Goal: Task Accomplishment & Management: Use online tool/utility

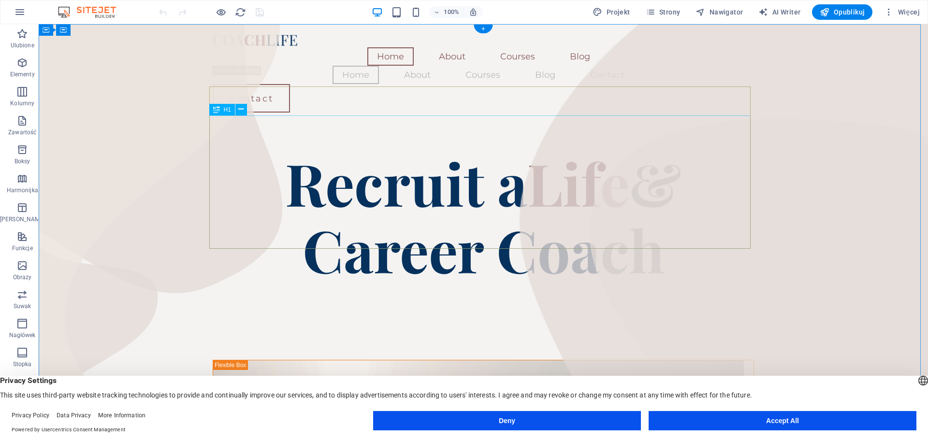
click at [467, 150] on div "Recruit a Life & Career Coach" at bounding box center [483, 215] width 541 height 133
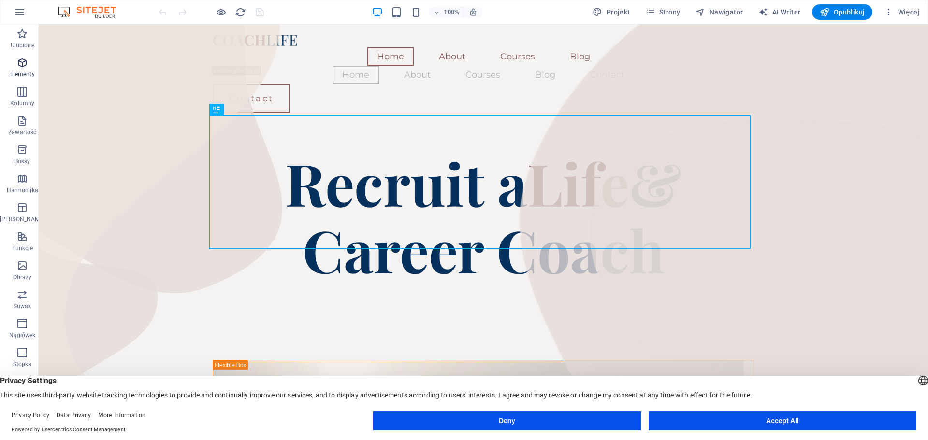
click at [26, 69] on span "Elementy" at bounding box center [22, 68] width 44 height 23
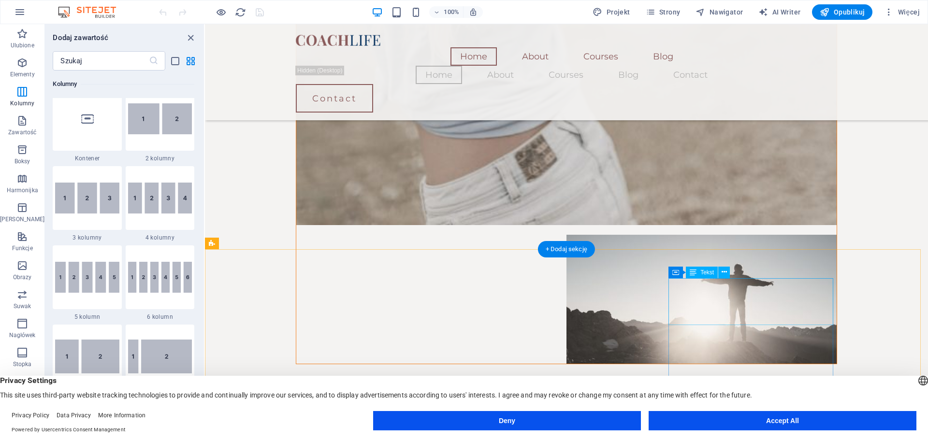
scroll to position [1473, 0]
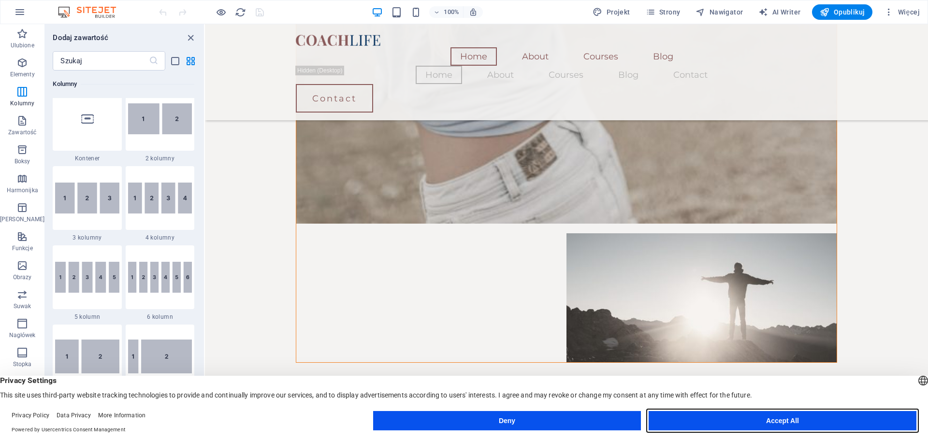
click at [761, 421] on button "Accept All" at bounding box center [783, 420] width 268 height 19
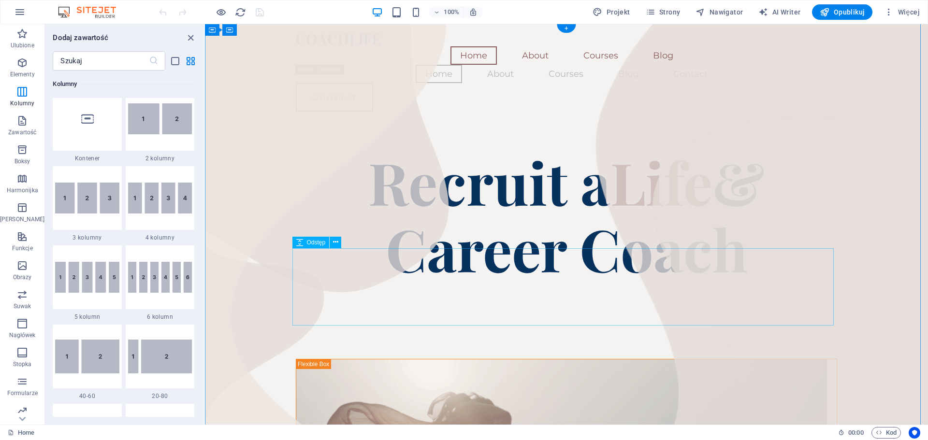
scroll to position [0, 0]
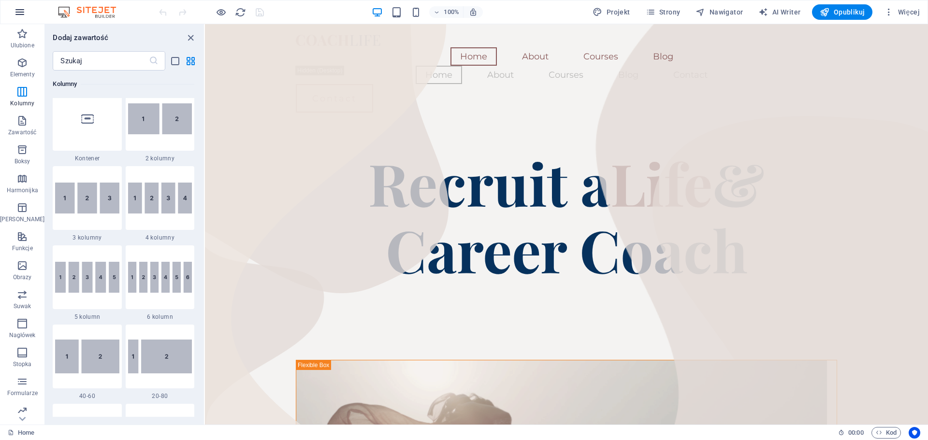
click at [16, 10] on icon "button" at bounding box center [20, 12] width 12 height 12
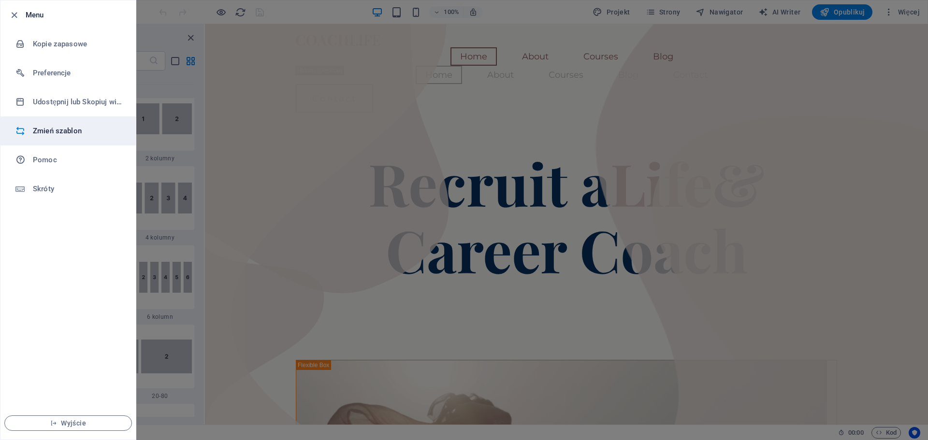
click at [57, 131] on h6 "Zmień szablon" at bounding box center [77, 131] width 89 height 12
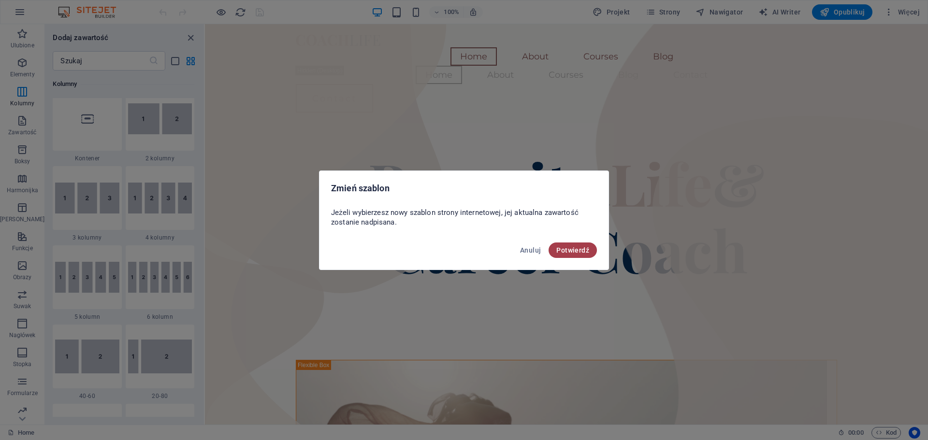
click at [573, 253] on span "Potwierdź" at bounding box center [572, 251] width 33 height 8
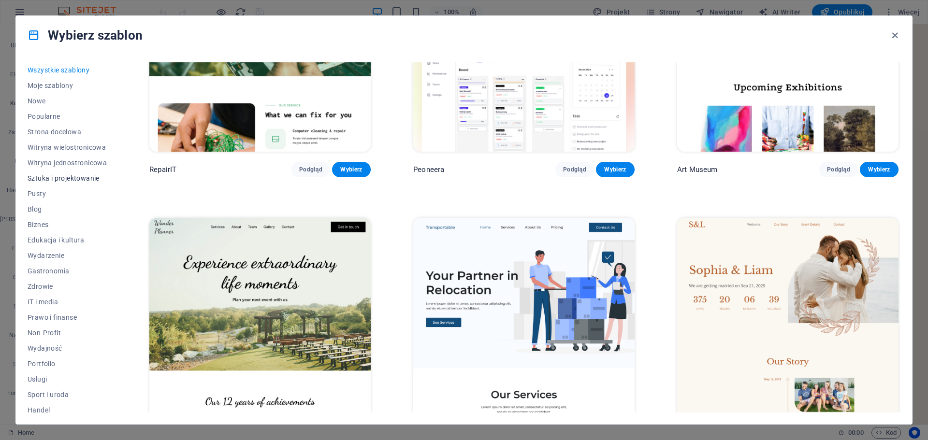
click at [61, 180] on span "Sztuka i projektowanie" at bounding box center [67, 179] width 79 height 8
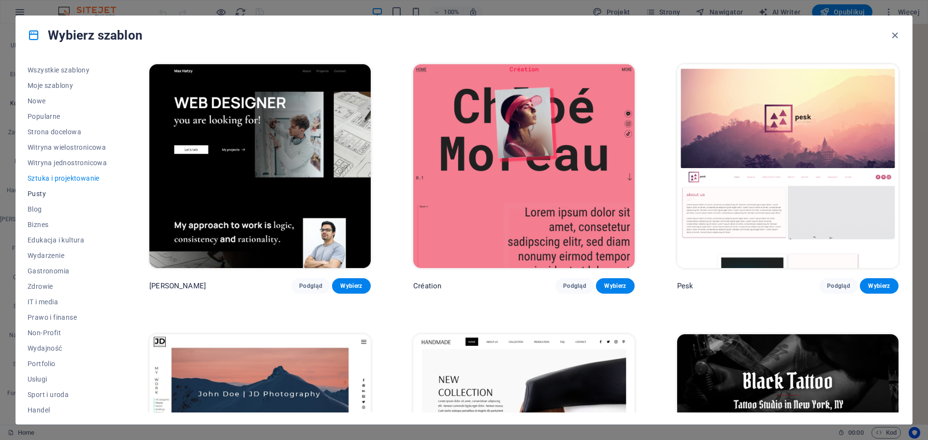
click at [35, 196] on span "Pusty" at bounding box center [67, 194] width 79 height 8
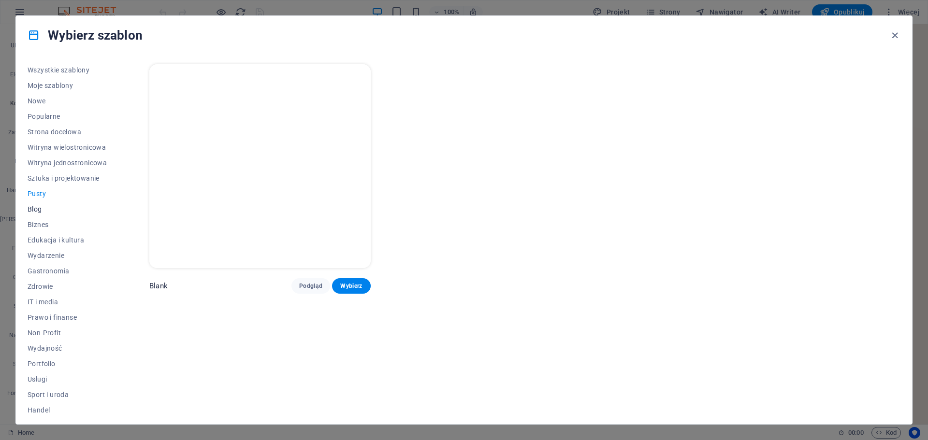
click at [34, 208] on span "Blog" at bounding box center [67, 209] width 79 height 8
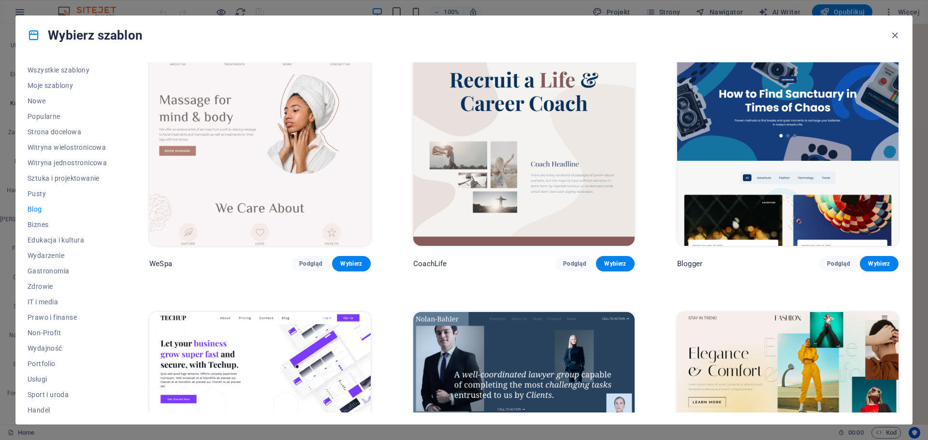
scroll to position [1112, 0]
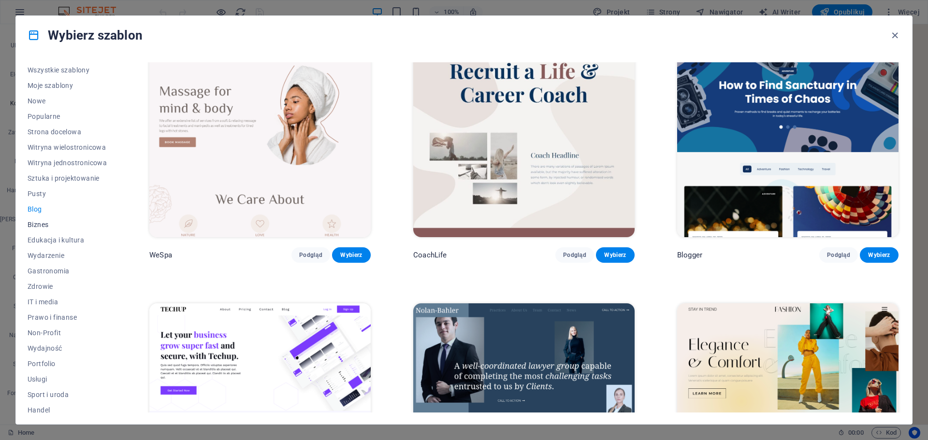
click at [33, 223] on span "Biznes" at bounding box center [67, 225] width 79 height 8
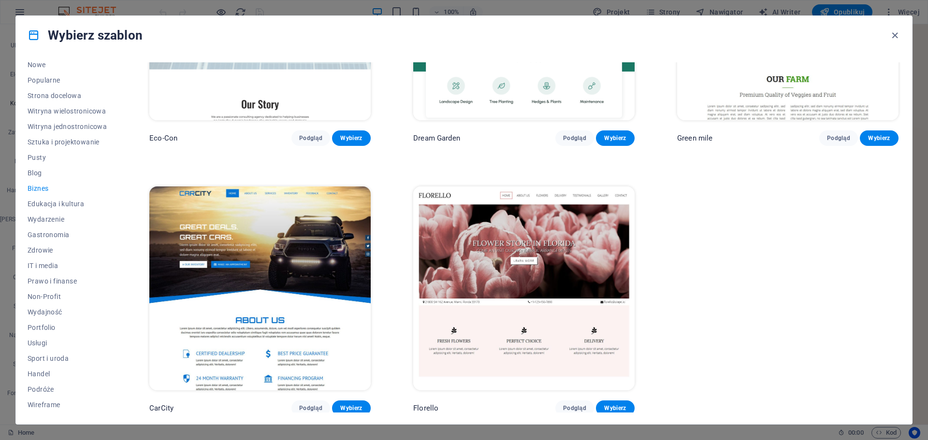
scroll to position [149, 0]
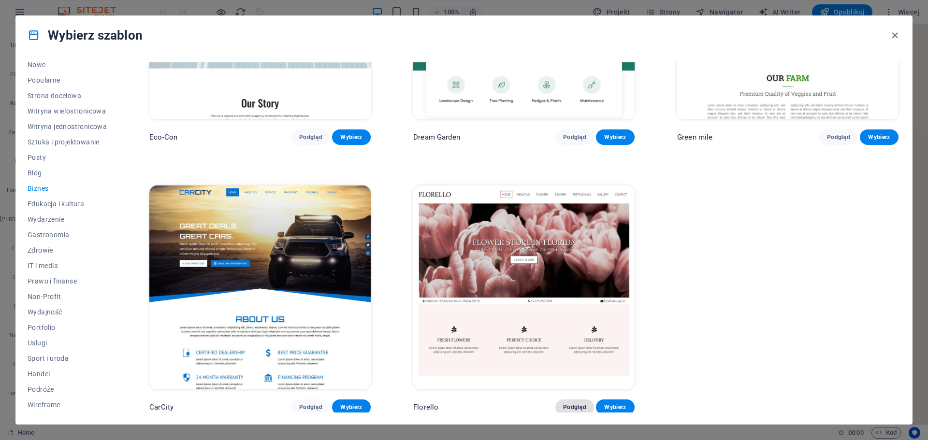
click at [571, 400] on button "Podgląd" at bounding box center [574, 407] width 39 height 15
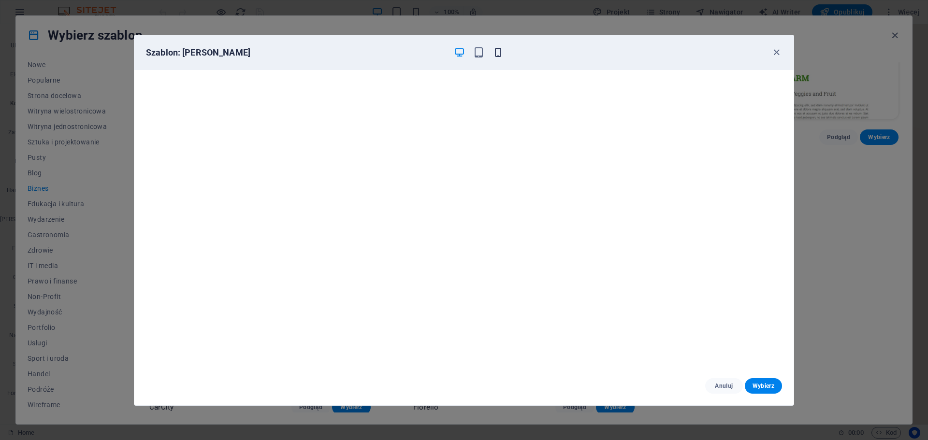
click at [502, 51] on icon "button" at bounding box center [498, 52] width 11 height 11
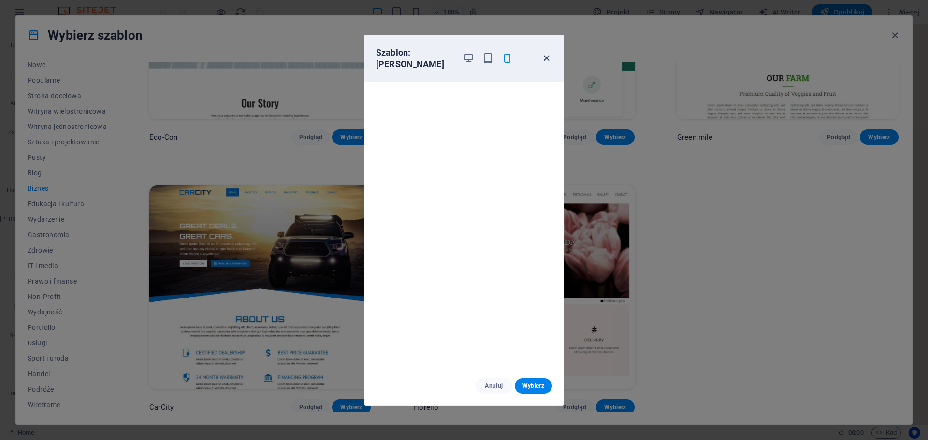
click at [545, 53] on icon "button" at bounding box center [546, 58] width 11 height 11
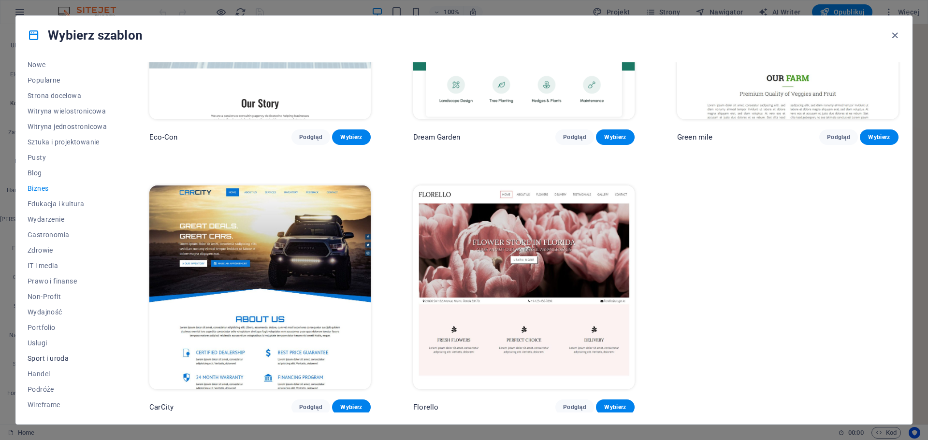
click at [59, 359] on span "Sport i uroda" at bounding box center [67, 359] width 79 height 8
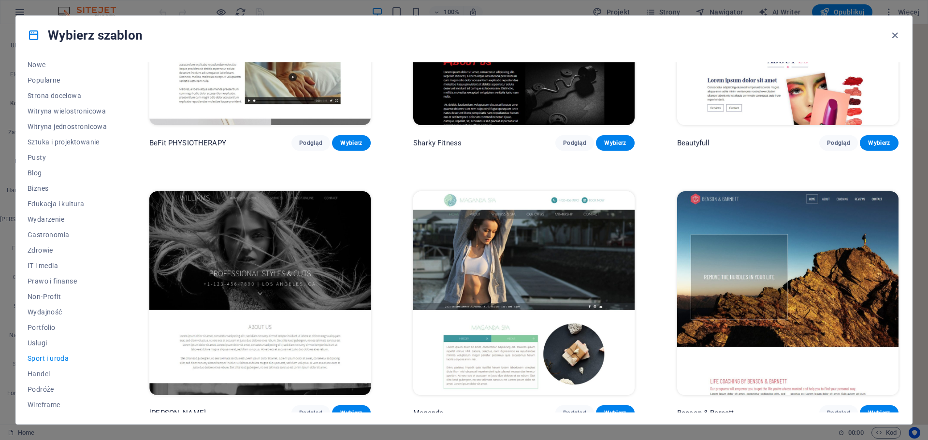
scroll to position [957, 0]
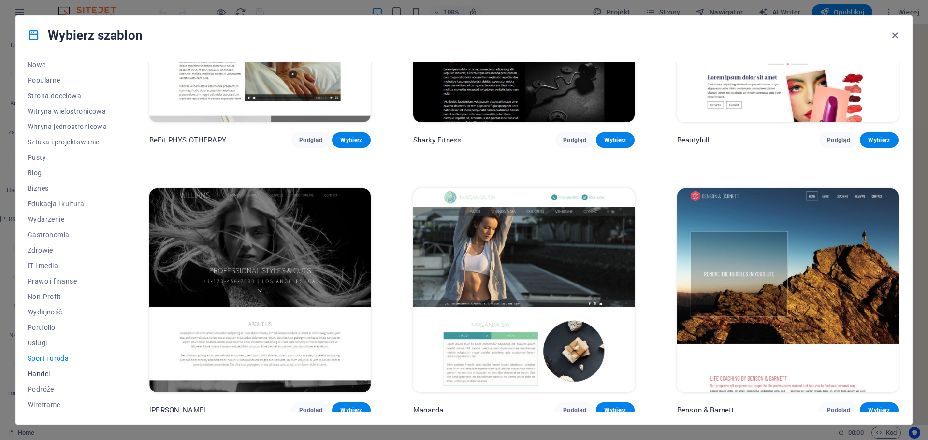
click at [50, 372] on span "Handel" at bounding box center [67, 374] width 79 height 8
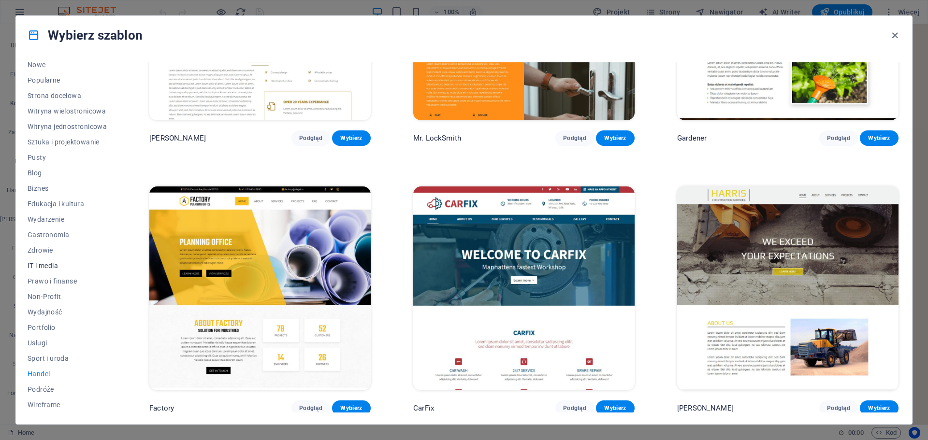
scroll to position [0, 0]
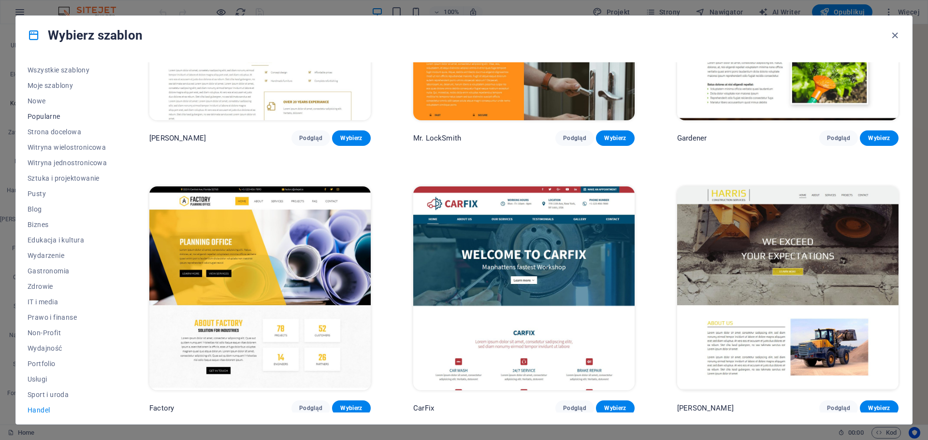
click at [49, 113] on span "Popularne" at bounding box center [67, 117] width 79 height 8
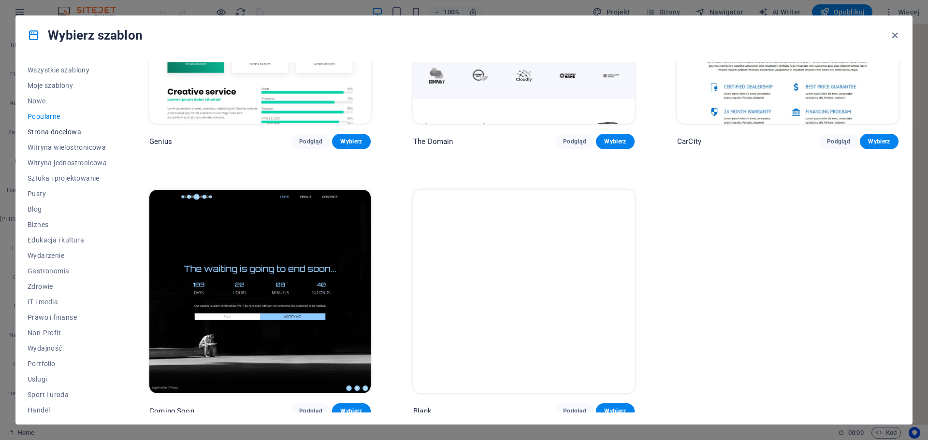
click at [59, 135] on span "Strona docelowa" at bounding box center [67, 132] width 79 height 8
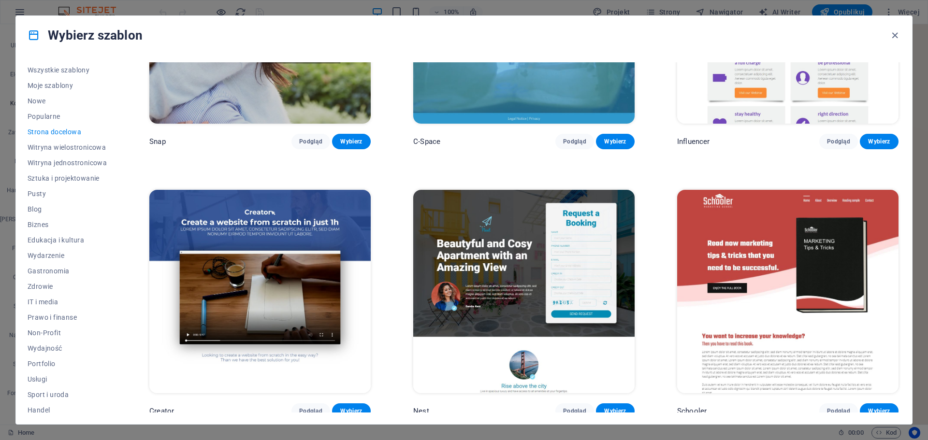
scroll to position [2033, 0]
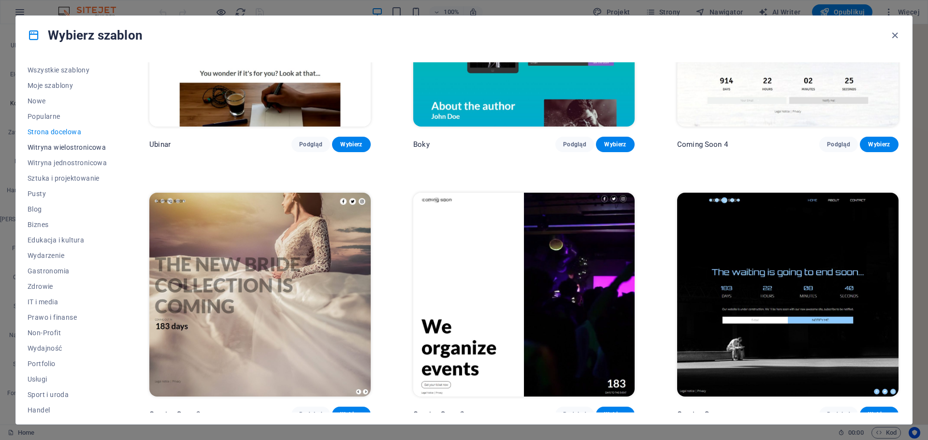
click at [59, 145] on span "Witryna wielostronicowa" at bounding box center [67, 148] width 79 height 8
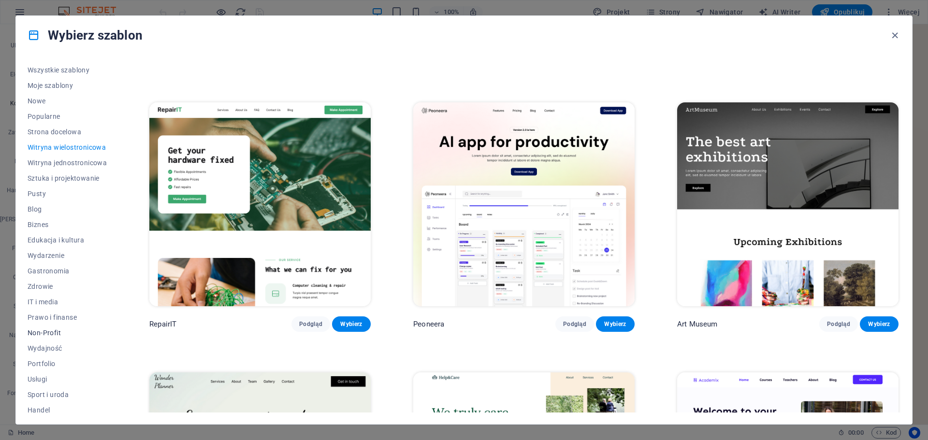
scroll to position [196, 0]
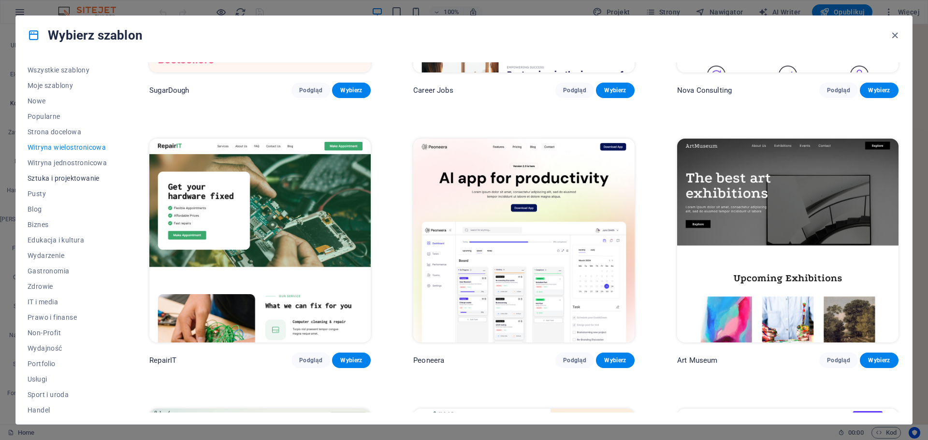
click at [58, 180] on span "Sztuka i projektowanie" at bounding box center [67, 179] width 79 height 8
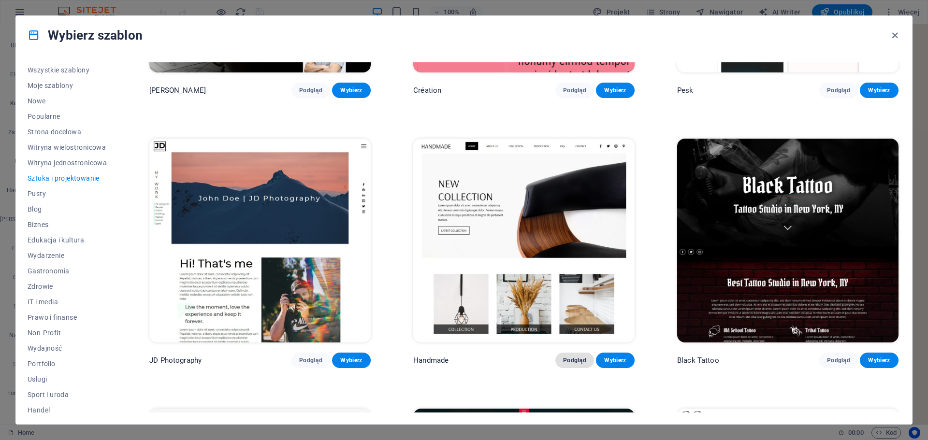
click at [562, 363] on button "Podgląd" at bounding box center [574, 360] width 39 height 15
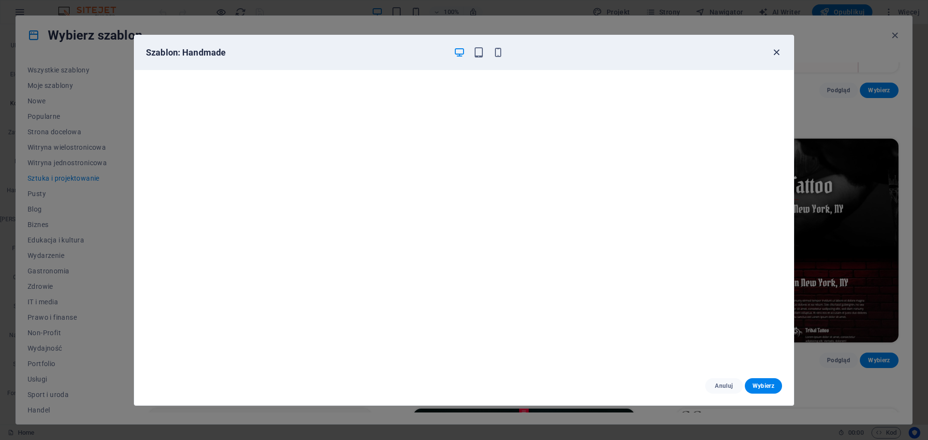
click at [774, 51] on icon "button" at bounding box center [776, 52] width 11 height 11
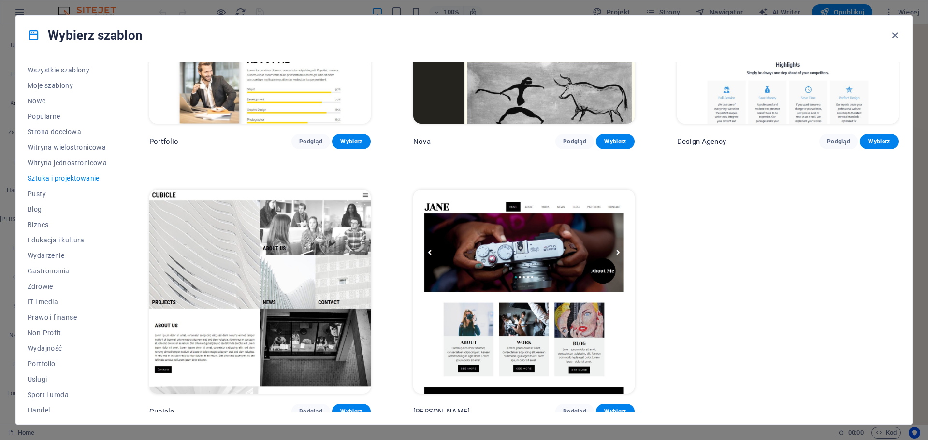
scroll to position [957, 0]
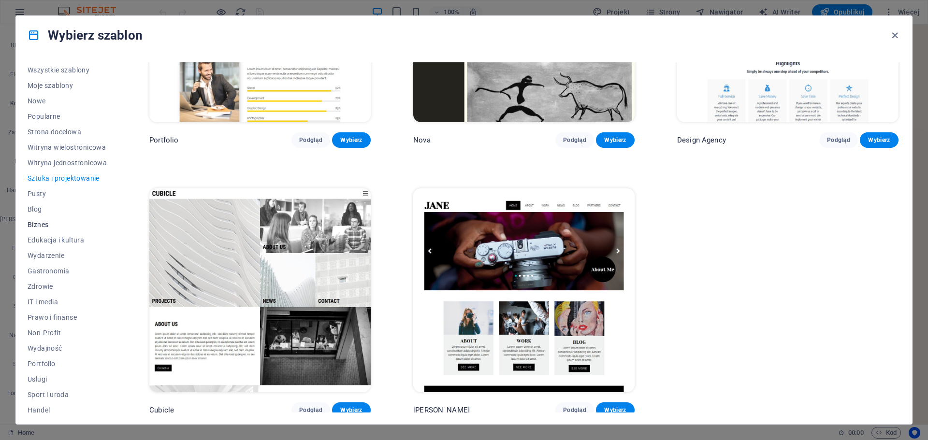
click at [41, 225] on span "Biznes" at bounding box center [67, 225] width 79 height 8
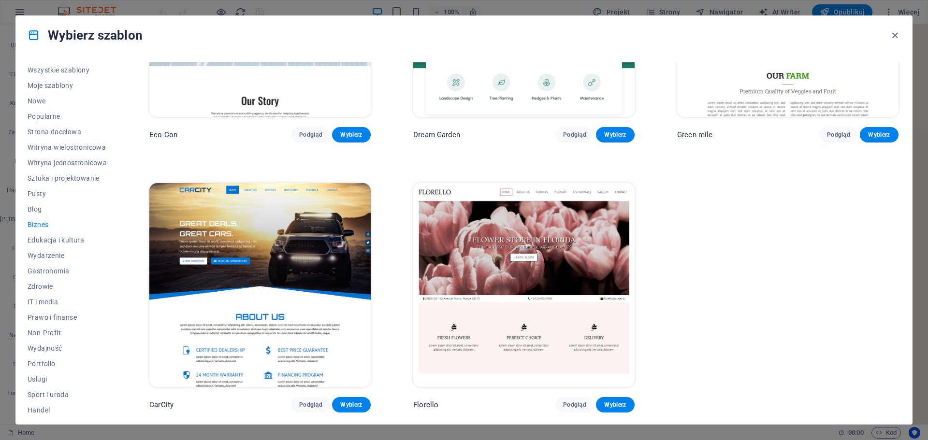
scroll to position [0, 0]
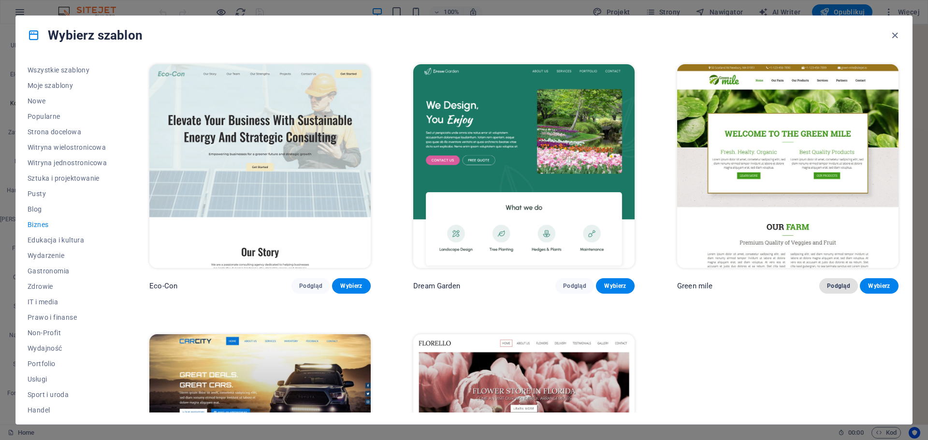
click at [844, 286] on span "Podgląd" at bounding box center [838, 286] width 23 height 8
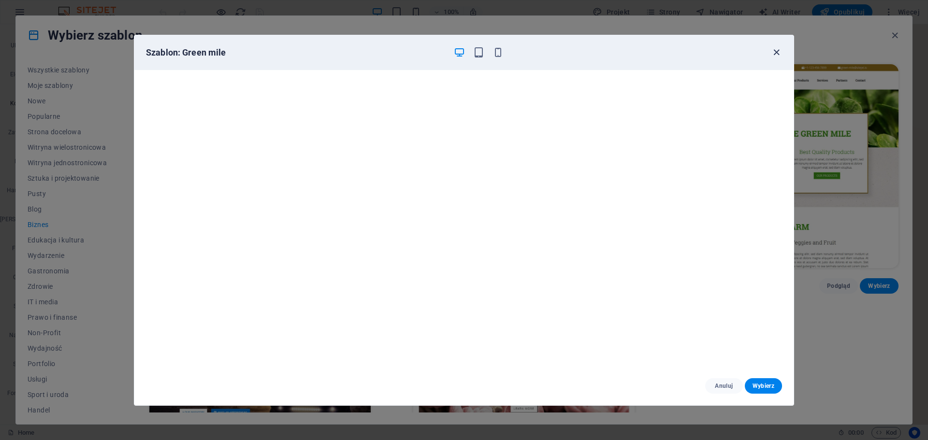
click at [779, 53] on icon "button" at bounding box center [776, 52] width 11 height 11
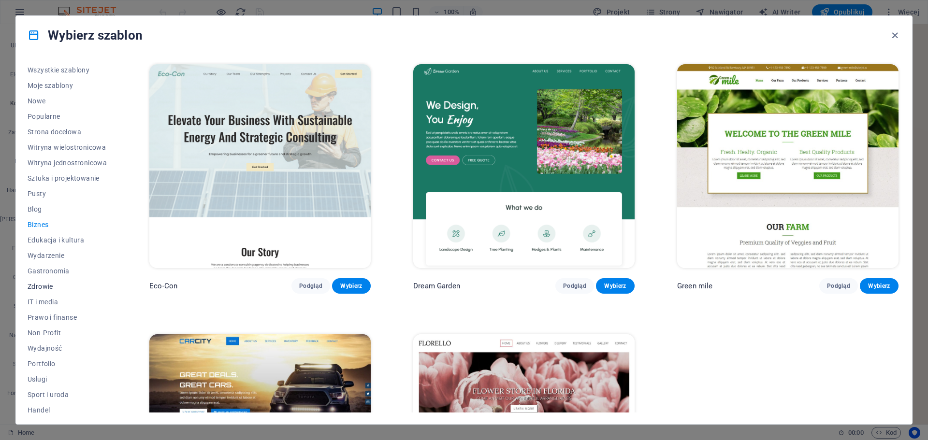
click at [48, 286] on span "Zdrowie" at bounding box center [67, 287] width 79 height 8
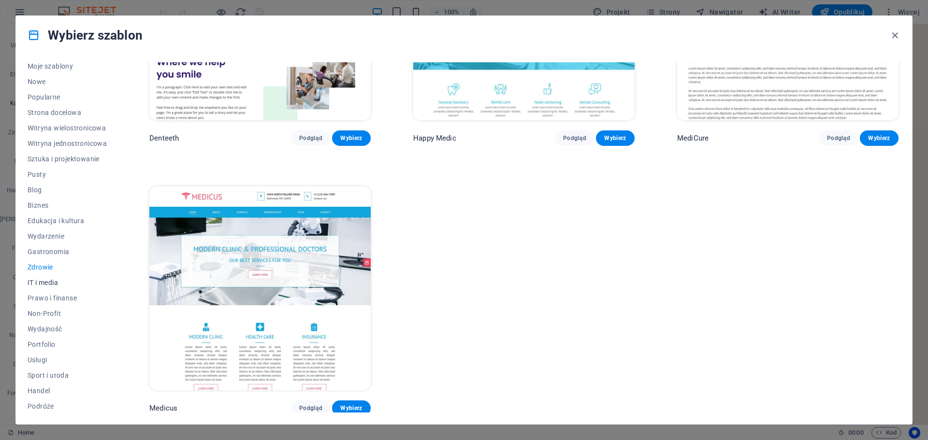
scroll to position [36, 0]
click at [44, 311] on span "Wydajność" at bounding box center [67, 312] width 79 height 8
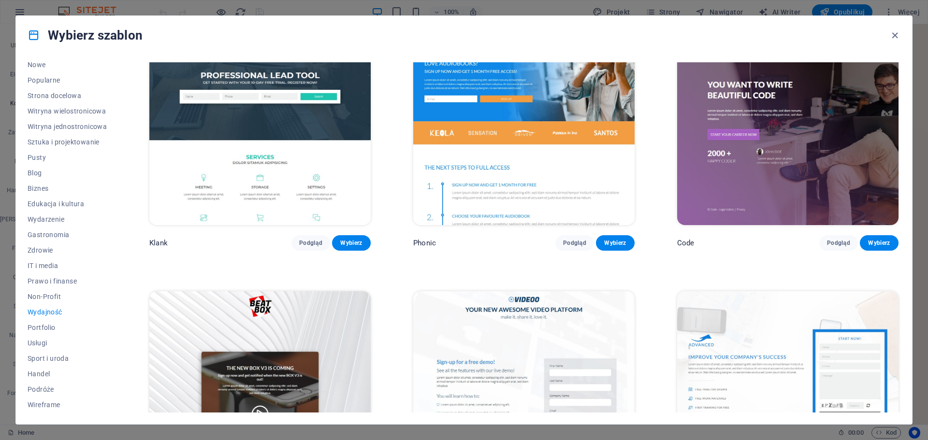
scroll to position [0, 0]
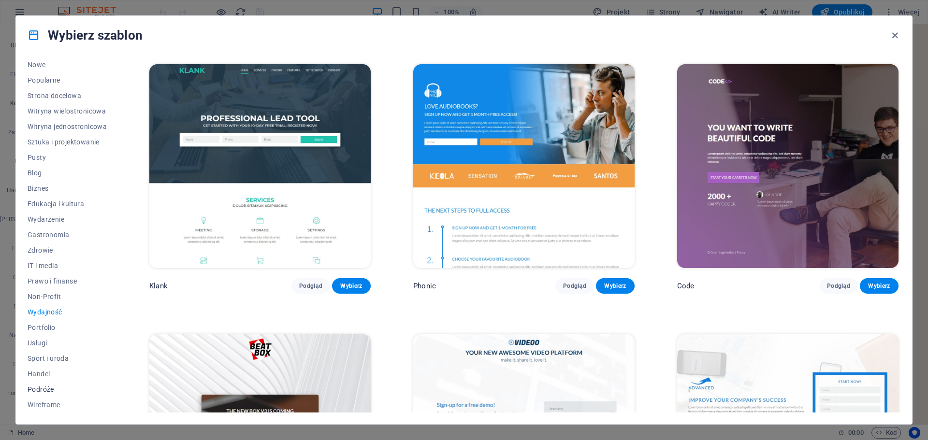
click at [33, 388] on span "Podróże" at bounding box center [67, 390] width 79 height 8
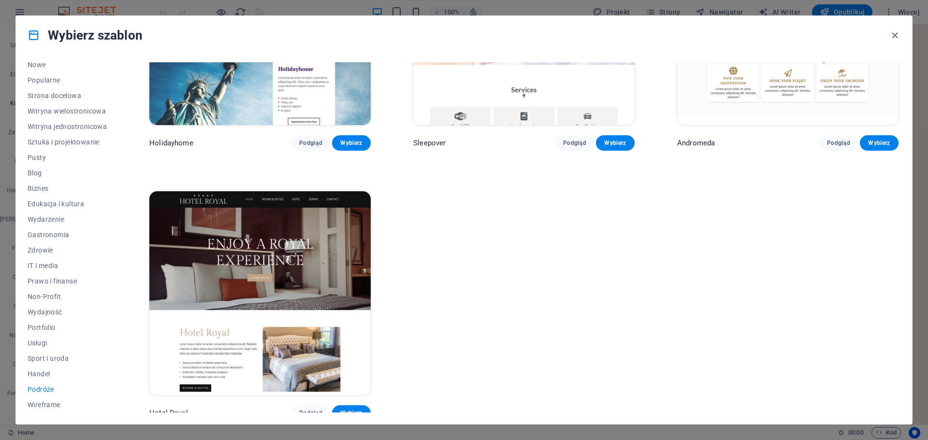
scroll to position [418, 0]
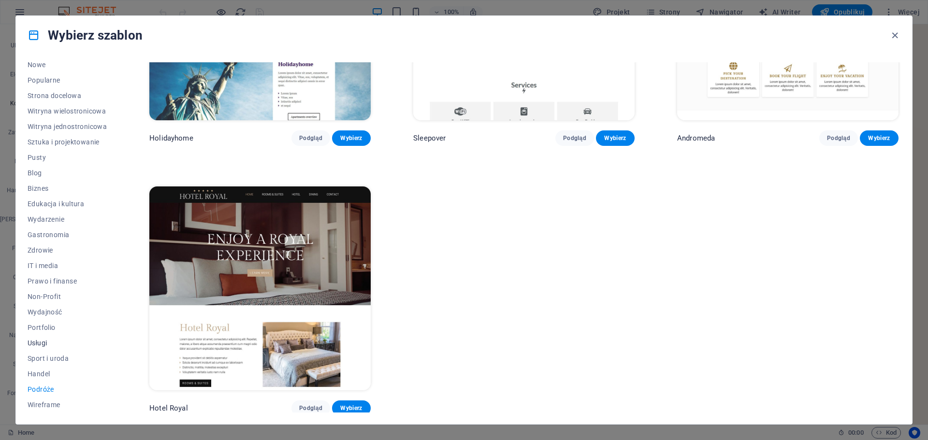
click at [42, 343] on span "Usługi" at bounding box center [67, 343] width 79 height 8
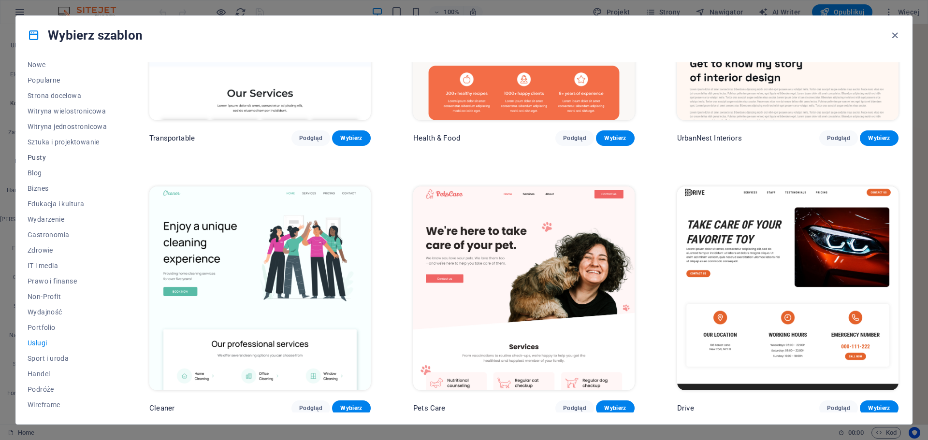
click at [38, 155] on span "Pusty" at bounding box center [67, 158] width 79 height 8
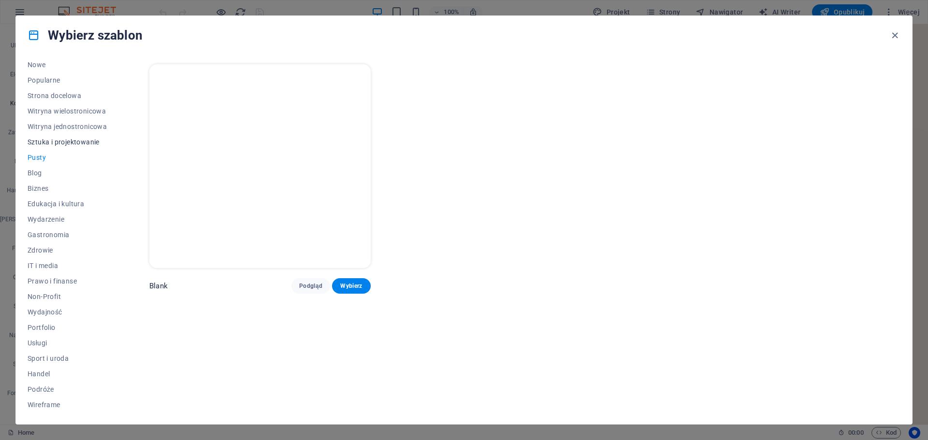
click at [49, 143] on span "Sztuka i projektowanie" at bounding box center [67, 142] width 79 height 8
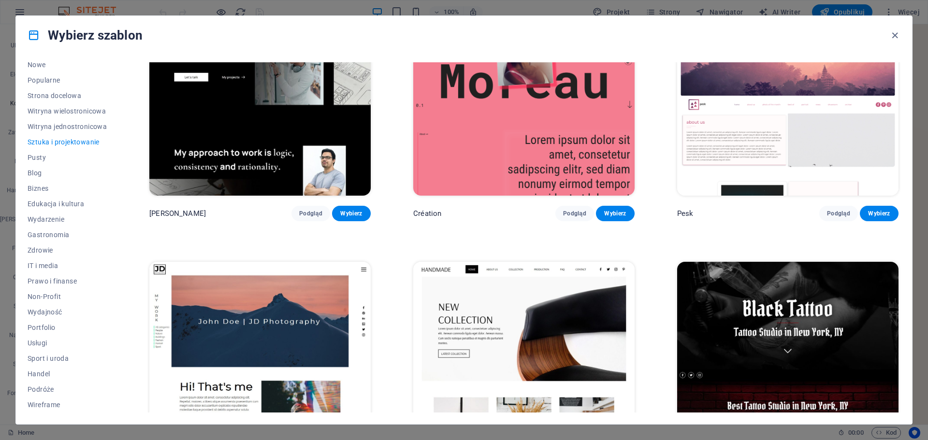
scroll to position [193, 0]
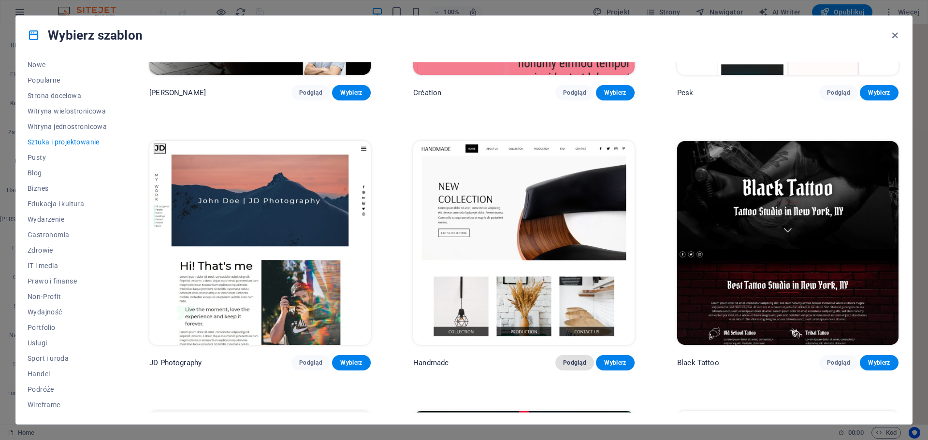
click at [581, 365] on span "Podgląd" at bounding box center [574, 363] width 23 height 8
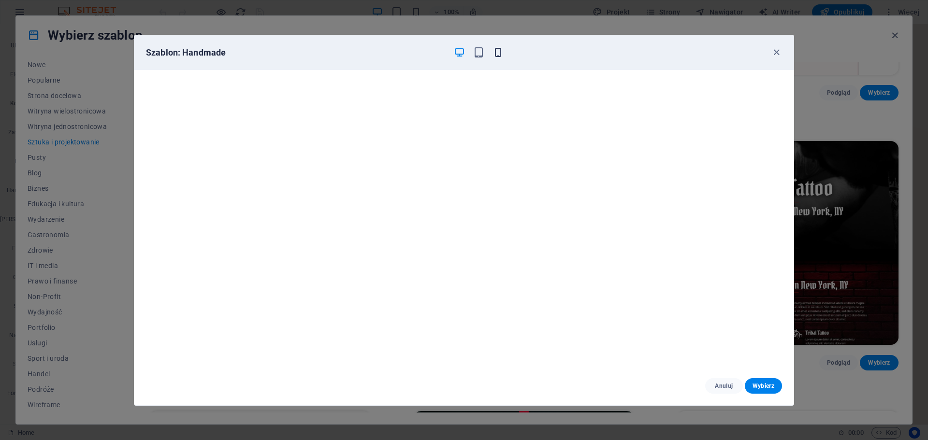
click at [497, 54] on icon "button" at bounding box center [498, 52] width 11 height 11
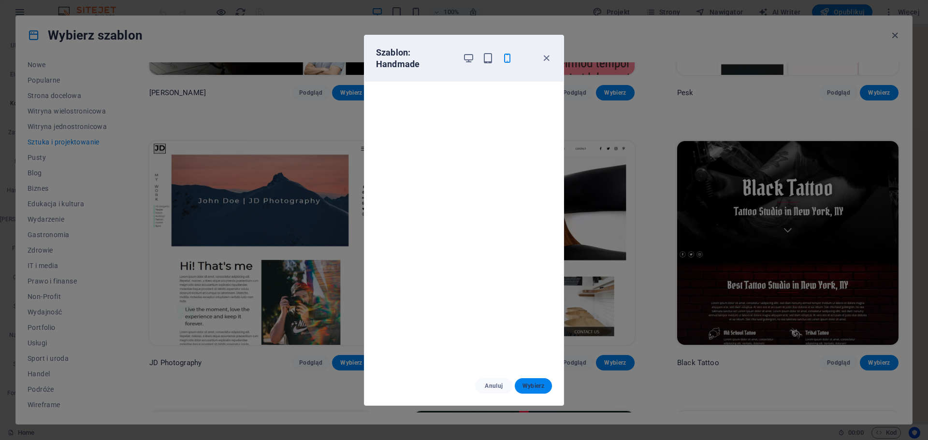
click at [534, 388] on span "Wybierz" at bounding box center [534, 386] width 22 height 8
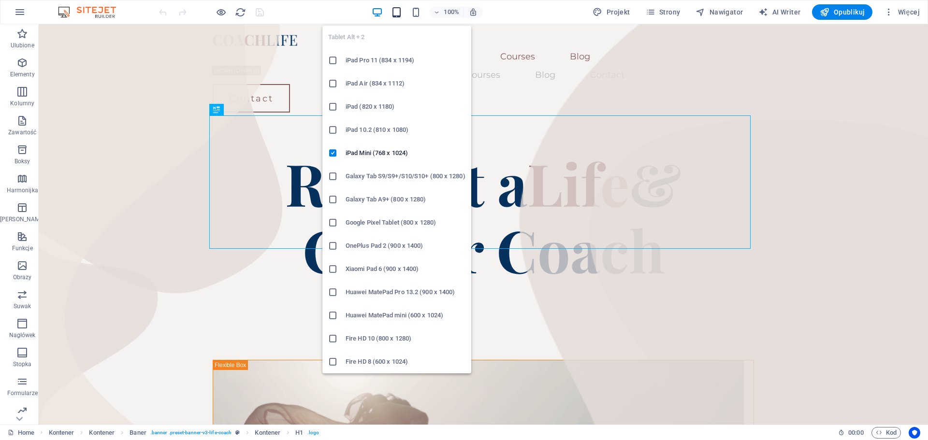
click at [397, 12] on icon "button" at bounding box center [396, 12] width 11 height 11
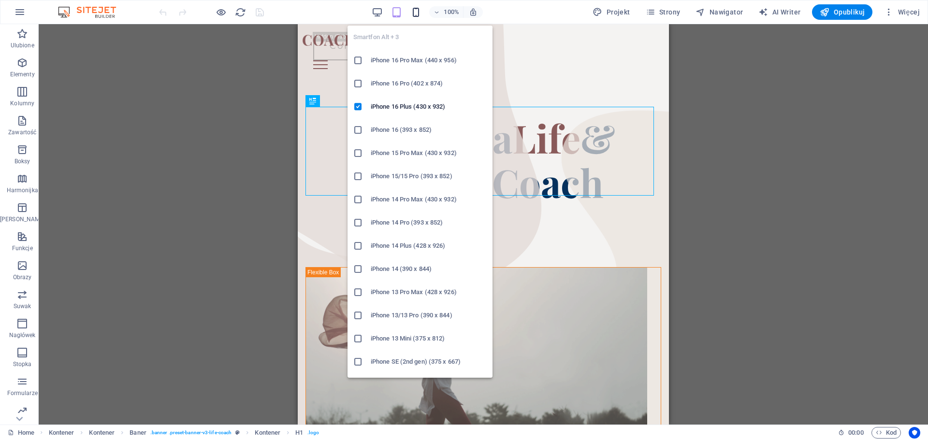
click at [421, 8] on icon "button" at bounding box center [415, 12] width 11 height 11
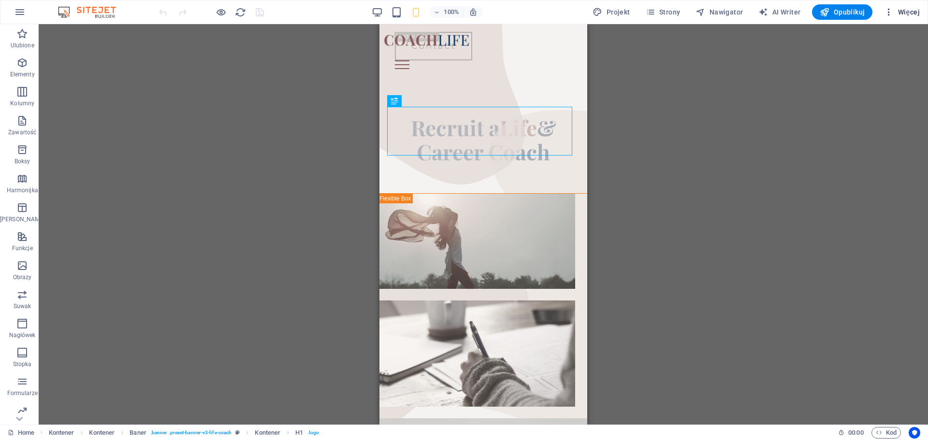
click at [907, 4] on button "Więcej" at bounding box center [902, 11] width 44 height 15
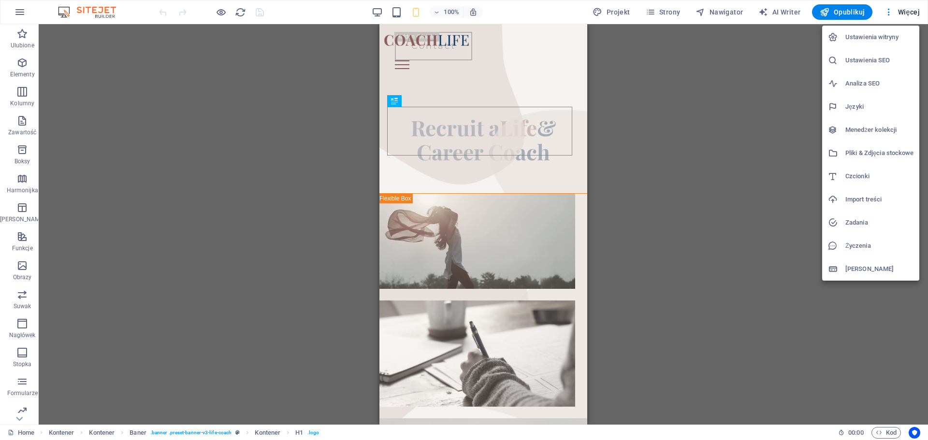
click at [666, 12] on div at bounding box center [464, 220] width 928 height 440
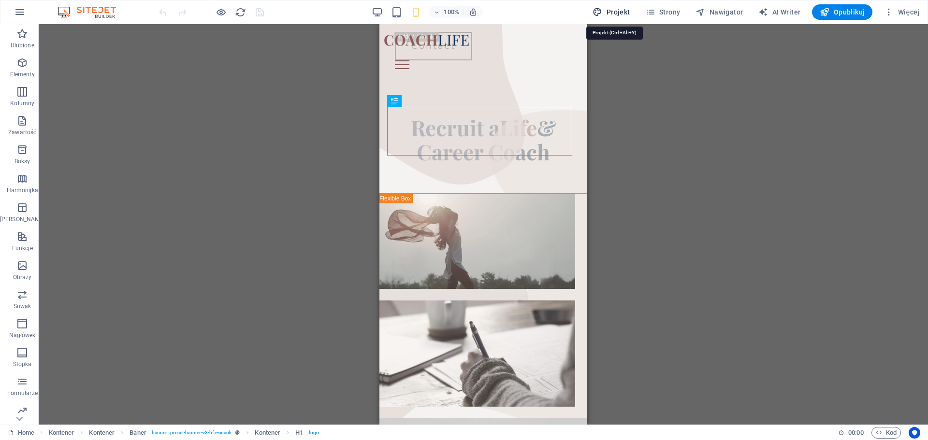
click at [629, 13] on span "Projekt" at bounding box center [611, 12] width 37 height 10
select select "px"
select select "400"
select select "px"
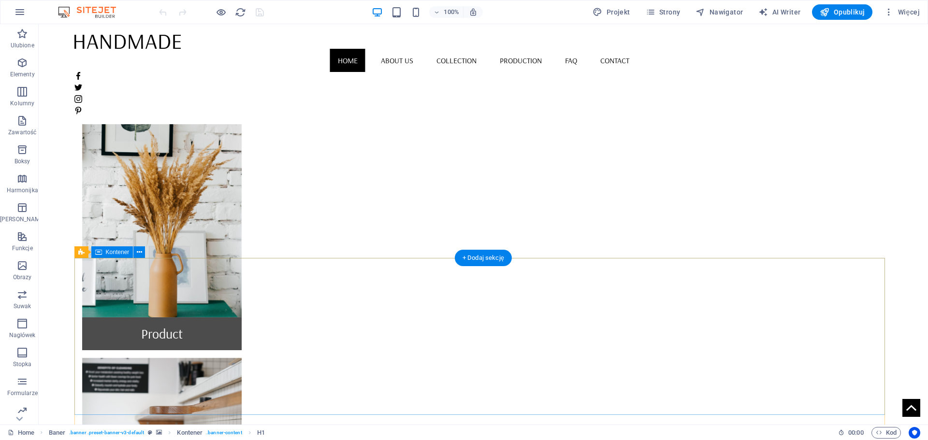
scroll to position [829, 0]
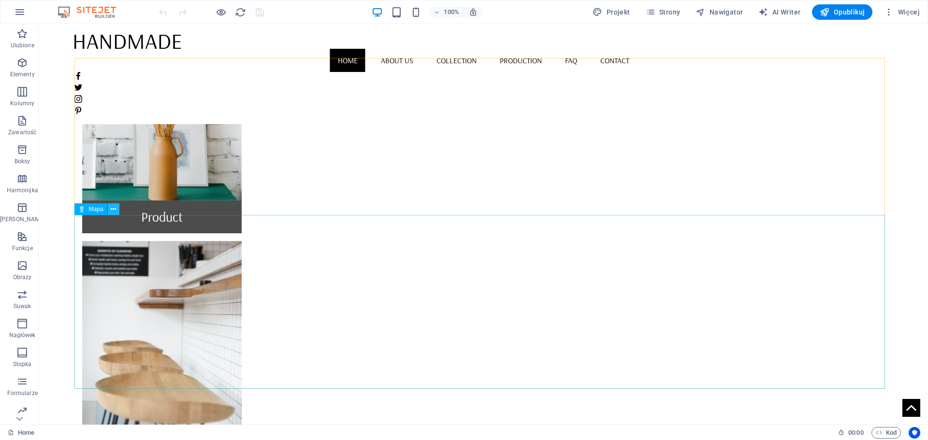
click at [111, 211] on icon at bounding box center [113, 209] width 5 height 10
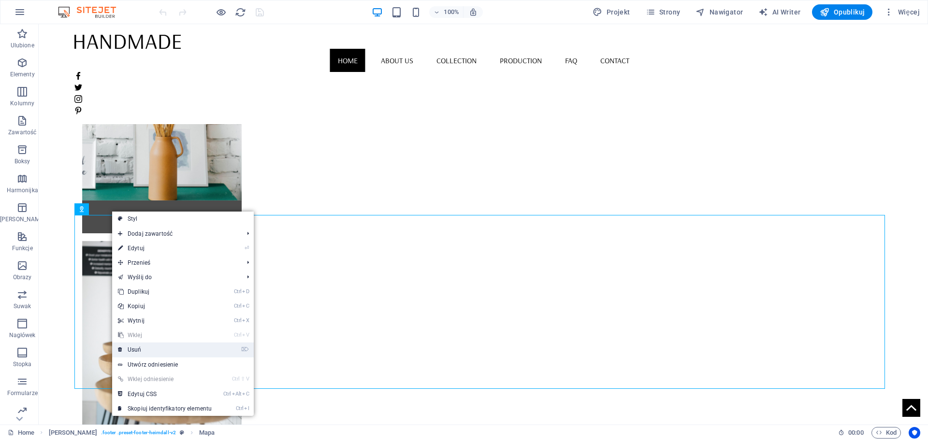
click at [145, 346] on link "⌦ Usuń" at bounding box center [164, 350] width 105 height 15
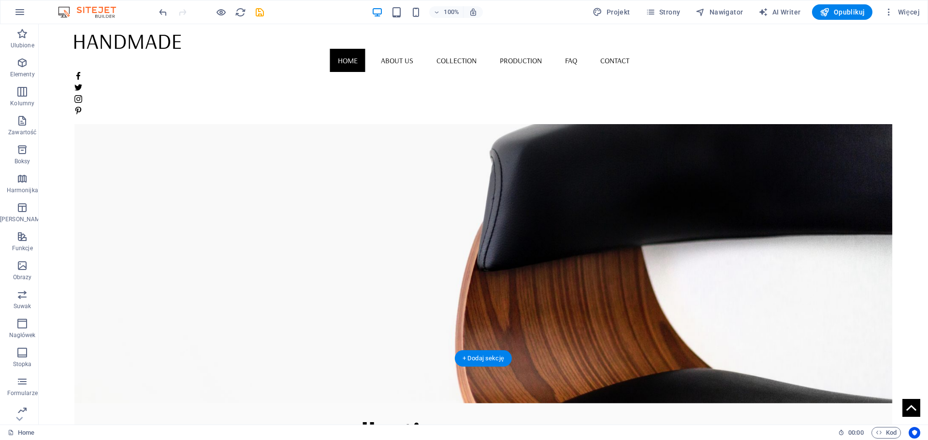
scroll to position [0, 0]
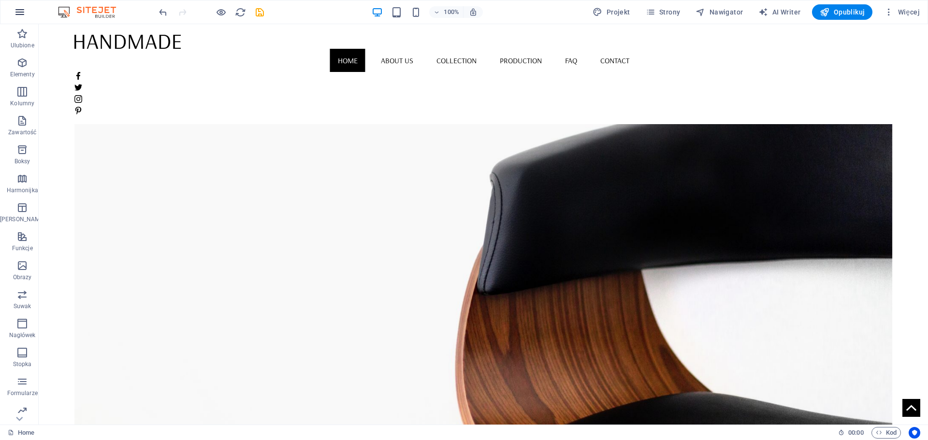
click at [23, 16] on icon "button" at bounding box center [20, 12] width 12 height 12
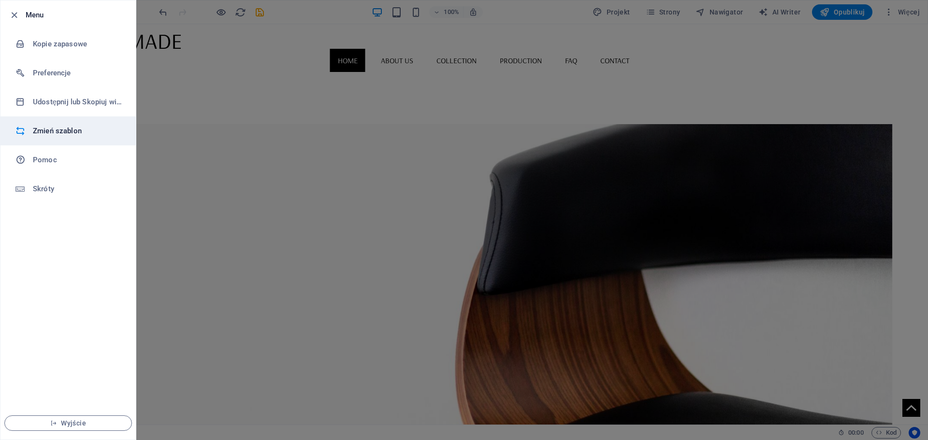
click at [76, 131] on h6 "Zmień szablon" at bounding box center [77, 131] width 89 height 12
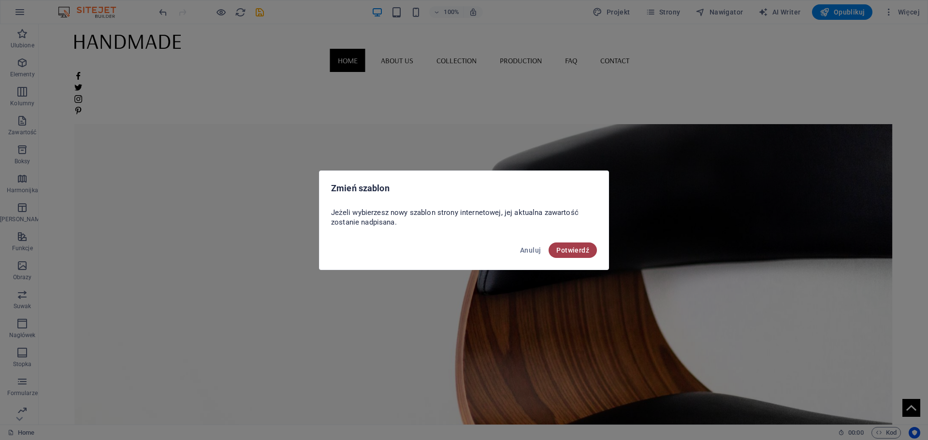
click at [559, 248] on span "Potwierdź" at bounding box center [572, 251] width 33 height 8
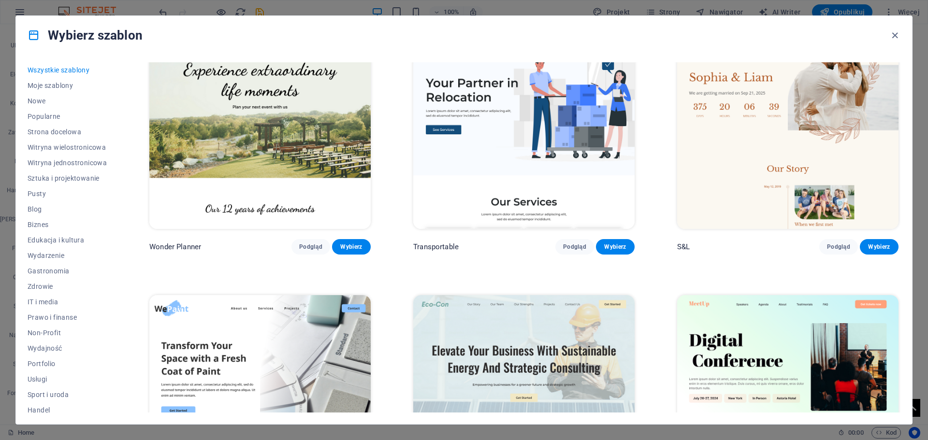
scroll to position [580, 0]
click at [305, 243] on span "Podgląd" at bounding box center [310, 247] width 23 height 8
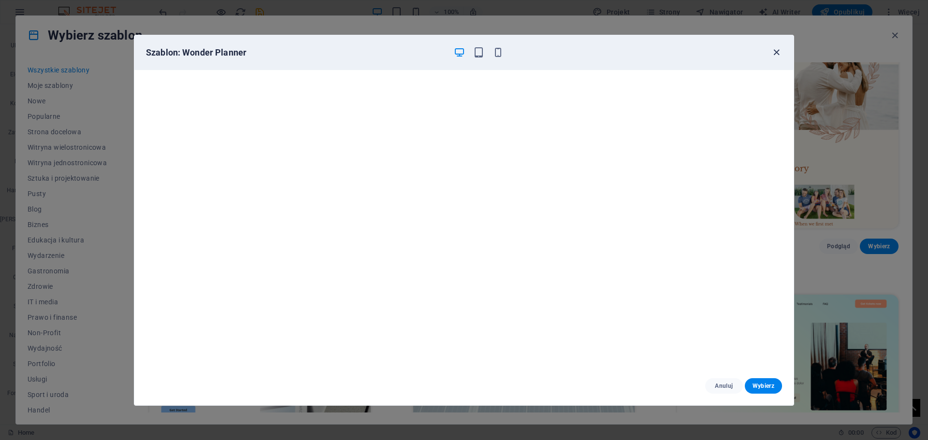
click at [773, 52] on icon "button" at bounding box center [776, 52] width 11 height 11
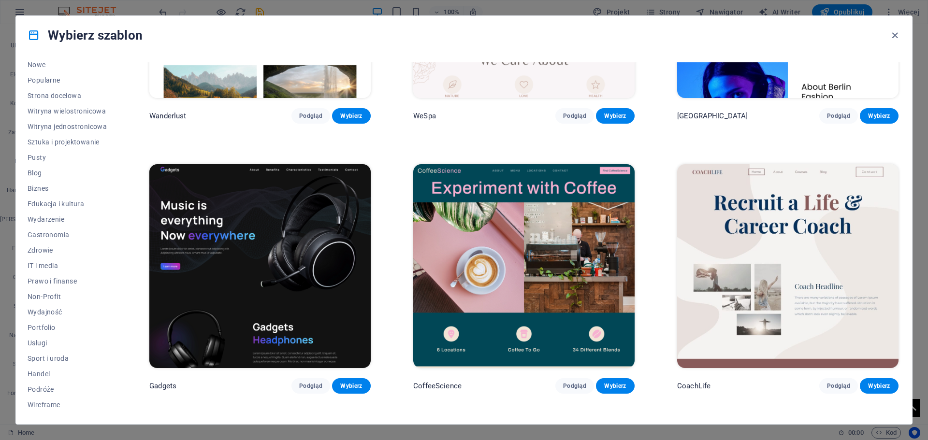
scroll to position [3191, 0]
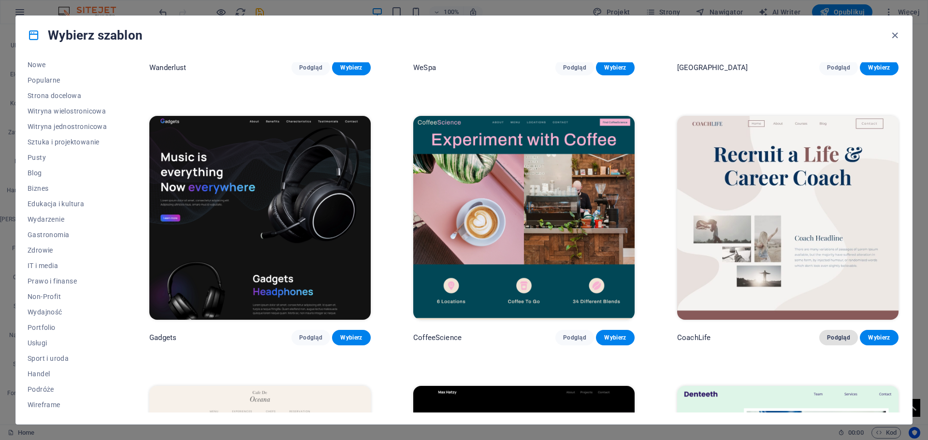
click at [830, 334] on span "Podgląd" at bounding box center [838, 338] width 23 height 8
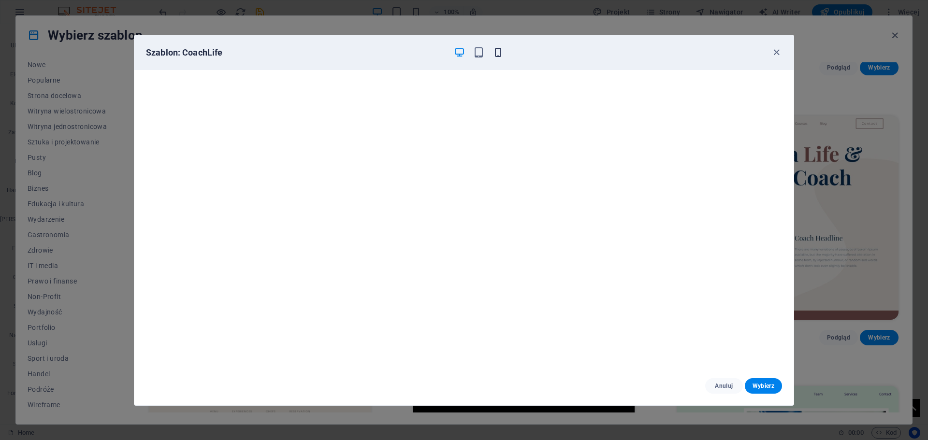
click at [496, 50] on icon "button" at bounding box center [498, 52] width 11 height 11
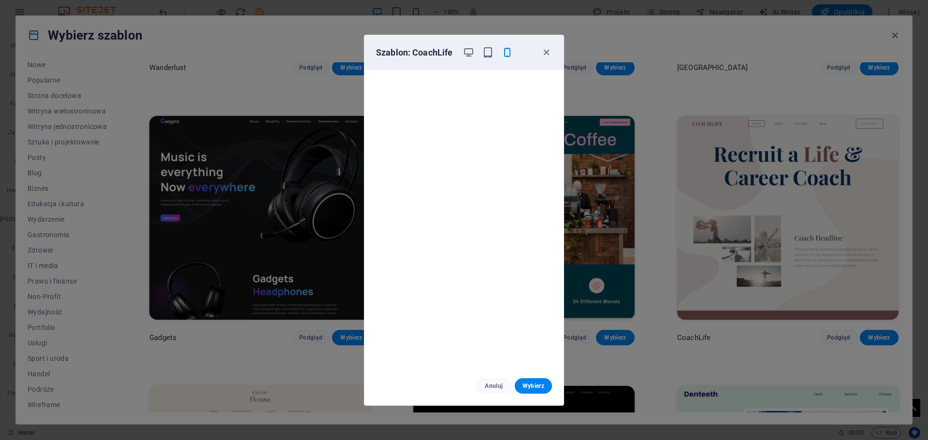
scroll to position [2, 0]
click at [548, 55] on icon "button" at bounding box center [546, 52] width 11 height 11
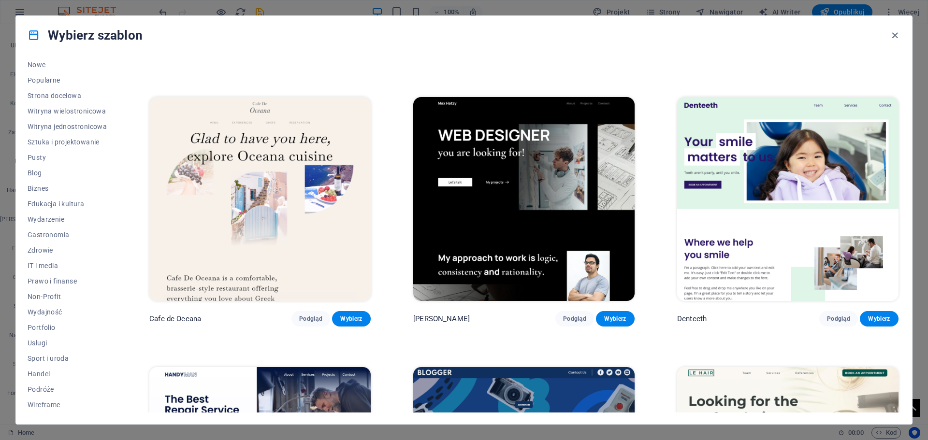
scroll to position [3481, 0]
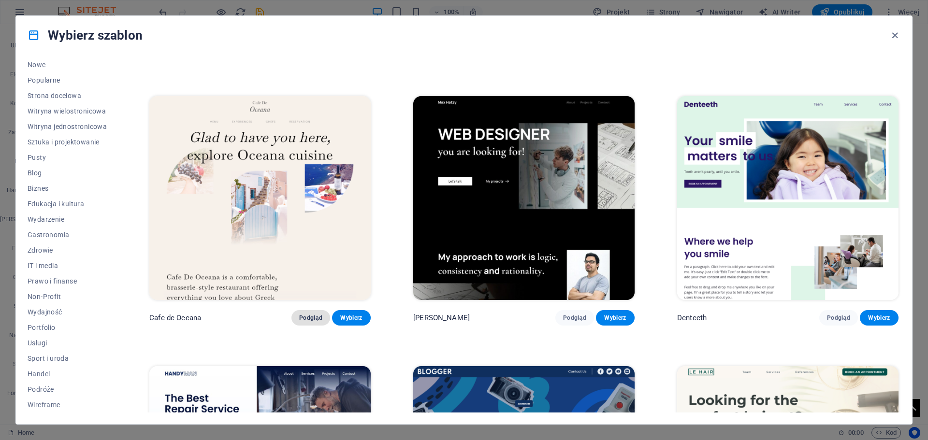
click at [311, 314] on span "Podgląd" at bounding box center [310, 318] width 23 height 8
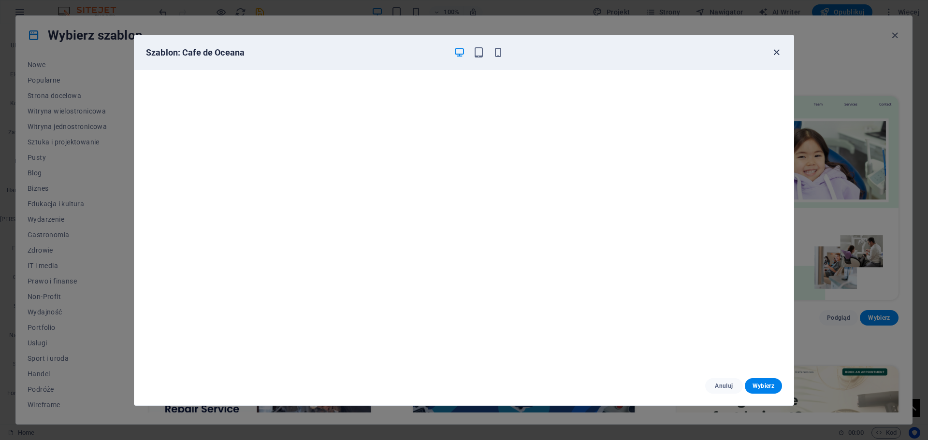
click at [775, 52] on icon "button" at bounding box center [776, 52] width 11 height 11
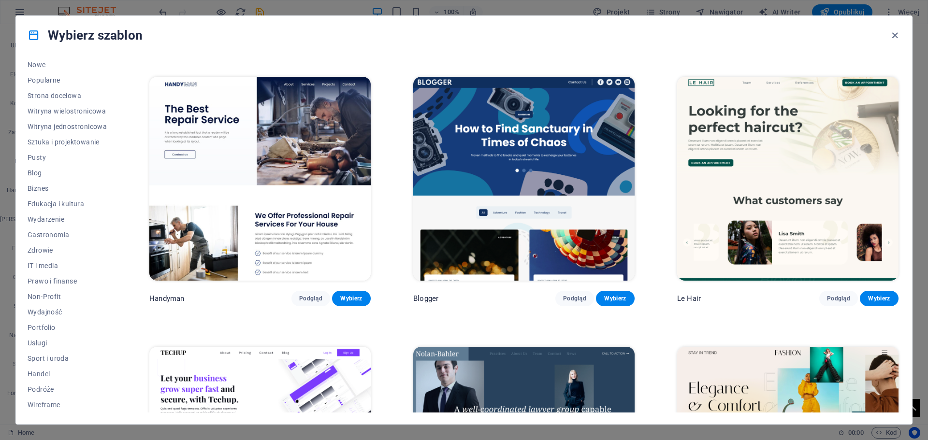
scroll to position [3771, 0]
click at [305, 291] on button "Podgląd" at bounding box center [311, 298] width 39 height 15
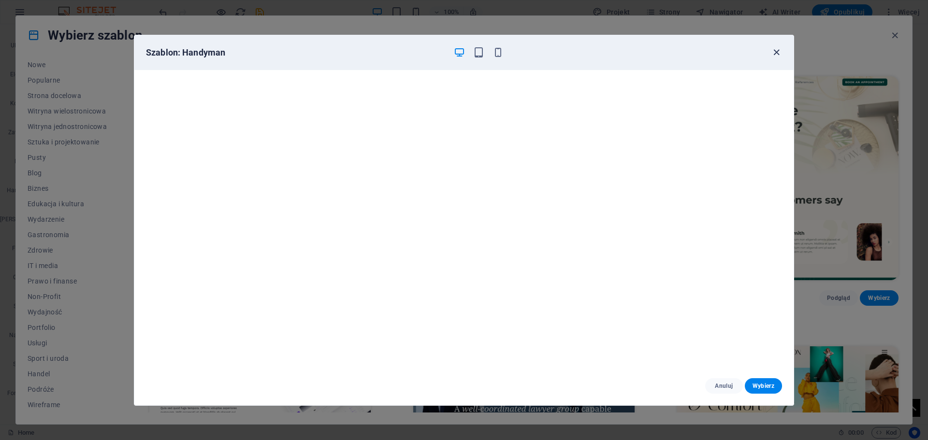
click at [775, 57] on icon "button" at bounding box center [776, 52] width 11 height 11
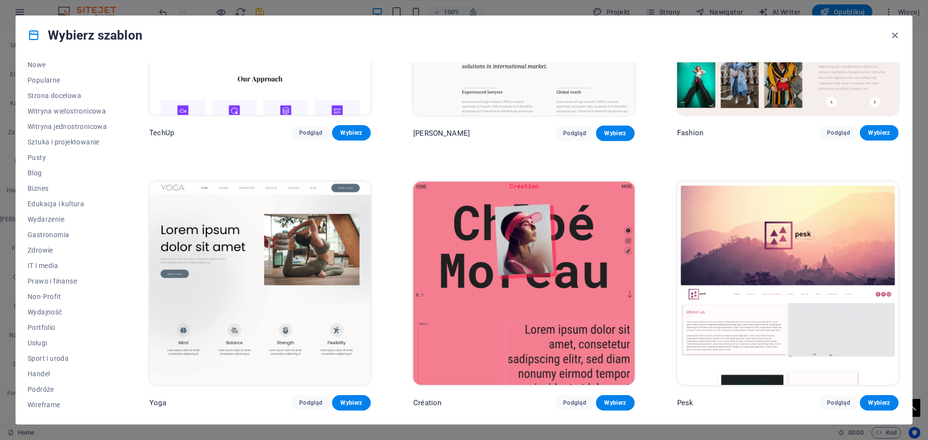
scroll to position [4254, 0]
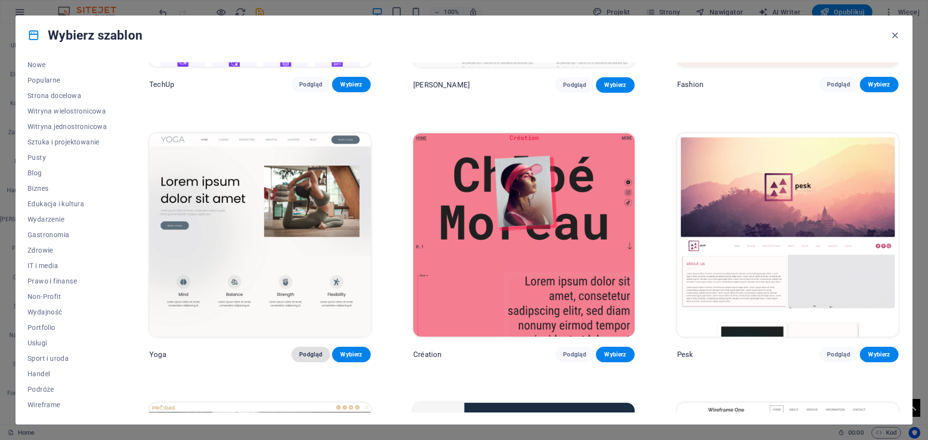
click at [313, 351] on span "Podgląd" at bounding box center [310, 355] width 23 height 8
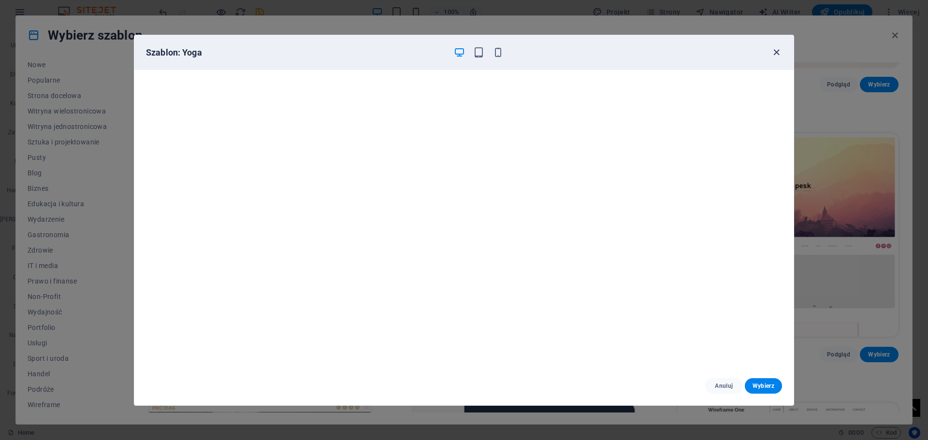
click at [777, 54] on icon "button" at bounding box center [776, 52] width 11 height 11
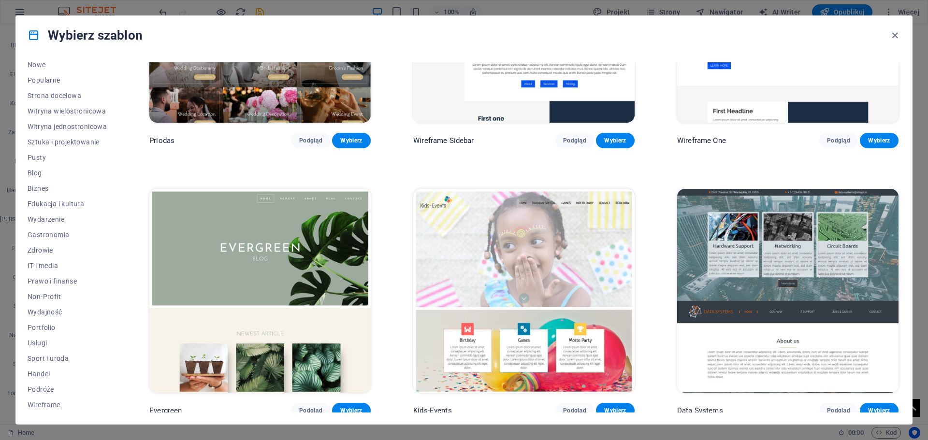
scroll to position [4786, 0]
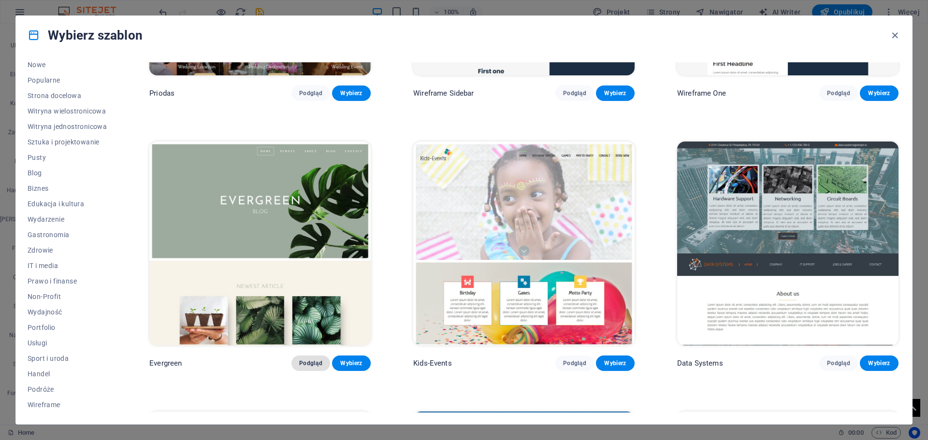
click at [309, 360] on span "Podgląd" at bounding box center [310, 364] width 23 height 8
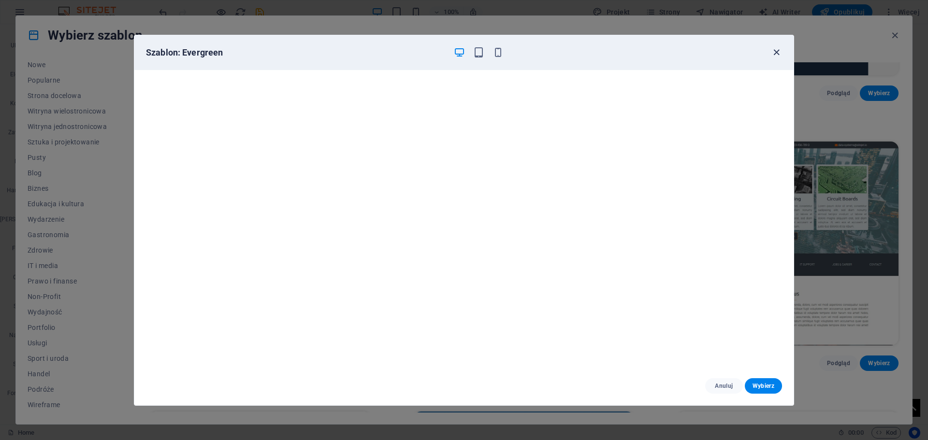
click at [779, 55] on icon "button" at bounding box center [776, 52] width 11 height 11
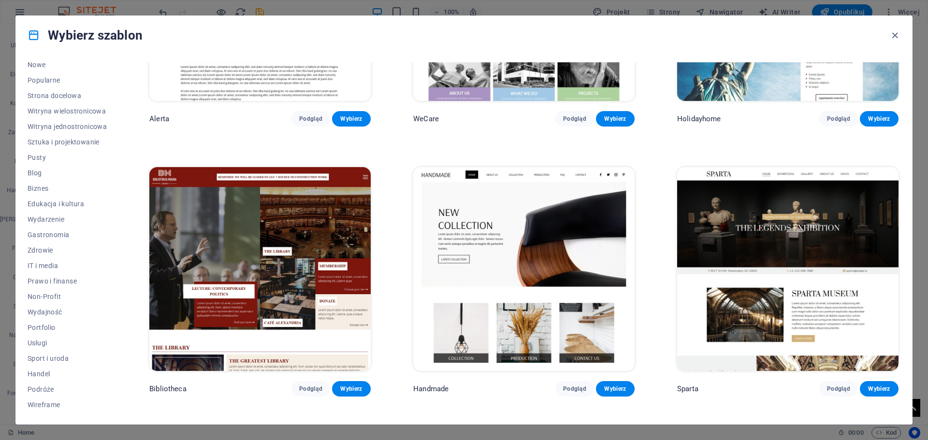
scroll to position [7203, 0]
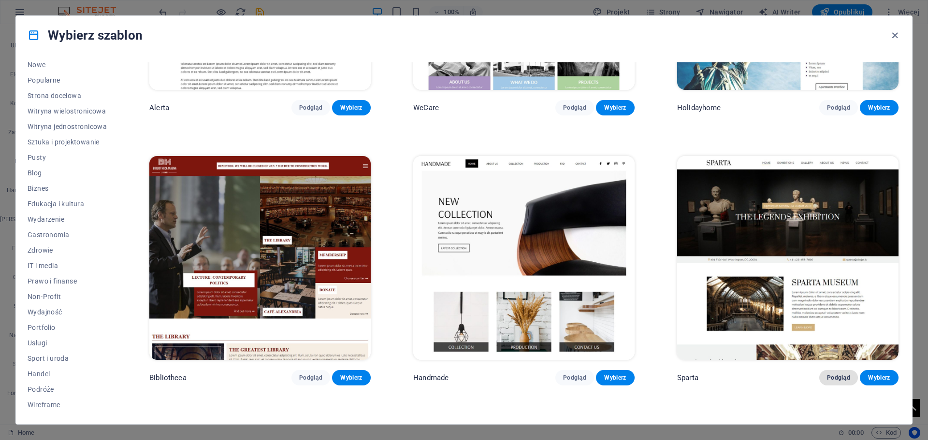
click at [827, 374] on span "Podgląd" at bounding box center [838, 378] width 23 height 8
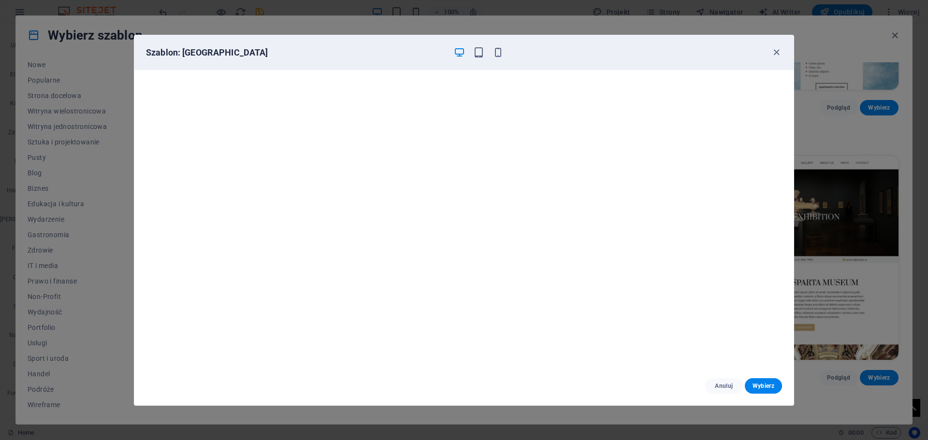
scroll to position [2, 0]
click at [776, 55] on icon "button" at bounding box center [776, 52] width 11 height 11
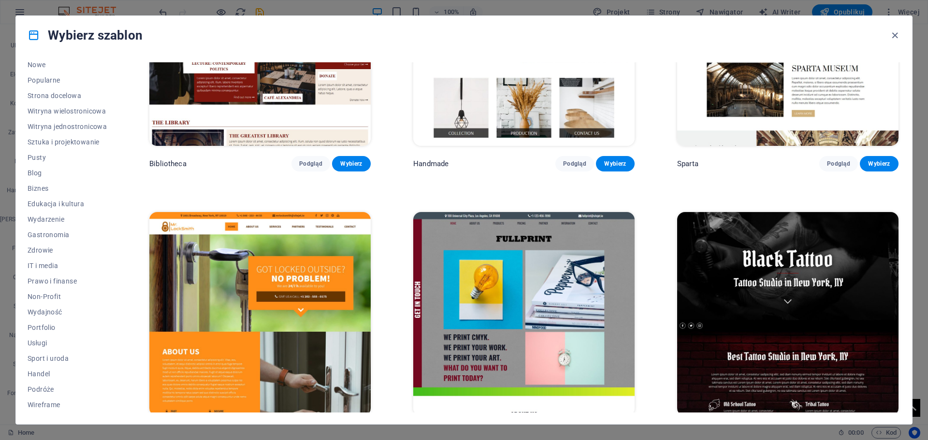
scroll to position [7445, 0]
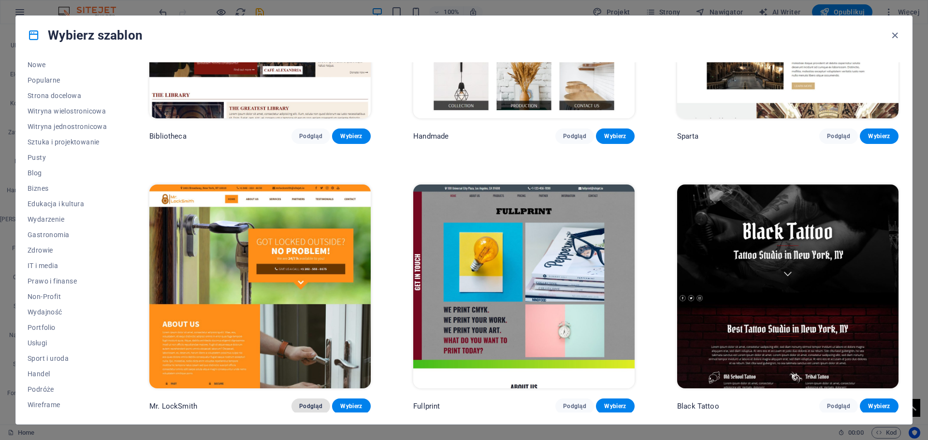
click at [307, 403] on span "Podgląd" at bounding box center [310, 407] width 23 height 8
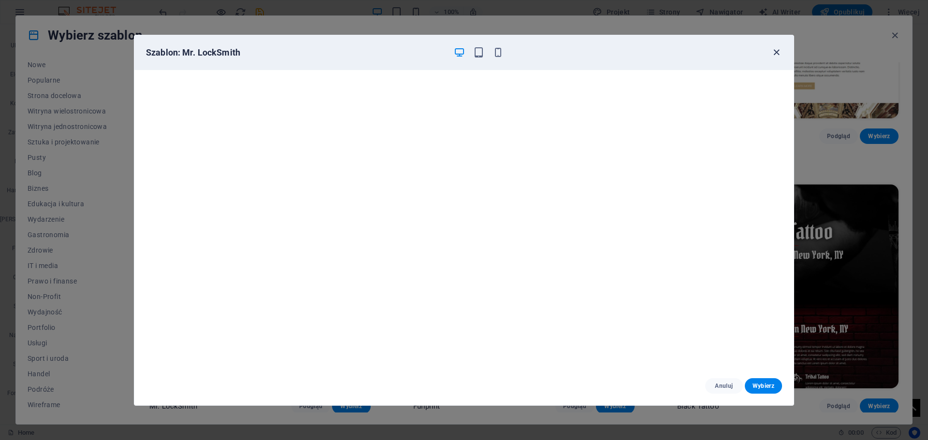
click at [779, 47] on icon "button" at bounding box center [776, 52] width 11 height 11
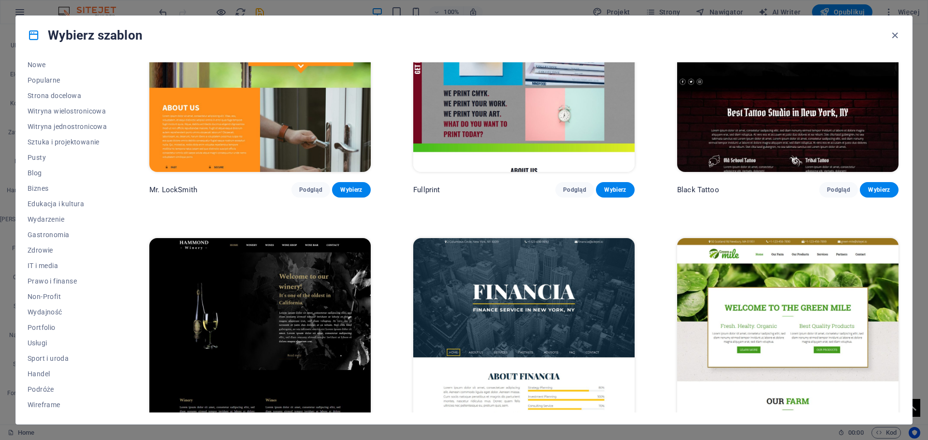
scroll to position [7735, 0]
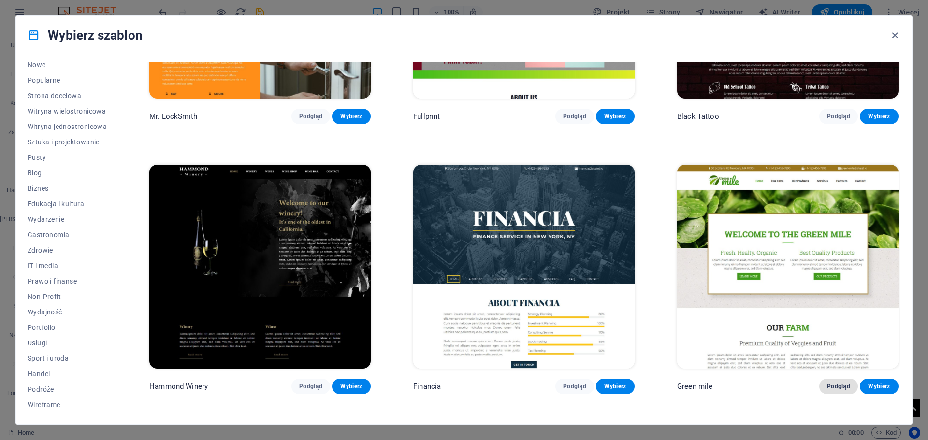
click at [832, 383] on span "Podgląd" at bounding box center [838, 387] width 23 height 8
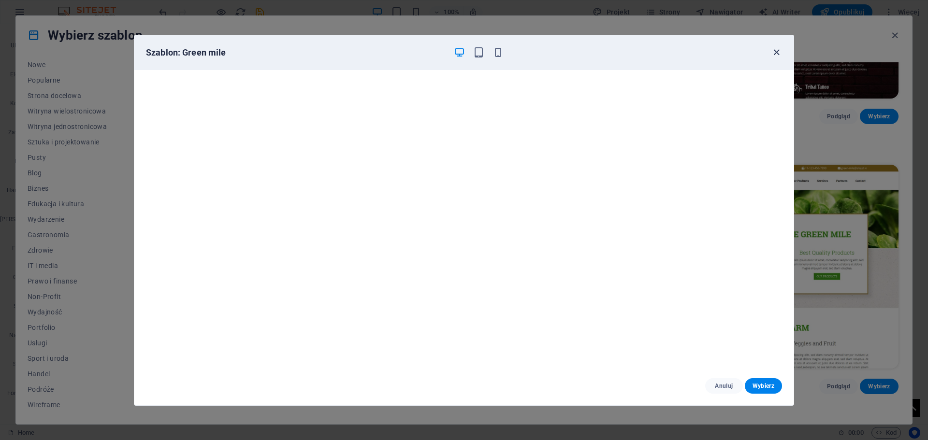
click at [775, 53] on icon "button" at bounding box center [776, 52] width 11 height 11
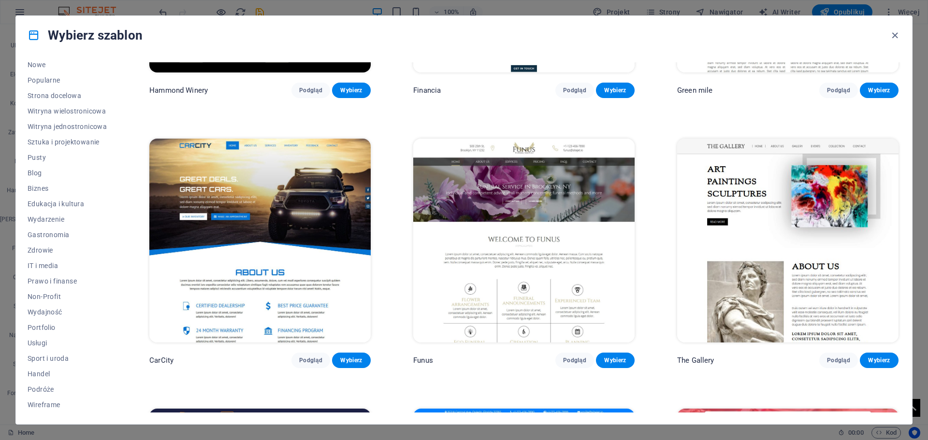
scroll to position [8073, 0]
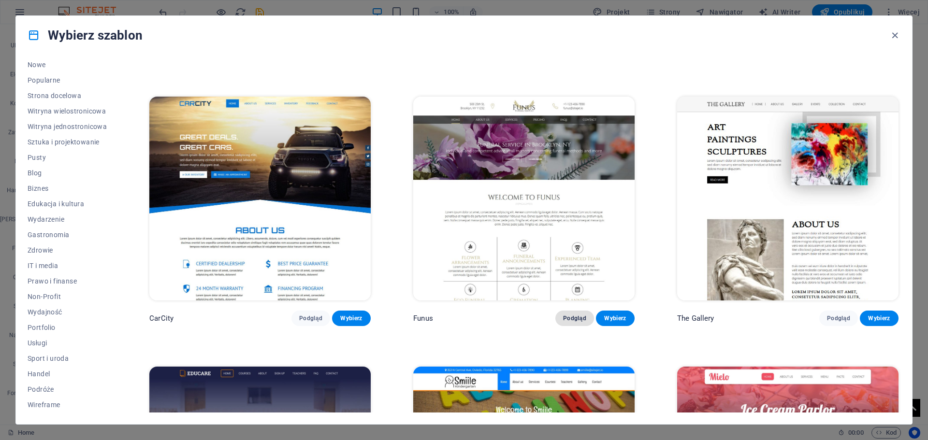
click at [564, 315] on span "Podgląd" at bounding box center [574, 319] width 23 height 8
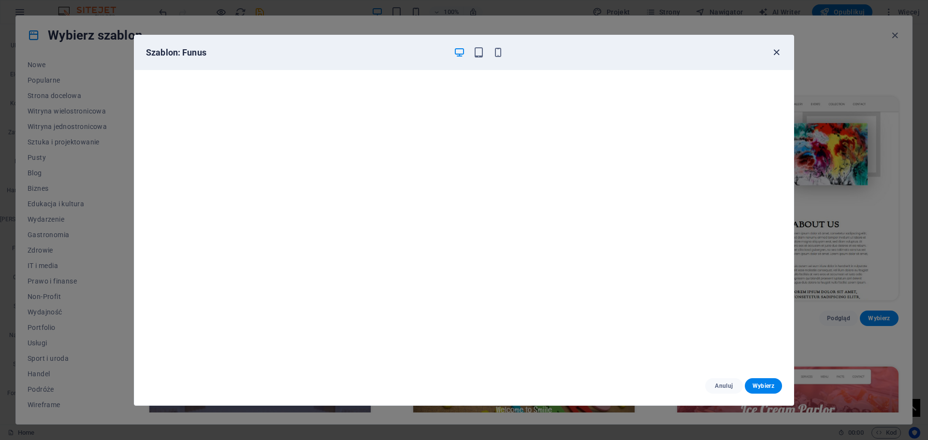
click at [776, 52] on icon "button" at bounding box center [776, 52] width 11 height 11
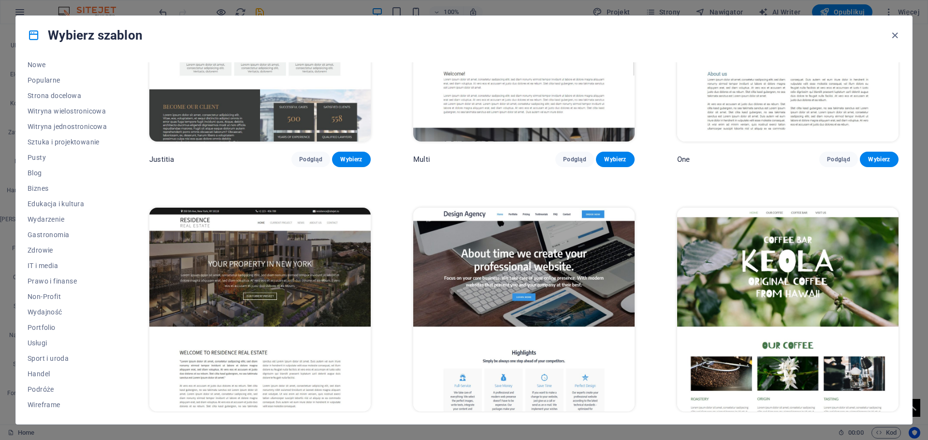
scroll to position [11216, 0]
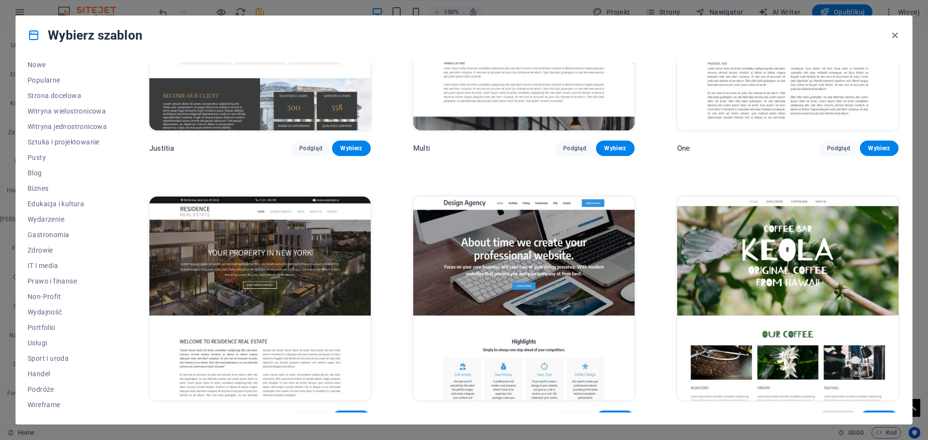
click at [831, 415] on span "Podgląd" at bounding box center [838, 419] width 23 height 8
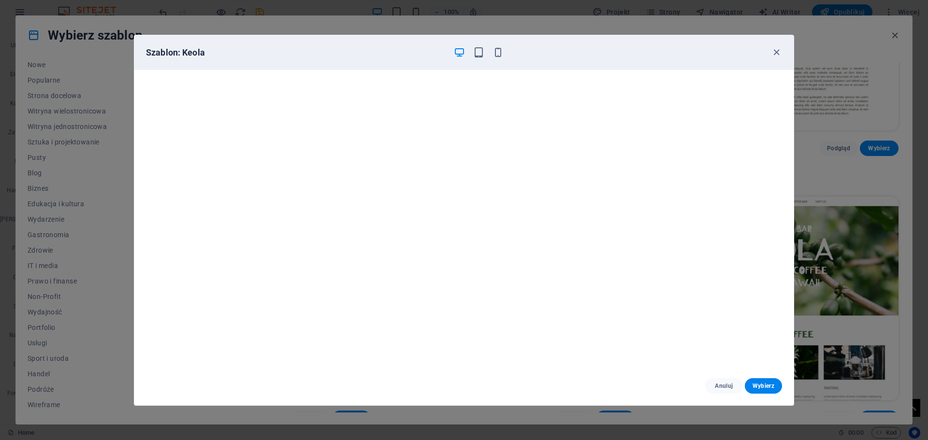
scroll to position [2, 0]
click at [777, 49] on icon "button" at bounding box center [776, 52] width 11 height 11
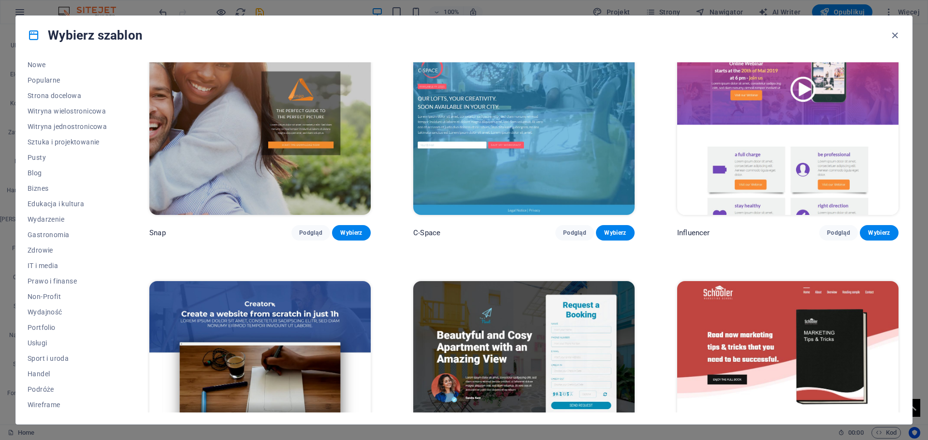
scroll to position [13633, 0]
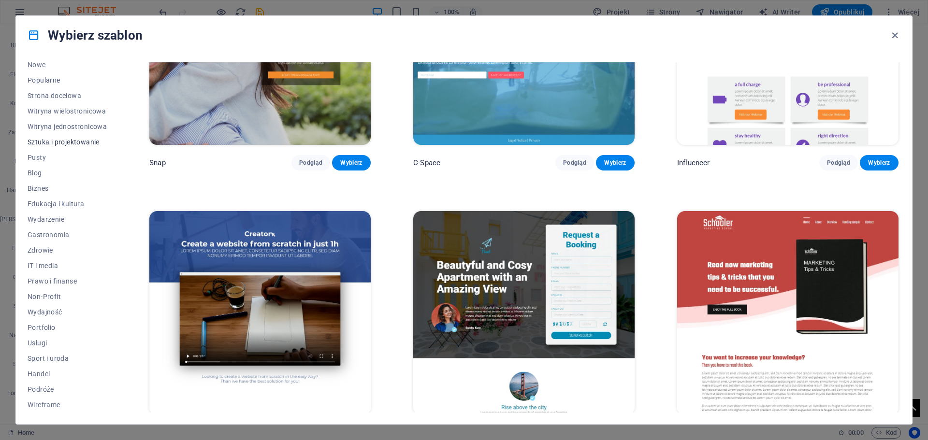
click at [56, 146] on button "Sztuka i projektowanie" at bounding box center [67, 141] width 79 height 15
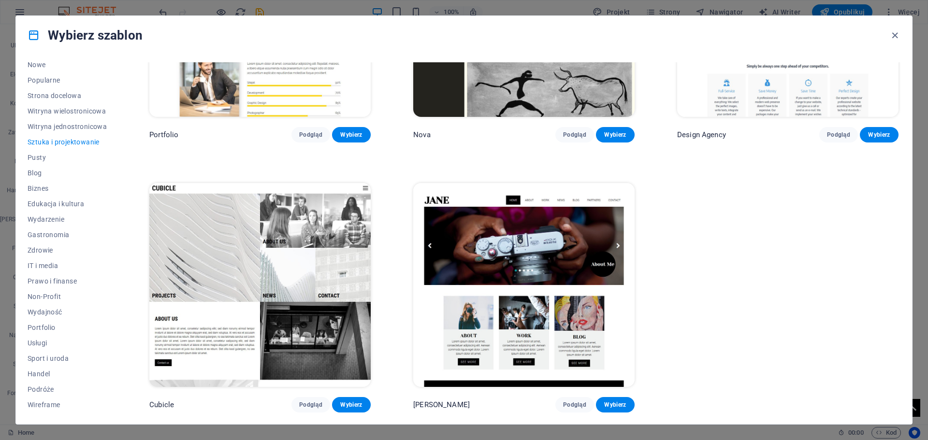
scroll to position [957, 0]
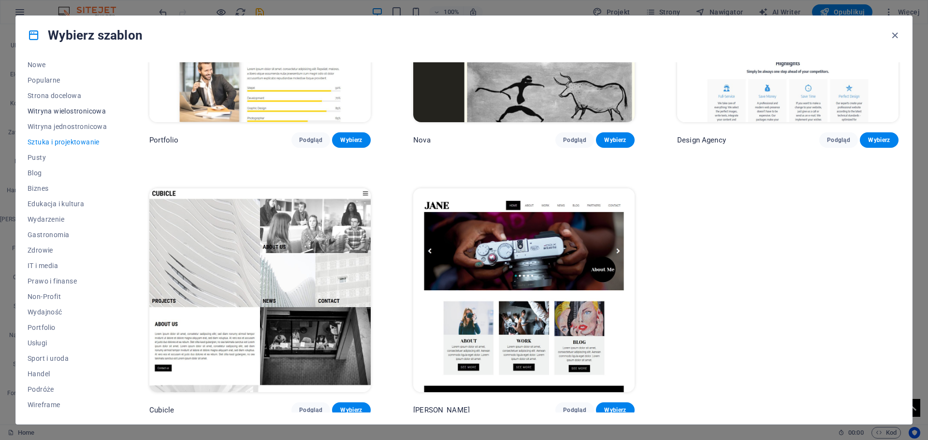
click at [72, 111] on span "Witryna wielostronicowa" at bounding box center [67, 111] width 79 height 8
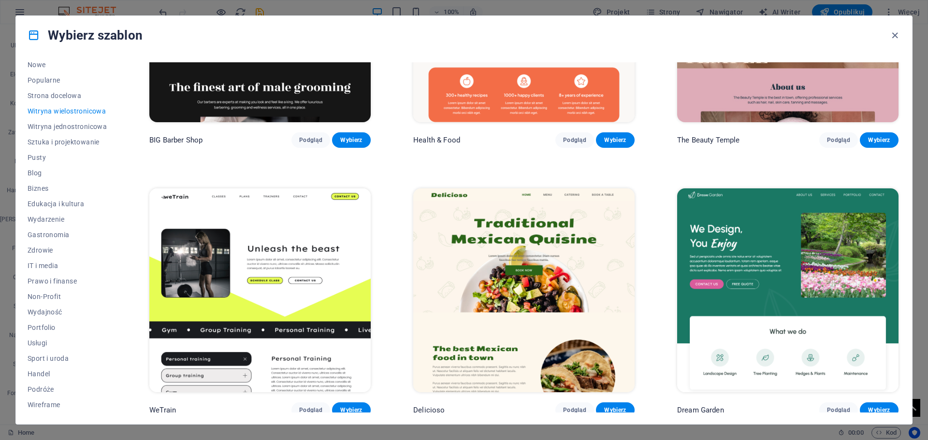
scroll to position [5801, 0]
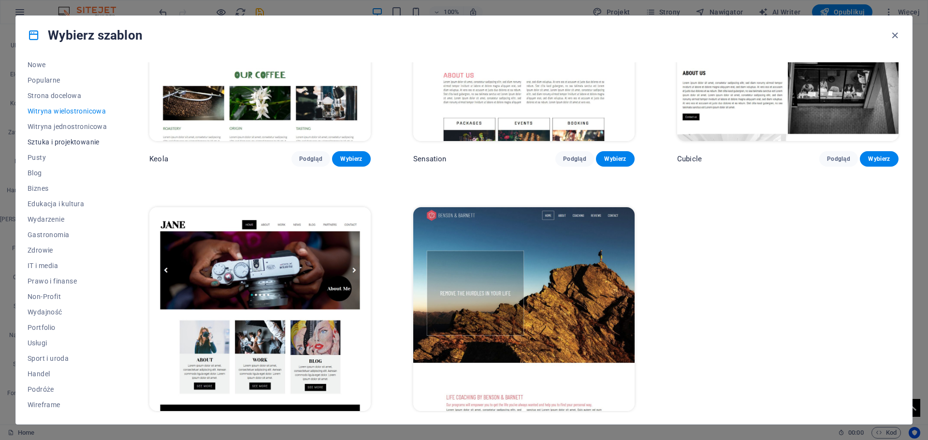
click at [76, 140] on span "Sztuka i projektowanie" at bounding box center [67, 142] width 79 height 8
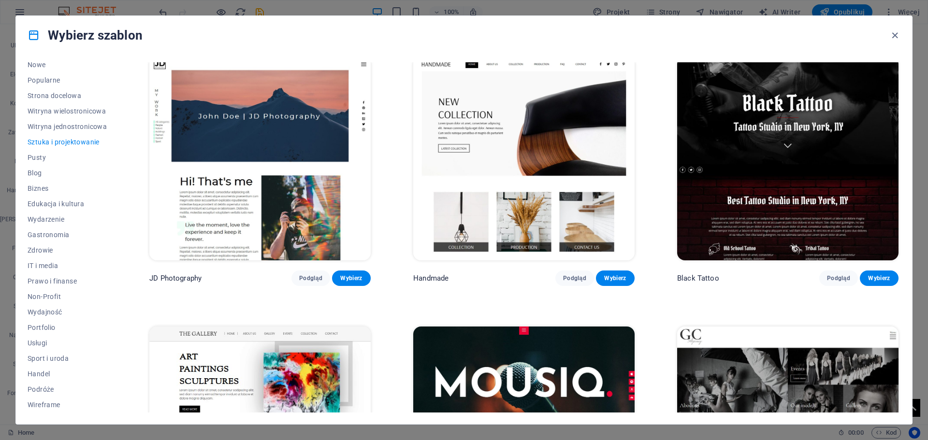
scroll to position [280, 0]
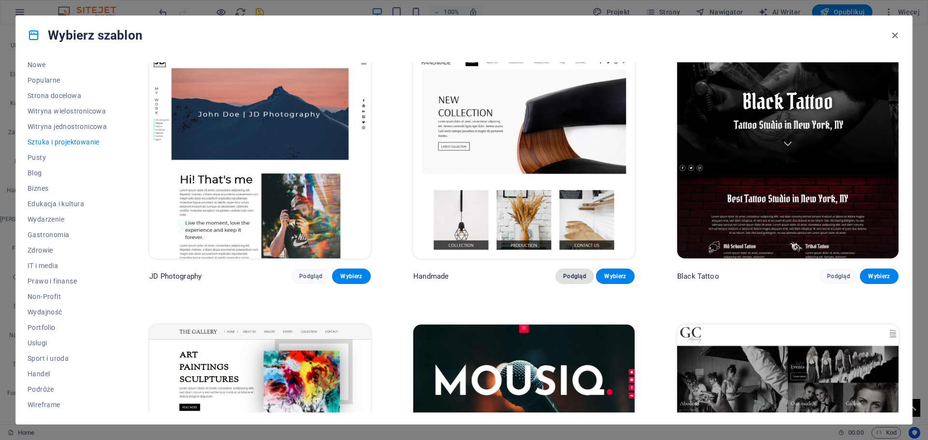
click at [580, 274] on span "Podgląd" at bounding box center [574, 277] width 23 height 8
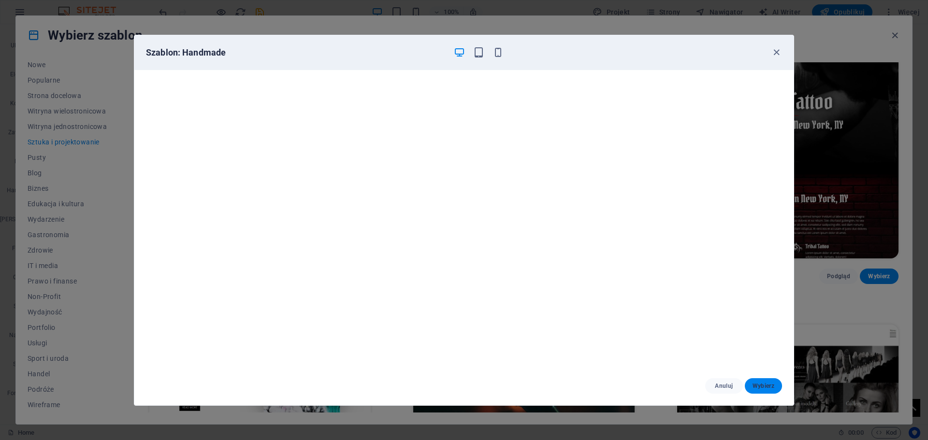
click at [763, 382] on span "Wybierz" at bounding box center [764, 386] width 22 height 8
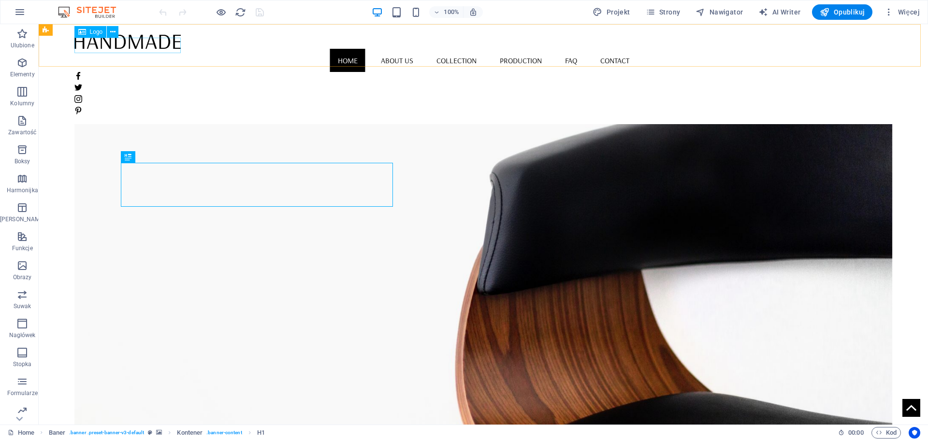
click at [150, 44] on div at bounding box center [483, 41] width 818 height 15
select select "px"
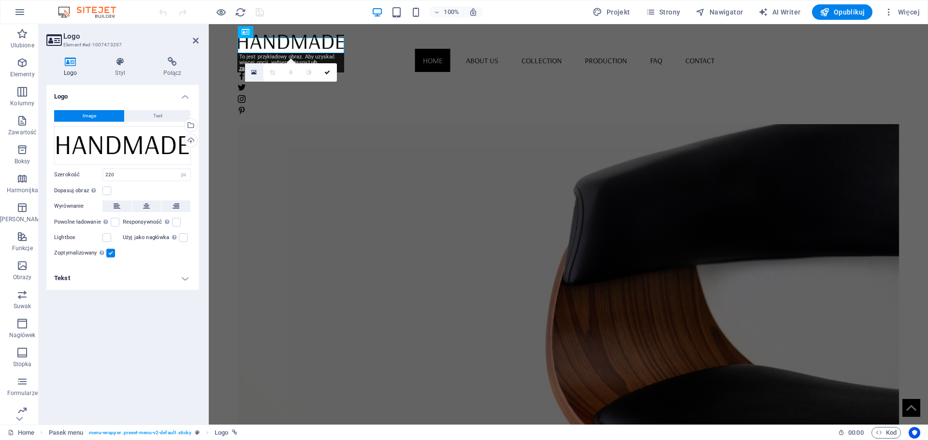
click at [251, 72] on link at bounding box center [254, 72] width 18 height 18
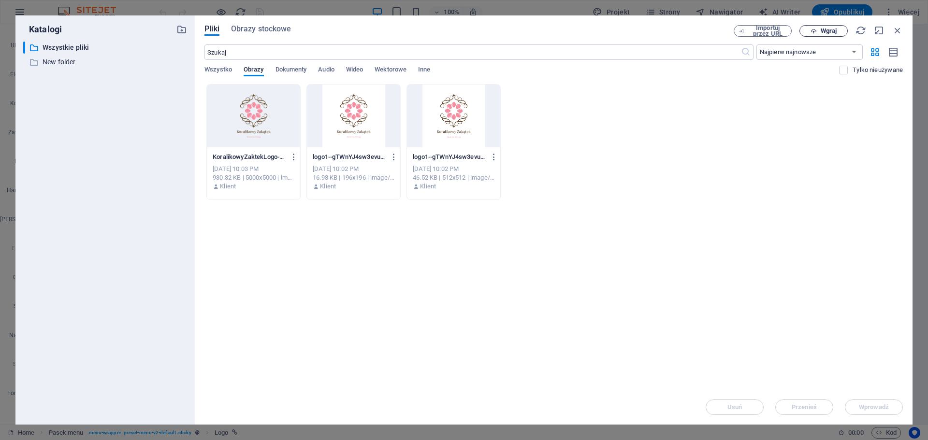
click at [817, 28] on span "Wgraj" at bounding box center [824, 31] width 40 height 6
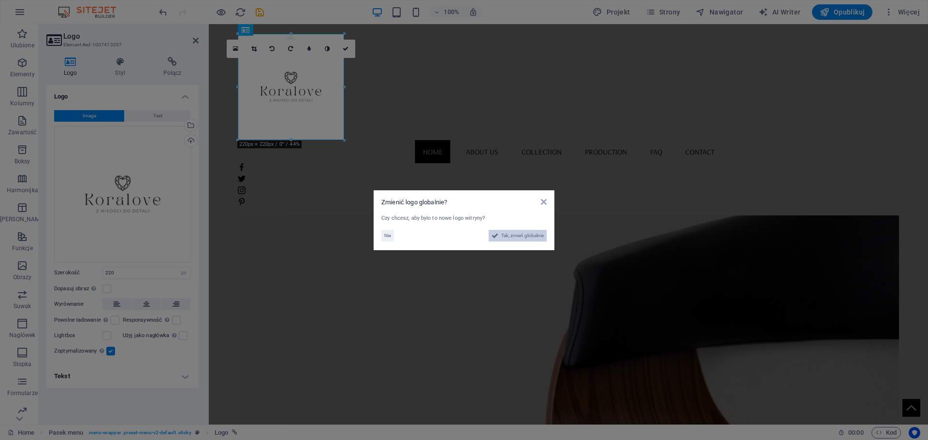
click at [515, 233] on span "Tak, zmień globalnie" at bounding box center [522, 236] width 43 height 12
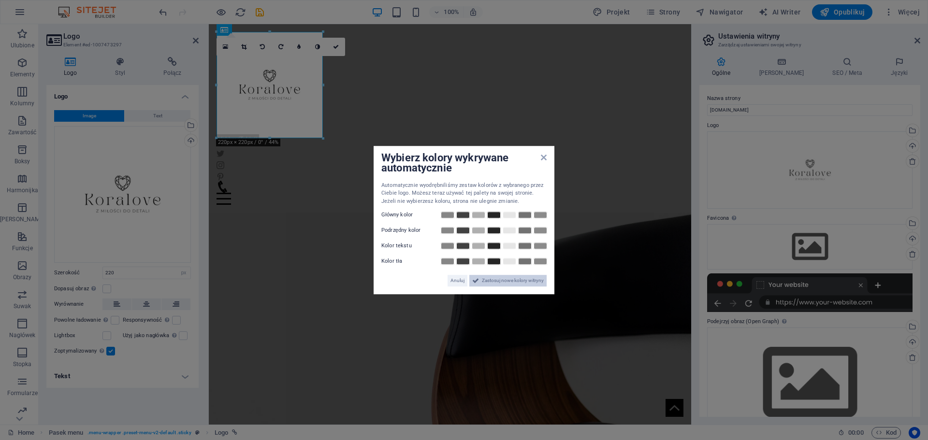
click at [511, 280] on span "Zastosuj nowe kolory witryny" at bounding box center [513, 281] width 62 height 12
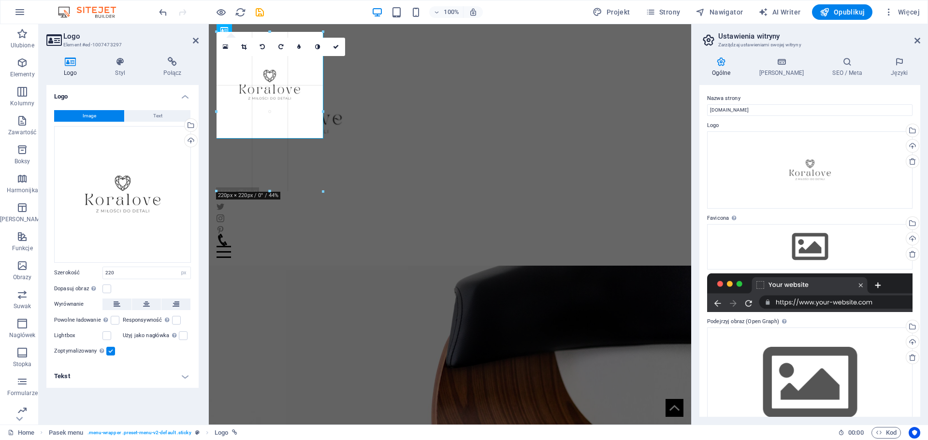
drag, startPoint x: 322, startPoint y: 137, endPoint x: 371, endPoint y: 126, distance: 49.7
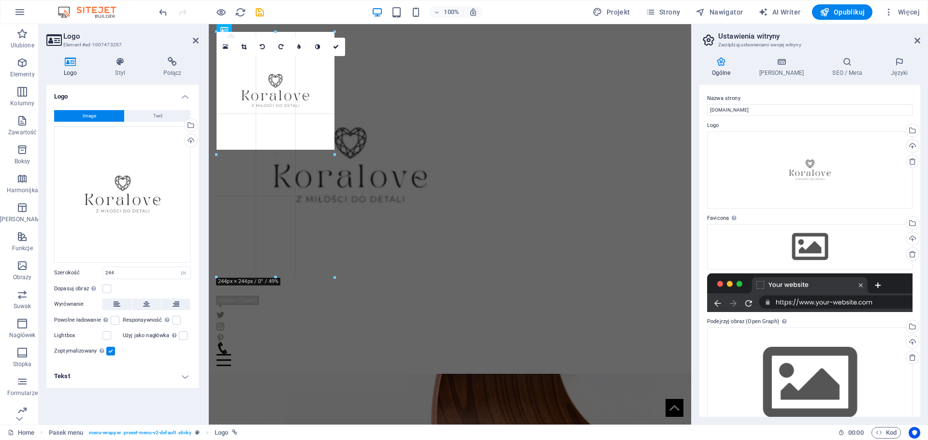
drag, startPoint x: 335, startPoint y: 91, endPoint x: 484, endPoint y: 109, distance: 150.9
type input "302"
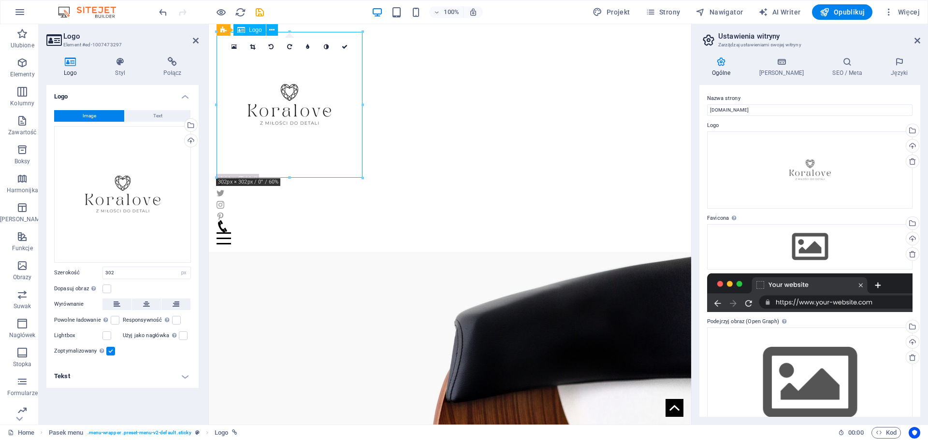
drag, startPoint x: 309, startPoint y: 73, endPoint x: 507, endPoint y: 85, distance: 198.6
click at [298, 59] on div at bounding box center [450, 105] width 467 height 146
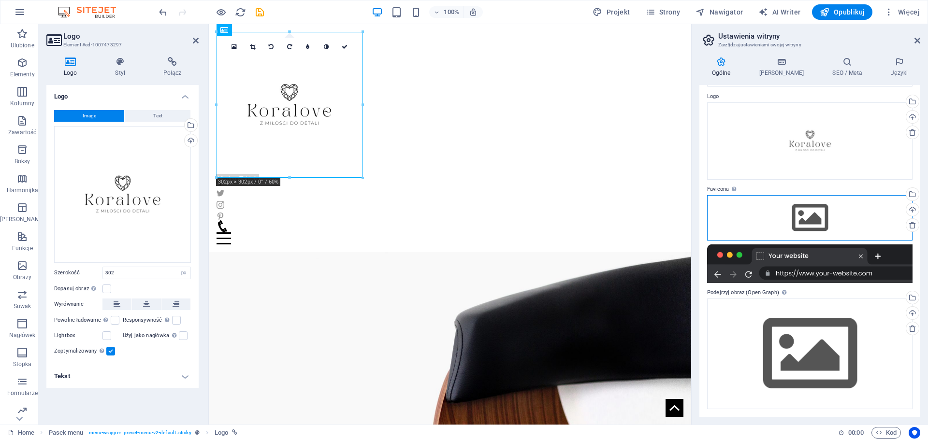
click at [800, 217] on div "Przeciągnij pliki tutaj, kliknij, aby wybrać pliki lub wybierz pliki z Plików l…" at bounding box center [809, 217] width 205 height 45
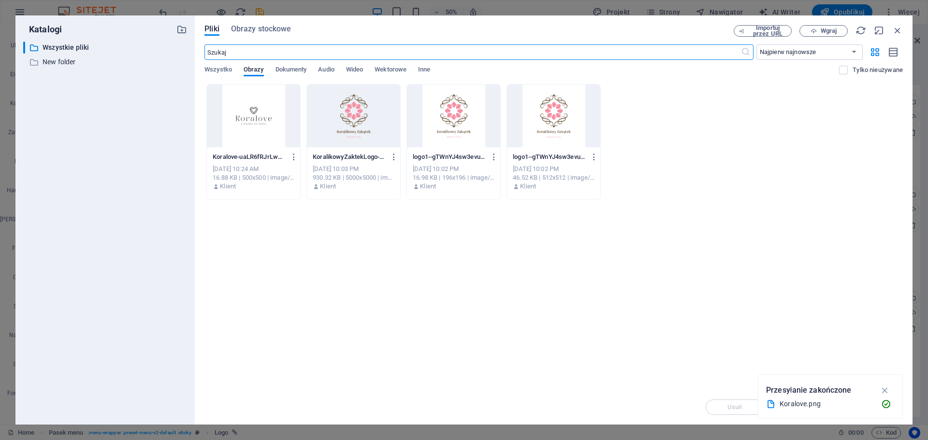
click at [260, 109] on div at bounding box center [253, 116] width 93 height 63
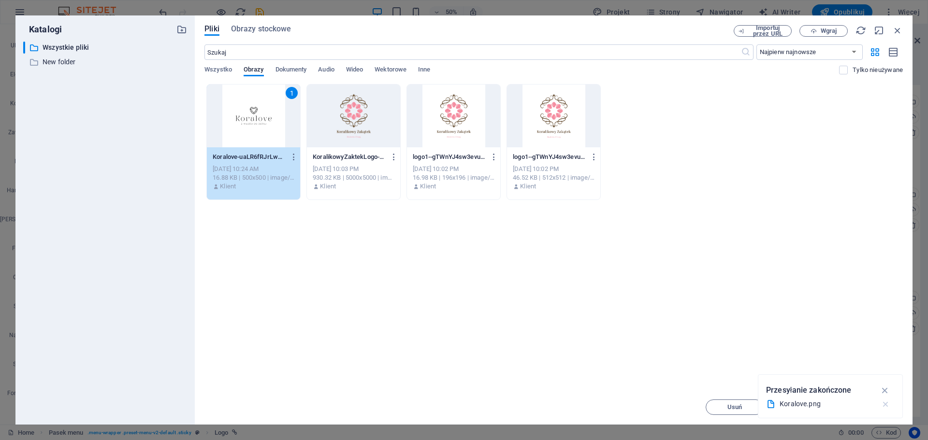
click at [887, 403] on icon "button" at bounding box center [886, 405] width 10 height 10
click at [877, 409] on span "Wprowadź" at bounding box center [874, 408] width 30 height 6
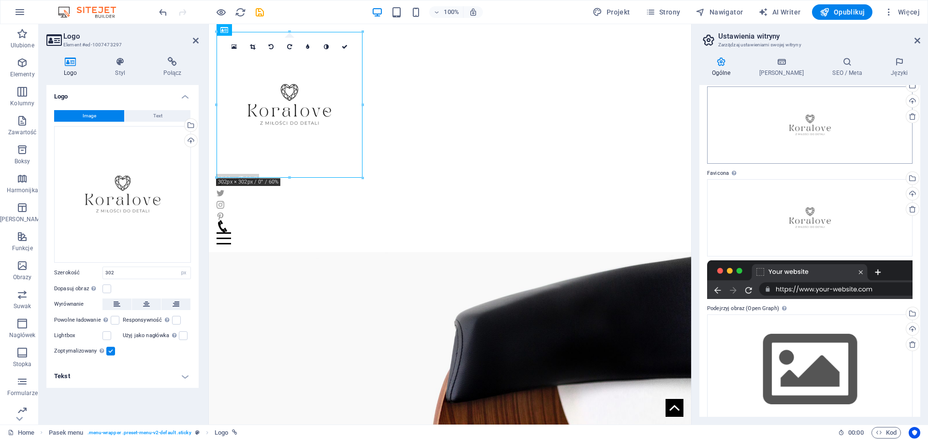
scroll to position [0, 0]
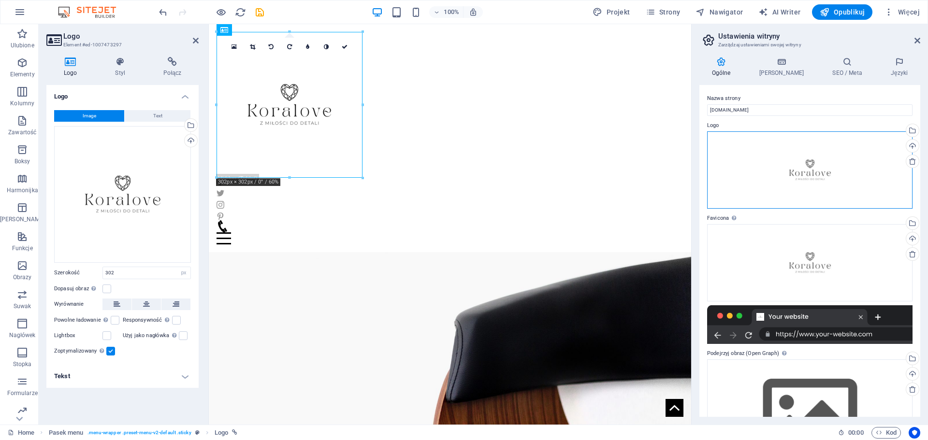
click at [826, 161] on div "Przeciągnij pliki tutaj, kliknij, aby wybrać pliki lub wybierz pliki z Plików l…" at bounding box center [809, 169] width 205 height 77
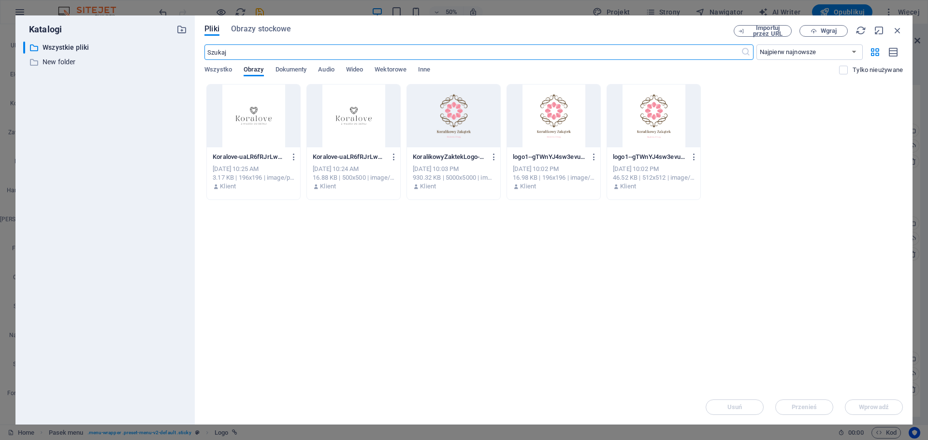
click at [259, 112] on div at bounding box center [253, 116] width 93 height 63
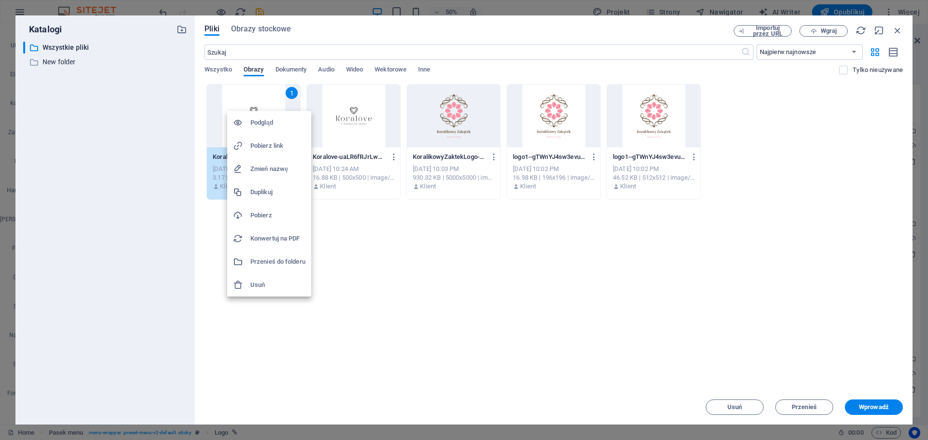
click at [263, 117] on h6 "Podgląd" at bounding box center [277, 123] width 55 height 12
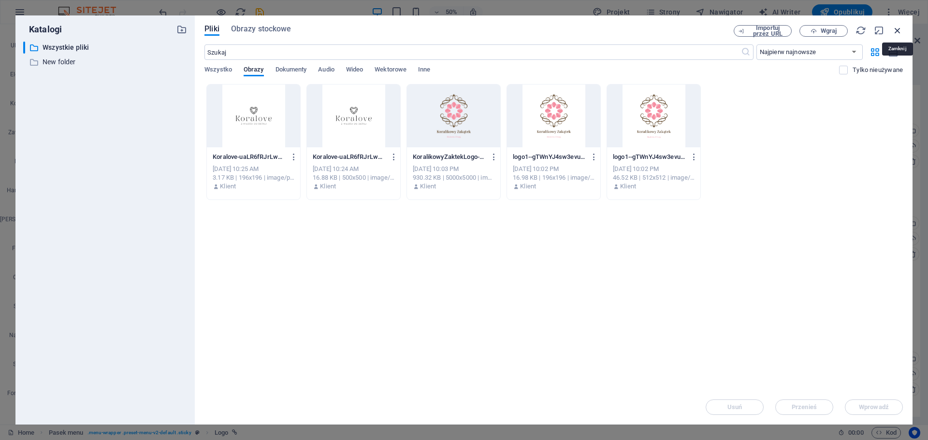
click at [901, 29] on icon "button" at bounding box center [897, 30] width 11 height 11
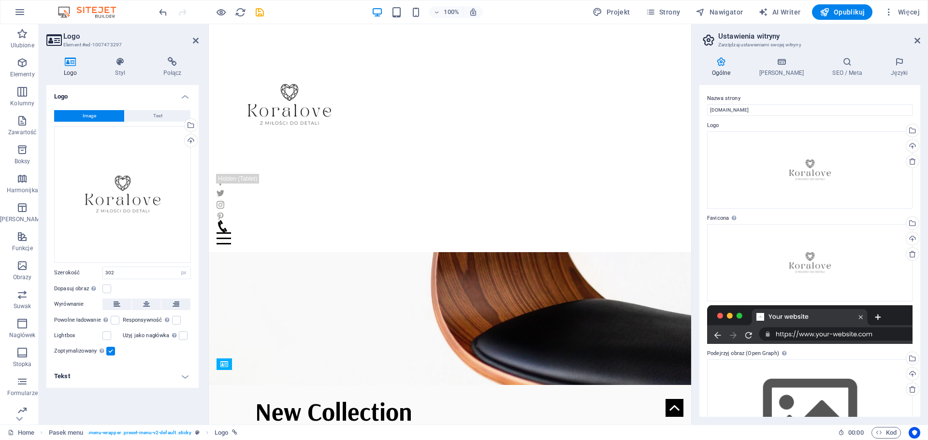
scroll to position [97, 0]
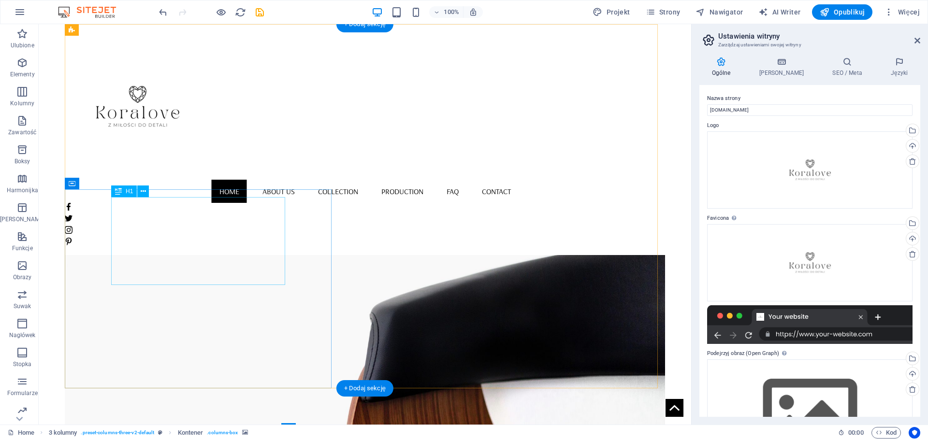
scroll to position [0, 0]
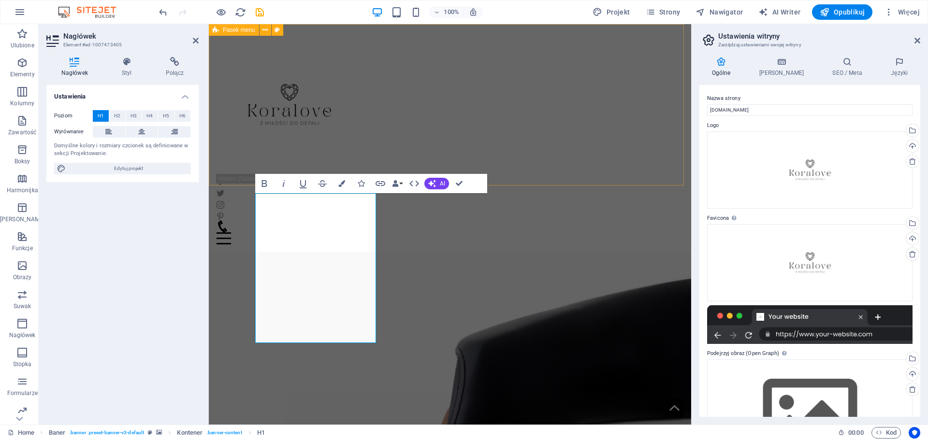
click at [618, 137] on div "Home About us Collection Production FAQ Contact Menu" at bounding box center [450, 138] width 482 height 228
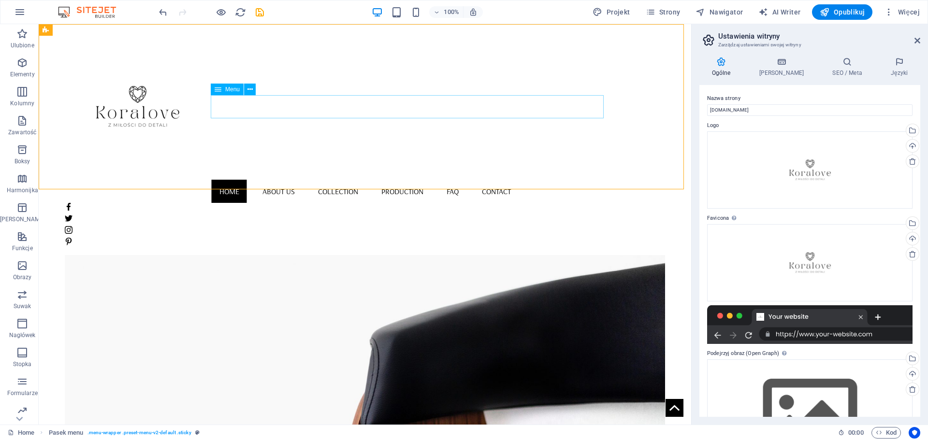
click at [231, 91] on span "Menu" at bounding box center [232, 90] width 15 height 6
click at [251, 92] on icon at bounding box center [250, 90] width 5 height 10
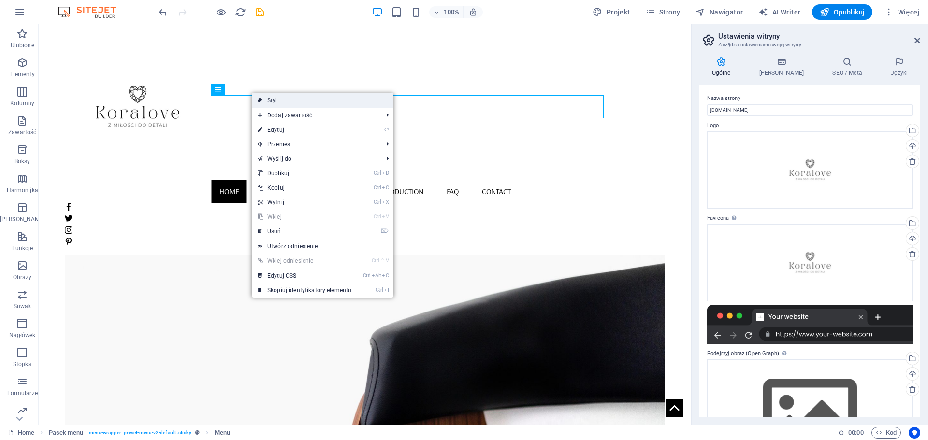
click at [266, 102] on link "Styl" at bounding box center [323, 100] width 142 height 15
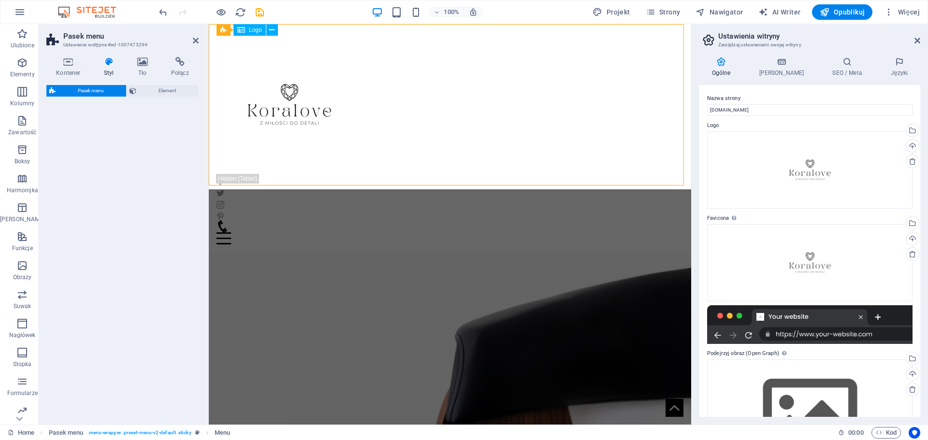
select select "vw"
select select "px"
select select "vw"
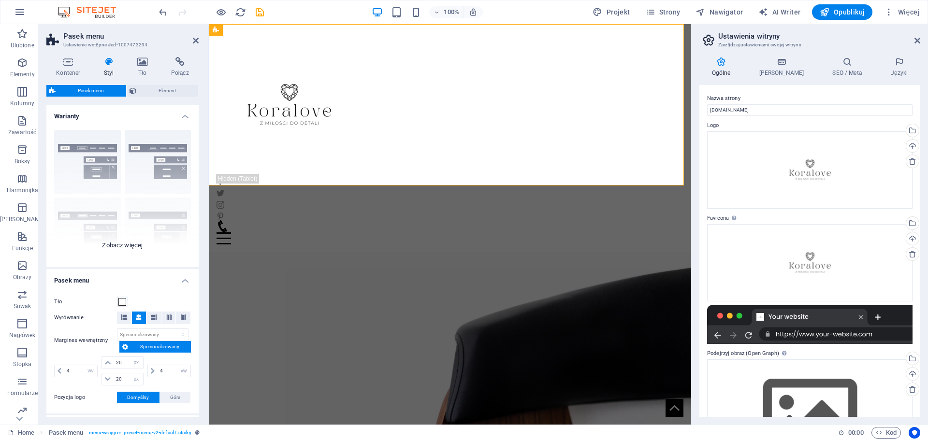
click at [108, 245] on div "Obramowanie Wyśrodkowany Domyślny Ustalone Loki Wyzwalacz akcji Szeroki XXL" at bounding box center [122, 194] width 152 height 145
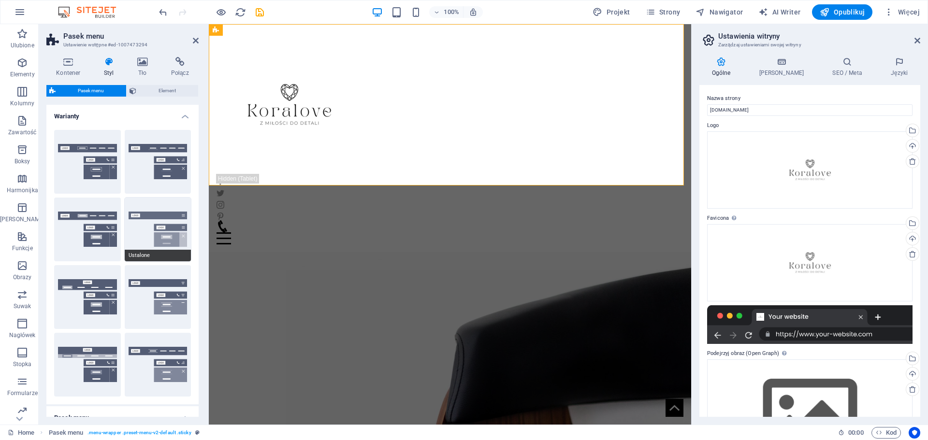
click at [137, 227] on button "Ustalone" at bounding box center [158, 230] width 67 height 64
type input "1"
select select "rem"
type input "1"
select select "rem"
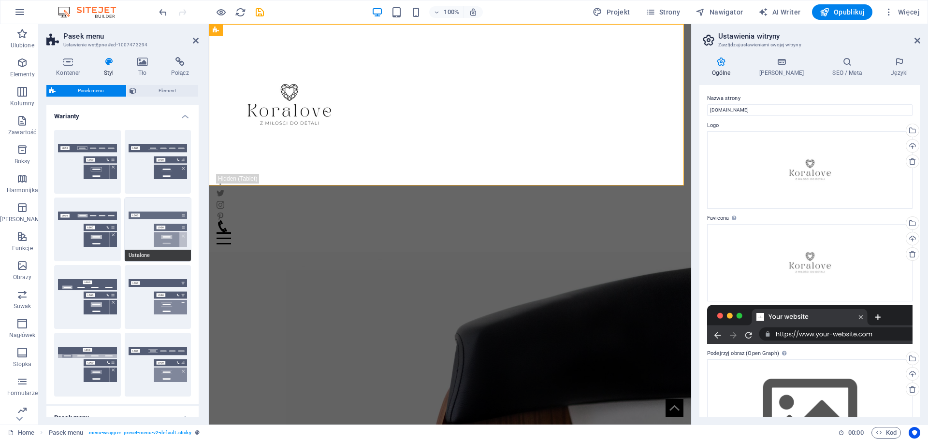
type input "1"
select select "rem"
type input "1"
select select "rem"
type input "1"
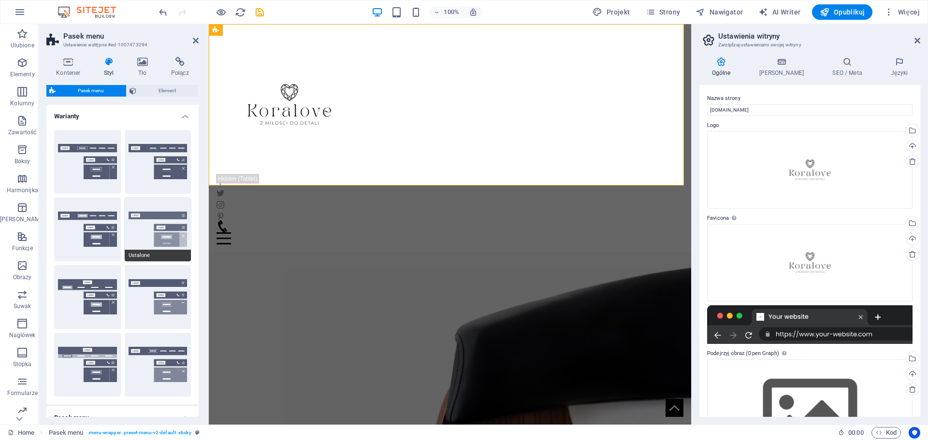
select select "rem"
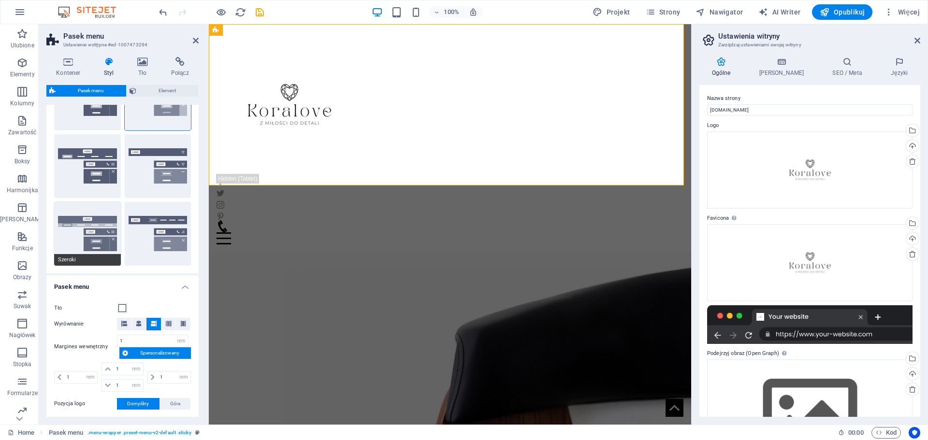
scroll to position [145, 0]
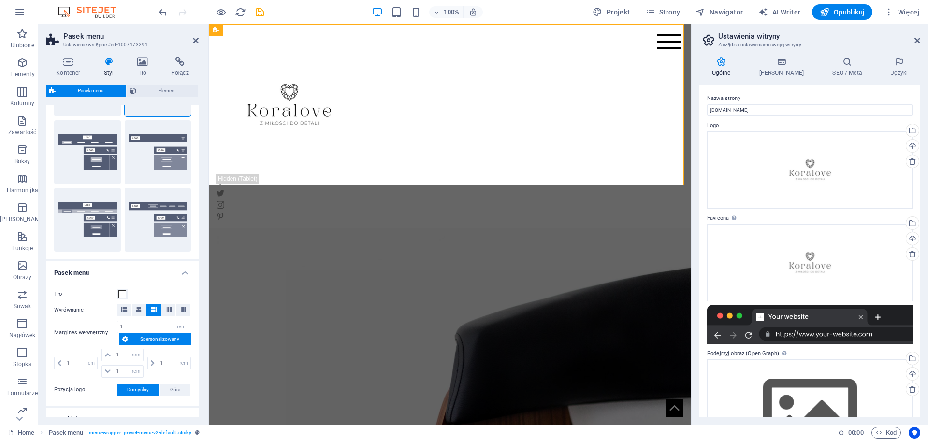
click at [143, 390] on span "Domyślny" at bounding box center [138, 390] width 22 height 12
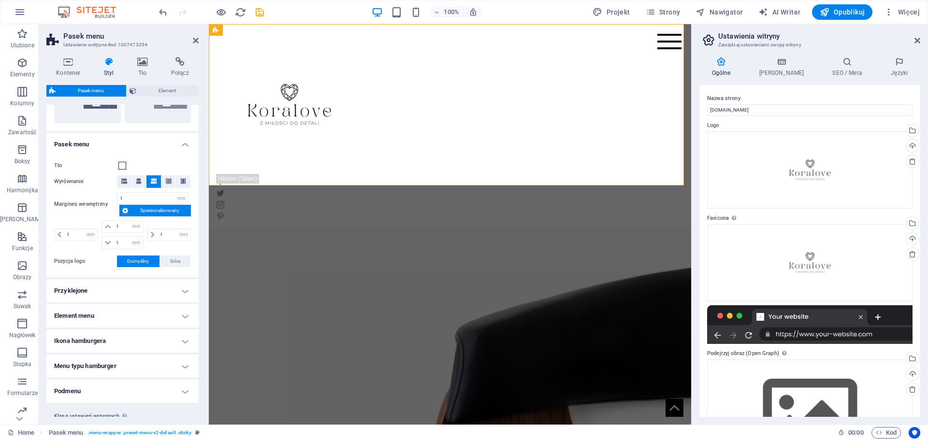
scroll to position [290, 0]
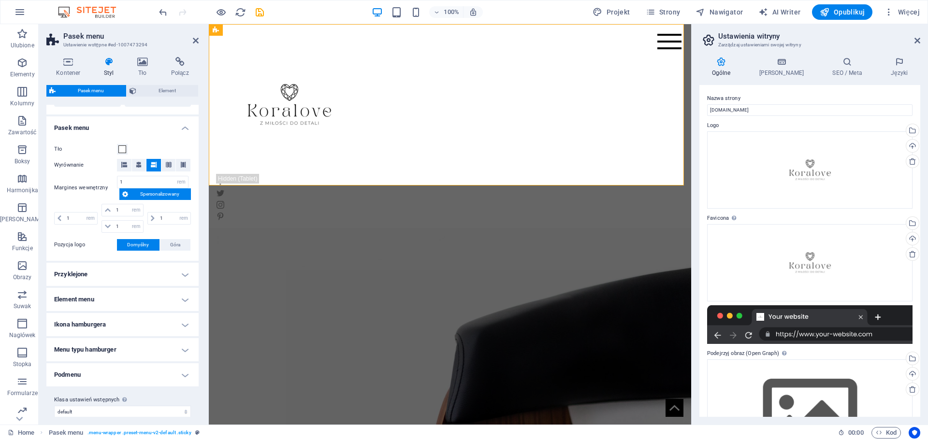
click at [113, 277] on h4 "Przyklejone" at bounding box center [122, 274] width 152 height 23
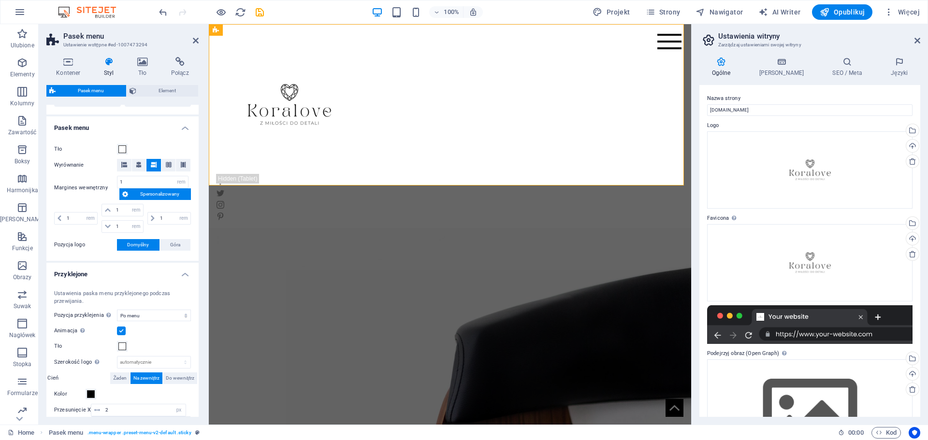
click at [113, 277] on h4 "Przyklejone" at bounding box center [122, 271] width 152 height 17
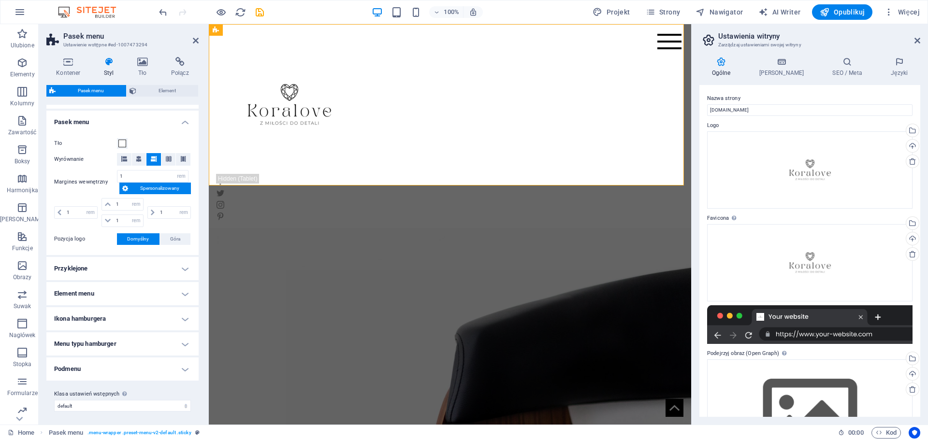
scroll to position [298, 0]
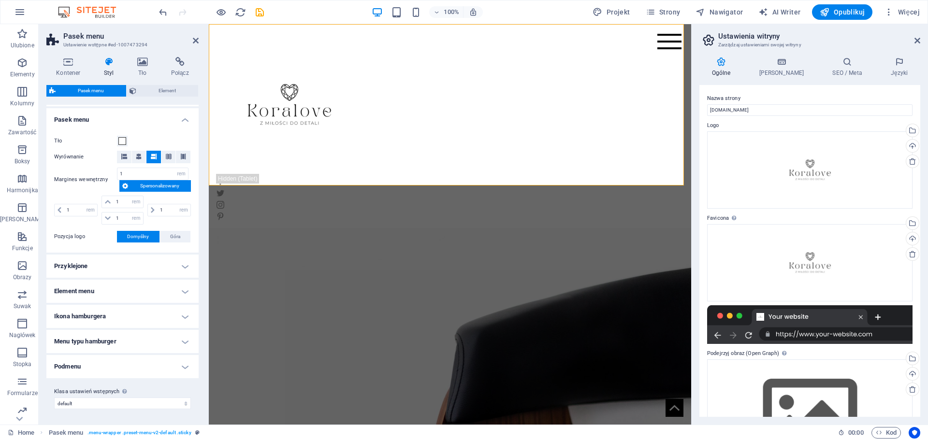
click at [111, 63] on icon at bounding box center [108, 62] width 29 height 10
click at [67, 70] on h4 "Kontener" at bounding box center [70, 67] width 48 height 20
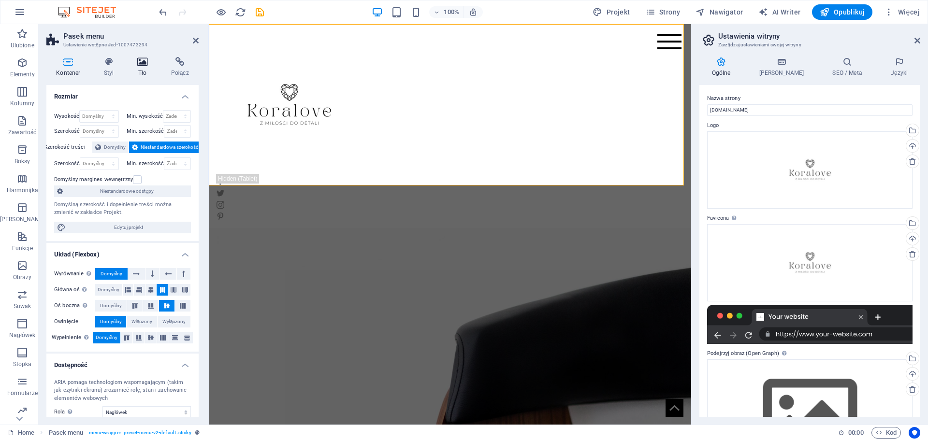
click at [145, 70] on h4 "Tło" at bounding box center [145, 67] width 34 height 20
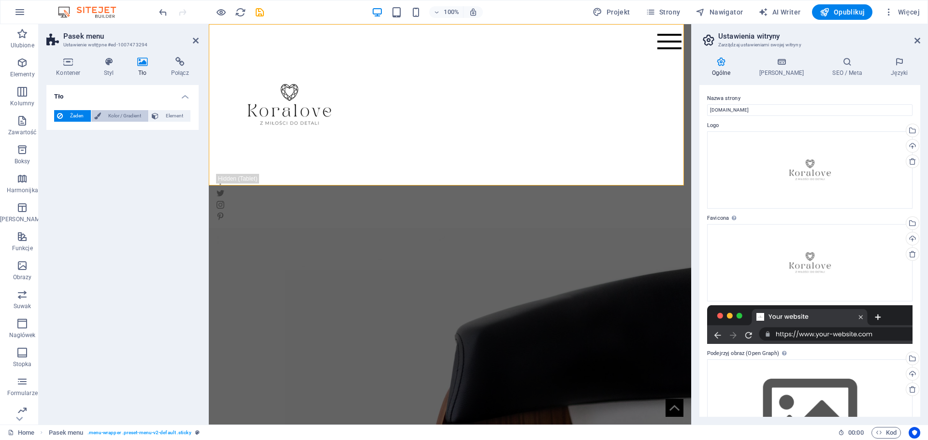
click at [128, 120] on span "Kolor / Gradient" at bounding box center [125, 116] width 42 height 12
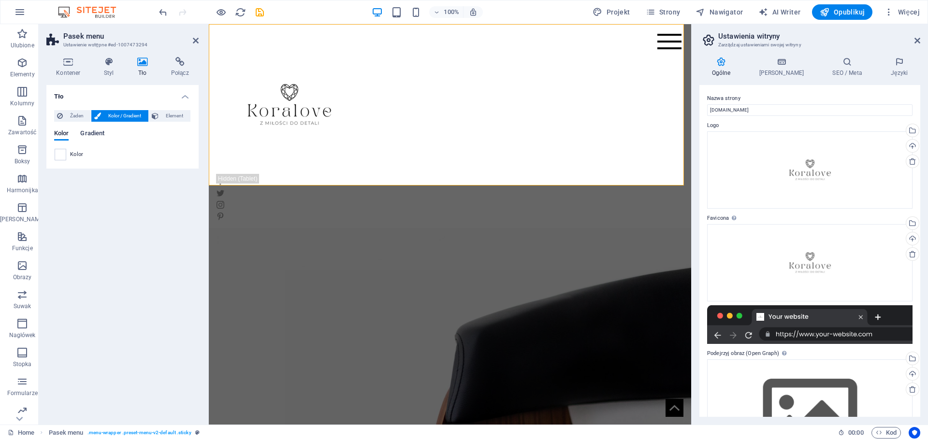
click at [96, 132] on span "Gradient" at bounding box center [92, 135] width 24 height 14
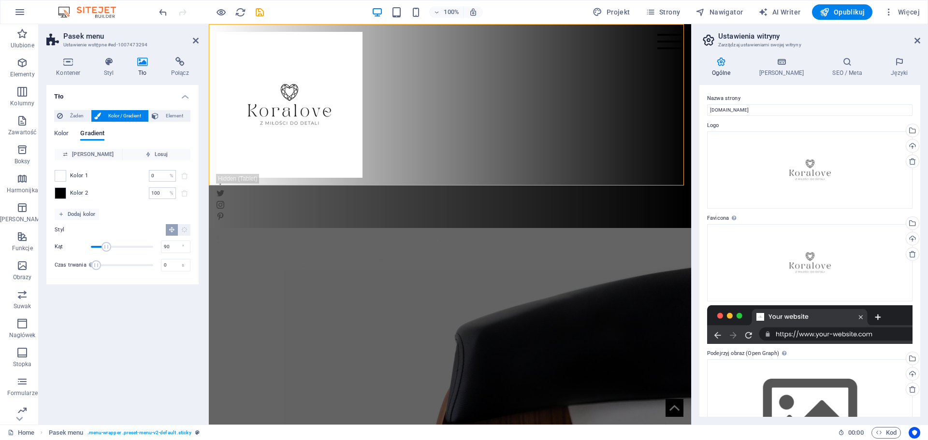
click at [70, 132] on div "Kolor Gradient" at bounding box center [122, 139] width 137 height 18
click at [58, 132] on span "Kolor" at bounding box center [61, 135] width 15 height 14
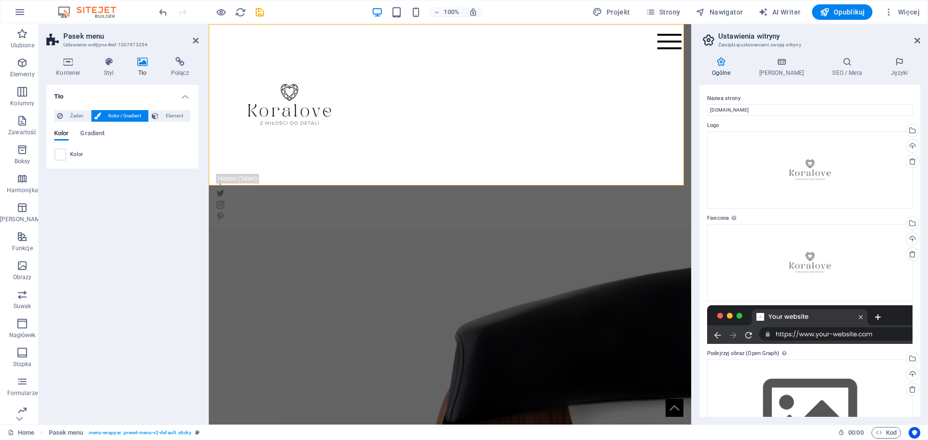
click at [118, 98] on h4 "Tło" at bounding box center [122, 93] width 152 height 17
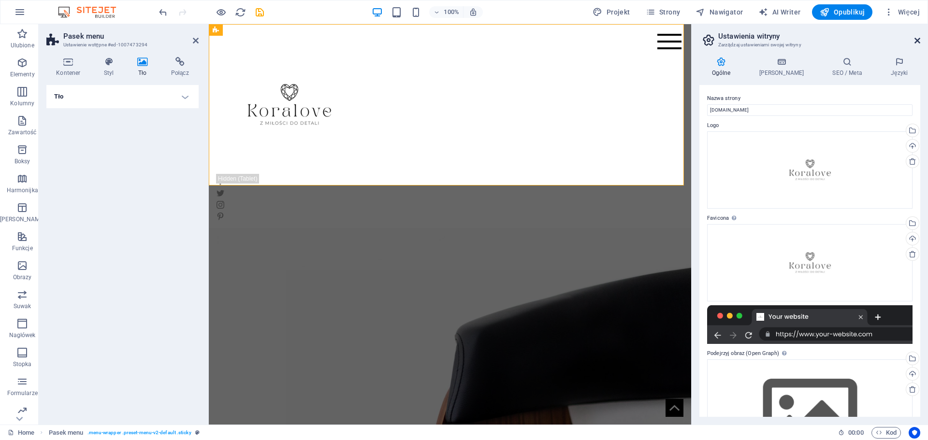
click at [920, 38] on icon at bounding box center [918, 41] width 6 height 8
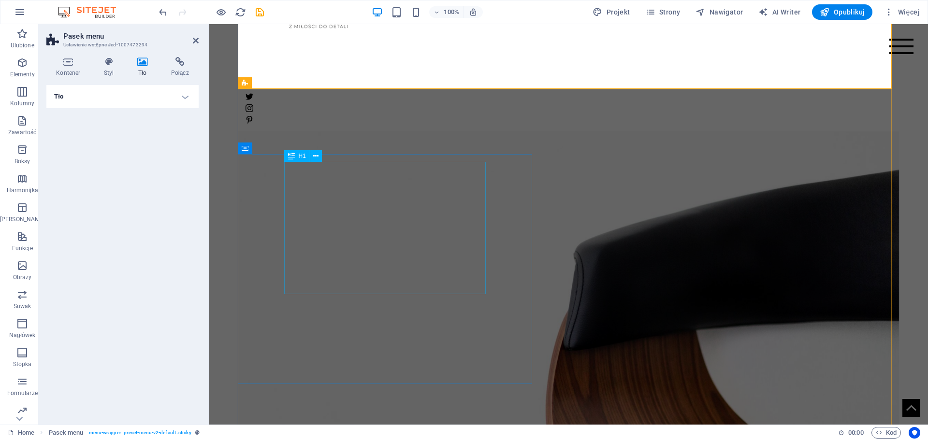
scroll to position [0, 0]
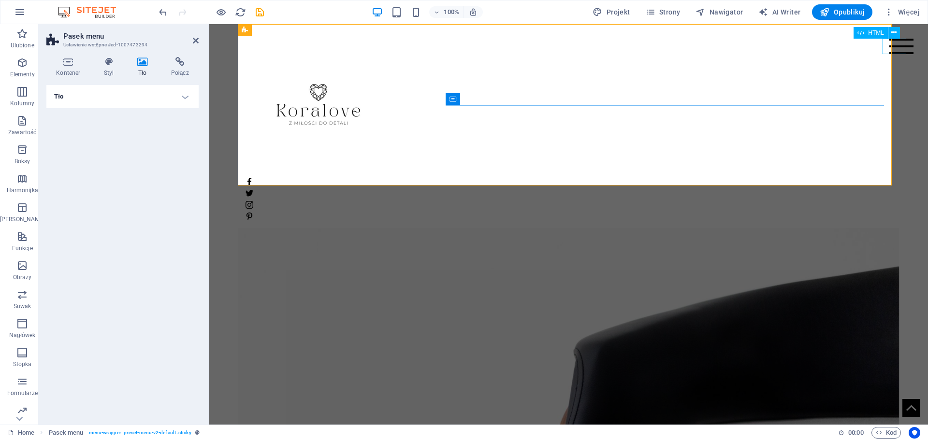
click at [893, 45] on div "Menu" at bounding box center [902, 46] width 24 height 15
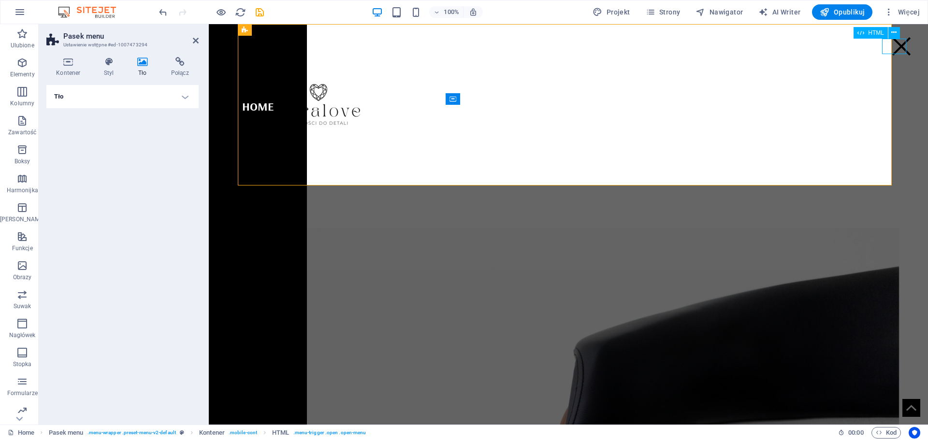
click at [893, 45] on div "Menu" at bounding box center [902, 46] width 24 height 15
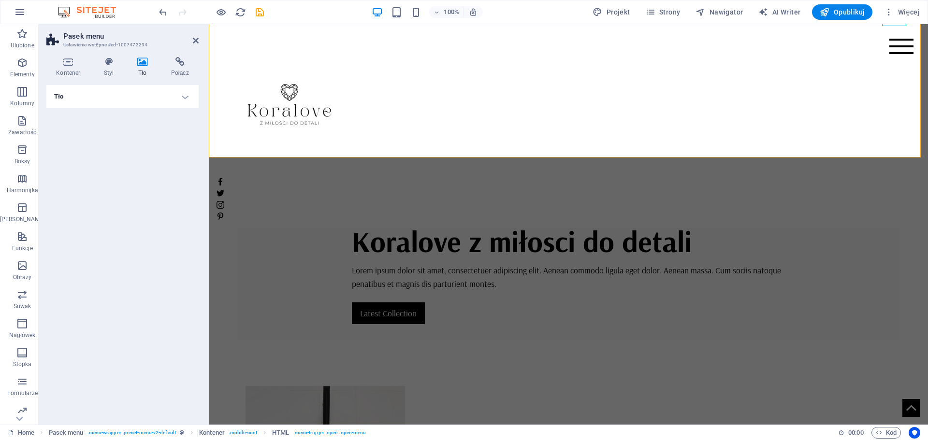
scroll to position [338, 0]
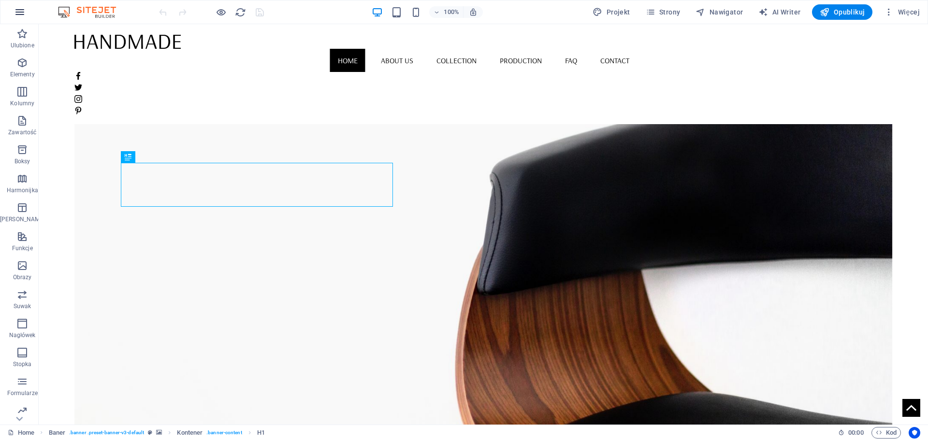
click at [16, 15] on icon "button" at bounding box center [20, 12] width 12 height 12
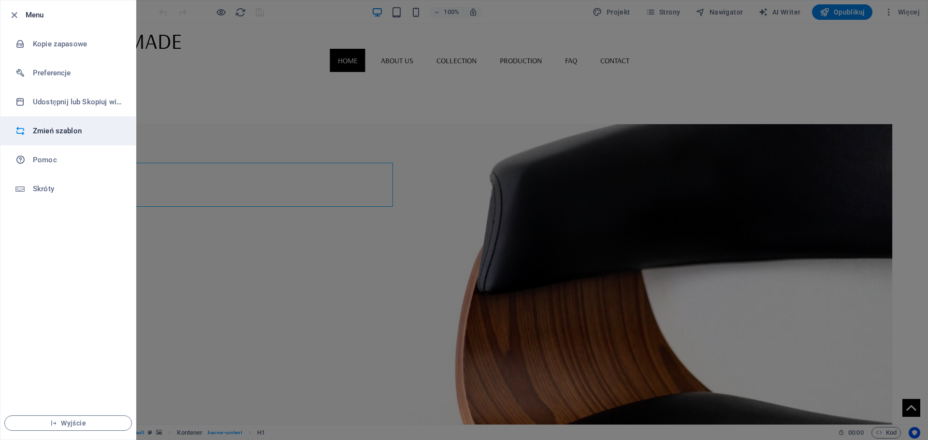
click at [53, 124] on li "Zmień szablon" at bounding box center [67, 131] width 135 height 29
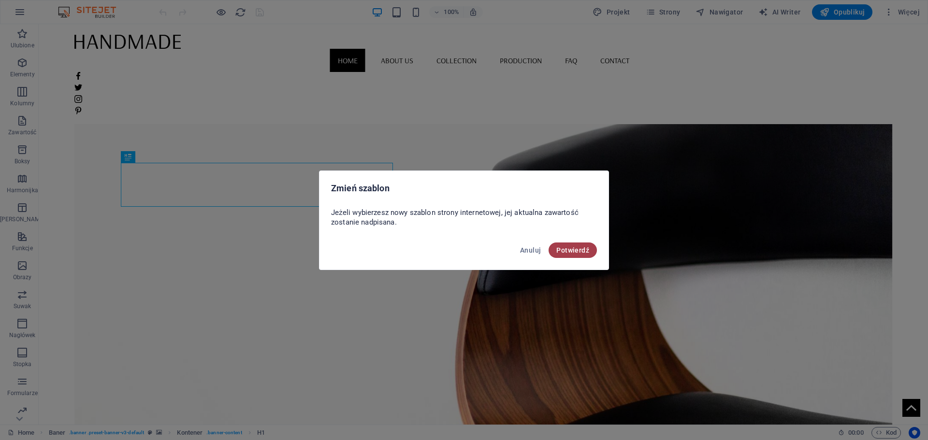
click at [577, 248] on span "Potwierdź" at bounding box center [572, 251] width 33 height 8
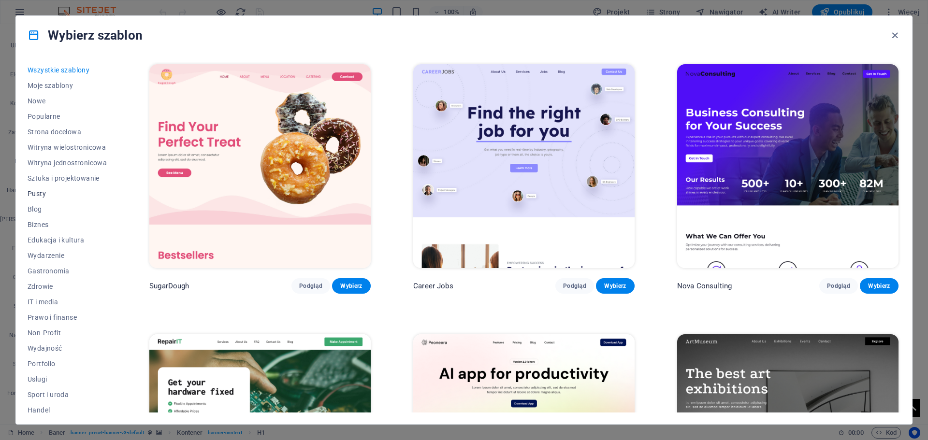
click at [45, 193] on span "Pusty" at bounding box center [67, 194] width 79 height 8
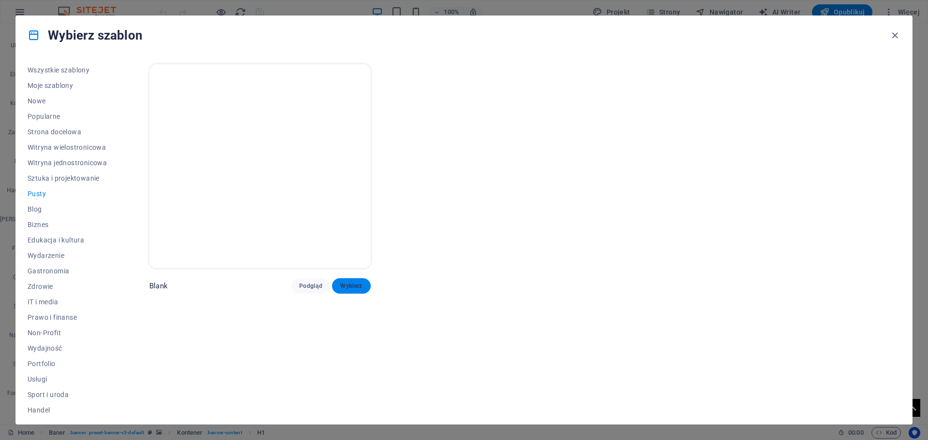
click at [351, 288] on span "Wybierz" at bounding box center [351, 286] width 23 height 8
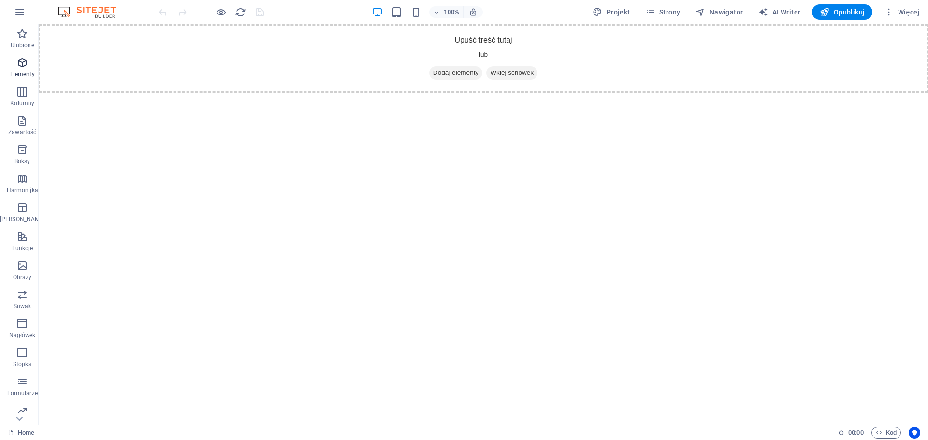
click at [20, 59] on icon "button" at bounding box center [22, 63] width 12 height 12
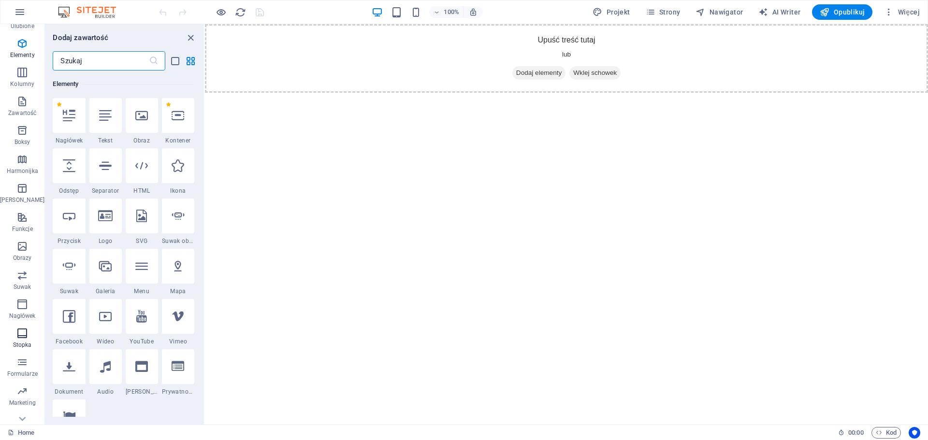
scroll to position [34, 0]
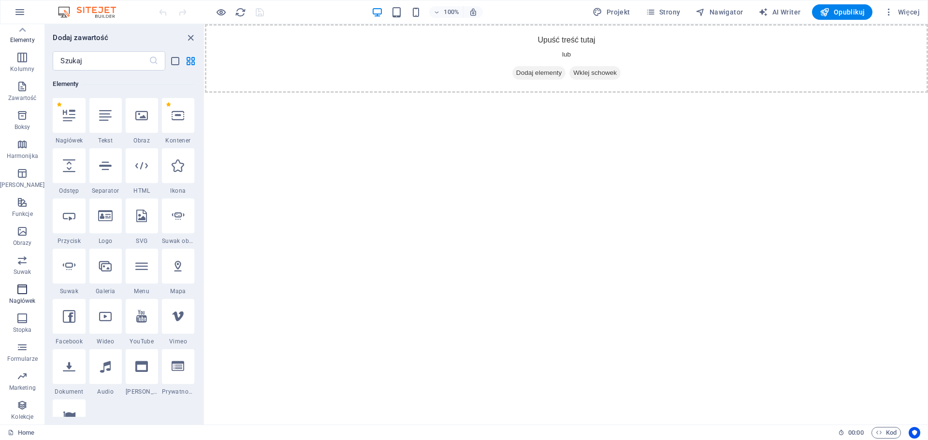
click at [16, 291] on icon "button" at bounding box center [22, 290] width 12 height 12
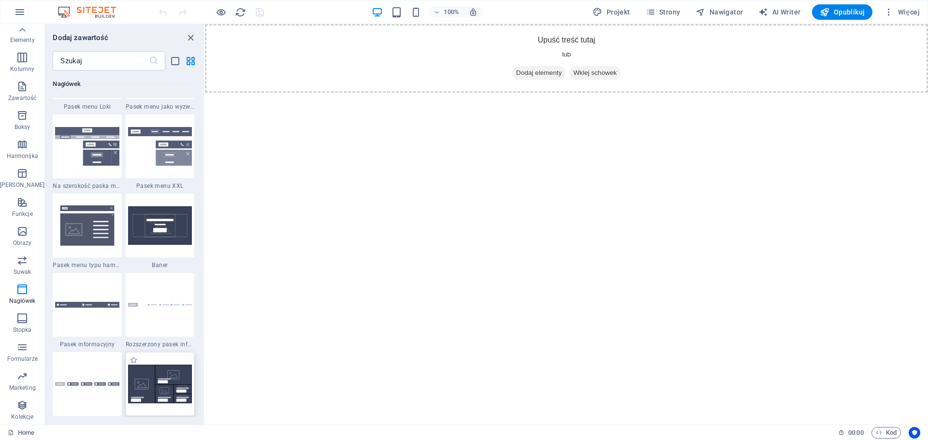
scroll to position [6015, 0]
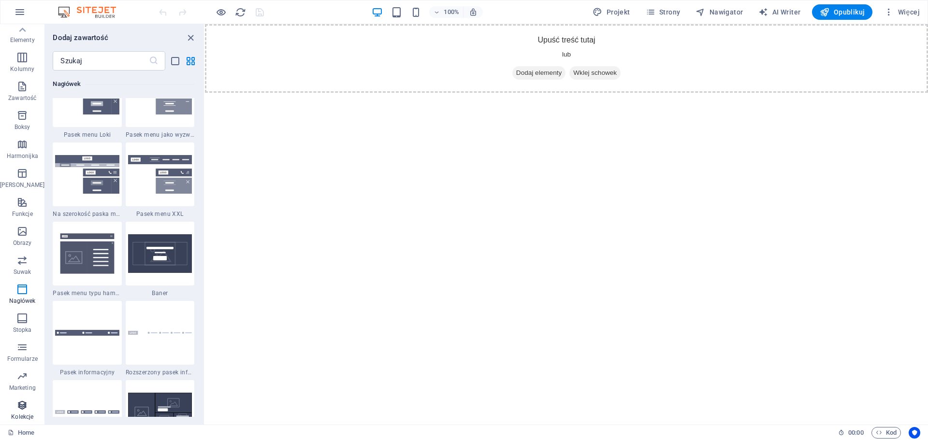
click at [16, 405] on icon "button" at bounding box center [22, 406] width 12 height 12
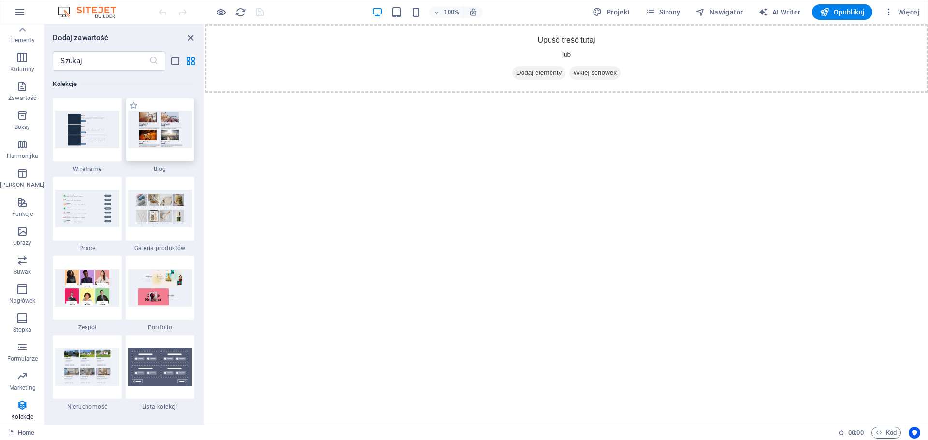
scroll to position [8947, 0]
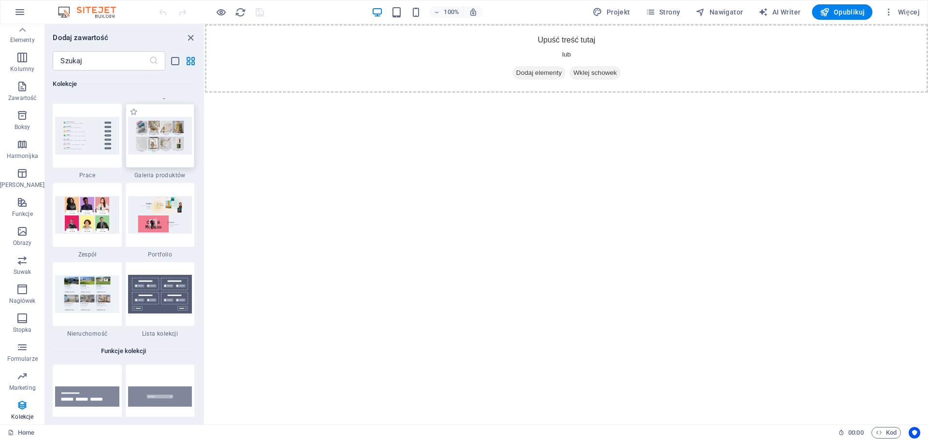
click at [151, 157] on div at bounding box center [160, 136] width 69 height 64
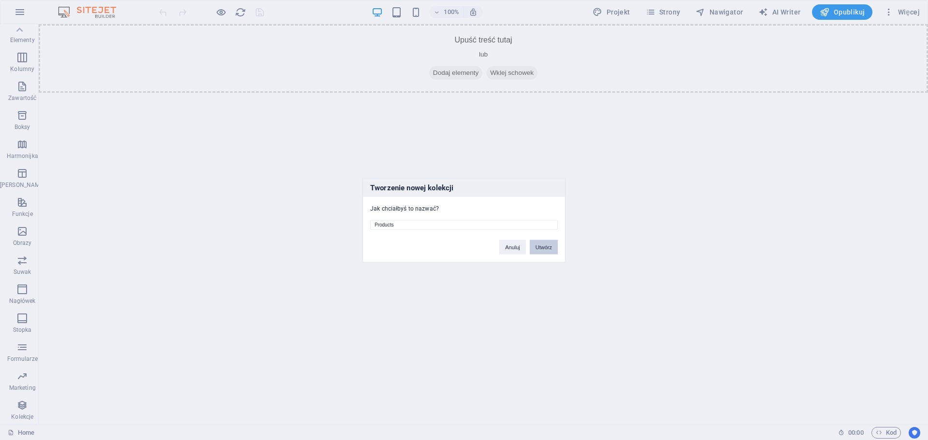
click at [538, 248] on button "Utwórz" at bounding box center [544, 247] width 28 height 15
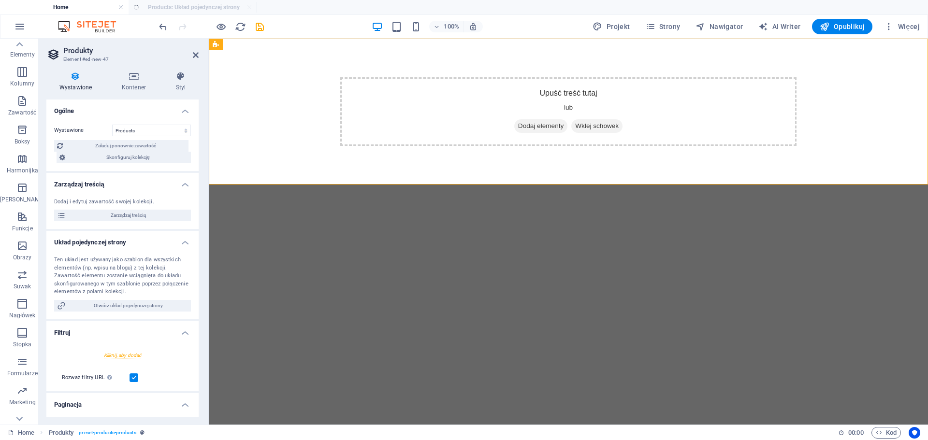
scroll to position [0, 0]
select select "createdAt_DESC"
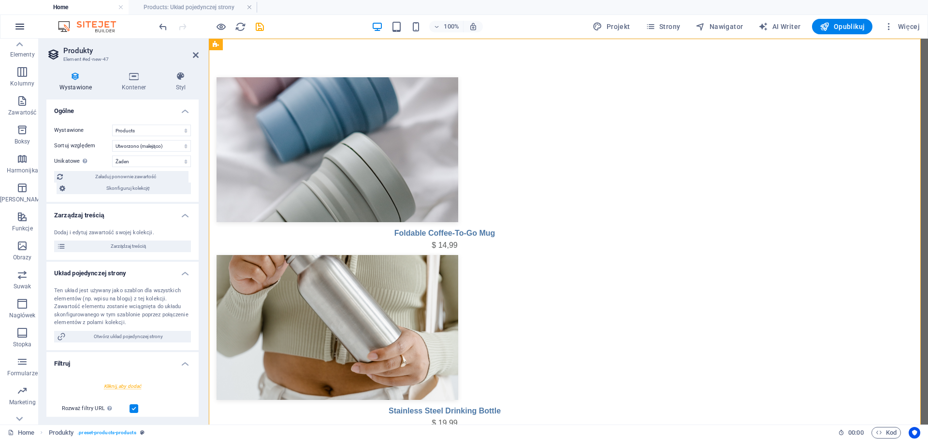
click at [15, 29] on icon "button" at bounding box center [20, 27] width 12 height 12
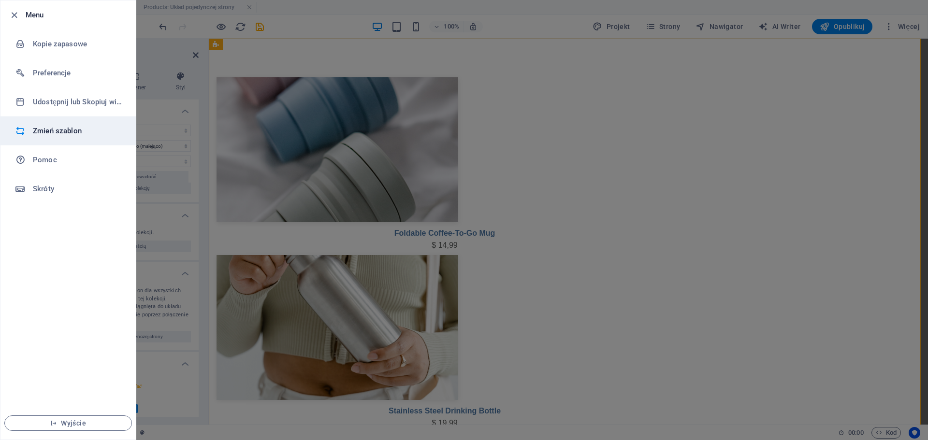
click at [46, 132] on h6 "Zmień szablon" at bounding box center [77, 131] width 89 height 12
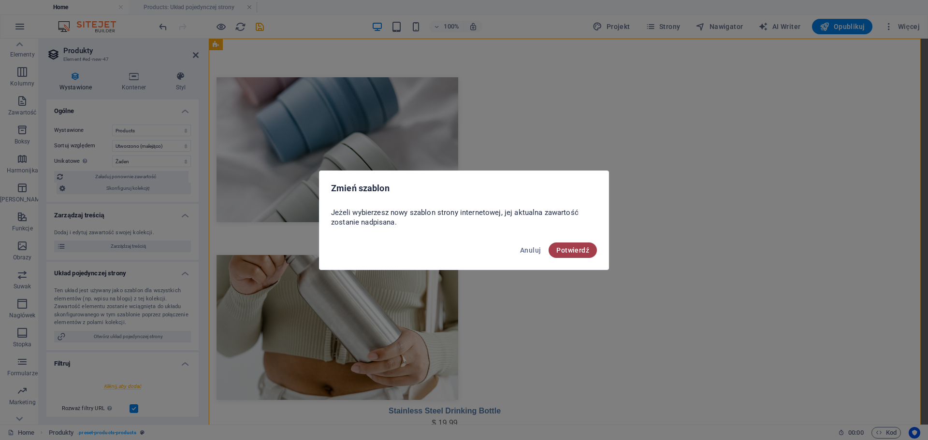
click at [569, 252] on span "Potwierdź" at bounding box center [572, 251] width 33 height 8
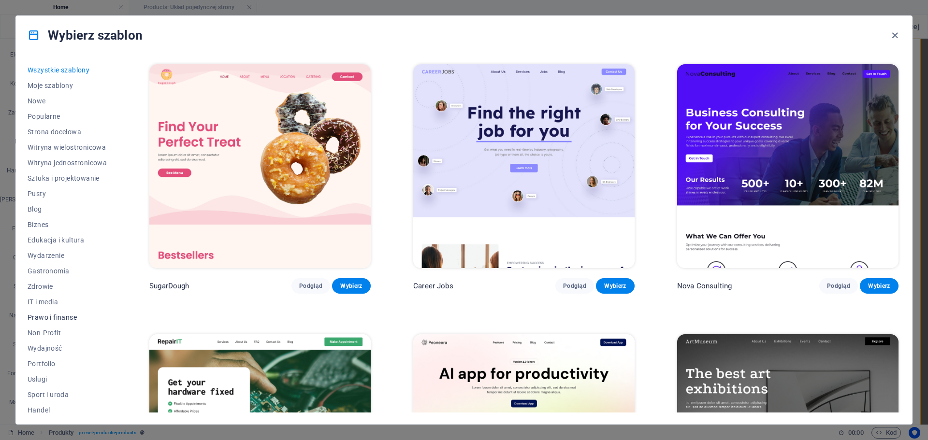
scroll to position [36, 0]
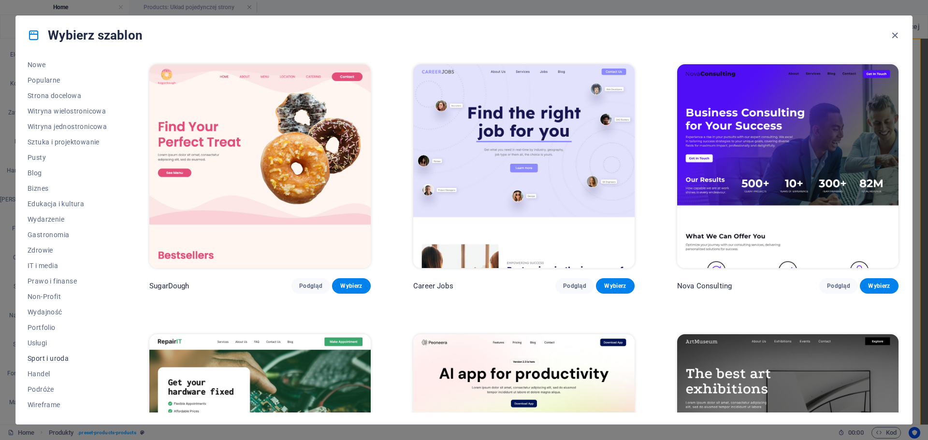
click at [34, 361] on span "Sport i uroda" at bounding box center [67, 359] width 79 height 8
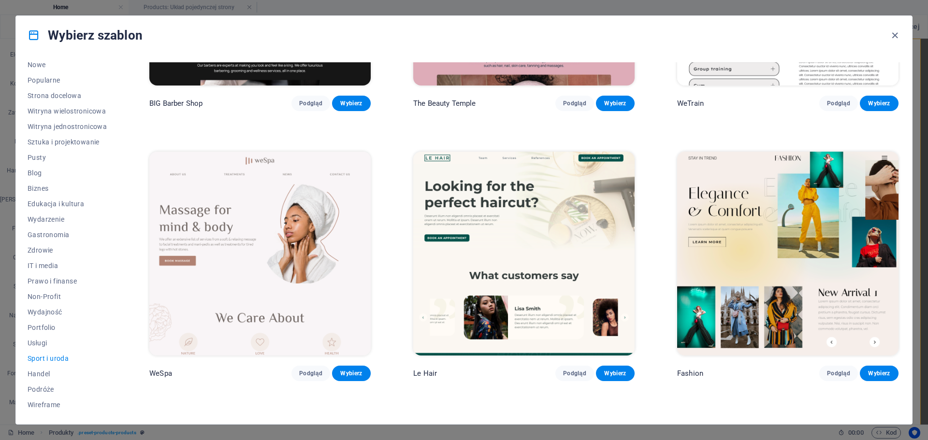
scroll to position [193, 0]
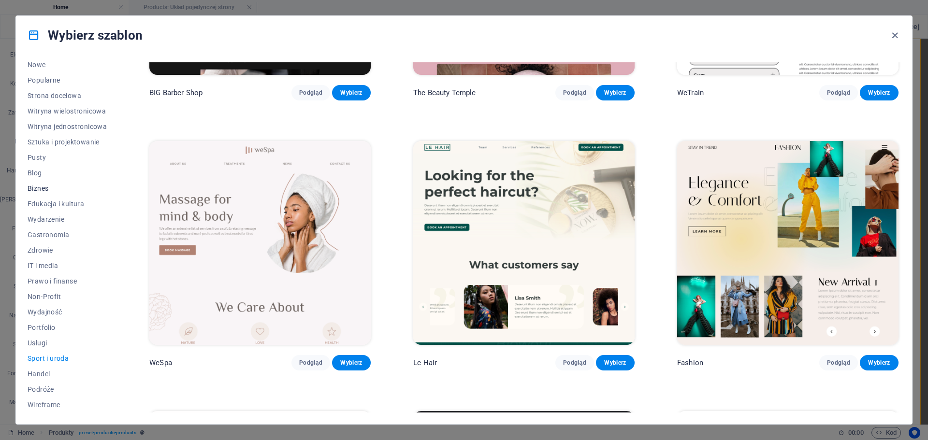
click at [44, 189] on span "Biznes" at bounding box center [67, 189] width 79 height 8
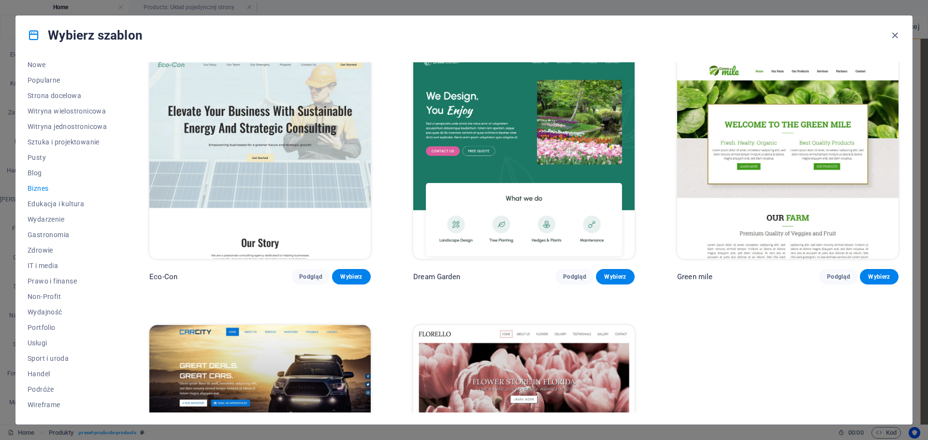
scroll to position [0, 0]
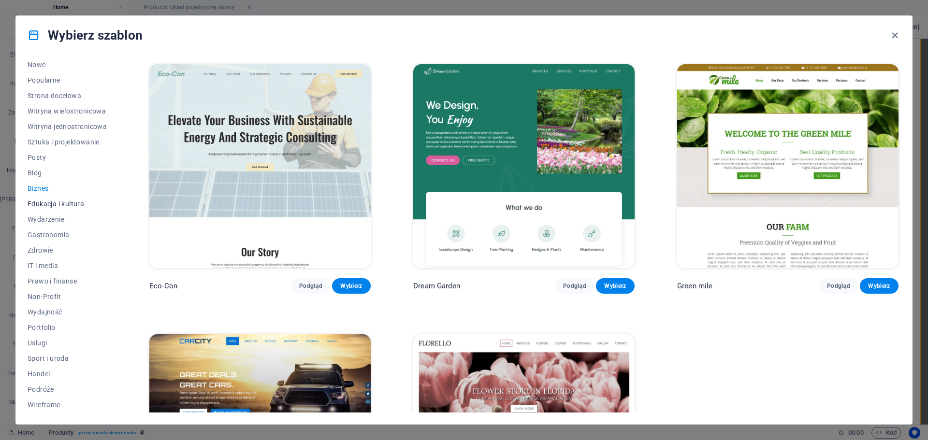
click at [46, 202] on span "Edukacja i kultura" at bounding box center [67, 204] width 79 height 8
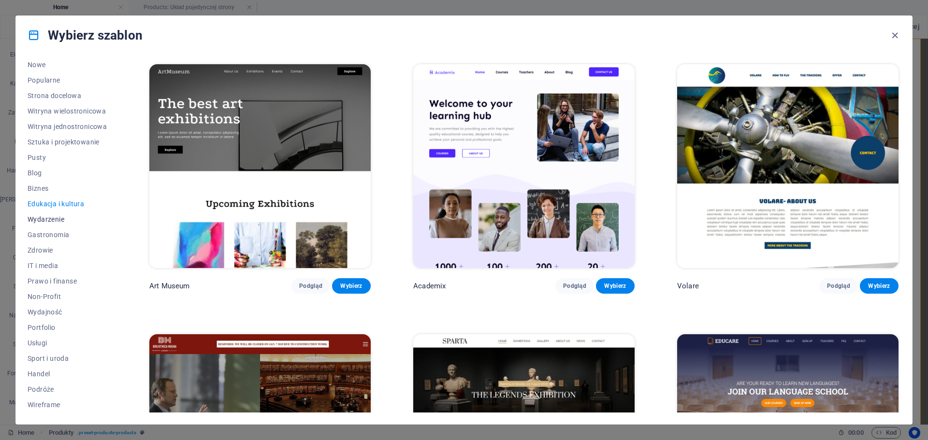
click at [46, 220] on span "Wydarzenie" at bounding box center [67, 220] width 79 height 8
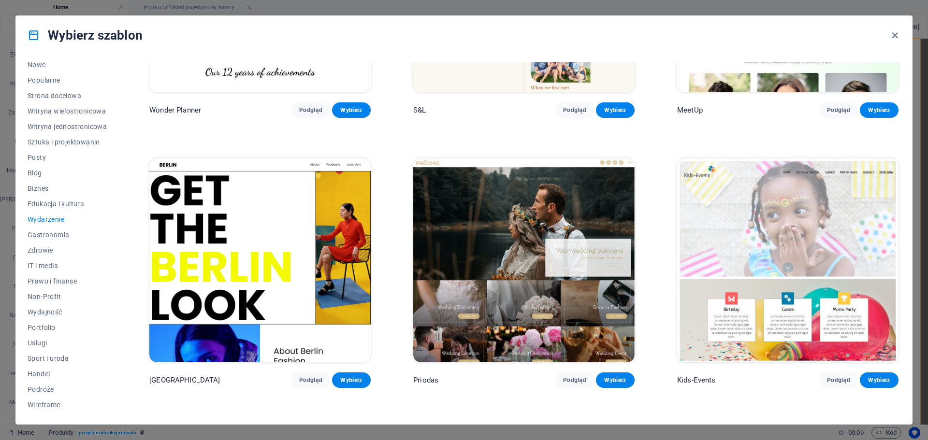
scroll to position [193, 0]
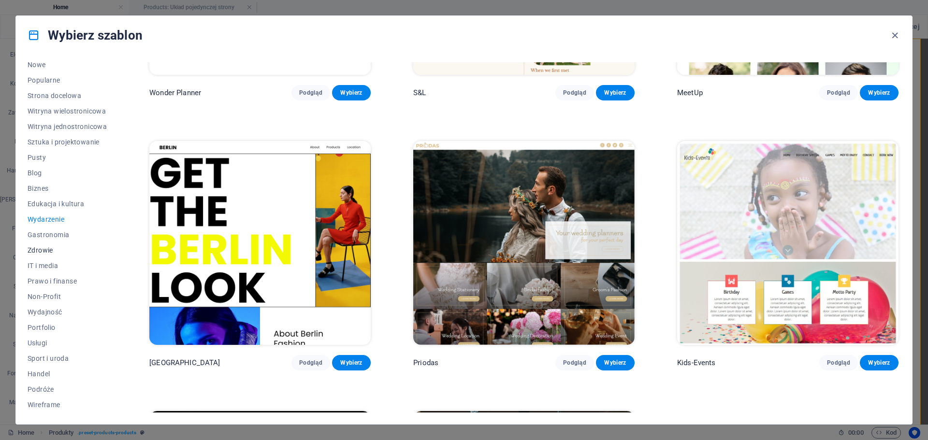
click at [44, 249] on span "Zdrowie" at bounding box center [67, 251] width 79 height 8
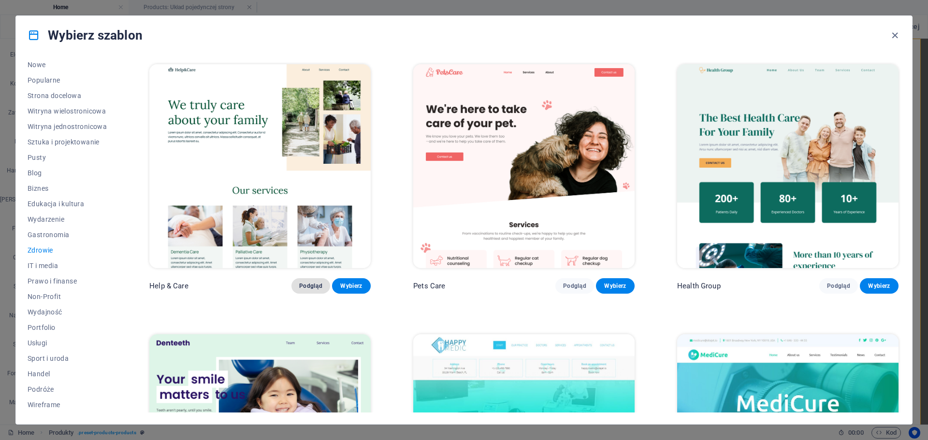
click at [312, 284] on span "Podgląd" at bounding box center [310, 286] width 23 height 8
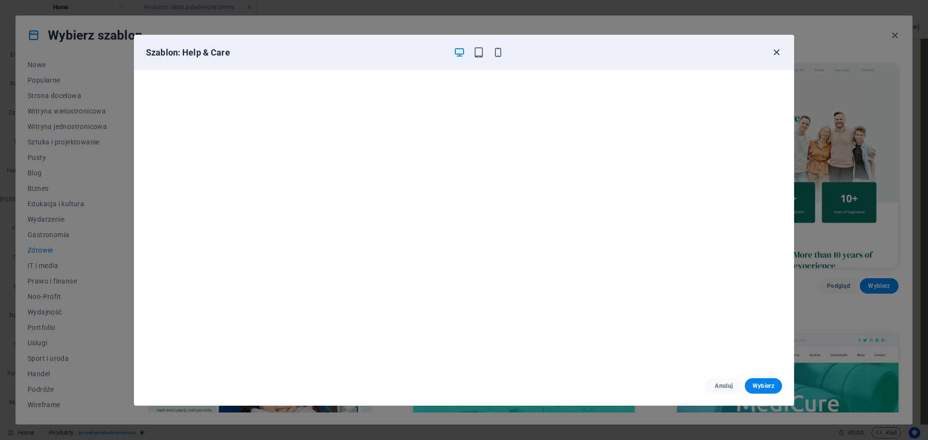
click at [773, 50] on icon "button" at bounding box center [776, 52] width 11 height 11
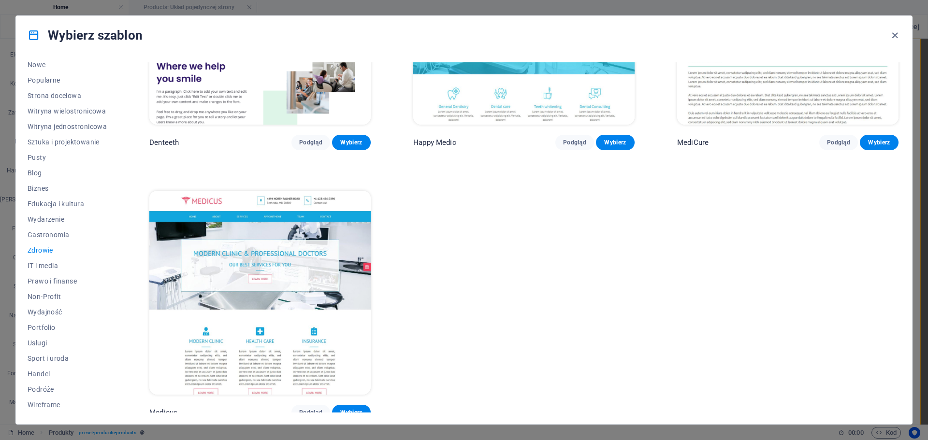
scroll to position [418, 0]
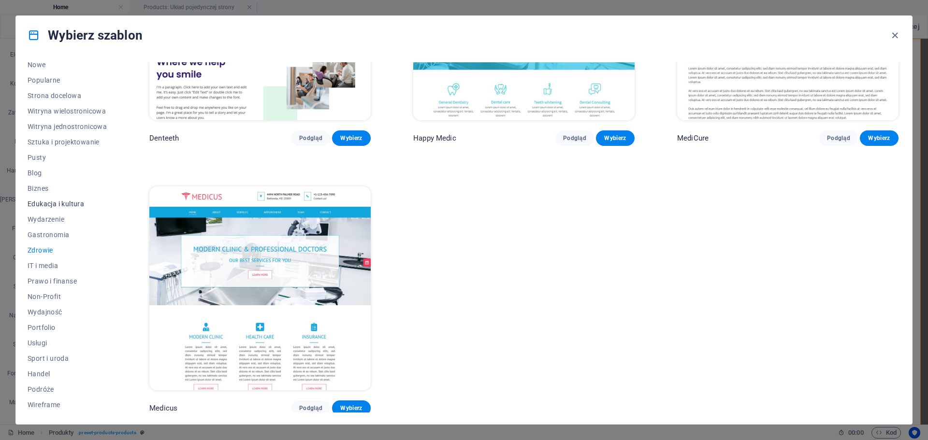
click at [58, 203] on span "Edukacja i kultura" at bounding box center [67, 204] width 79 height 8
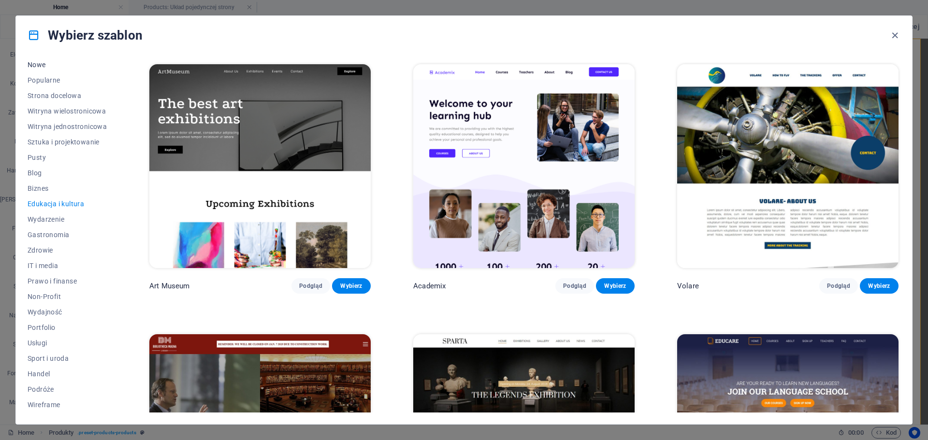
click at [41, 65] on span "Nowe" at bounding box center [67, 65] width 79 height 8
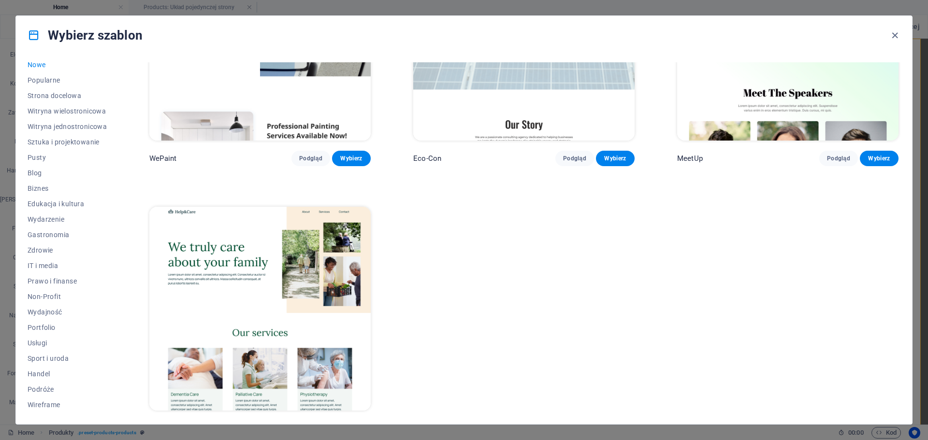
scroll to position [957, 0]
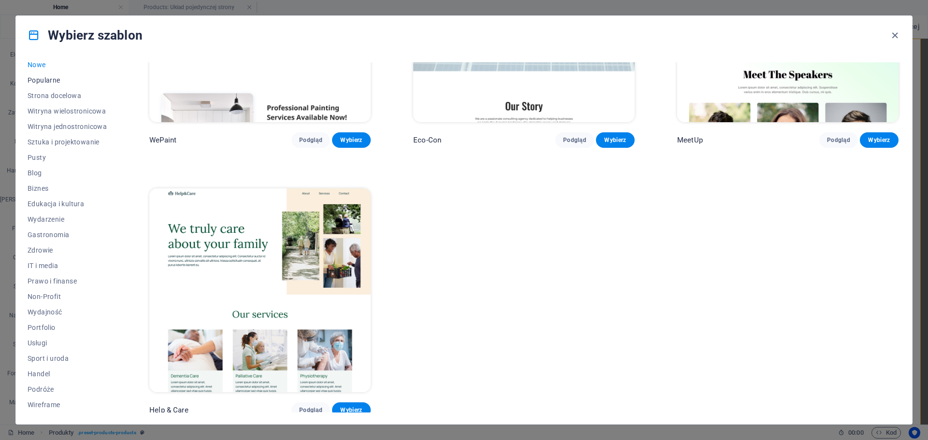
click at [38, 73] on button "Popularne" at bounding box center [67, 80] width 79 height 15
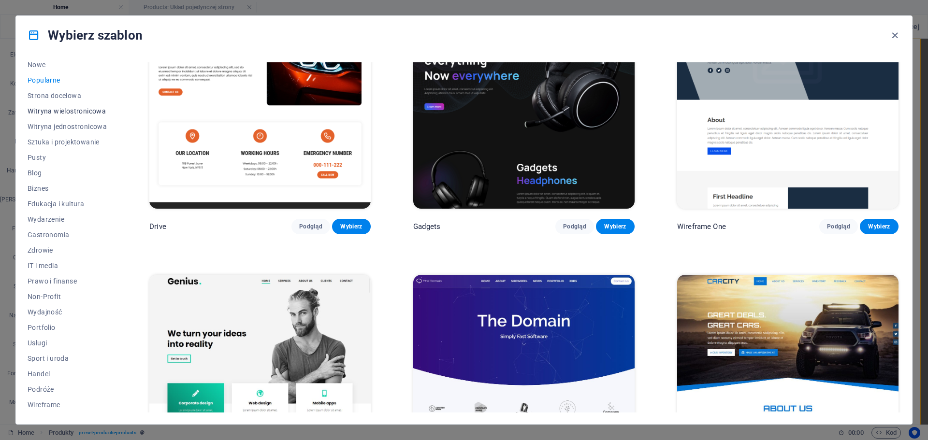
scroll to position [0, 0]
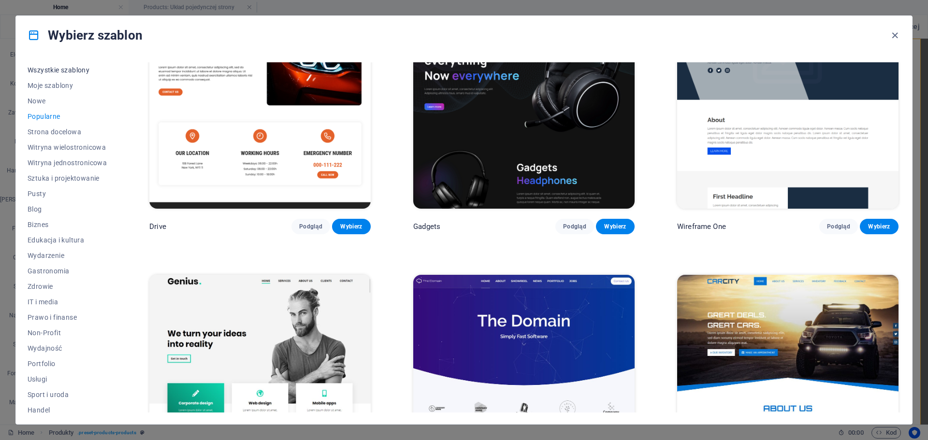
click at [44, 75] on button "Wszystkie szablony" at bounding box center [67, 69] width 79 height 15
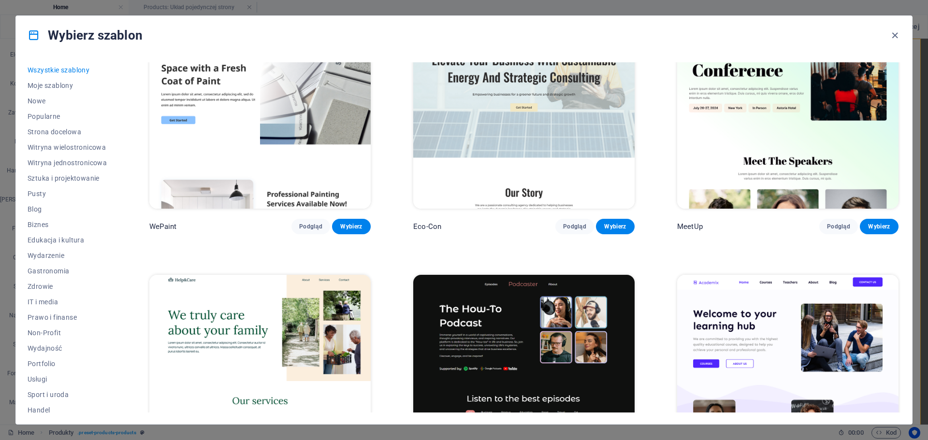
scroll to position [2485, 0]
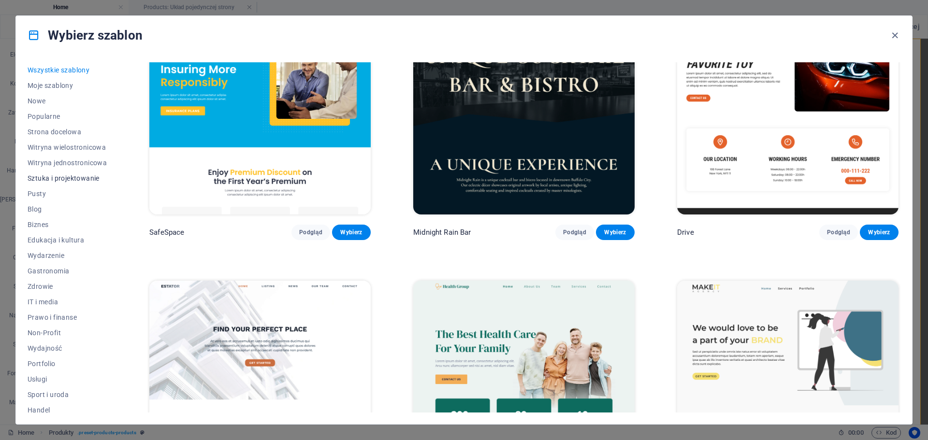
click at [53, 178] on span "Sztuka i projektowanie" at bounding box center [67, 179] width 79 height 8
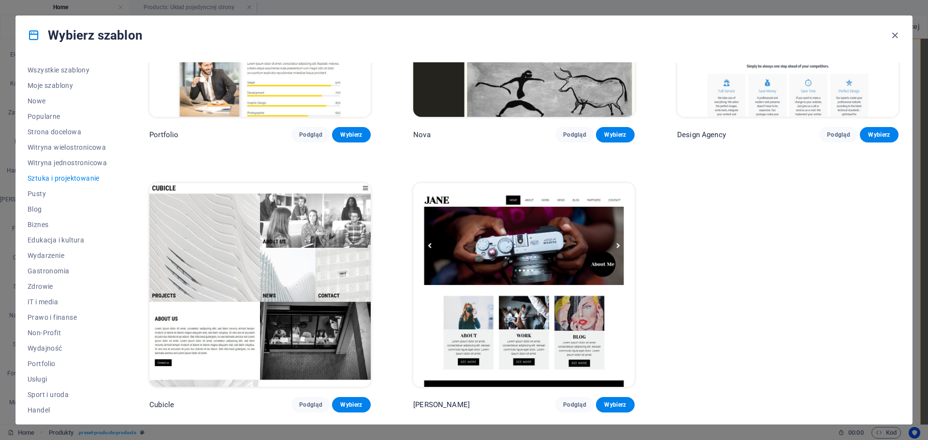
scroll to position [957, 0]
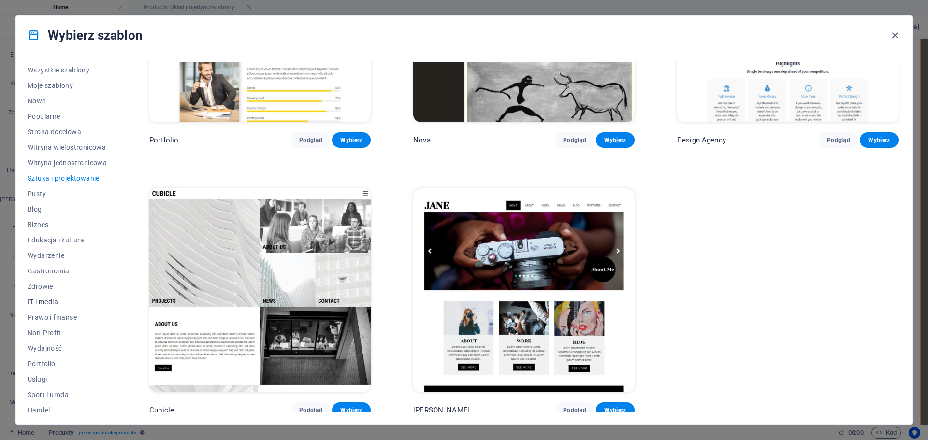
click at [50, 301] on span "IT i media" at bounding box center [67, 302] width 79 height 8
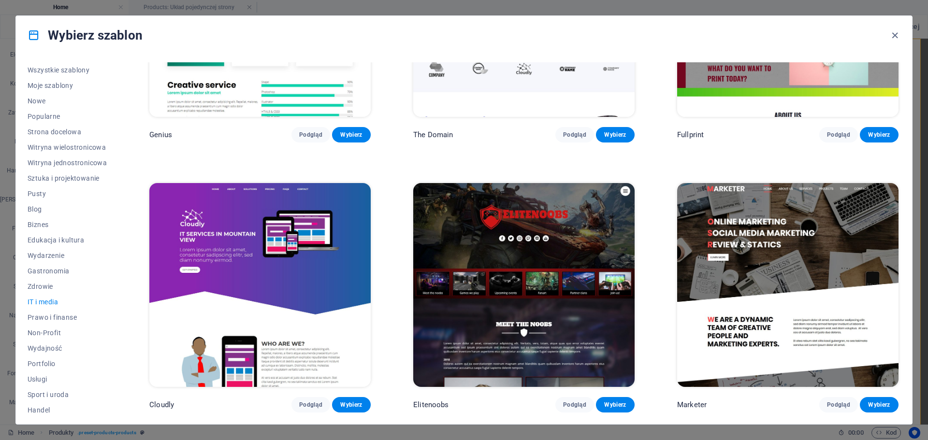
scroll to position [0, 0]
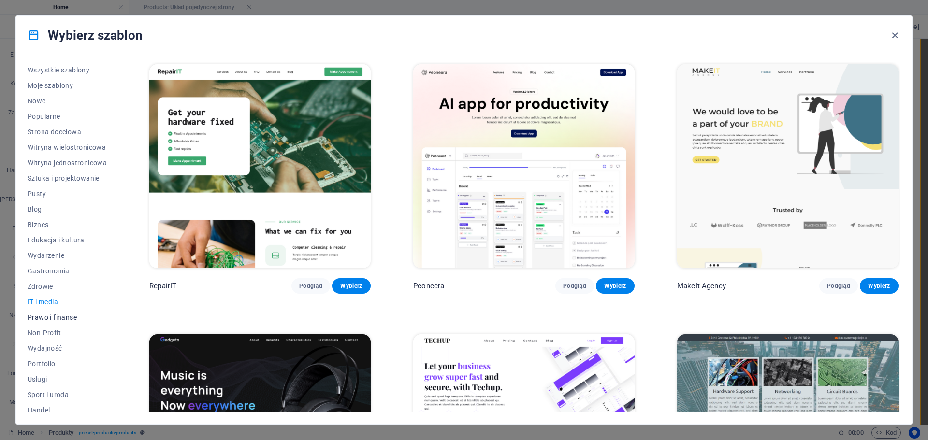
click at [57, 319] on span "Prawo i finanse" at bounding box center [67, 318] width 79 height 8
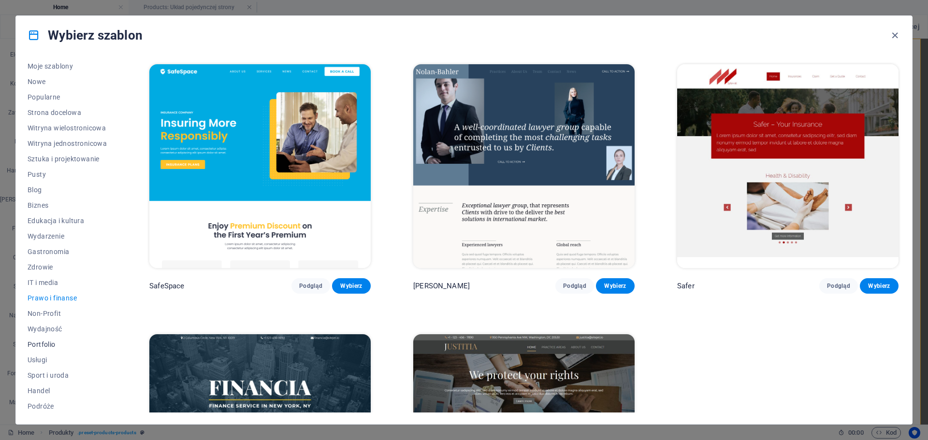
scroll to position [36, 0]
click at [46, 331] on span "Portfolio" at bounding box center [67, 328] width 79 height 8
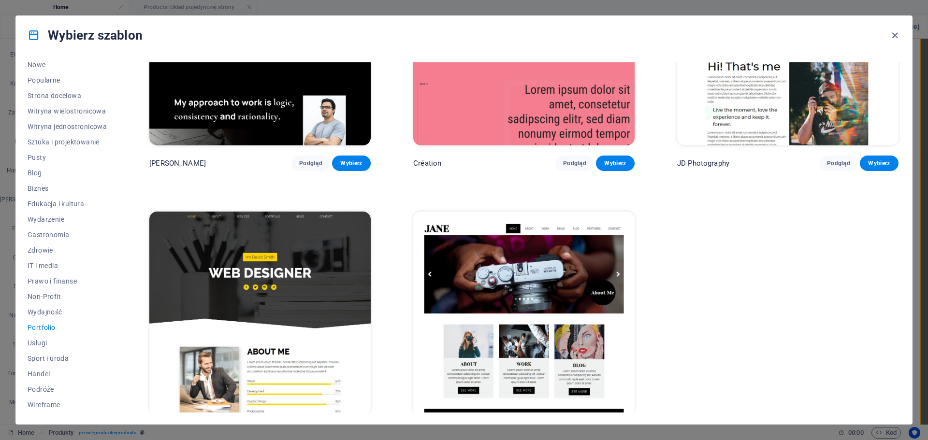
scroll to position [418, 0]
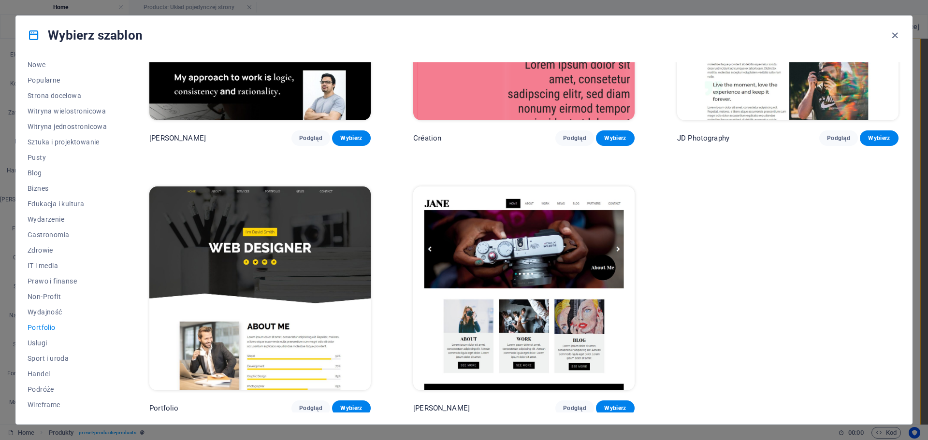
click at [26, 341] on div "Wszystkie szablony Moje szablony Nowe Popularne Strona docelowa Witryna wielost…" at bounding box center [464, 240] width 896 height 370
click at [36, 343] on span "Usługi" at bounding box center [67, 343] width 79 height 8
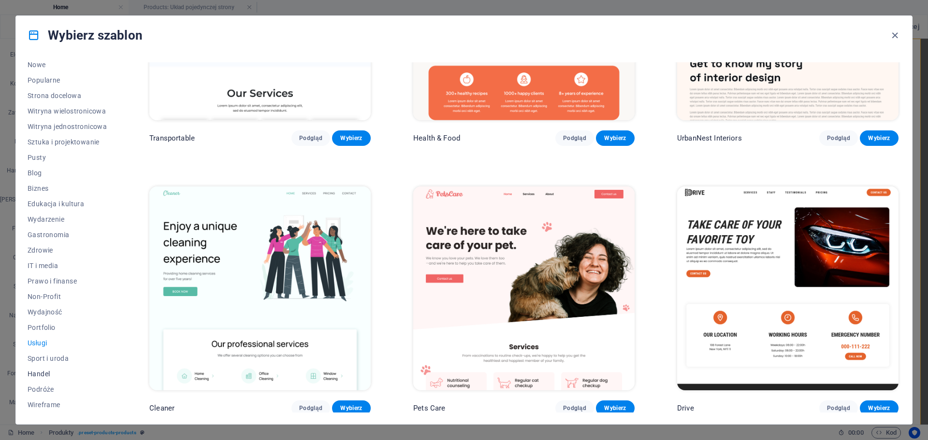
click at [38, 375] on span "Handel" at bounding box center [67, 374] width 79 height 8
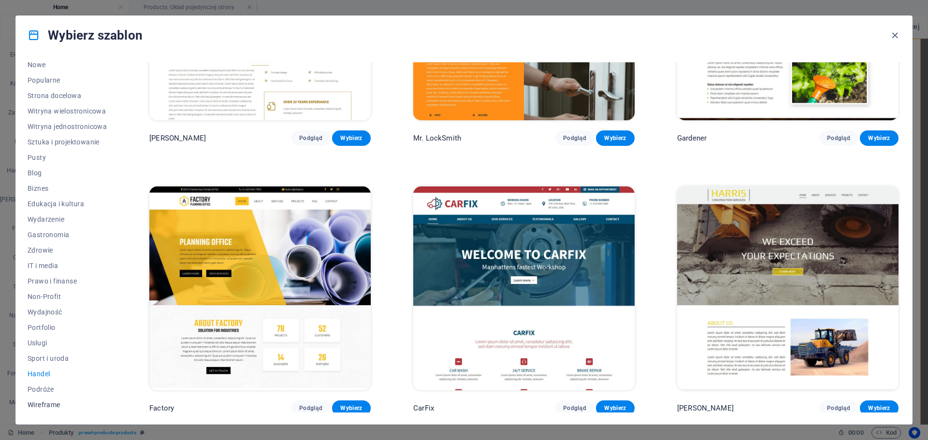
click at [38, 407] on span "Wireframe" at bounding box center [67, 405] width 79 height 8
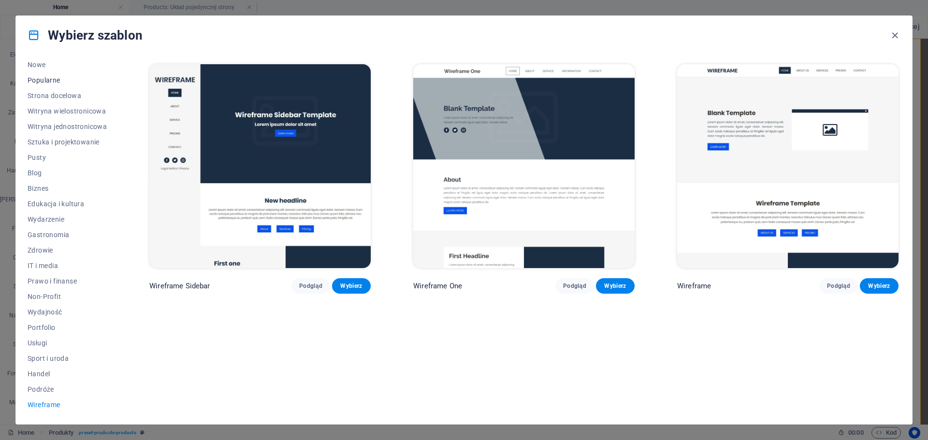
scroll to position [0, 0]
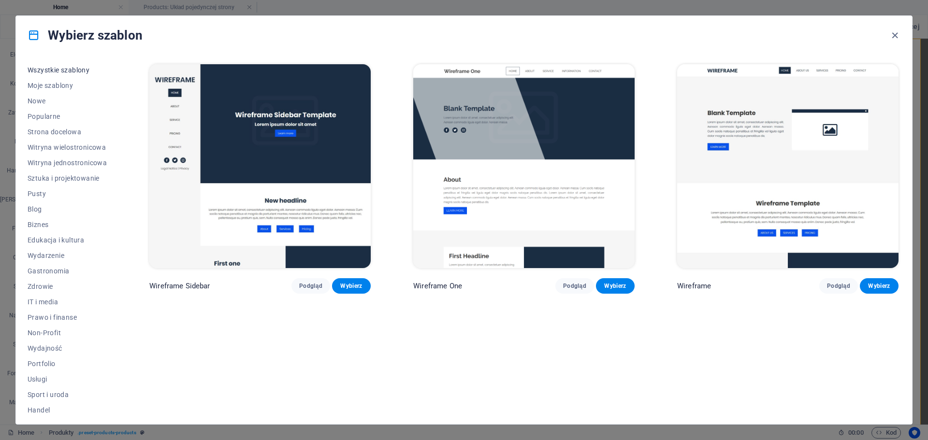
click at [65, 69] on span "Wszystkie szablony" at bounding box center [67, 70] width 79 height 8
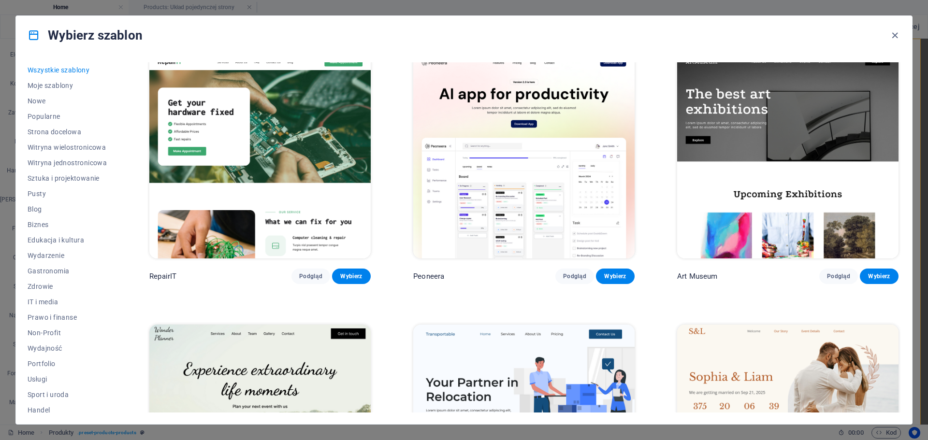
scroll to position [290, 0]
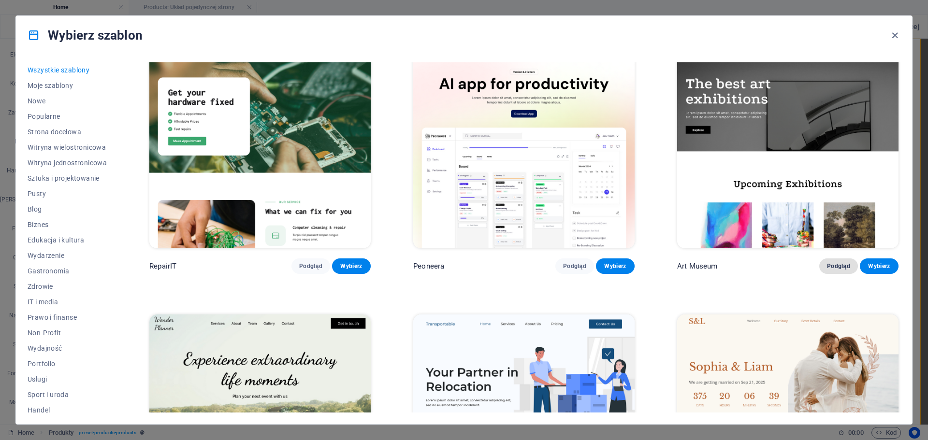
click at [843, 264] on span "Podgląd" at bounding box center [838, 267] width 23 height 8
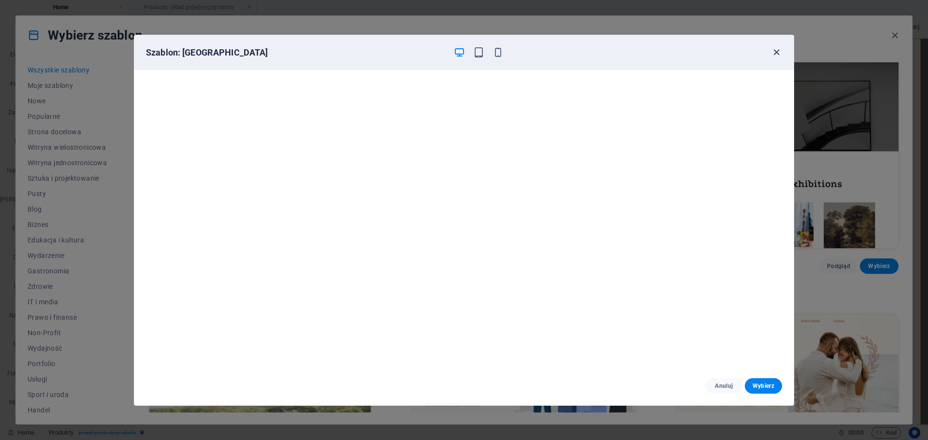
click at [779, 51] on icon "button" at bounding box center [776, 52] width 11 height 11
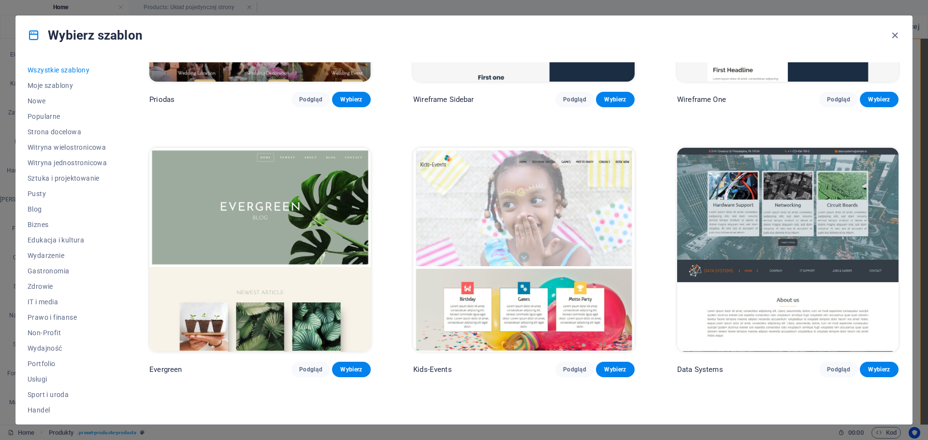
scroll to position [4786, 0]
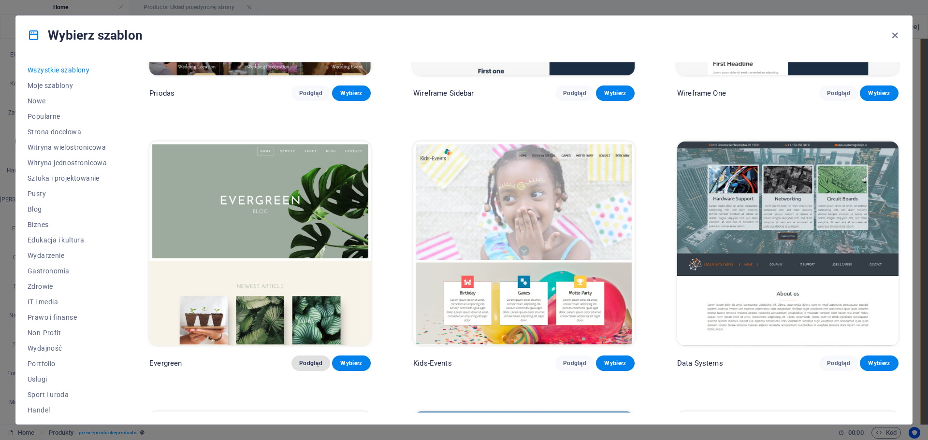
click at [302, 360] on span "Podgląd" at bounding box center [310, 364] width 23 height 8
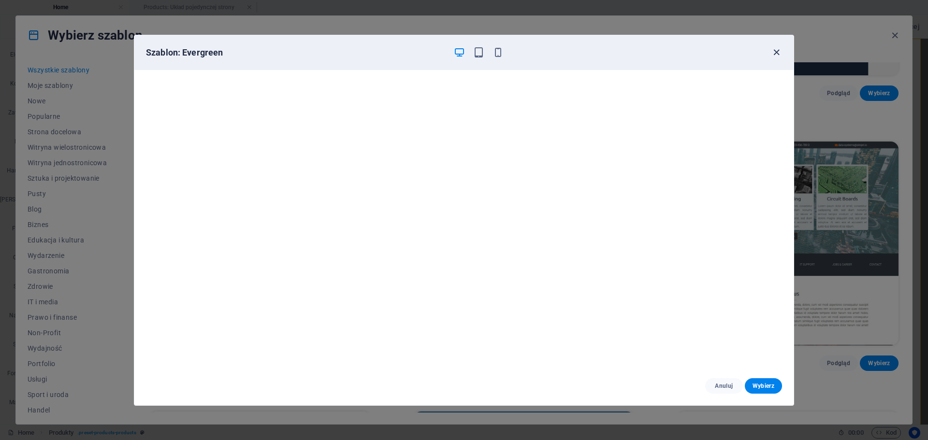
click at [780, 49] on icon "button" at bounding box center [776, 52] width 11 height 11
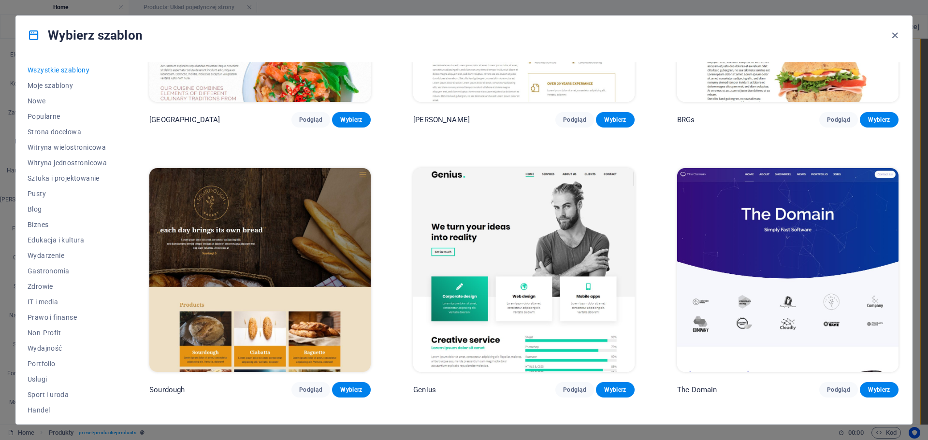
scroll to position [6381, 0]
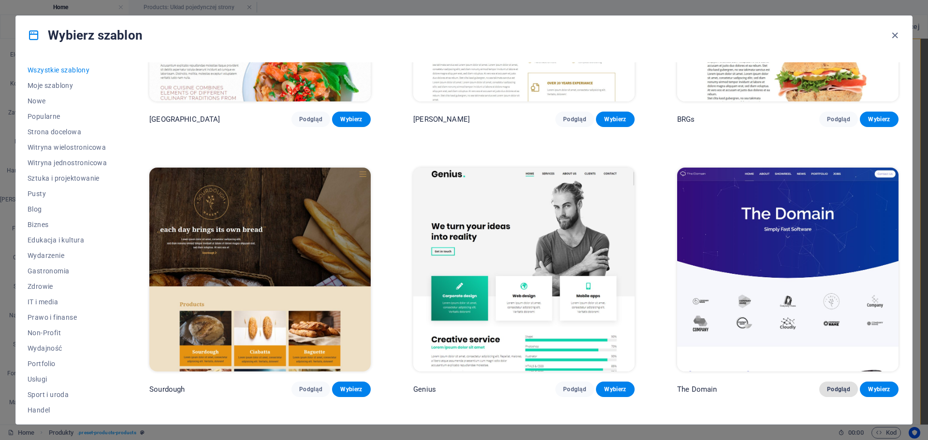
click at [824, 382] on button "Podgląd" at bounding box center [838, 389] width 39 height 15
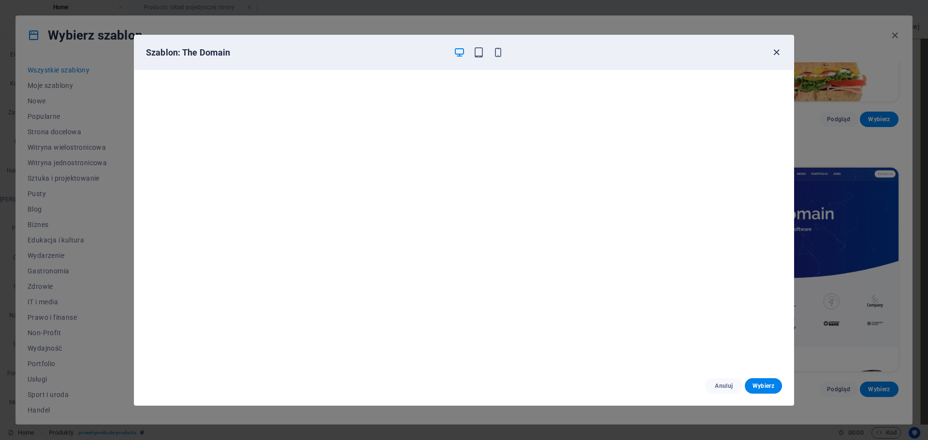
click at [775, 49] on icon "button" at bounding box center [776, 52] width 11 height 11
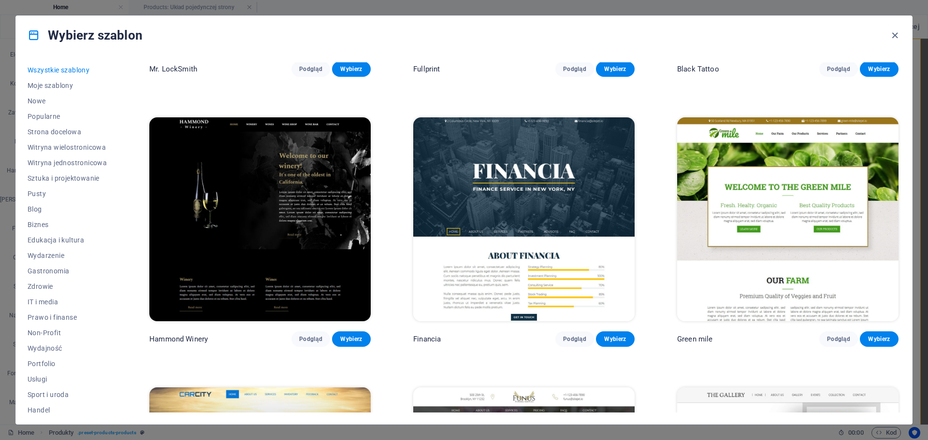
scroll to position [7783, 0]
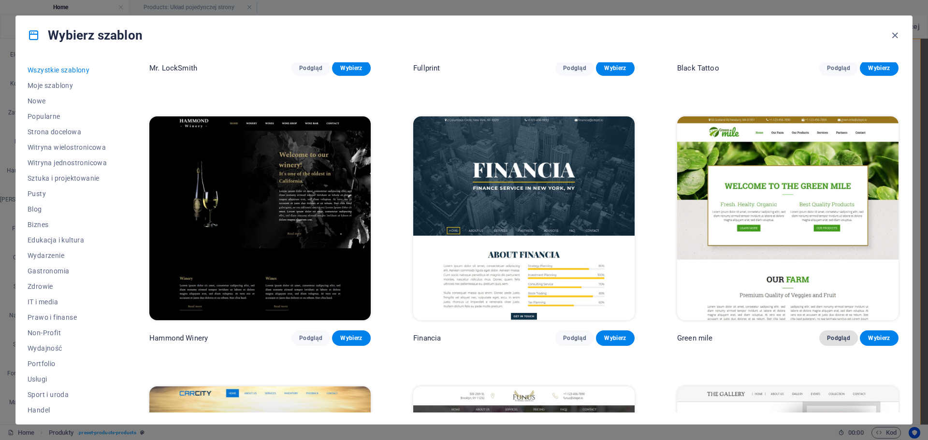
click at [850, 331] on button "Podgląd" at bounding box center [838, 338] width 39 height 15
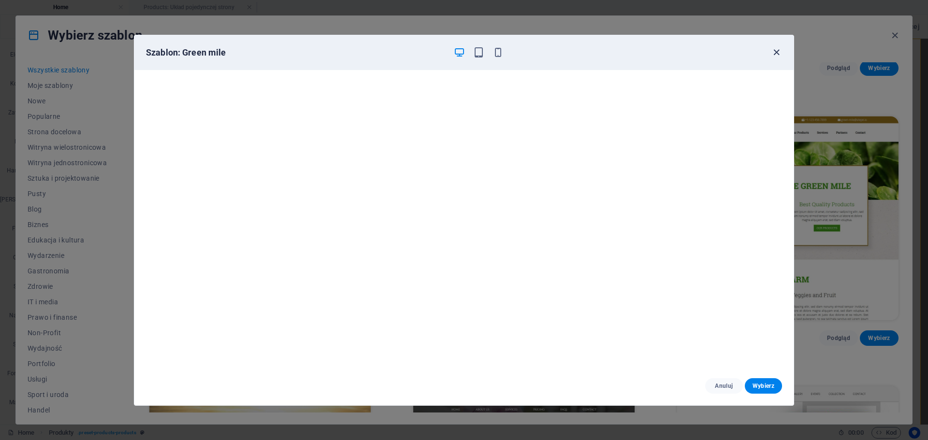
click at [776, 51] on icon "button" at bounding box center [776, 52] width 11 height 11
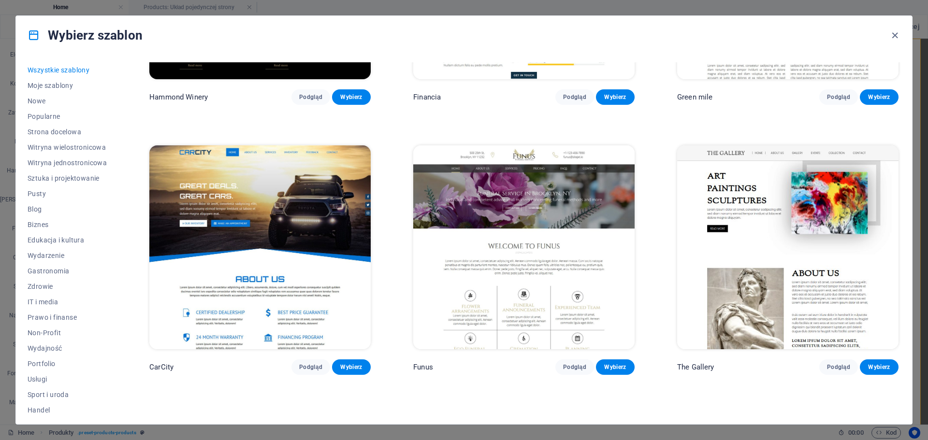
scroll to position [8025, 0]
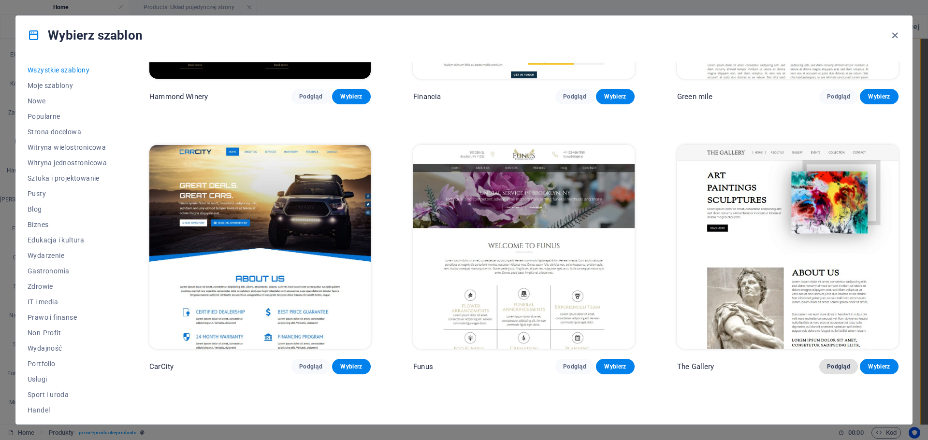
click at [829, 363] on span "Podgląd" at bounding box center [838, 367] width 23 height 8
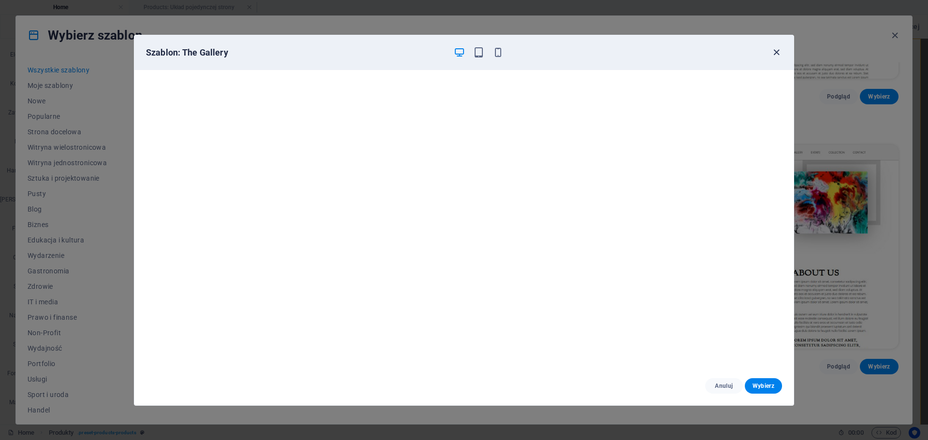
click at [774, 54] on icon "button" at bounding box center [776, 52] width 11 height 11
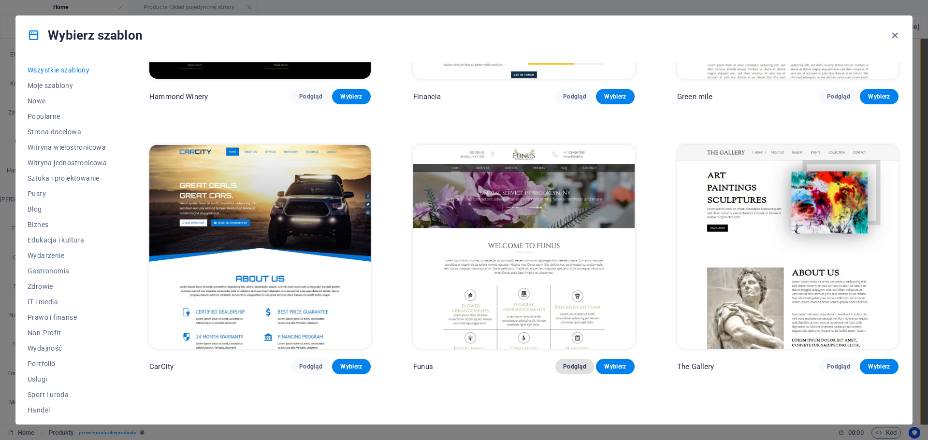
click at [573, 363] on span "Podgląd" at bounding box center [574, 367] width 23 height 8
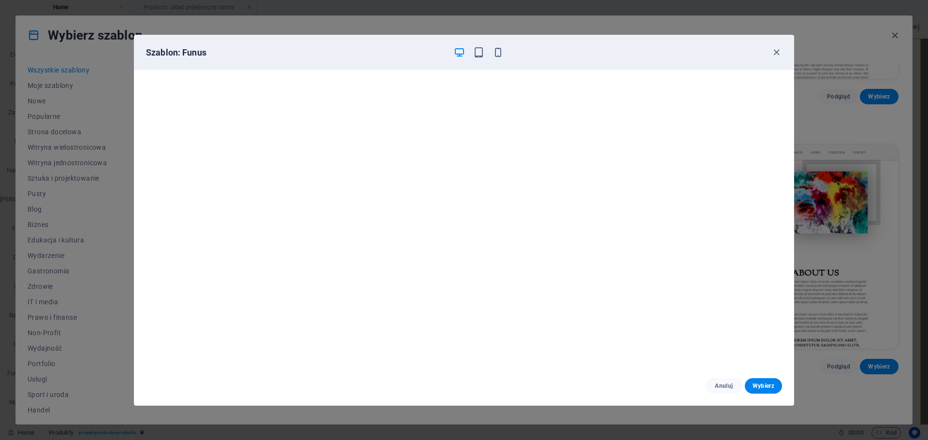
scroll to position [2, 0]
click at [775, 49] on icon "button" at bounding box center [776, 52] width 11 height 11
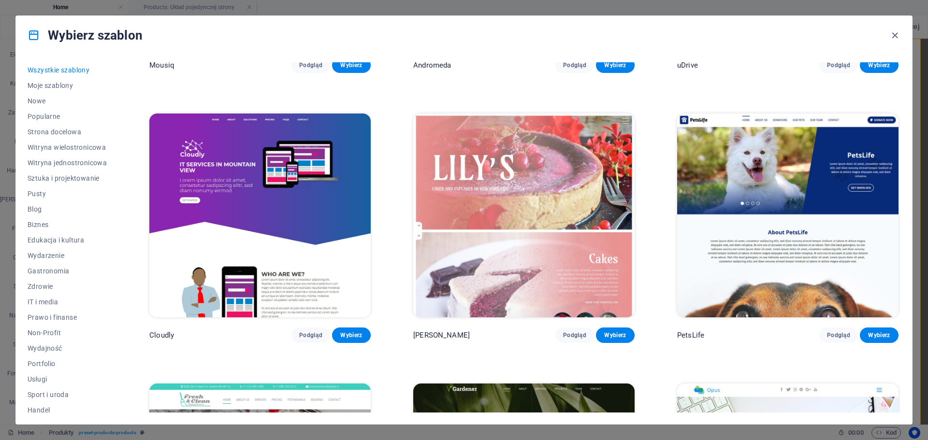
scroll to position [9137, 0]
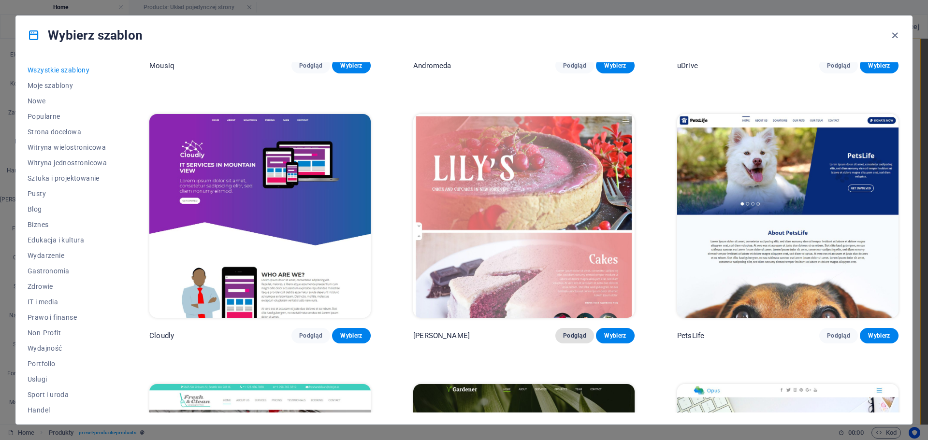
click at [567, 332] on span "Podgląd" at bounding box center [574, 336] width 23 height 8
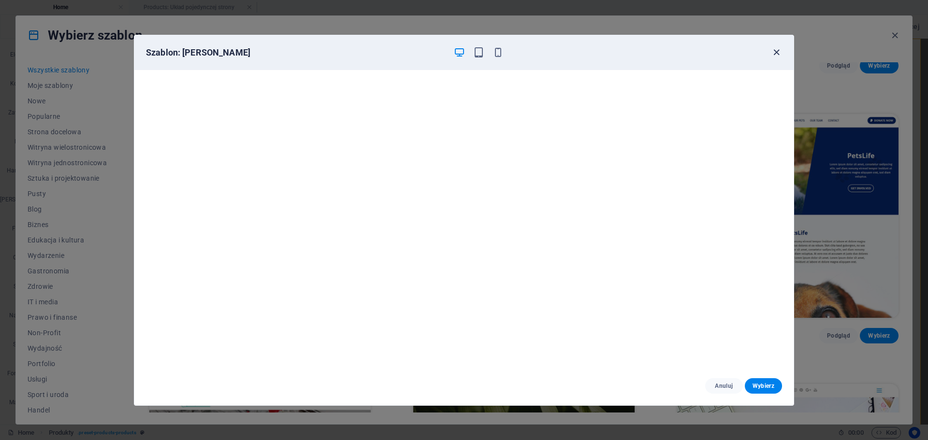
click at [780, 53] on icon "button" at bounding box center [776, 52] width 11 height 11
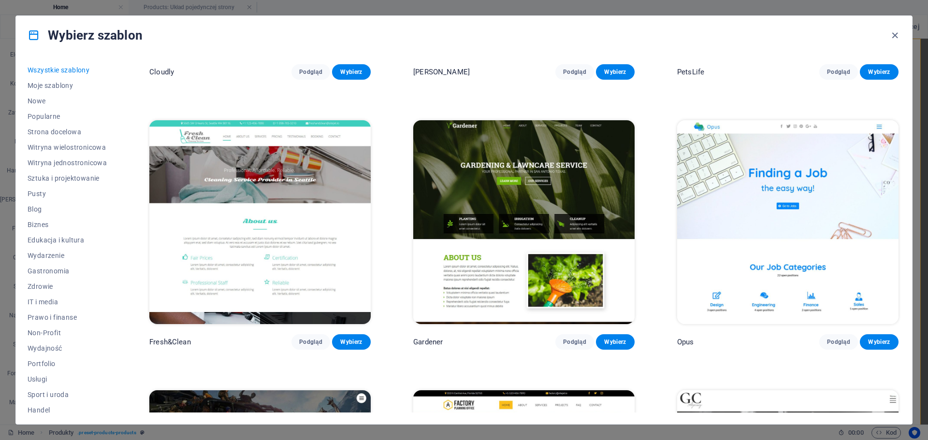
scroll to position [9330, 0]
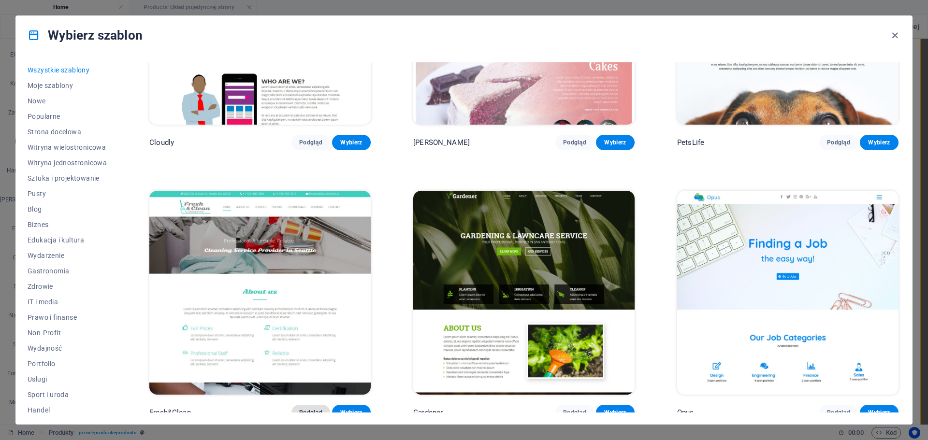
click at [314, 409] on span "Podgląd" at bounding box center [310, 413] width 23 height 8
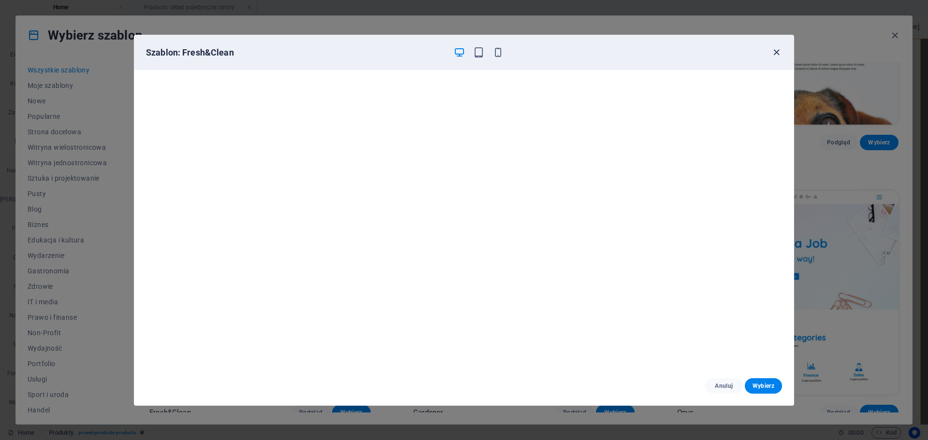
click at [780, 53] on icon "button" at bounding box center [776, 52] width 11 height 11
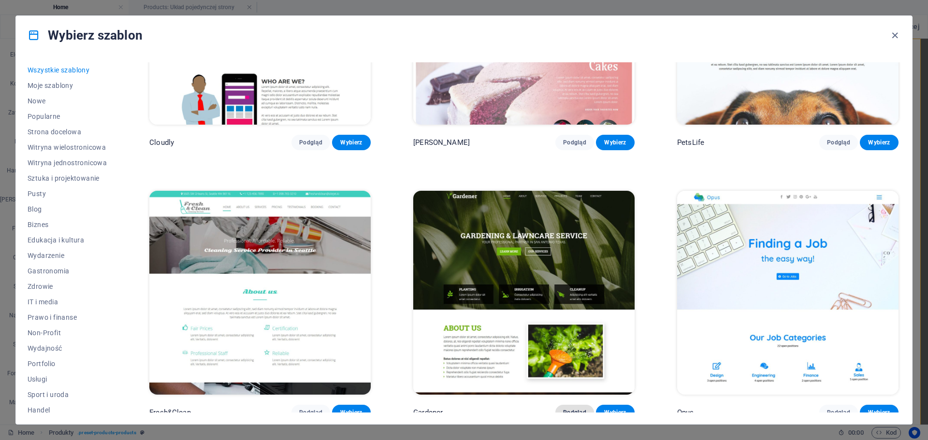
click at [565, 409] on span "Podgląd" at bounding box center [574, 413] width 23 height 8
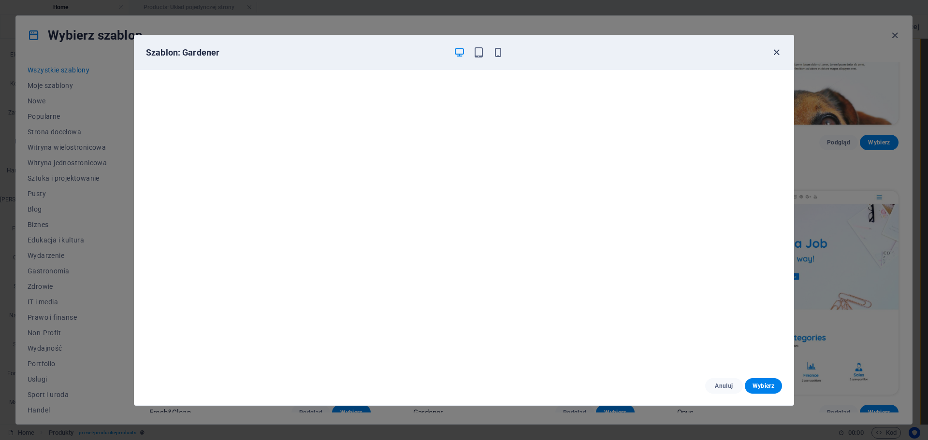
click at [777, 52] on icon "button" at bounding box center [776, 52] width 11 height 11
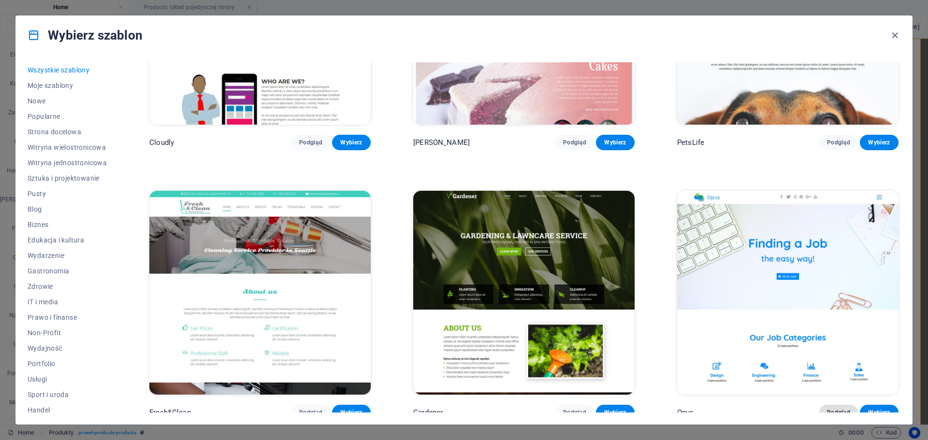
click at [833, 409] on span "Podgląd" at bounding box center [838, 413] width 23 height 8
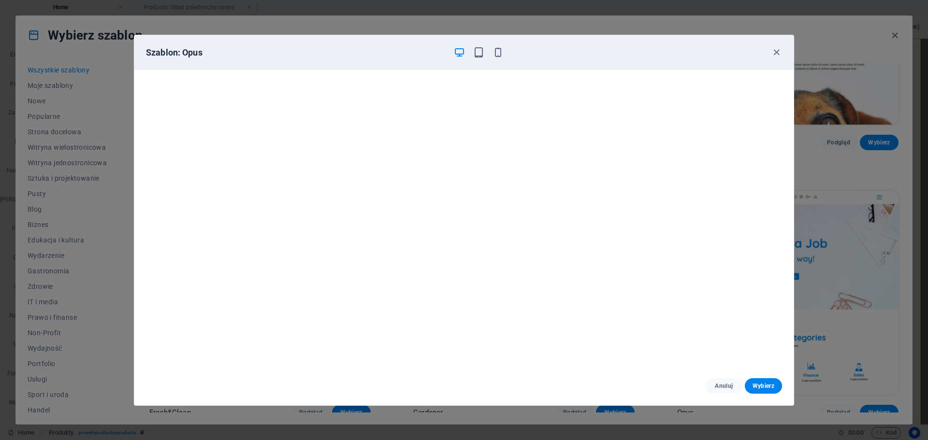
click at [767, 54] on div "Szablon: Opus" at bounding box center [458, 53] width 625 height 12
click at [774, 55] on icon "button" at bounding box center [776, 52] width 11 height 11
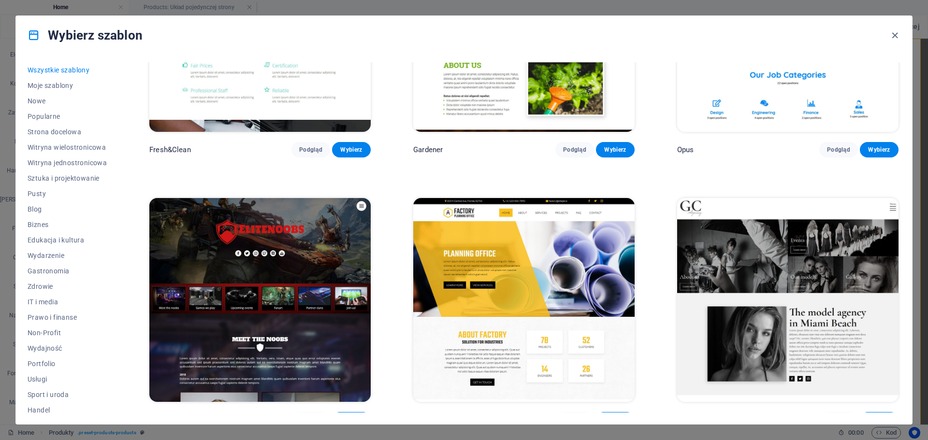
scroll to position [9621, 0]
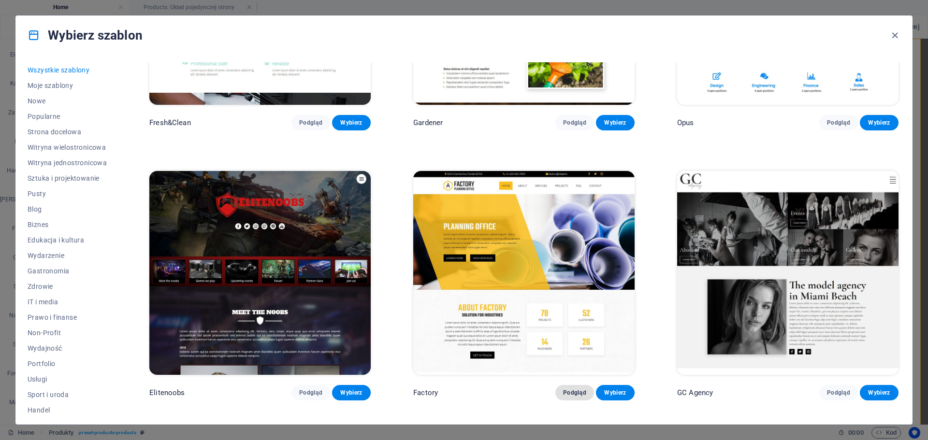
click at [582, 385] on button "Podgląd" at bounding box center [574, 392] width 39 height 15
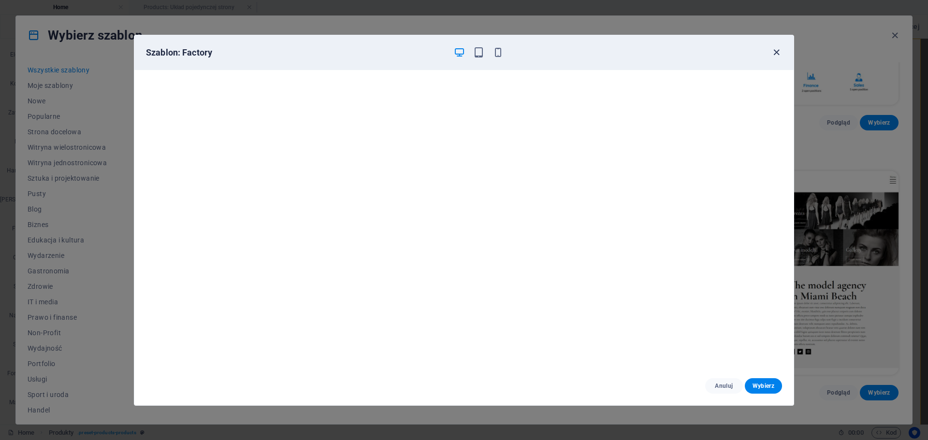
click at [782, 52] on icon "button" at bounding box center [776, 52] width 11 height 11
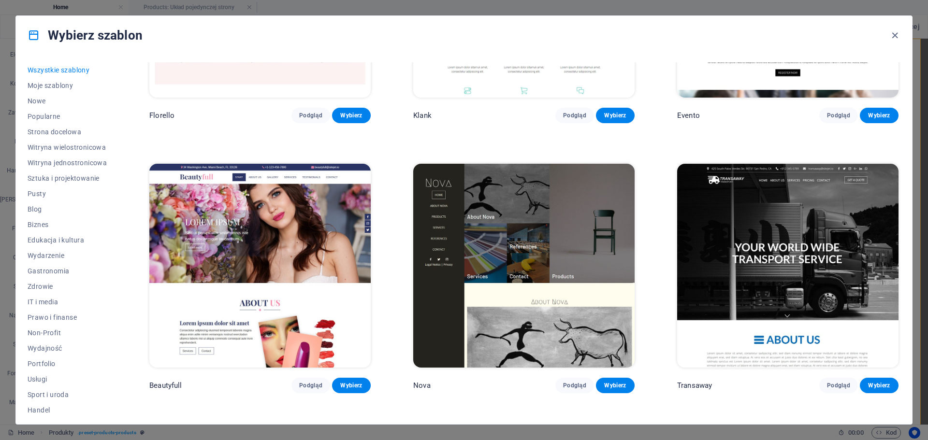
scroll to position [10442, 0]
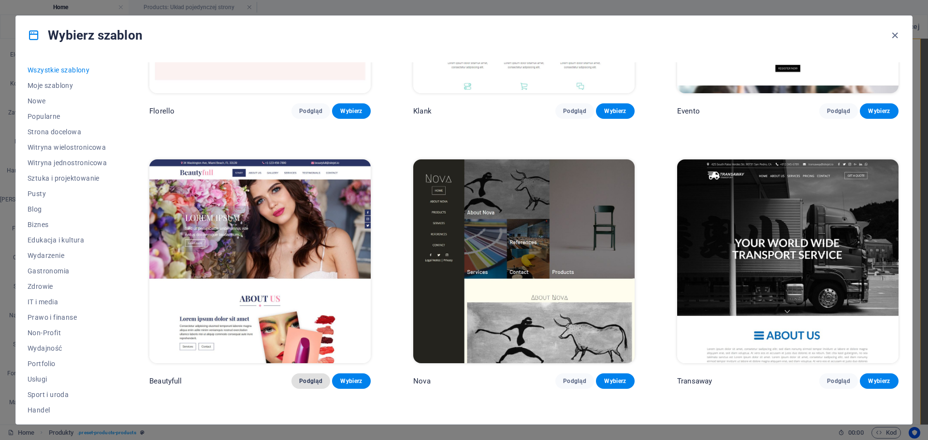
click at [306, 378] on span "Podgląd" at bounding box center [310, 382] width 23 height 8
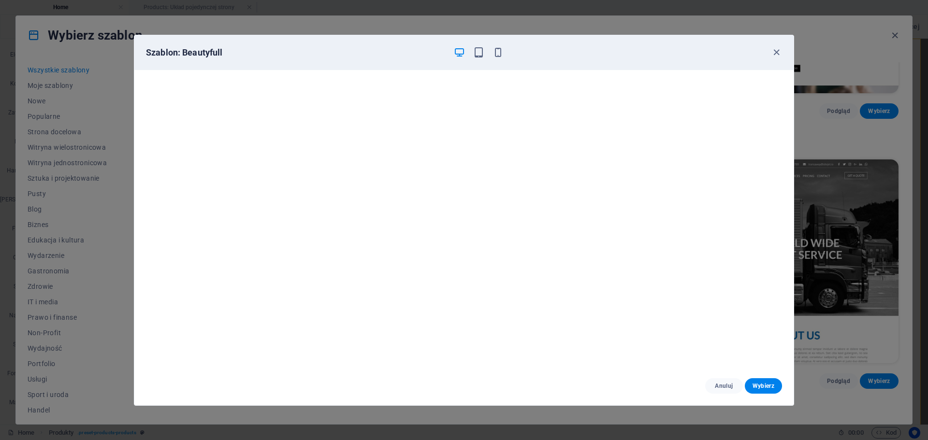
scroll to position [2, 0]
click at [782, 50] on icon "button" at bounding box center [776, 52] width 11 height 11
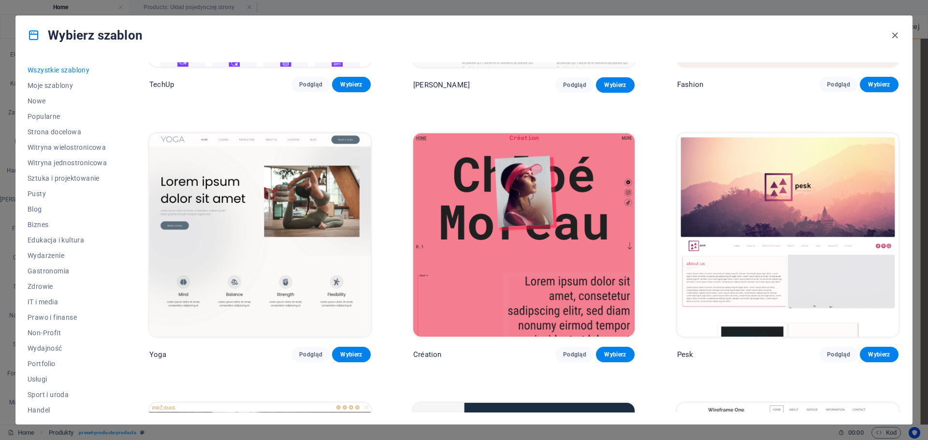
scroll to position [4241, 0]
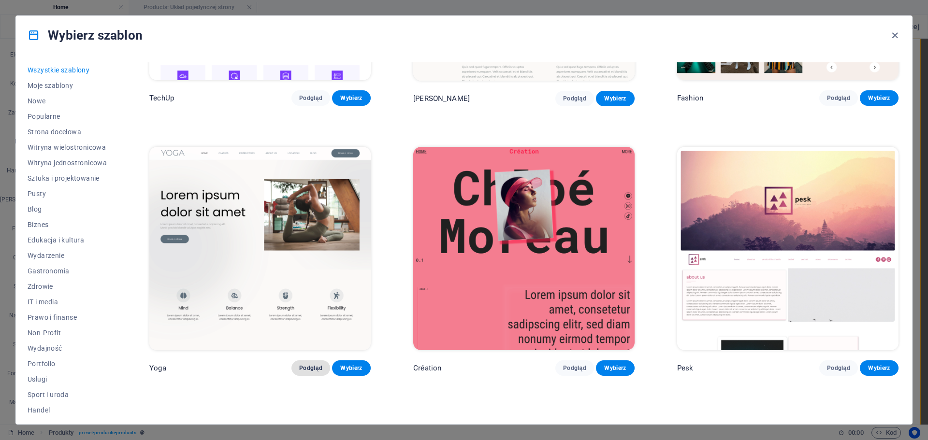
click at [307, 365] on span "Podgląd" at bounding box center [310, 369] width 23 height 8
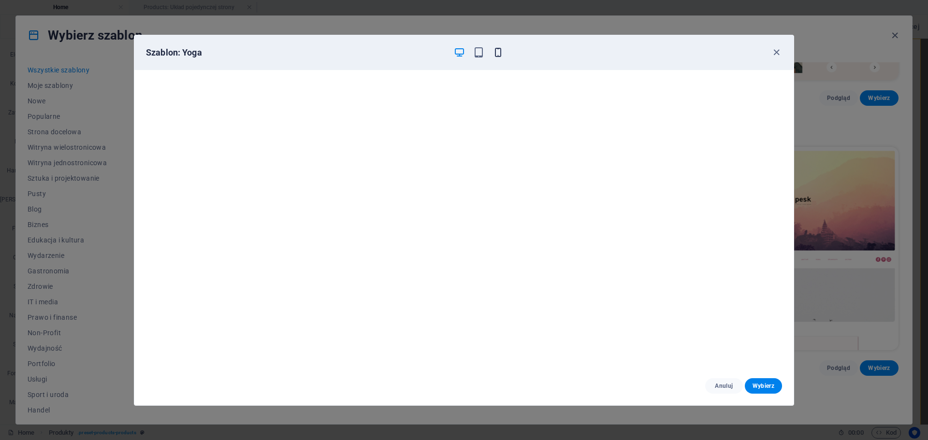
click at [504, 51] on span "button" at bounding box center [498, 52] width 12 height 11
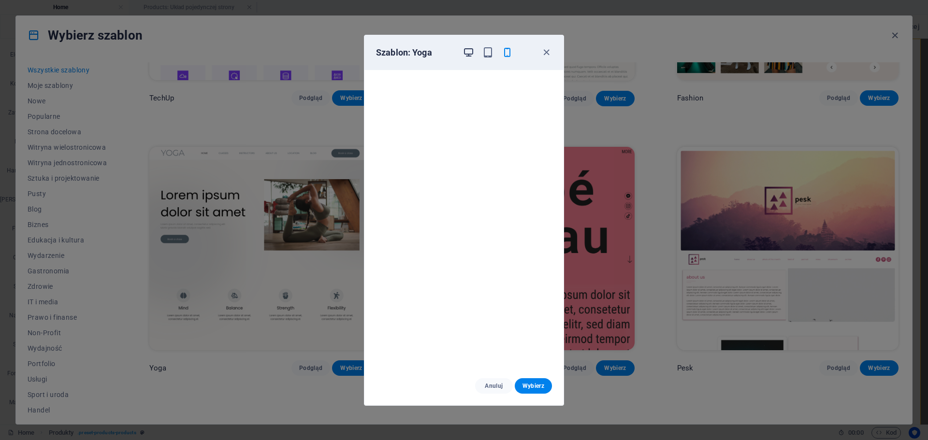
click at [467, 57] on icon "button" at bounding box center [468, 52] width 11 height 11
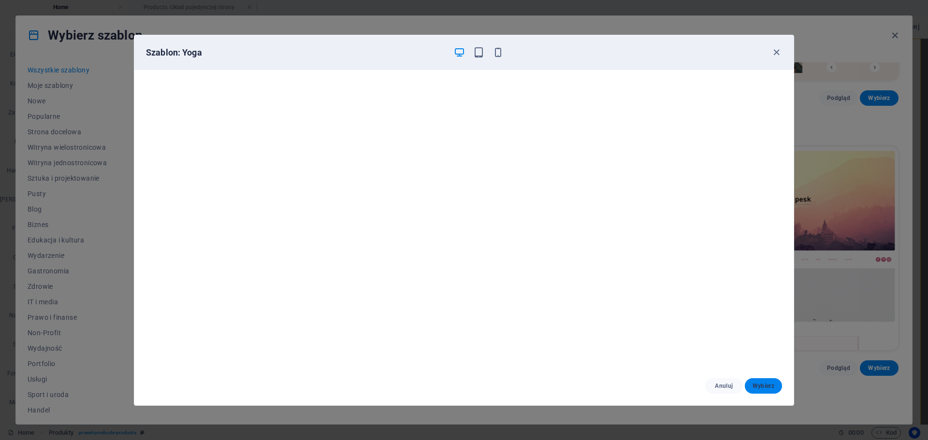
click at [773, 389] on span "Wybierz" at bounding box center [764, 386] width 22 height 8
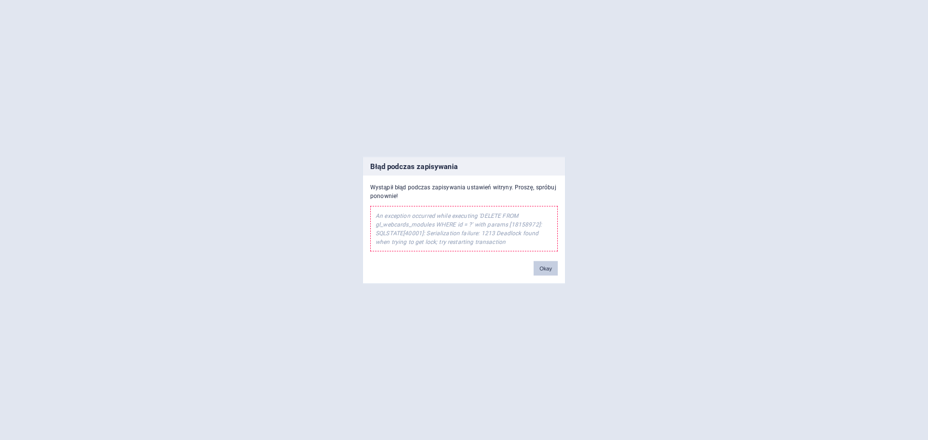
click at [543, 265] on button "Okay" at bounding box center [546, 268] width 24 height 15
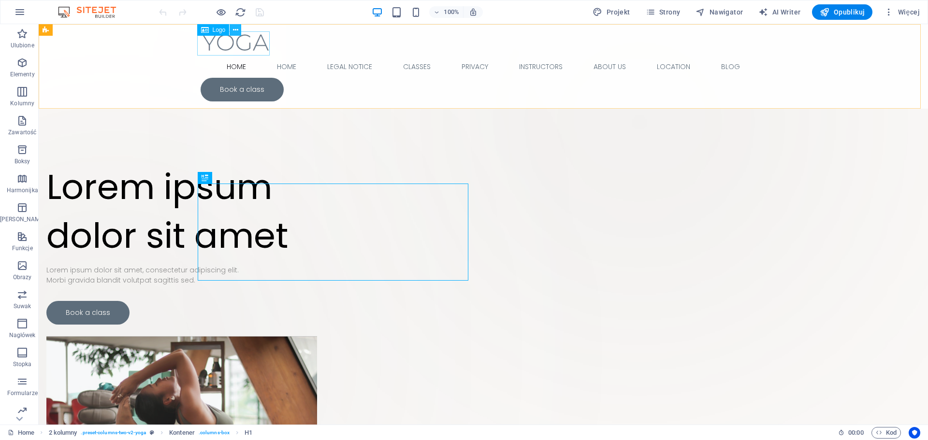
click at [233, 30] on icon at bounding box center [235, 30] width 5 height 10
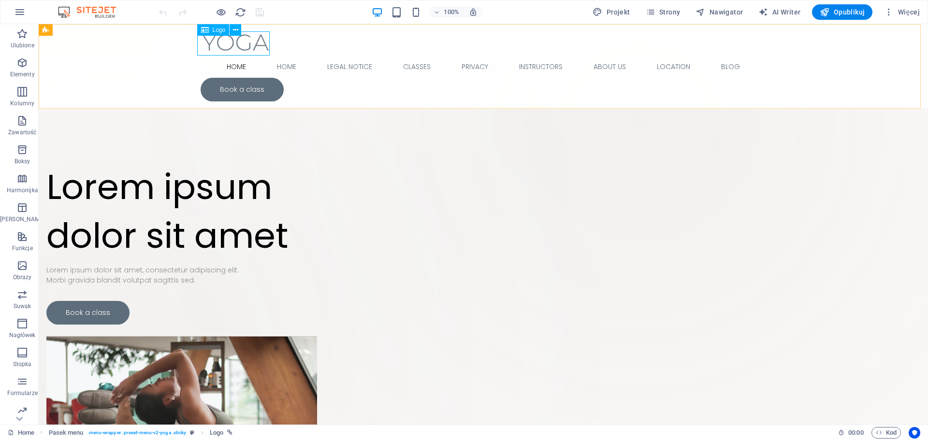
click at [220, 32] on span "Logo" at bounding box center [219, 30] width 13 height 6
click at [221, 44] on div at bounding box center [484, 43] width 566 height 24
click at [206, 29] on icon at bounding box center [205, 30] width 8 height 12
click at [216, 43] on div at bounding box center [484, 43] width 566 height 24
click at [232, 33] on button at bounding box center [236, 30] width 12 height 12
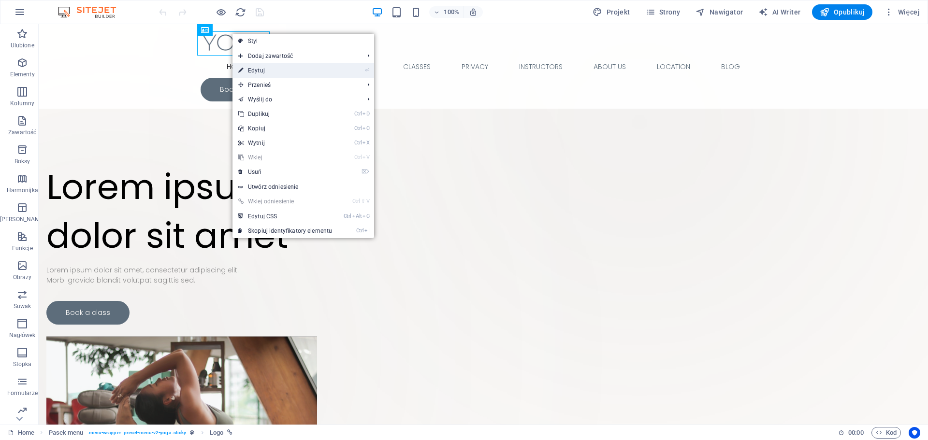
click at [301, 73] on link "⏎ Edytuj" at bounding box center [285, 70] width 105 height 15
select select "px"
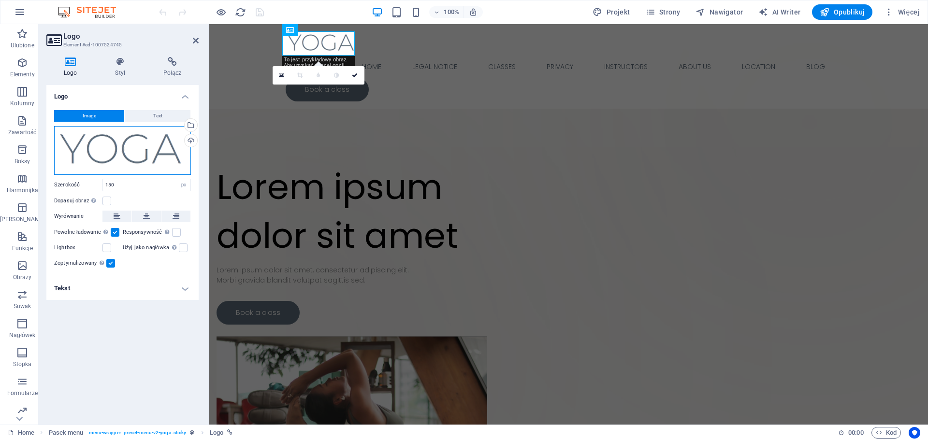
click at [121, 133] on div "Przeciągnij pliki tutaj, kliknij, aby wybrać pliki lub wybierz pliki z Plików l…" at bounding box center [122, 150] width 137 height 49
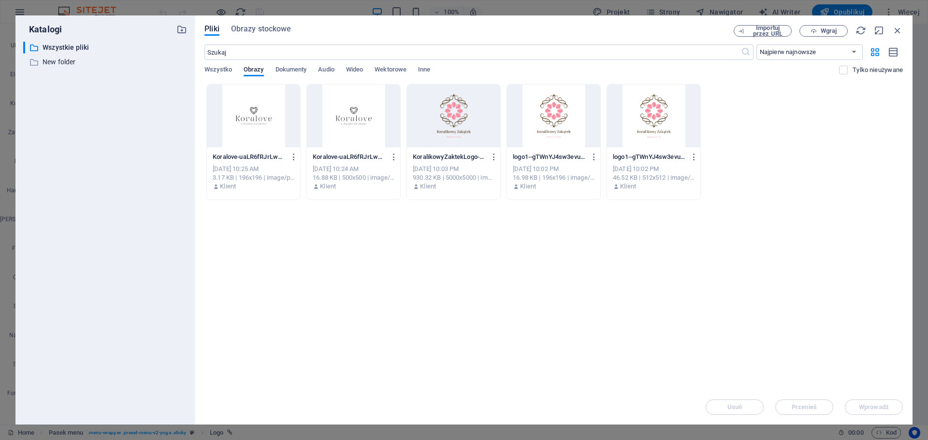
click at [242, 123] on div at bounding box center [253, 116] width 93 height 63
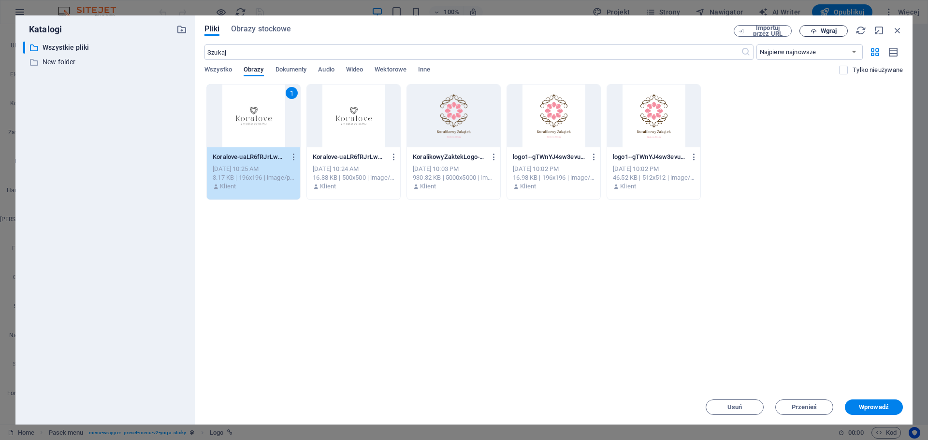
click at [823, 32] on span "Wgraj" at bounding box center [829, 31] width 16 height 6
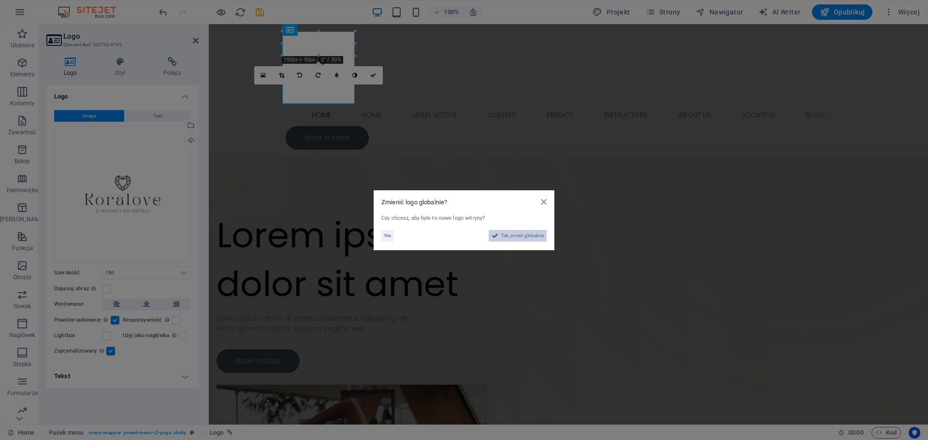
click at [506, 237] on span "Tak, zmień globalnie" at bounding box center [522, 236] width 43 height 12
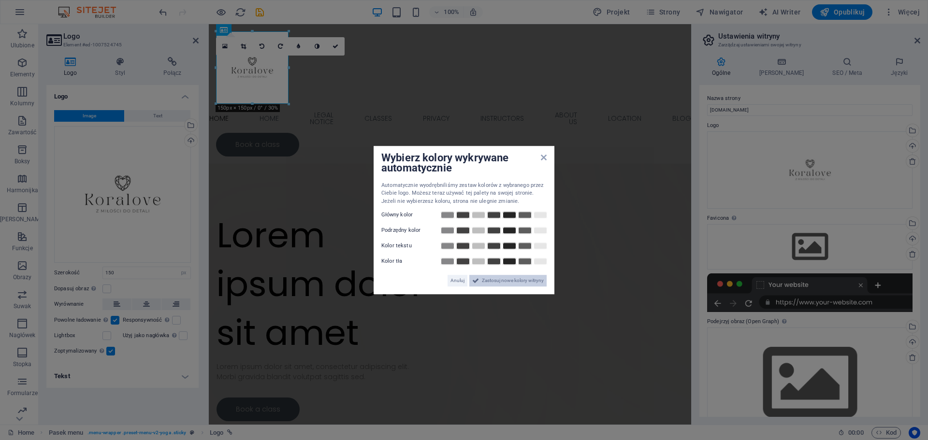
click at [502, 281] on span "Zastosuj nowe kolory witryny" at bounding box center [513, 281] width 62 height 12
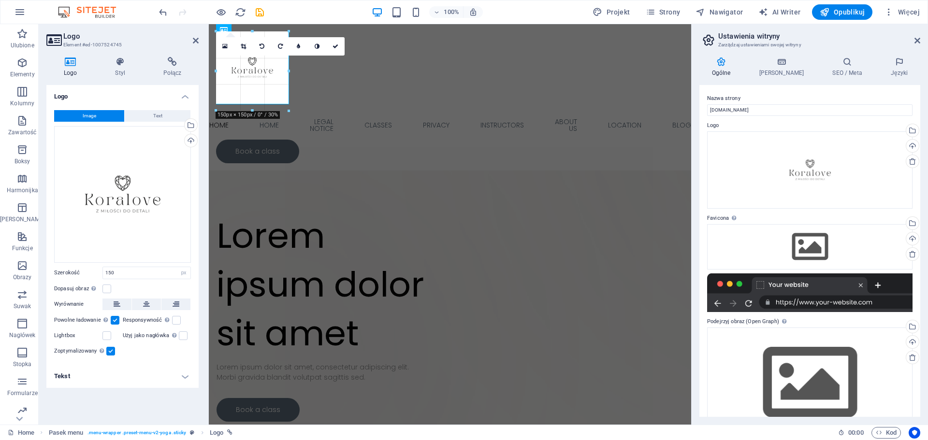
type input "158"
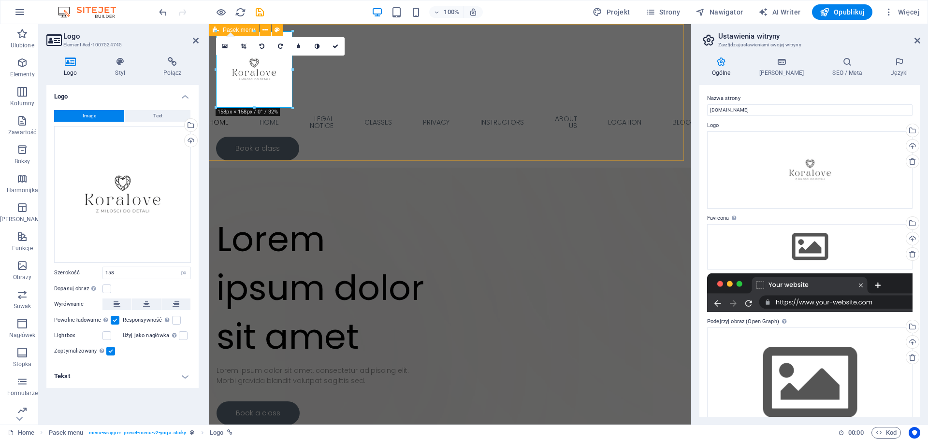
click at [464, 95] on div "Home Home Legal Notice Classes Privacy Instructors About Us Location Blog Book …" at bounding box center [450, 96] width 482 height 144
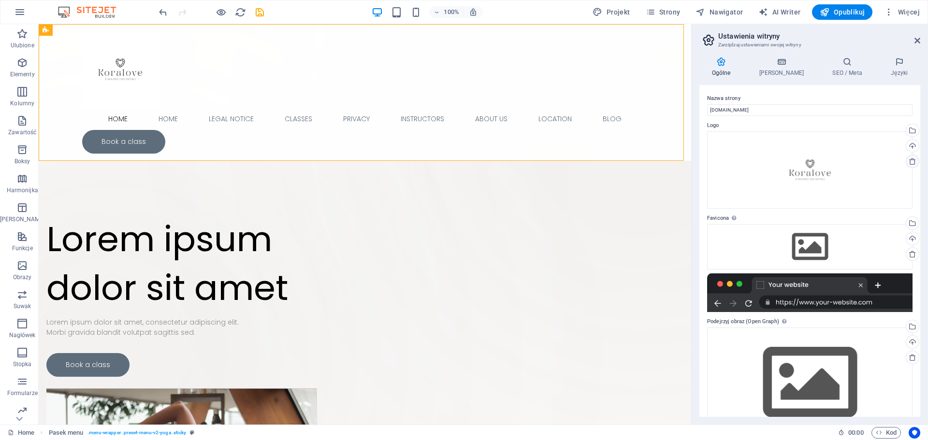
click at [910, 161] on icon at bounding box center [913, 162] width 8 height 8
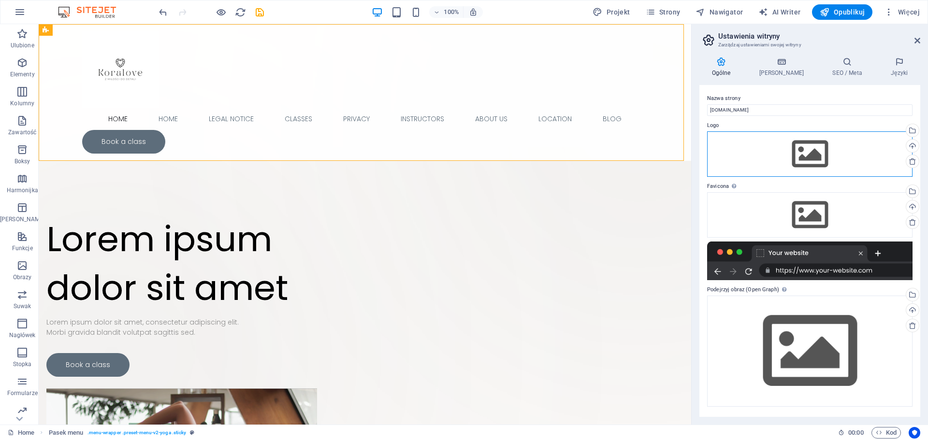
click at [875, 153] on div "Przeciągnij pliki tutaj, kliknij, aby wybrać pliki lub wybierz pliki z Plików l…" at bounding box center [809, 153] width 205 height 45
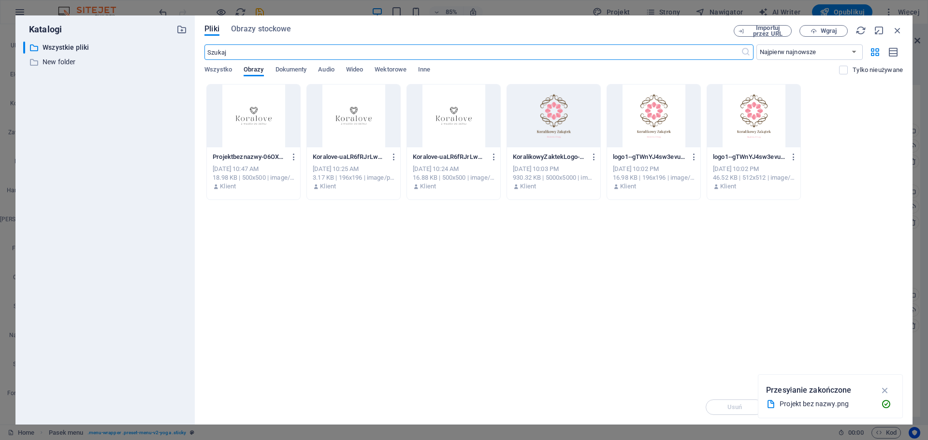
click at [268, 133] on div at bounding box center [253, 116] width 93 height 63
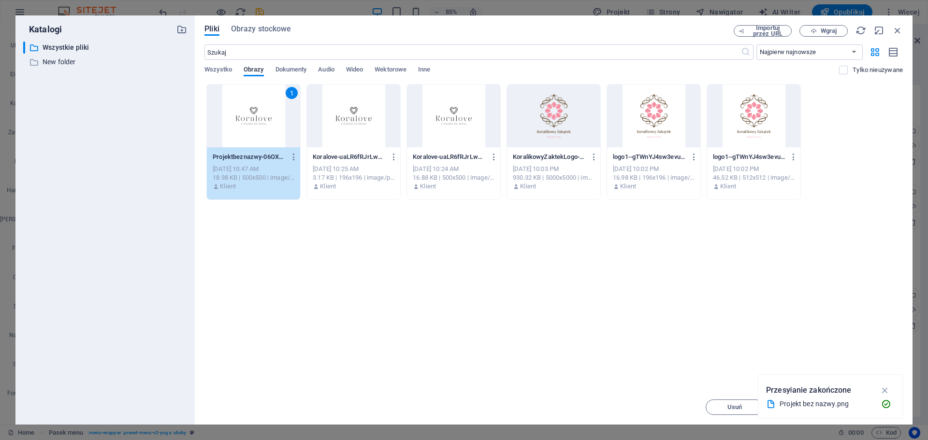
click at [821, 407] on div "Projekt bez nazwy.png" at bounding box center [827, 404] width 94 height 11
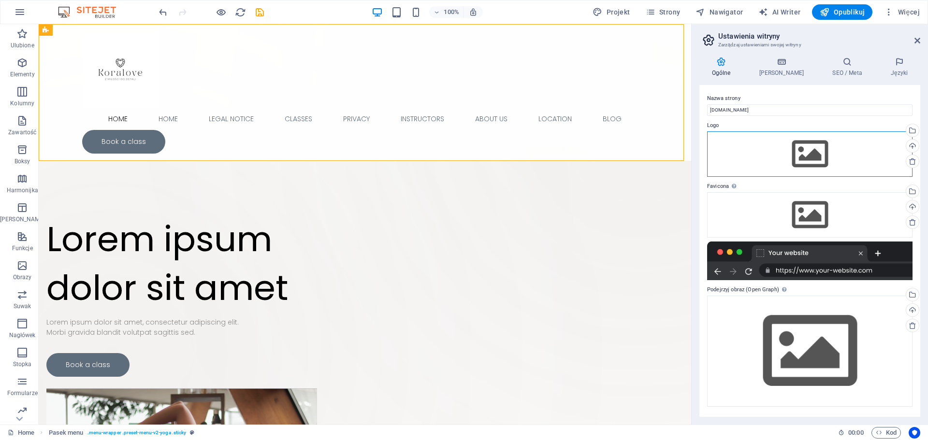
click at [788, 160] on div "Przeciągnij pliki tutaj, kliknij, aby wybrać pliki lub wybierz pliki z Plików l…" at bounding box center [809, 153] width 205 height 45
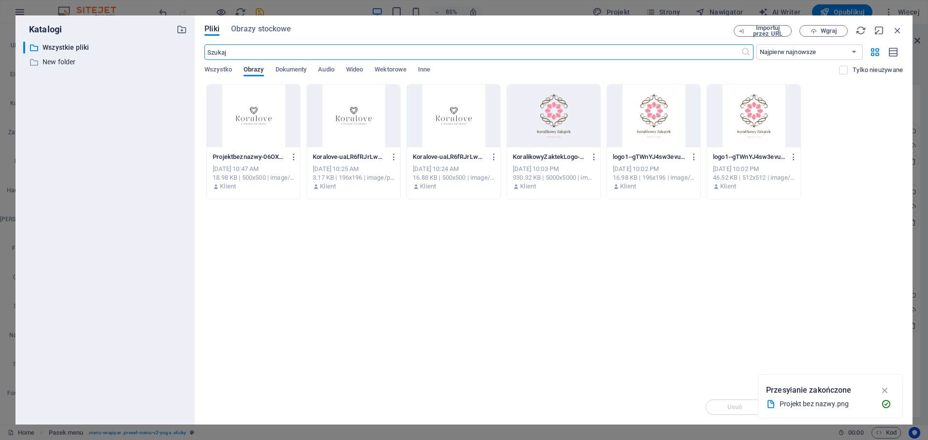
click at [269, 125] on div at bounding box center [253, 116] width 93 height 63
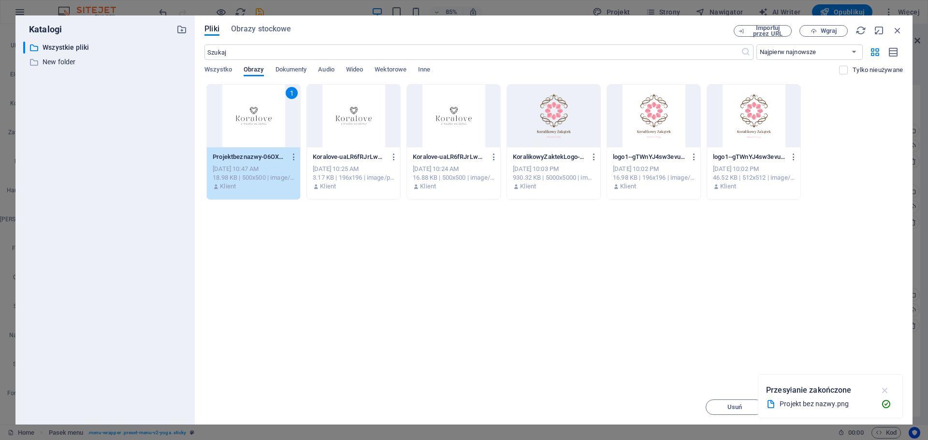
click at [885, 393] on icon "button" at bounding box center [885, 390] width 11 height 11
click at [869, 411] on button "Wprowadź" at bounding box center [874, 407] width 58 height 15
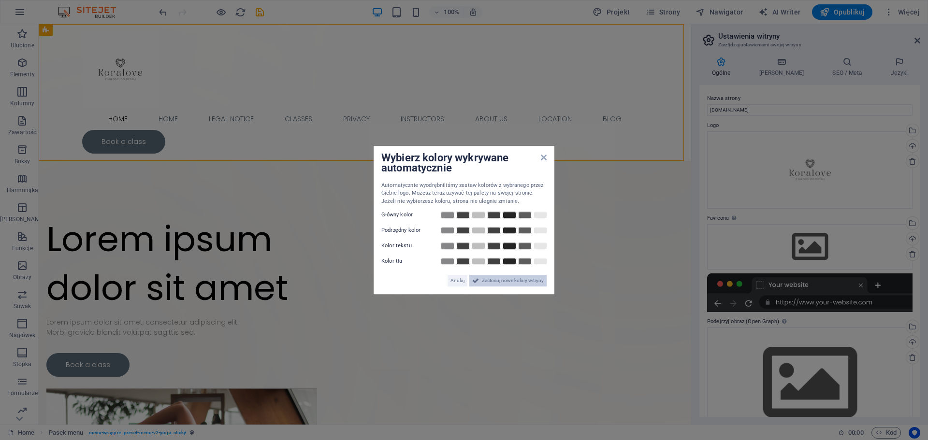
click at [526, 277] on span "Zastosuj nowe kolory witryny" at bounding box center [513, 281] width 62 height 12
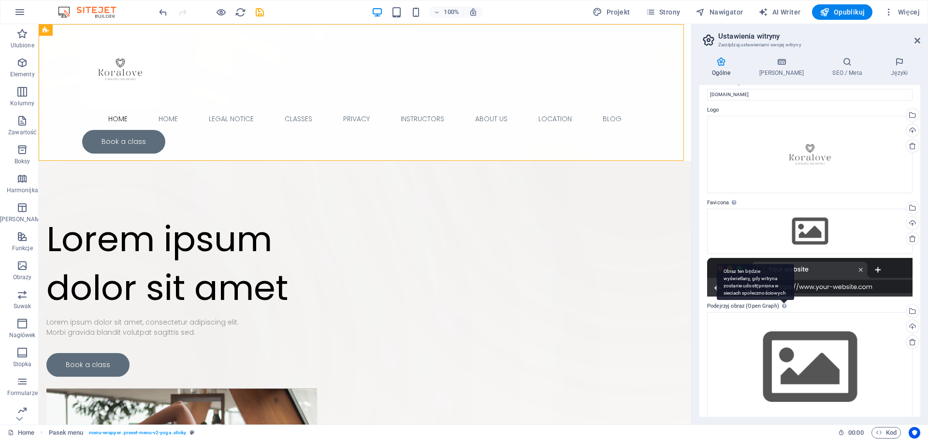
scroll to position [29, 0]
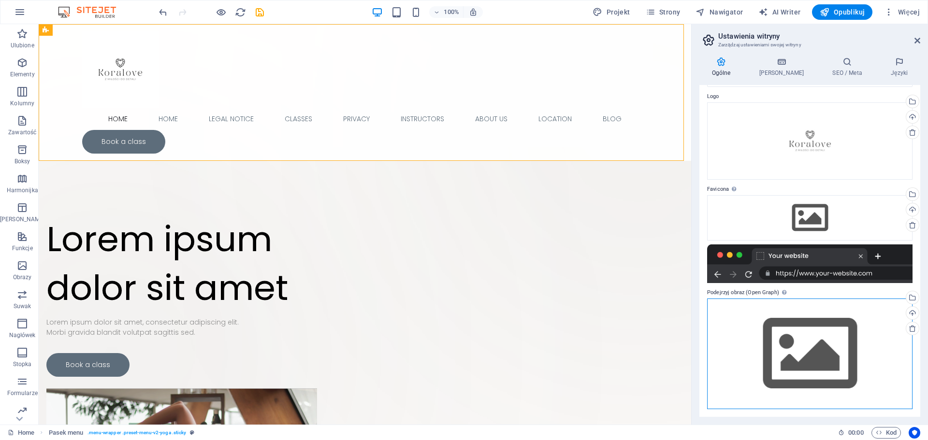
click at [819, 338] on div "Przeciągnij pliki tutaj, kliknij, aby wybrać pliki lub wybierz pliki z Plików l…" at bounding box center [809, 354] width 205 height 111
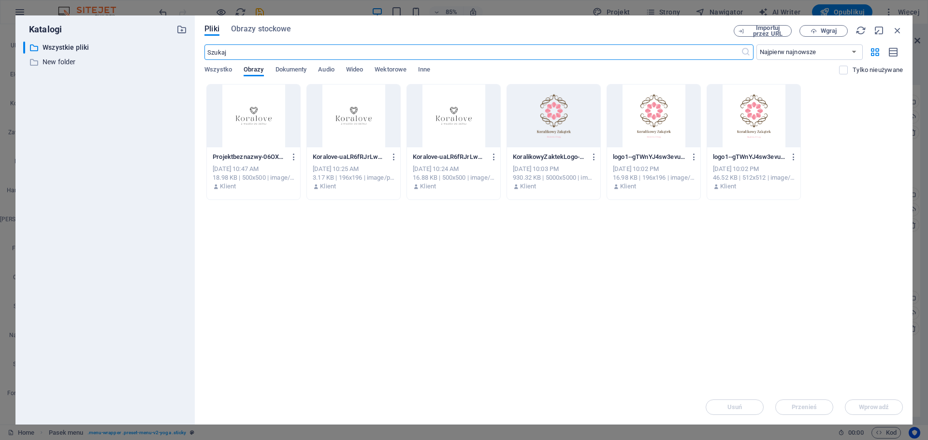
click at [255, 103] on div at bounding box center [253, 116] width 93 height 63
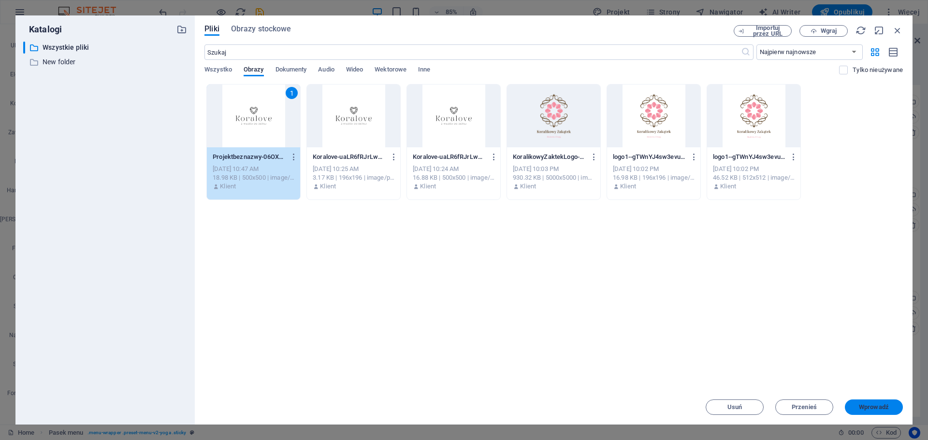
click at [856, 408] on span "Wprowadź" at bounding box center [874, 408] width 50 height 6
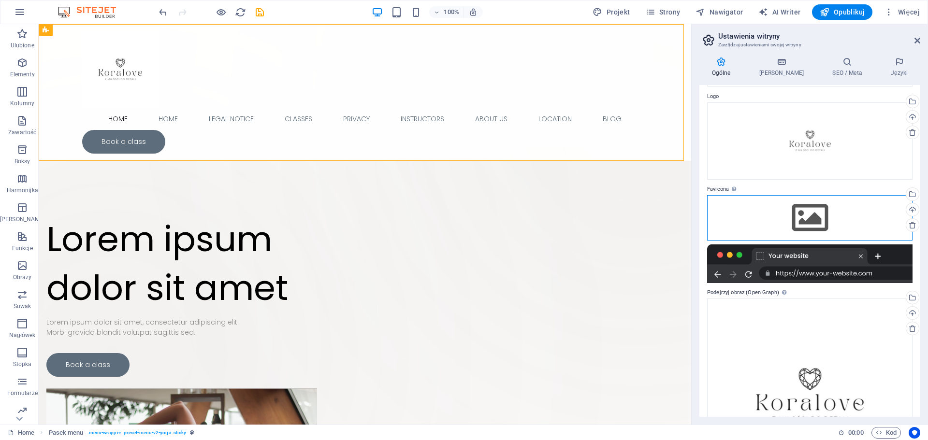
click at [794, 217] on div "Przeciągnij pliki tutaj, kliknij, aby wybrać pliki lub wybierz pliki z Plików l…" at bounding box center [809, 217] width 205 height 45
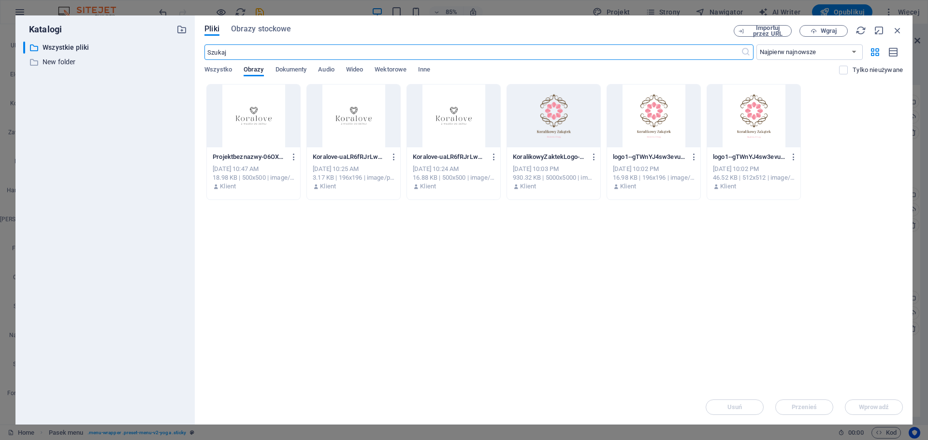
click at [264, 118] on div at bounding box center [253, 116] width 93 height 63
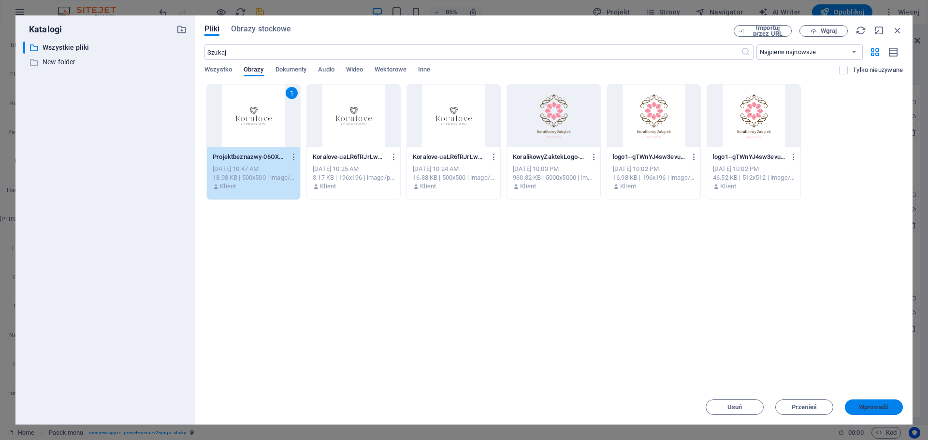
click at [870, 409] on span "Wprowadź" at bounding box center [874, 408] width 30 height 6
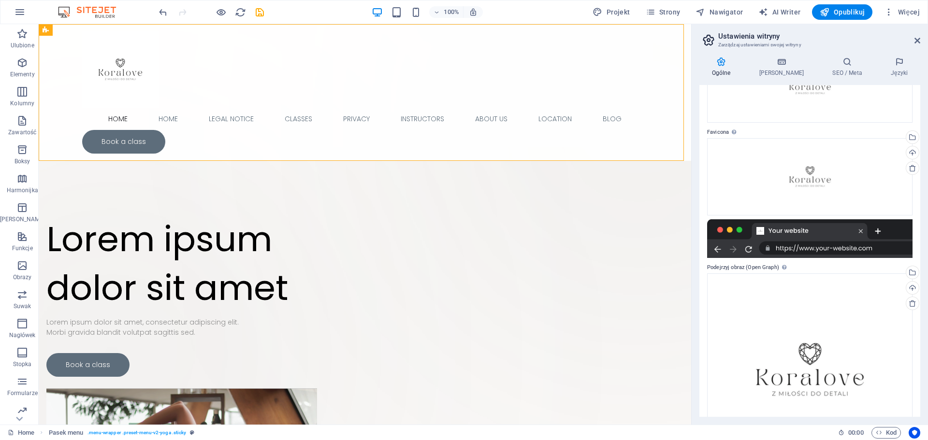
scroll to position [0, 0]
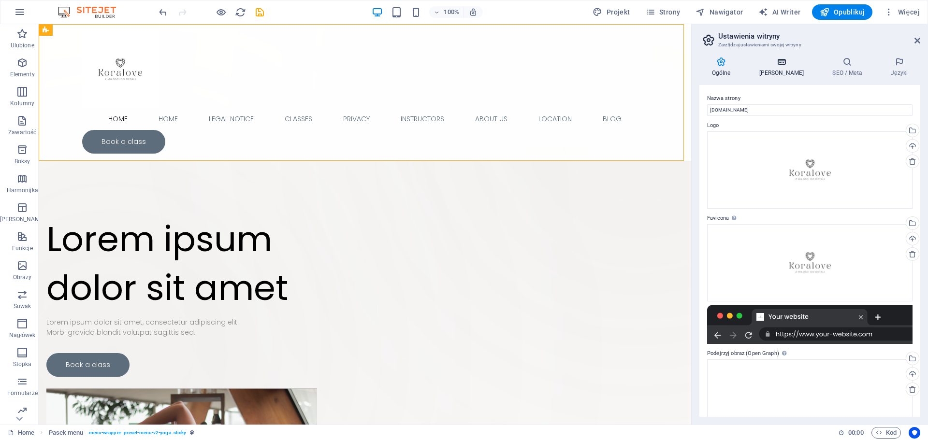
click at [764, 69] on h4 "[PERSON_NAME]" at bounding box center [783, 67] width 73 height 20
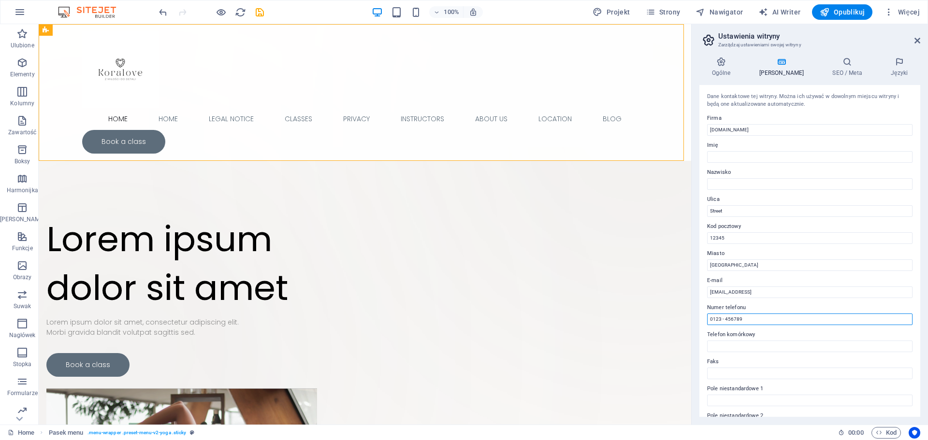
drag, startPoint x: 784, startPoint y: 344, endPoint x: 689, endPoint y: 319, distance: 97.9
click at [824, 70] on h4 "SEO / Meta" at bounding box center [849, 67] width 58 height 20
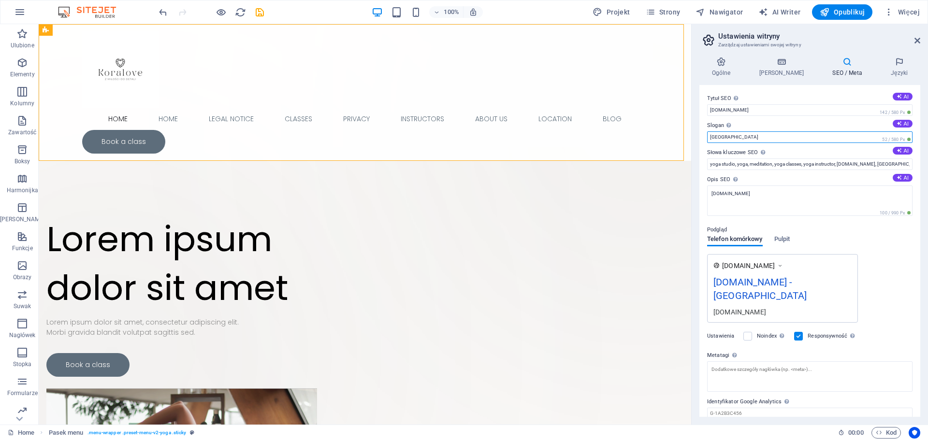
drag, startPoint x: 728, startPoint y: 140, endPoint x: 699, endPoint y: 141, distance: 29.5
click at [699, 141] on div "Ogólne Dane SEO / Meta Języki Nazwa strony [DOMAIN_NAME] Logo Przeciągnij pliki…" at bounding box center [810, 237] width 236 height 376
type input "Z miłości do detali"
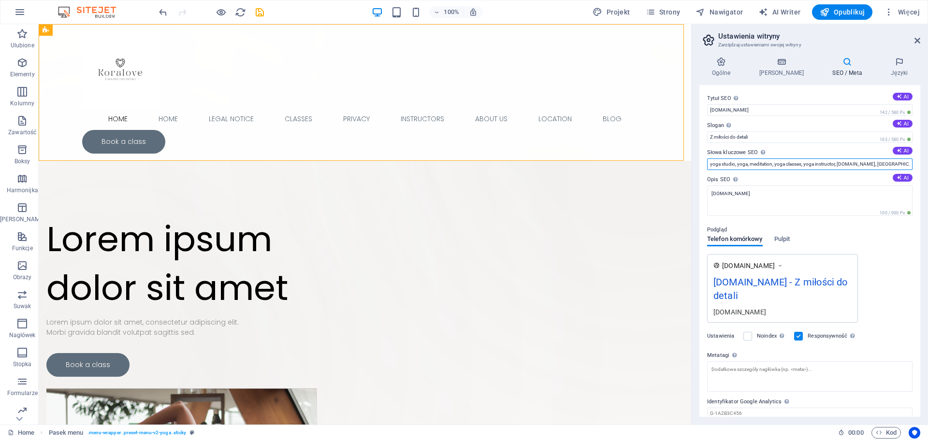
click at [758, 162] on input "yoga studio, yoga, meditation, yoga classes, yoga instructor, [DOMAIN_NAME], [G…" at bounding box center [809, 165] width 205 height 12
type input "[PERSON_NAME], [PERSON_NAME], [PERSON_NAME], bransoletki handmade, Toho, rękodz…"
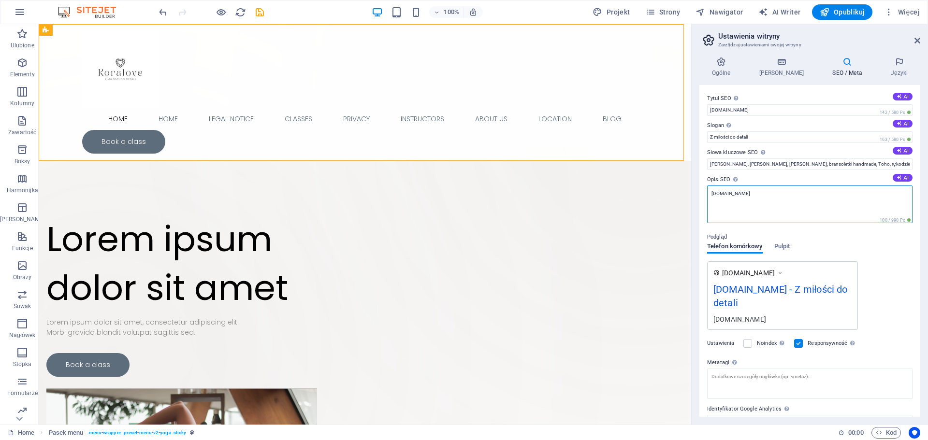
drag, startPoint x: 748, startPoint y: 200, endPoint x: 703, endPoint y: 197, distance: 45.5
click at [703, 197] on div "Tytuł SEO Tytuł Twojej witryny - spraw, aby wyróżniała się w wynikach wyszukiwa…" at bounding box center [810, 251] width 221 height 332
paste textarea "Odkryj świat ręcznie robionej biżuterii i dodatków na [DOMAIN_NAME].. Unikalne …"
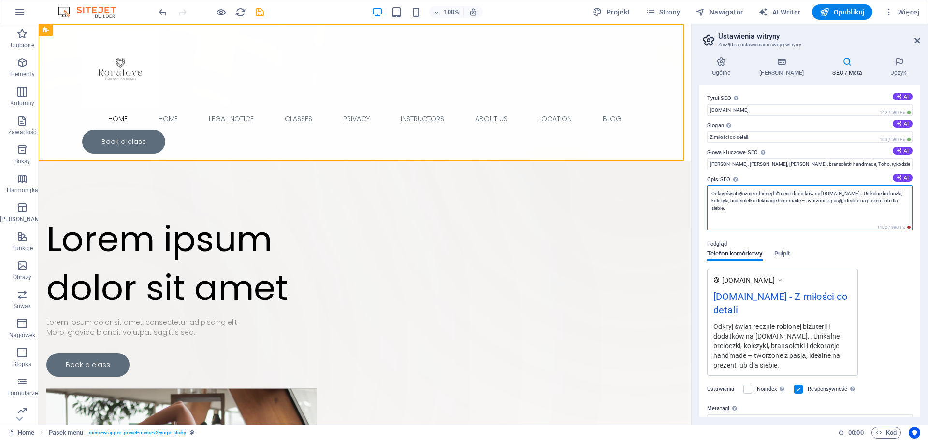
click at [861, 192] on textarea "Odkryj świat ręcznie robionej biżuterii i dodatków na [DOMAIN_NAME].. Unikalne …" at bounding box center [809, 208] width 205 height 45
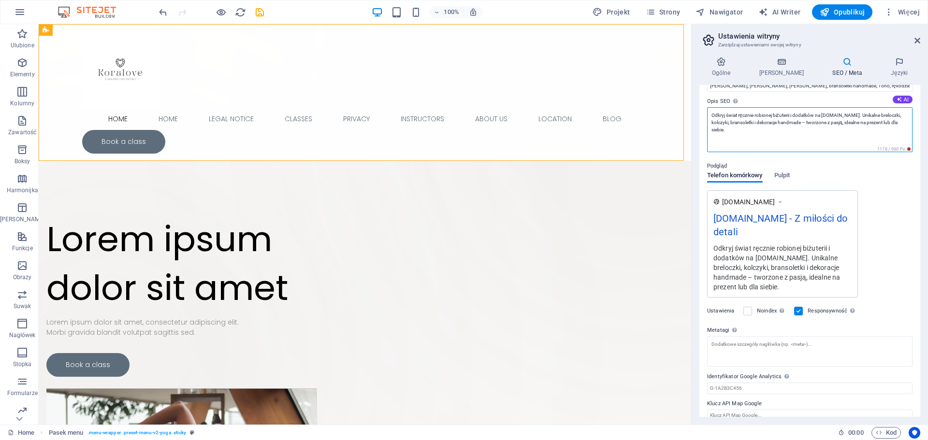
scroll to position [90, 0]
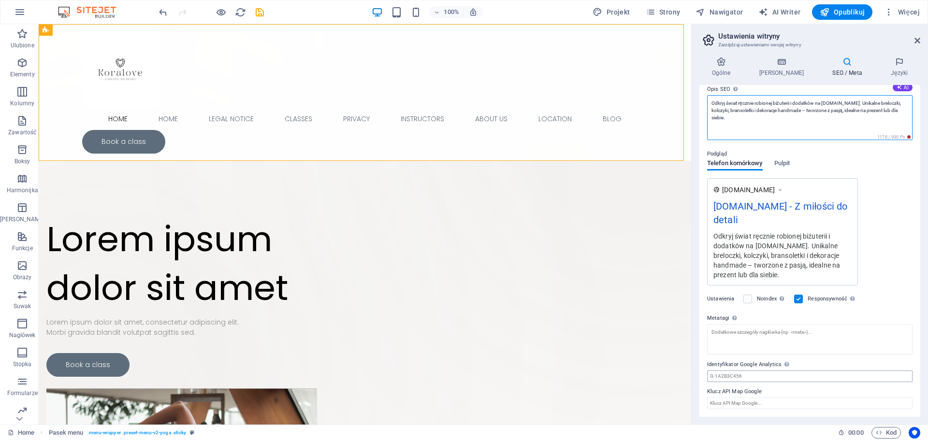
type textarea "Odkryj świat ręcznie robionej biżuterii i dodatków na [DOMAIN_NAME]. Unikalne b…"
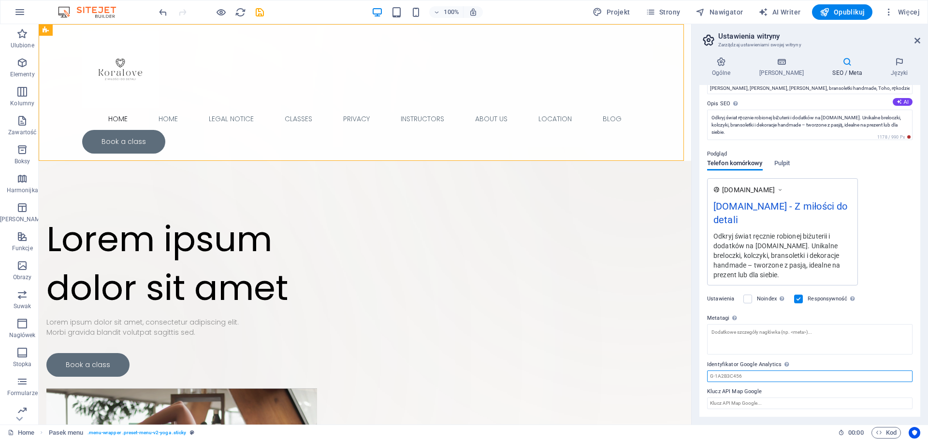
scroll to position [76, 0]
drag, startPoint x: 742, startPoint y: 378, endPoint x: 702, endPoint y: 381, distance: 39.7
click at [702, 381] on div "Tytuł SEO Tytuł Twojej witryny - spraw, aby wyróżniała się w wynikach wyszukiwa…" at bounding box center [810, 251] width 221 height 332
click at [780, 167] on span "Pulpit" at bounding box center [782, 165] width 16 height 14
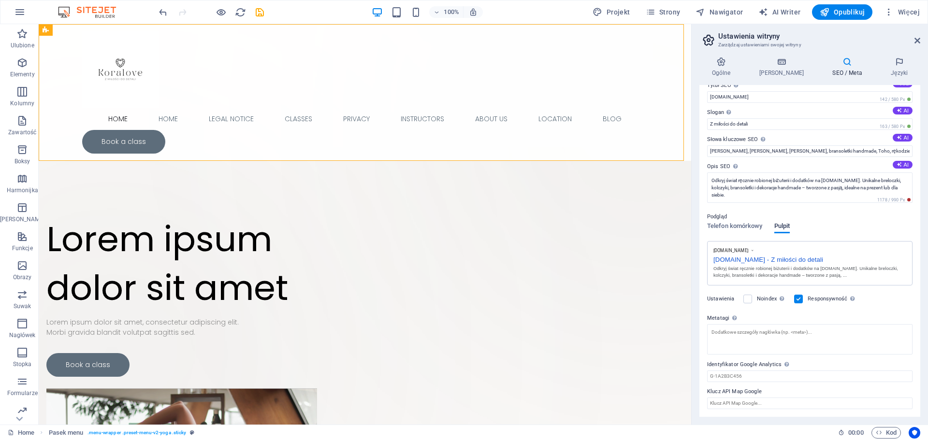
scroll to position [13, 0]
click at [757, 227] on span "Telefon komórkowy" at bounding box center [735, 227] width 56 height 14
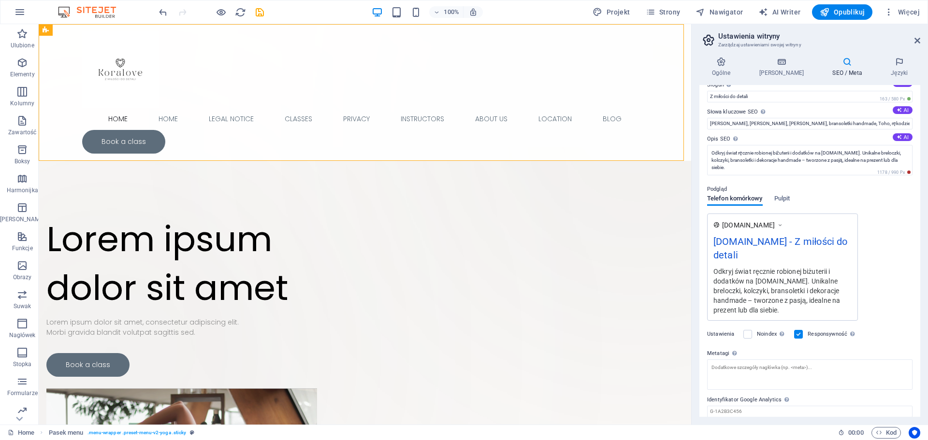
scroll to position [0, 0]
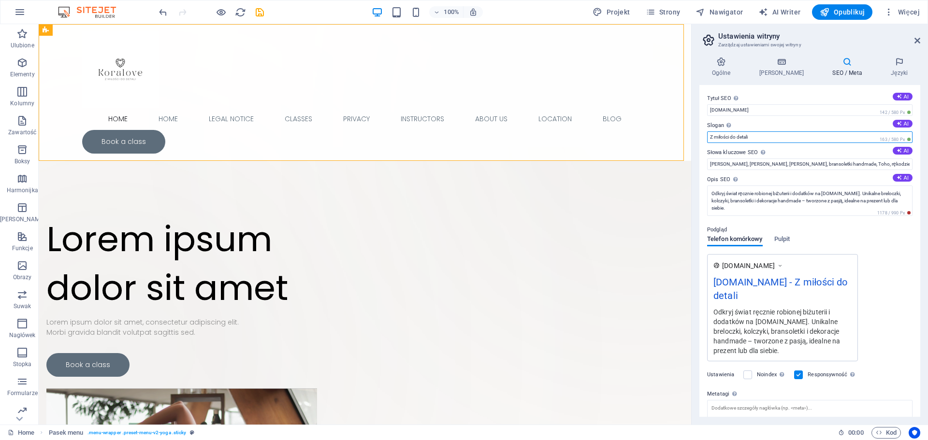
click at [771, 137] on input "Z miłości do detali" at bounding box center [809, 137] width 205 height 12
click at [898, 126] on icon at bounding box center [899, 123] width 5 height 5
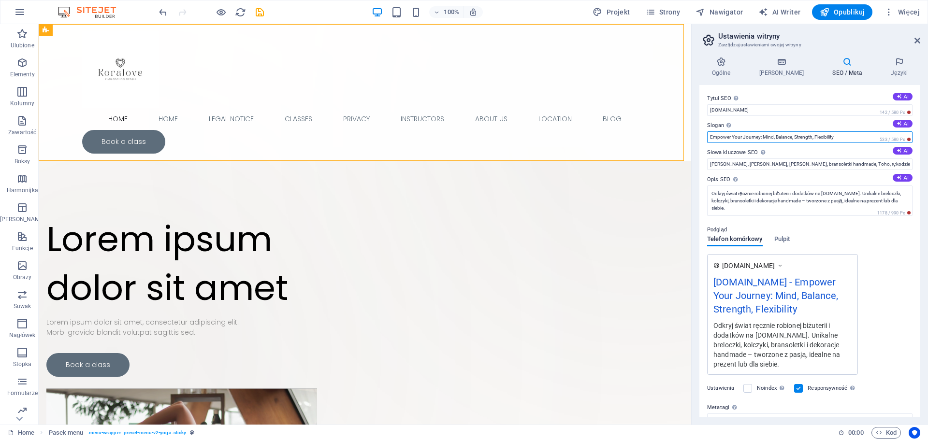
drag, startPoint x: 842, startPoint y: 137, endPoint x: 707, endPoint y: 140, distance: 135.4
click at [707, 140] on div "Tytuł SEO Tytuł Twojej witryny - spraw, aby wyróżniała się w wynikach wyszukiwa…" at bounding box center [810, 251] width 221 height 332
paste input "Z miłości do detali – bo piękno tkwi w drobiazgach.”"
type input "Z miłości do detali – bo piękno tkwi w drobiazgach."
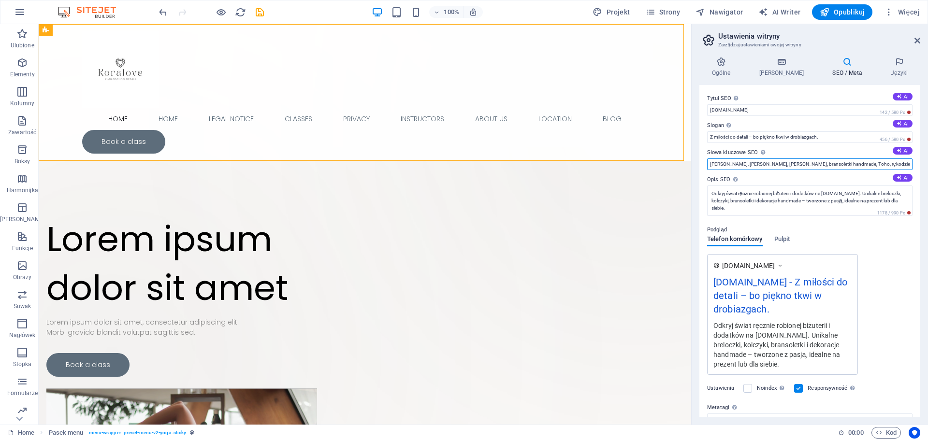
drag, startPoint x: 858, startPoint y: 164, endPoint x: 701, endPoint y: 157, distance: 156.8
click at [701, 157] on div "Tytuł SEO Tytuł Twojej witryny - spraw, aby wyróżniała się w wynikach wyszukiwa…" at bounding box center [810, 251] width 221 height 332
paste input "rękodzieło handmade biżuteria ręcznie robiona breloczki handmade dodatki handma…"
click at [756, 163] on input "rękodzieło handmade biżuteria ręcznie robiona breloczki handmade dodatki handma…" at bounding box center [809, 165] width 205 height 12
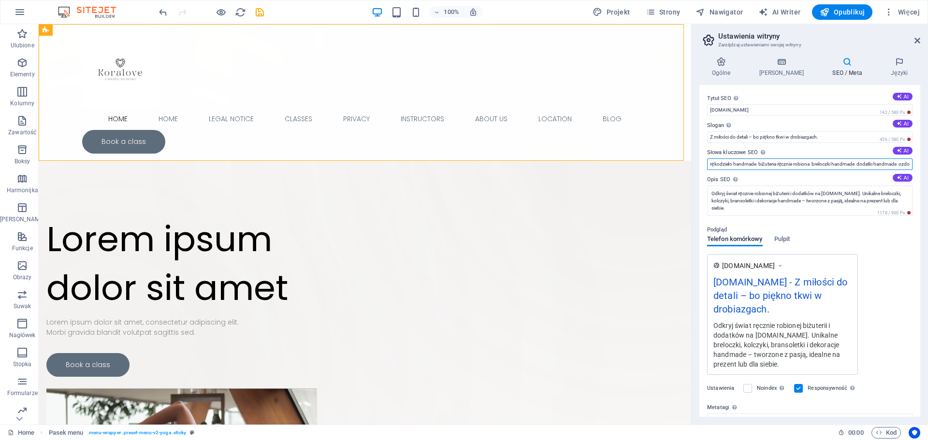
click at [756, 163] on input "rękodzieło handmade biżuteria ręcznie robiona breloczki handmade dodatki handma…" at bounding box center [809, 165] width 205 height 12
paste input ", biżuteria ręcznie robiona, breloczki handmade, dodatki handmade, prezent hand…"
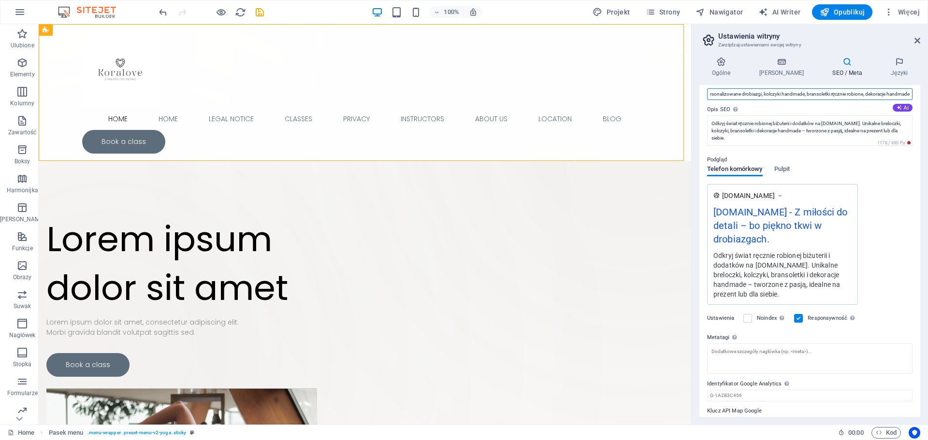
scroll to position [89, 0]
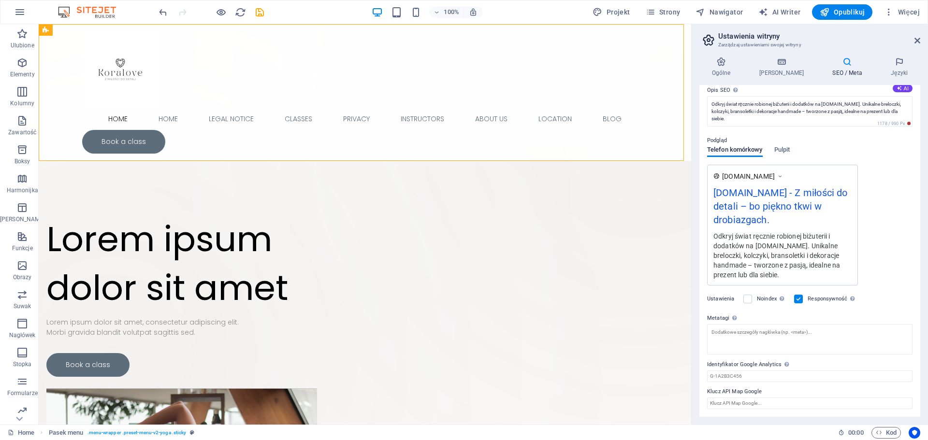
type input "rękodzieło handmade, biżuteria ręcznie robiona, breloczki handmade, dodatki han…"
click at [718, 317] on label "Metatagi Wpisz tutaj kod HTML, który zostanie umieszczony wewnątrz tagów Twojej…" at bounding box center [809, 319] width 205 height 12
click at [718, 324] on textarea "Metatagi Wpisz tutaj kod HTML, który zostanie umieszczony wewnątrz tagów Twojej…" at bounding box center [809, 339] width 205 height 30
click at [718, 317] on label "Metatagi Wpisz tutaj kod HTML, który zostanie umieszczony wewnątrz tagów Twojej…" at bounding box center [809, 319] width 205 height 12
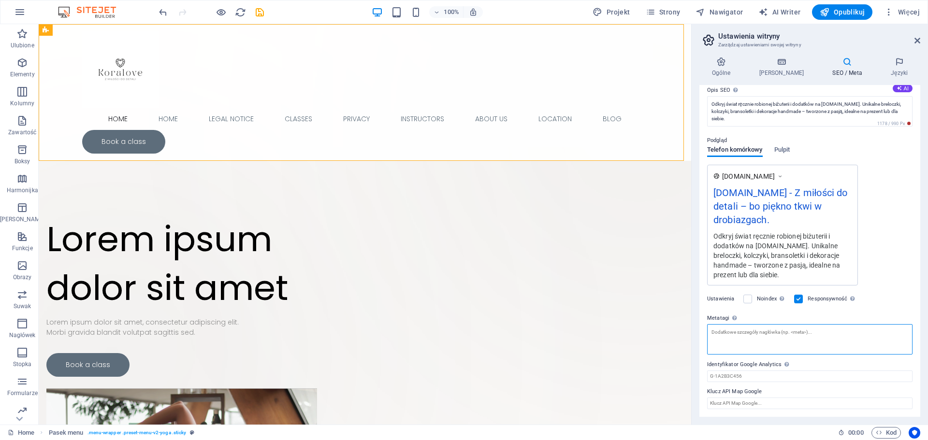
click at [718, 324] on textarea "Metatagi Wpisz tutaj kod HTML, który zostanie umieszczony wewnątrz tagów Twojej…" at bounding box center [809, 339] width 205 height 30
drag, startPoint x: 705, startPoint y: 316, endPoint x: 731, endPoint y: 318, distance: 26.7
click at [731, 318] on div "Tytuł SEO Tytuł Twojej witryny - spraw, aby wyróżniała się w wynikach wyszukiwa…" at bounding box center [810, 251] width 221 height 332
click at [782, 337] on textarea "Metatagi Wpisz tutaj kod HTML, który zostanie umieszczony wewnątrz tagów Twojej…" at bounding box center [809, 343] width 205 height 38
paste textarea "<meta name="keywords" content="biżuteria handmade, rękodzieło, breloczki, dodat…"
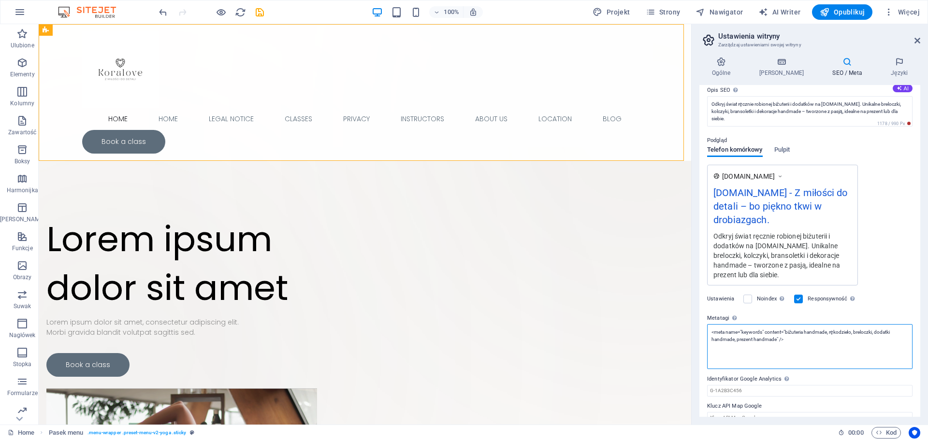
scroll to position [104, 0]
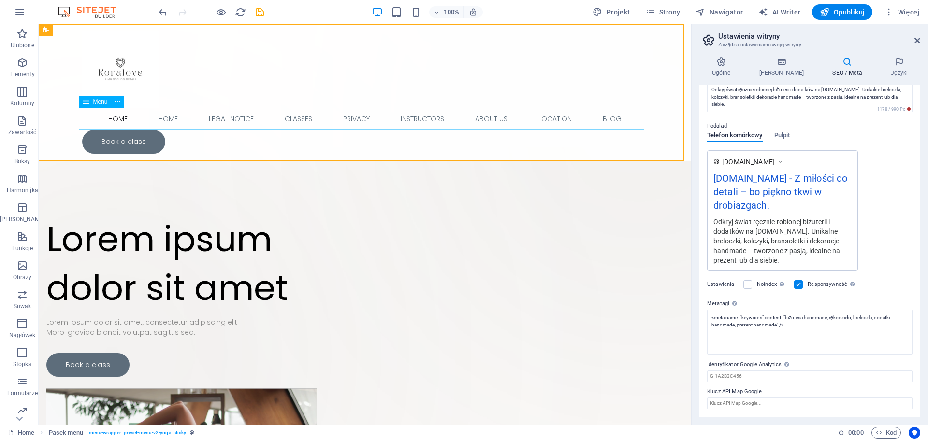
type textarea "<meta name="keywords" content="biżuteria handmade, rękodzieło, breloczki, dodat…"
click at [117, 117] on nav "Home Home Legal Notice Classes Privacy Instructors About Us Location Blog" at bounding box center [365, 119] width 566 height 22
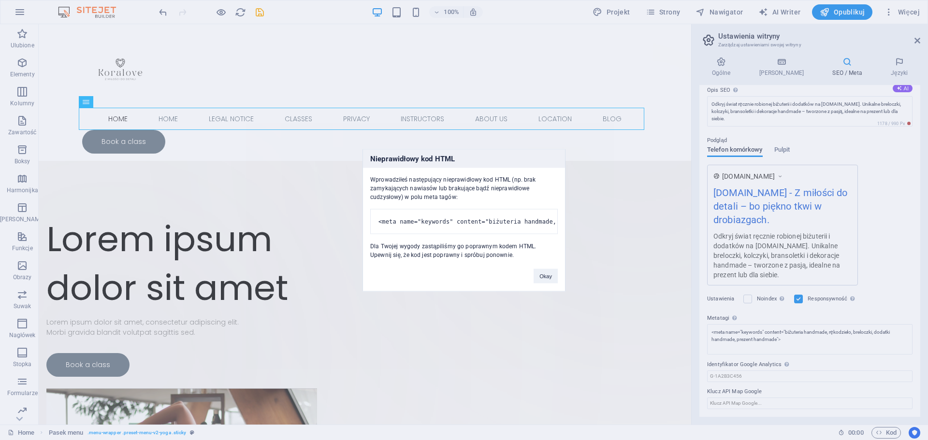
scroll to position [89, 0]
drag, startPoint x: 540, startPoint y: 285, endPoint x: 553, endPoint y: 285, distance: 12.1
click at [540, 283] on button "Okay" at bounding box center [546, 276] width 24 height 15
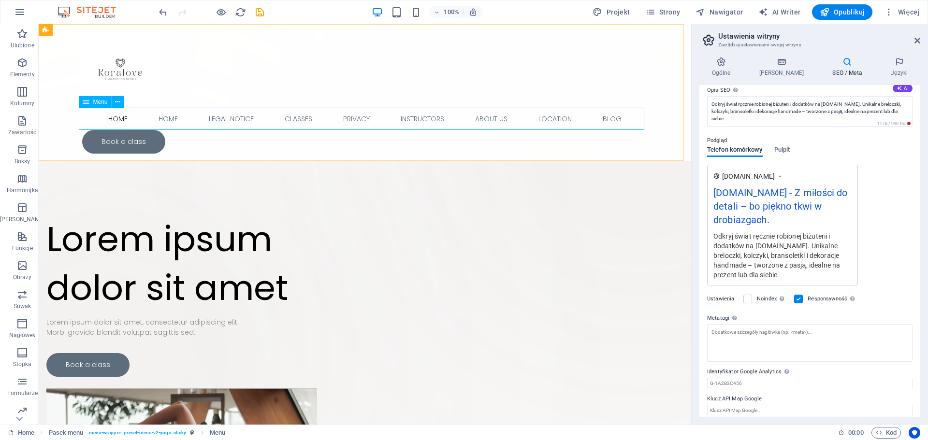
click at [113, 123] on nav "Home Home Legal Notice Classes Privacy Instructors About Us Location Blog" at bounding box center [365, 119] width 566 height 22
click at [116, 119] on nav "Home Home Legal Notice Classes Privacy Instructors About Us Location Blog" at bounding box center [365, 119] width 566 height 22
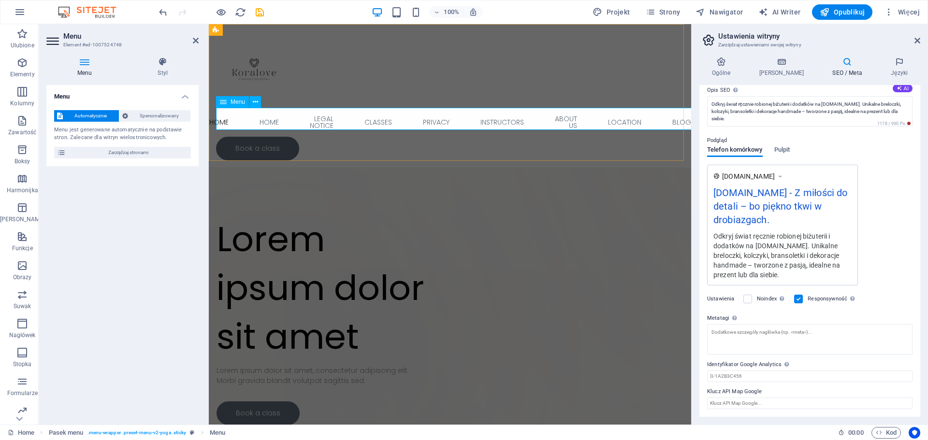
click at [229, 118] on nav "Home Home Legal Notice Classes Privacy Instructors About Us Location Blog" at bounding box center [450, 122] width 468 height 29
click at [258, 100] on button at bounding box center [255, 102] width 12 height 12
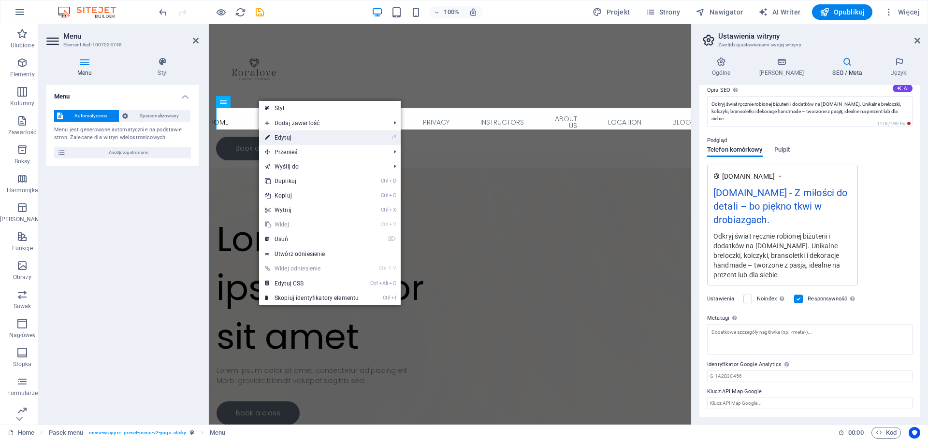
click at [284, 133] on link "⏎ Edytuj" at bounding box center [311, 138] width 105 height 15
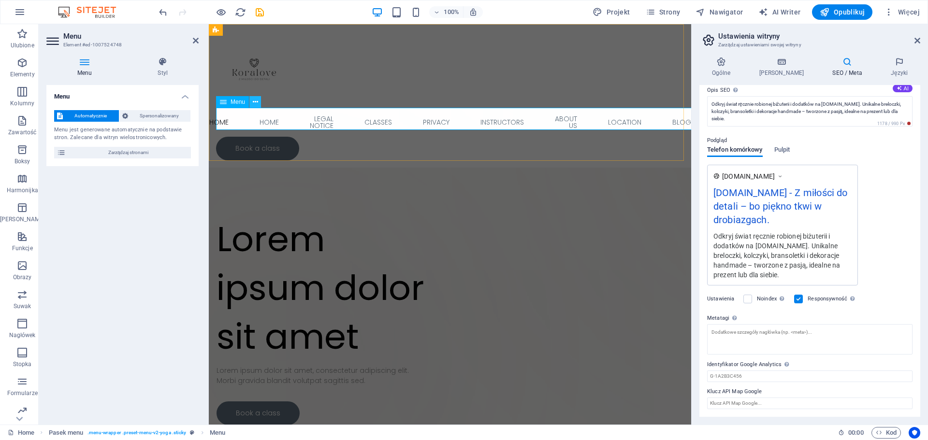
click at [253, 103] on icon at bounding box center [255, 102] width 5 height 10
click at [254, 101] on icon at bounding box center [255, 102] width 5 height 10
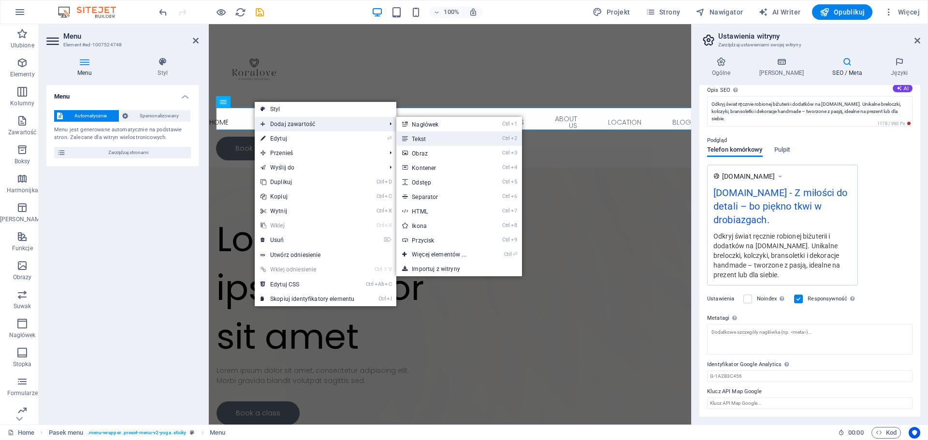
click at [422, 136] on link "Ctrl 2 Tekst" at bounding box center [440, 138] width 89 height 15
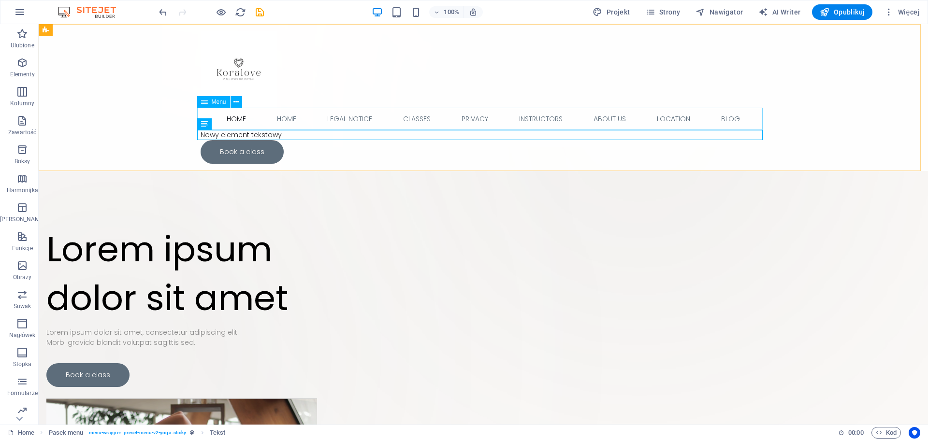
click at [244, 120] on nav "Home Home Legal Notice Classes Privacy Instructors About Us Location Blog" at bounding box center [484, 119] width 566 height 22
click at [234, 119] on nav "Home Home Legal Notice Classes Privacy Instructors About Us Location Blog" at bounding box center [484, 119] width 566 height 22
click at [64, 118] on div "Home Home Legal Notice Classes Privacy Instructors About Us Location Blog Nowy …" at bounding box center [484, 97] width 890 height 147
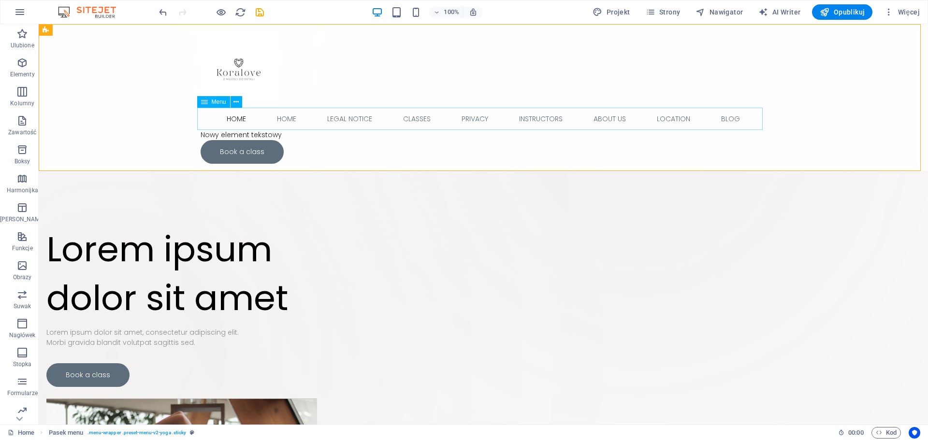
click at [228, 118] on nav "Home Home Legal Notice Classes Privacy Instructors About Us Location Blog" at bounding box center [484, 119] width 566 height 22
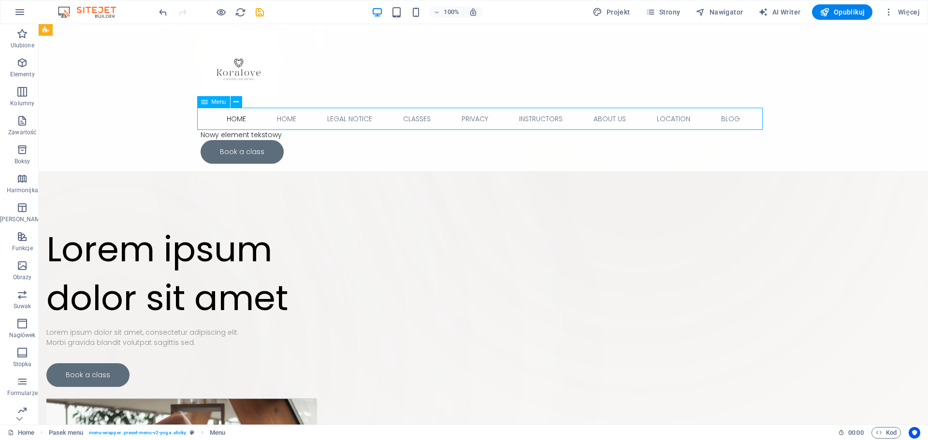
click at [228, 118] on nav "Home Home Legal Notice Classes Privacy Instructors About Us Location Blog" at bounding box center [484, 119] width 566 height 22
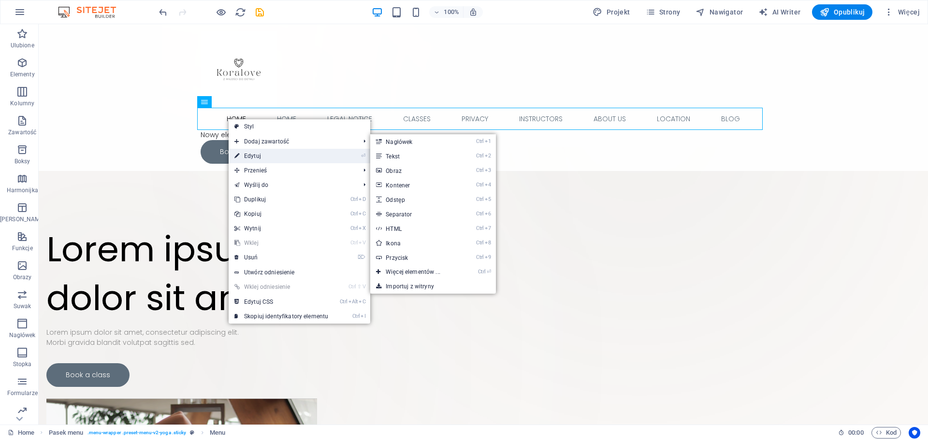
click at [250, 153] on link "⏎ Edytuj" at bounding box center [281, 156] width 105 height 15
select select
select select "2"
select select
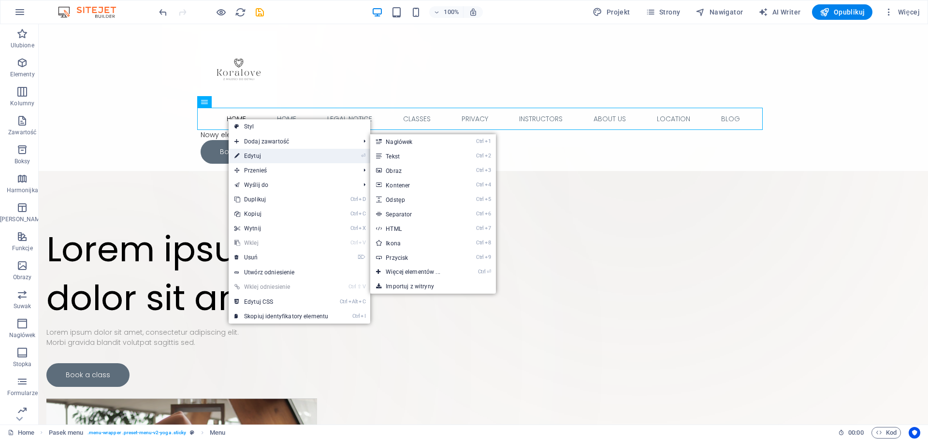
select select "3"
select select
select select "4"
select select
select select "5"
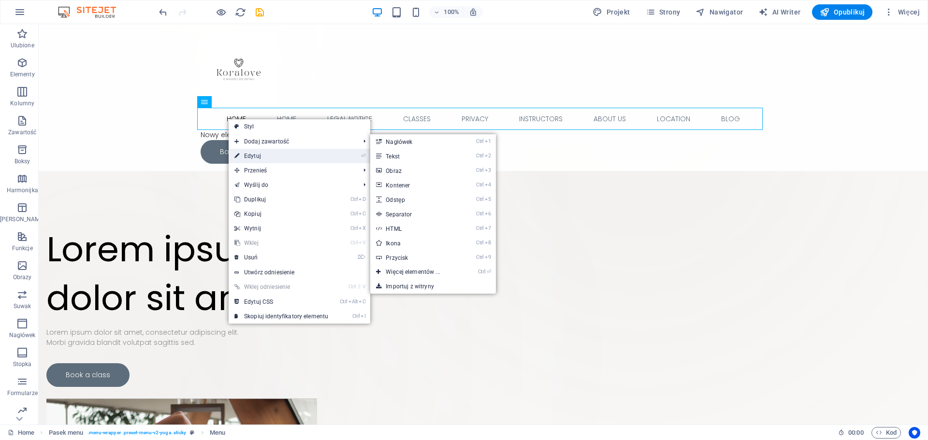
select select
select select "6"
select select
select select "7"
select select
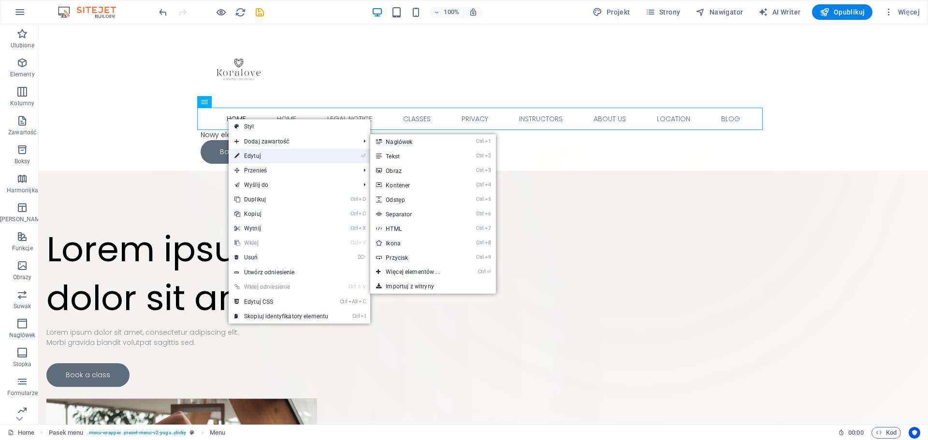
select select "8"
select select
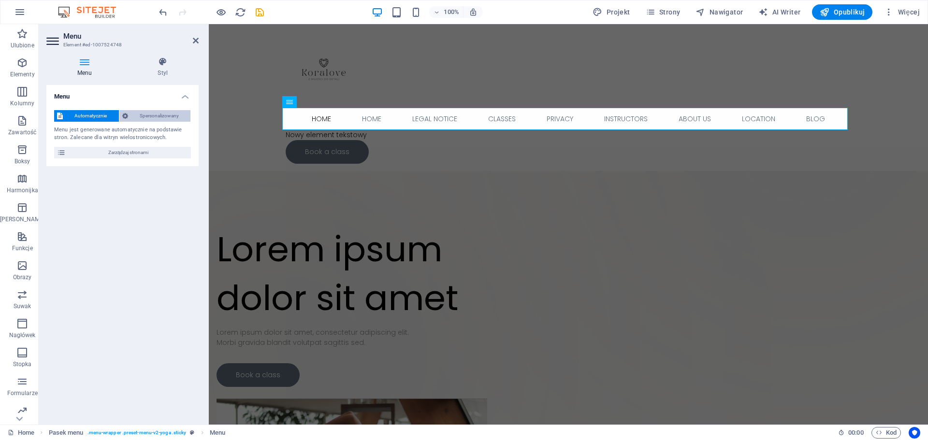
click at [125, 118] on icon at bounding box center [125, 116] width 6 height 12
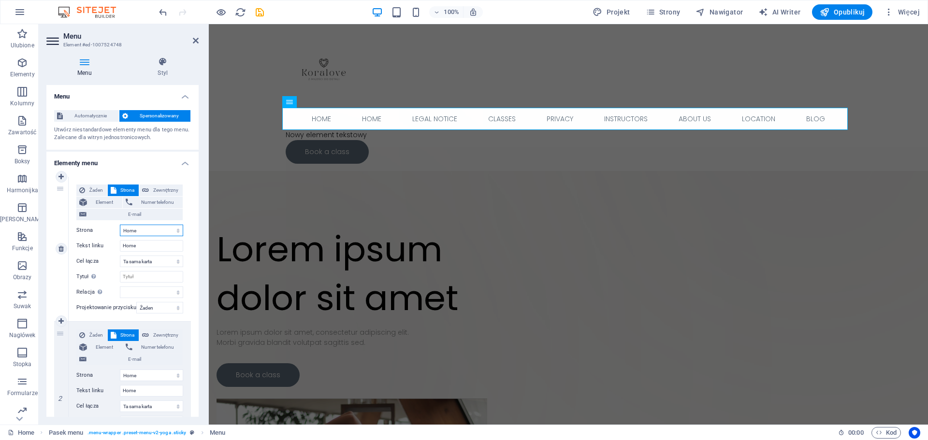
click at [146, 232] on select "Home Home Legal Notice Classes Privacy Instructors About Us Location Blog Legal…" at bounding box center [151, 231] width 63 height 12
click at [130, 232] on select "Home Home Legal Notice Classes Privacy Instructors About Us Location Blog Legal…" at bounding box center [151, 231] width 63 height 12
click at [131, 248] on input "Home" at bounding box center [151, 246] width 63 height 12
type input "Start"
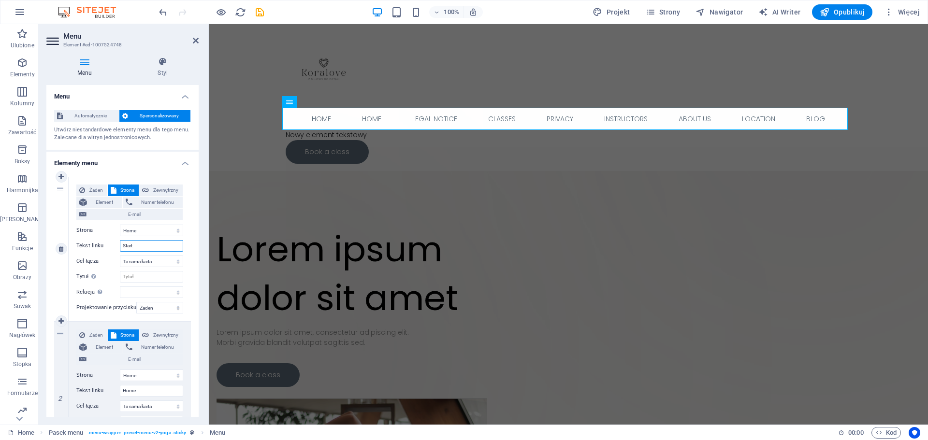
select select
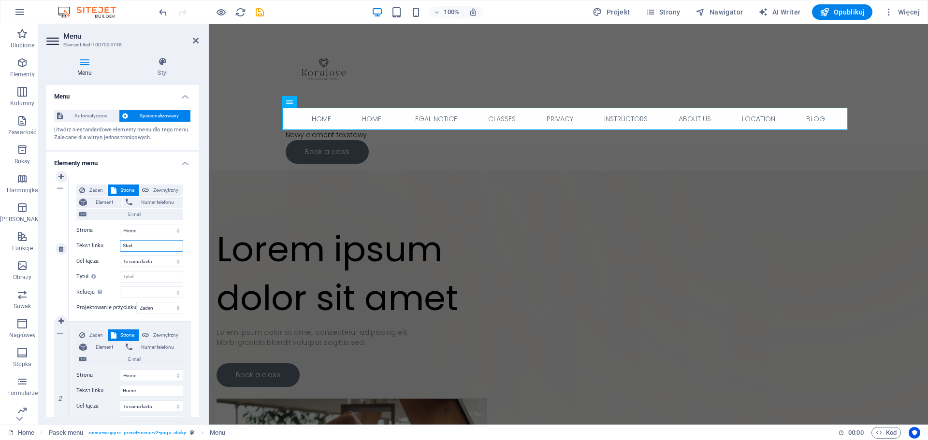
select select
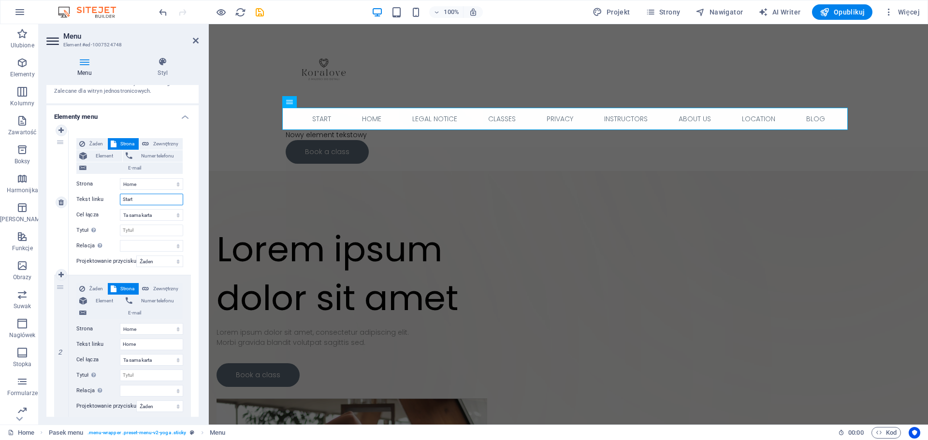
scroll to position [48, 0]
type input "Start"
click at [380, 121] on nav "Start Home Legal Notice Classes Privacy Instructors About Us Location Blog" at bounding box center [569, 119] width 566 height 22
click at [334, 115] on nav "Start Home Legal Notice Classes Privacy Instructors About Us Location Blog" at bounding box center [569, 119] width 566 height 22
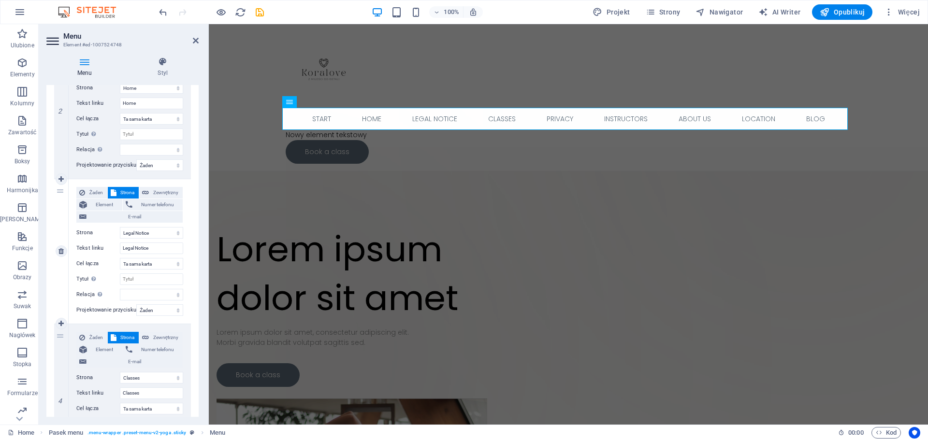
scroll to position [290, 0]
click at [61, 244] on link at bounding box center [62, 249] width 12 height 12
select select
select select "3"
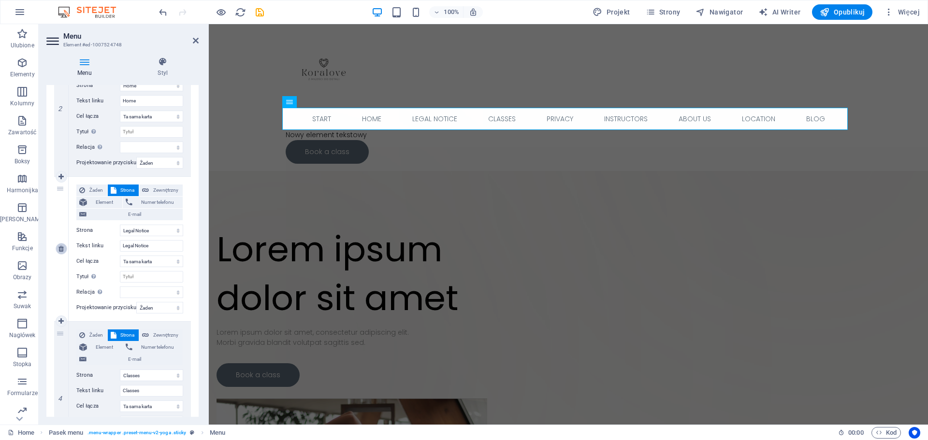
type input "Classes"
select select
select select "4"
type input "Privacy"
select select
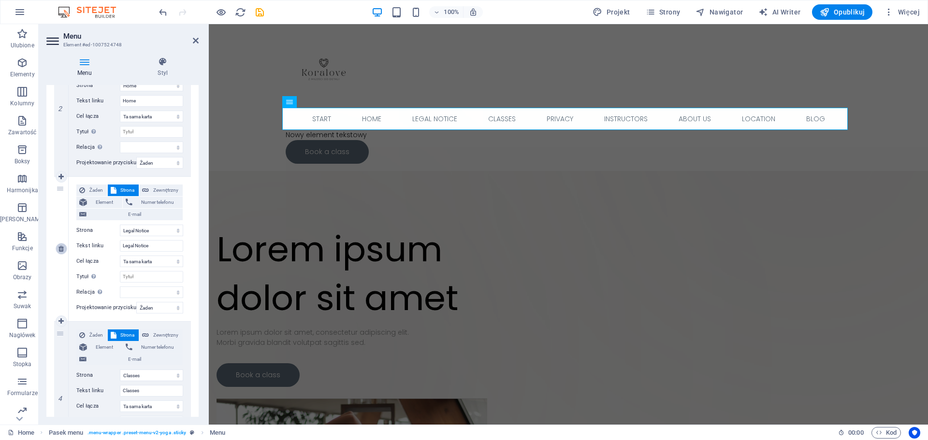
select select "5"
type input "Instructors"
select select
select select "6"
type input "About Us"
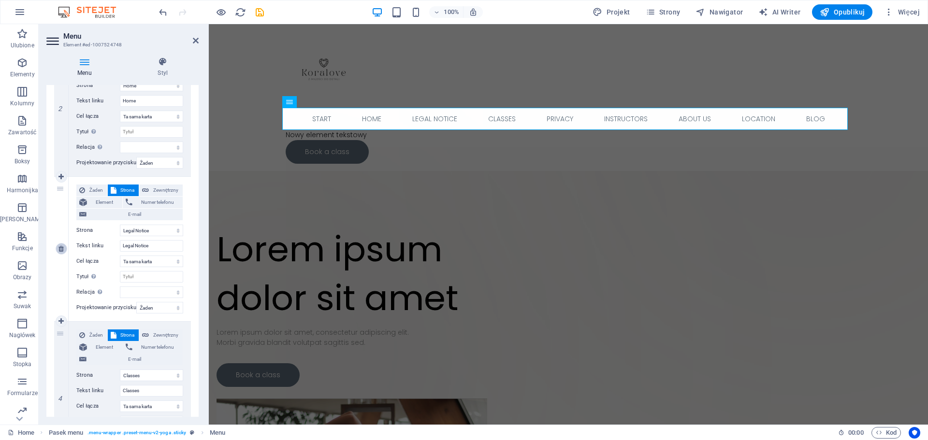
select select
select select "7"
type input "Location"
select select
select select "8"
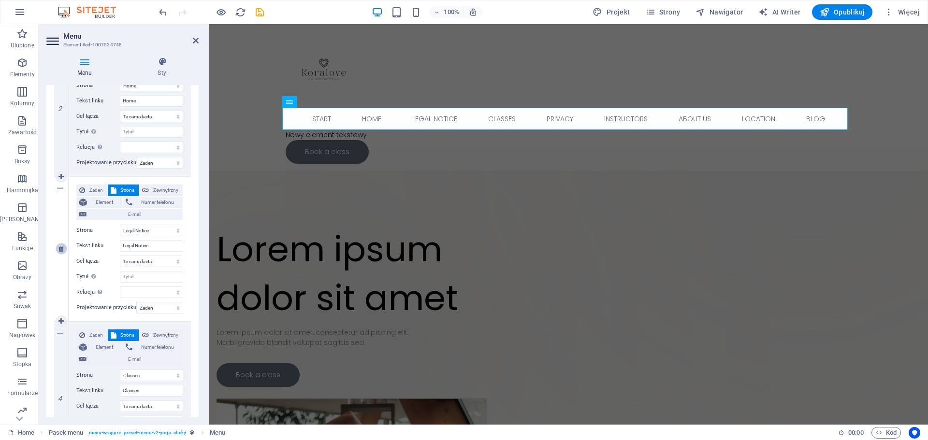
type input "Blog"
select select
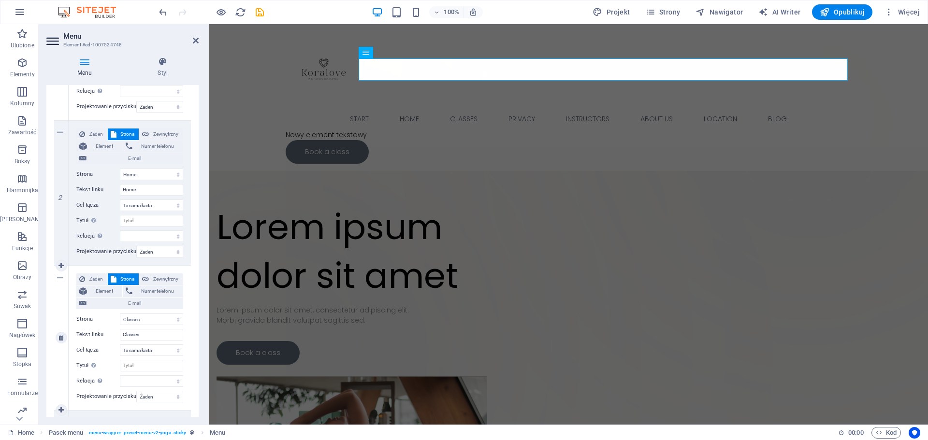
scroll to position [193, 0]
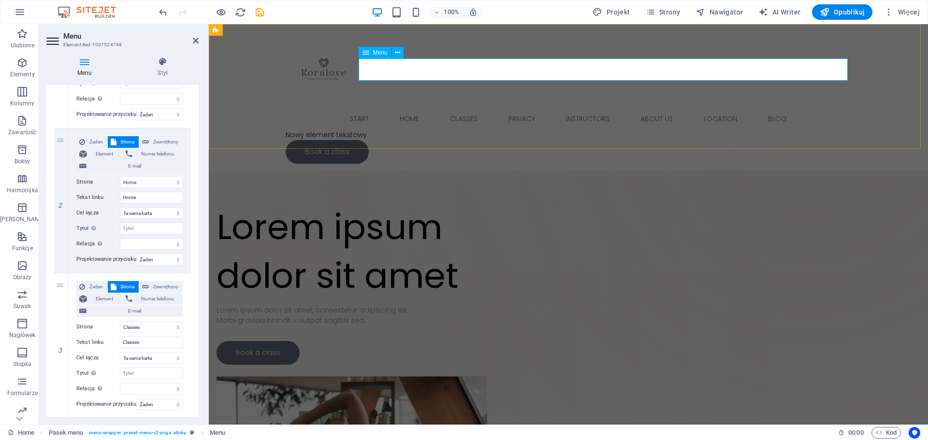
click at [695, 108] on nav "Start Home Classes Privacy Instructors About Us Location Blog" at bounding box center [569, 119] width 566 height 22
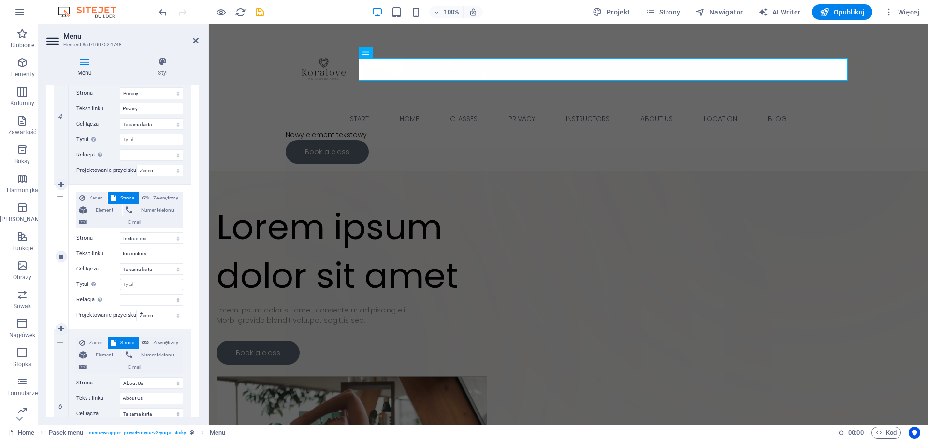
scroll to position [580, 0]
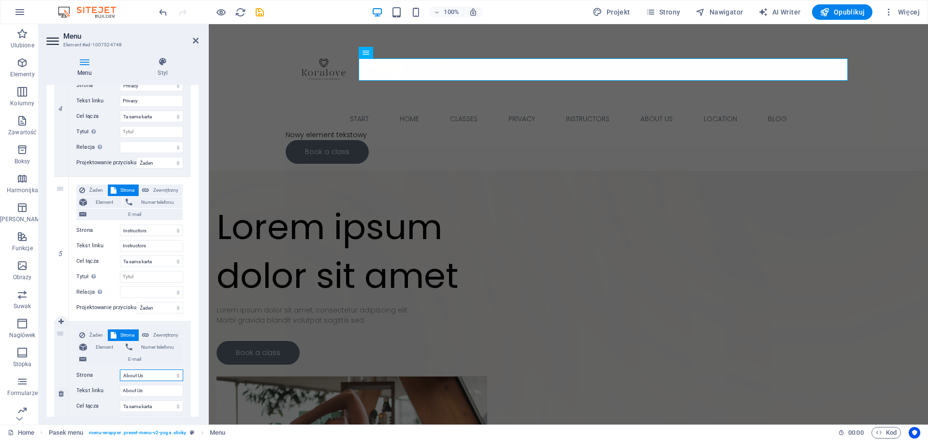
click at [141, 378] on select "Home Home Legal Notice Classes Privacy Instructors About Us Location Blog Legal…" at bounding box center [151, 376] width 63 height 12
click at [136, 394] on input "About Us" at bounding box center [151, 391] width 63 height 12
type input "O"
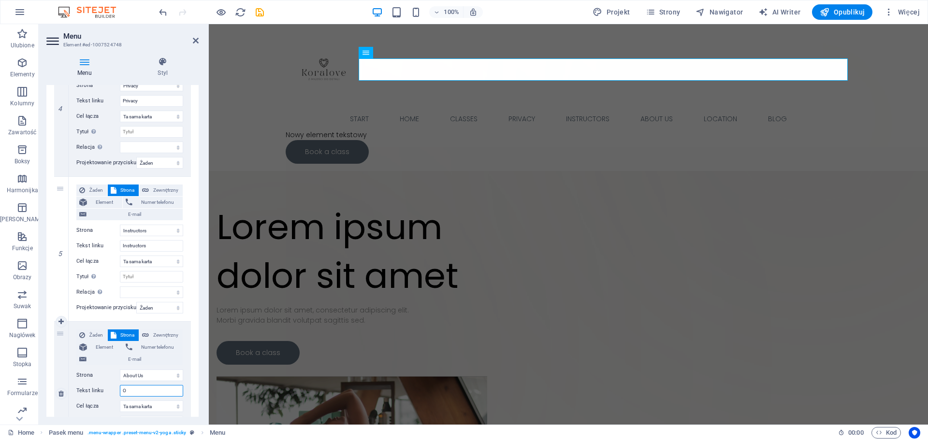
select select
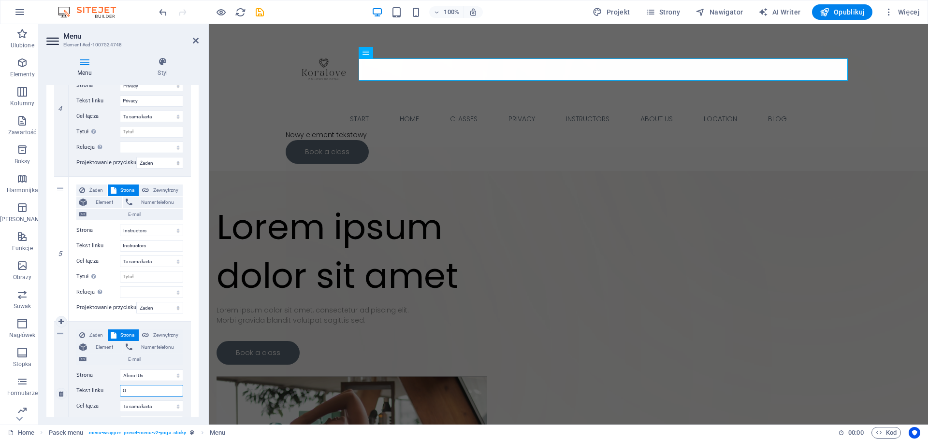
select select
type input "O nas"
select select
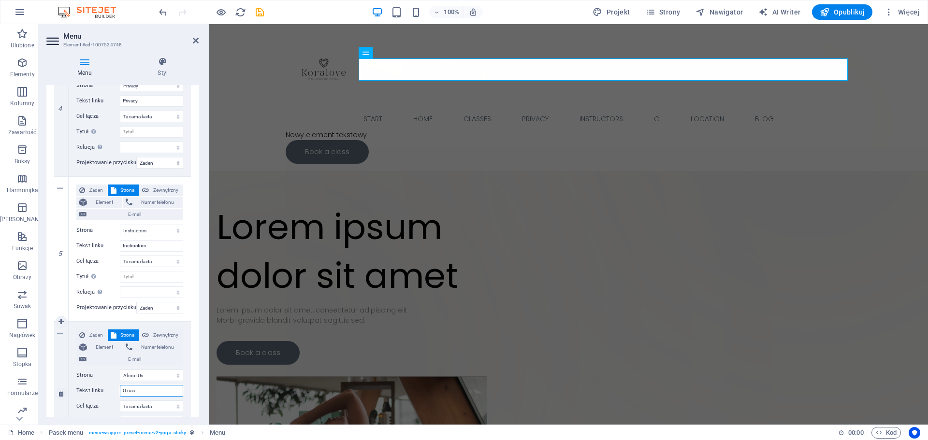
select select
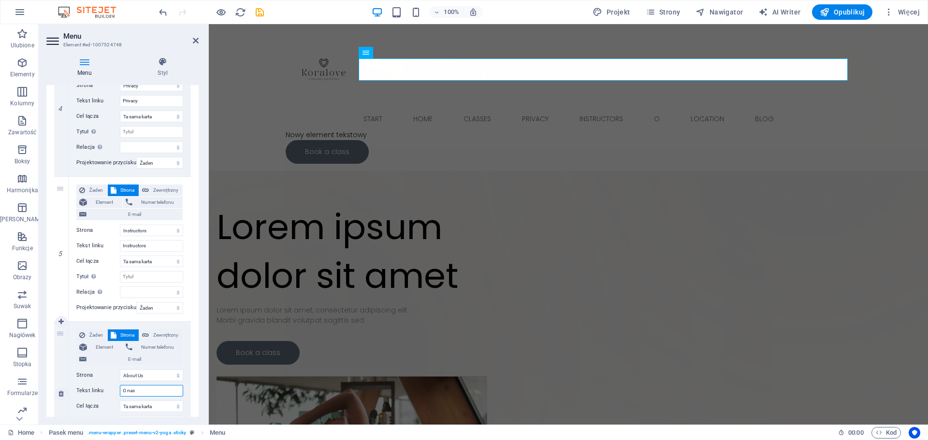
select select
type input "O m"
select select
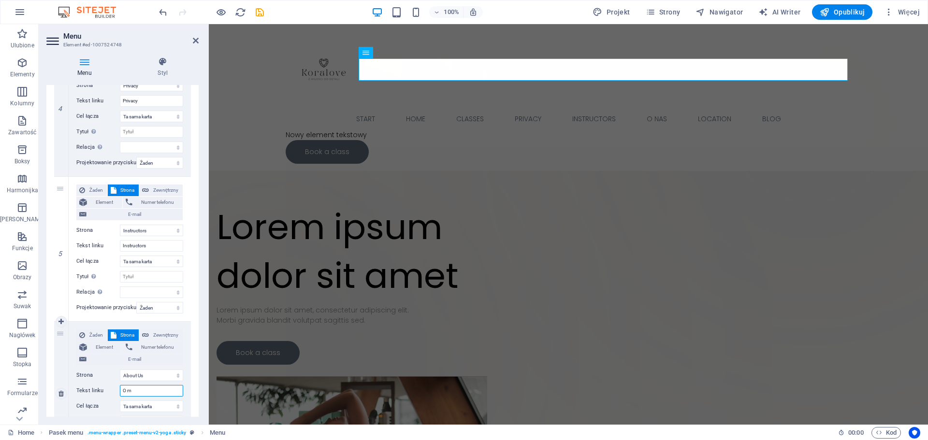
select select
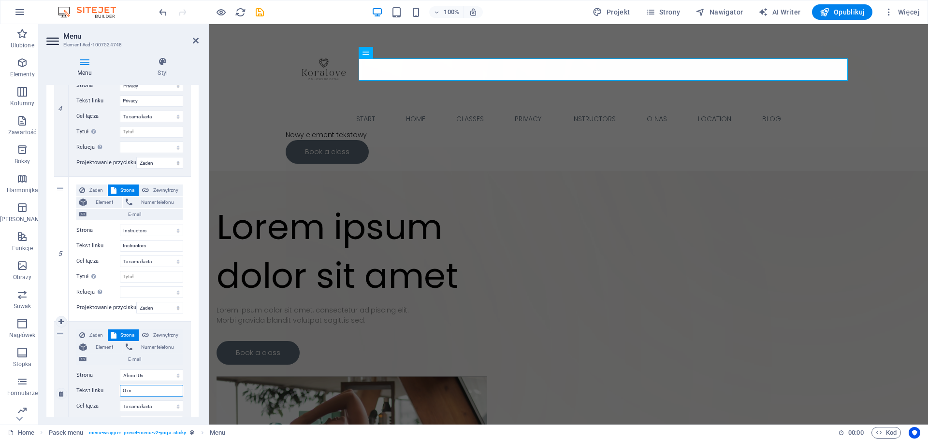
select select
type input "O mnie"
select select
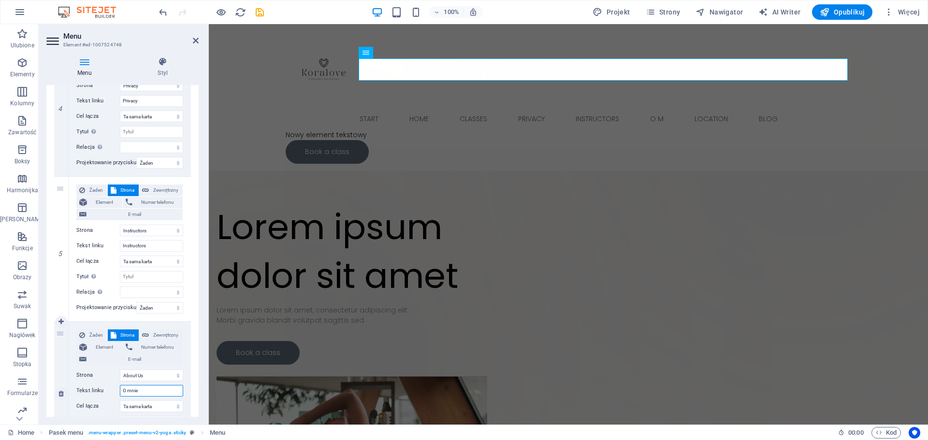
select select
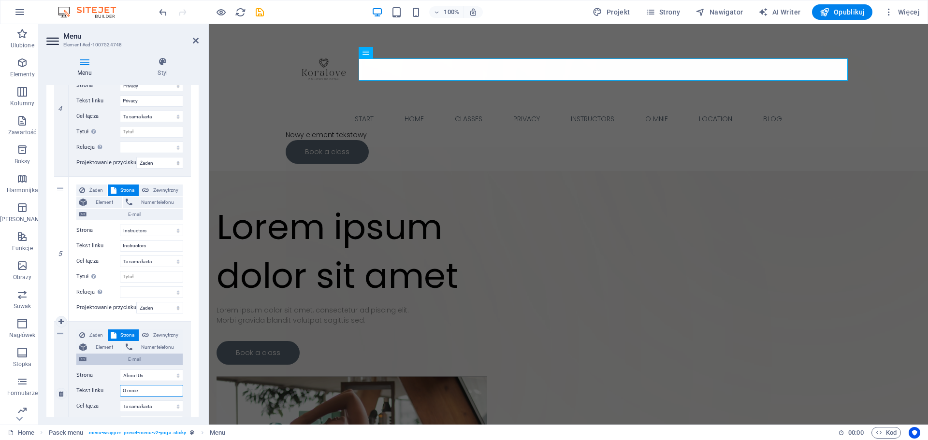
type input "O mnie"
click at [167, 363] on span "E-mail" at bounding box center [134, 360] width 90 height 12
select select
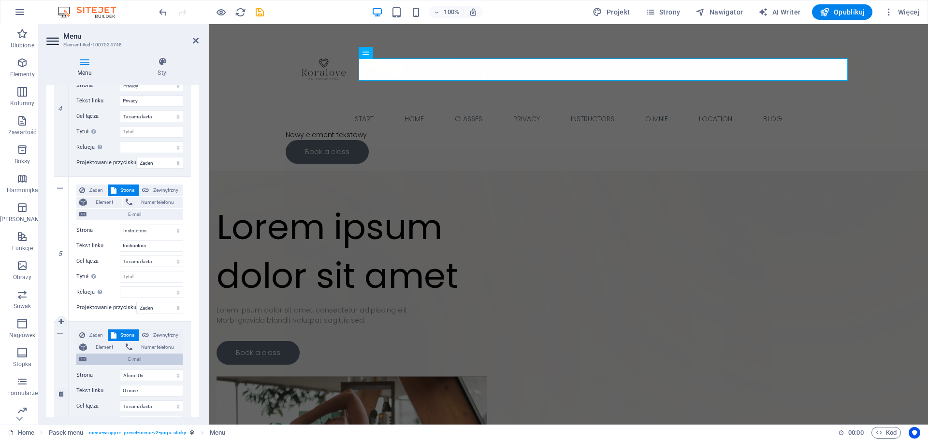
select select
click at [154, 392] on input "O mnie" at bounding box center [151, 391] width 63 height 12
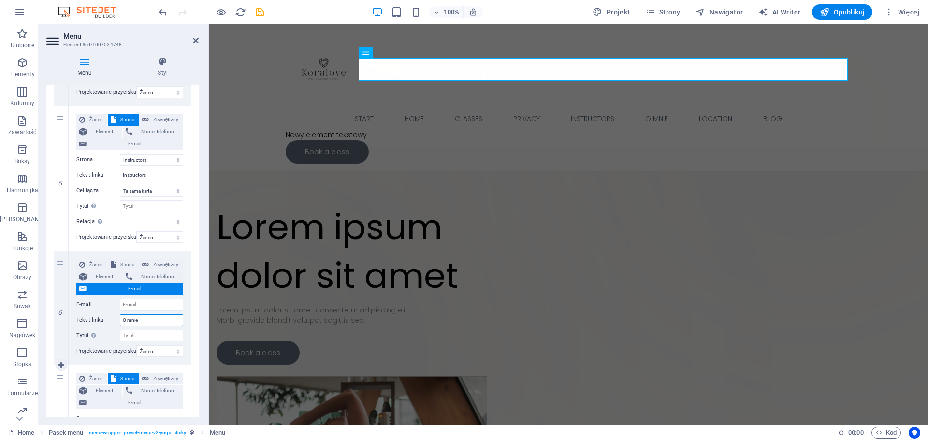
scroll to position [677, 0]
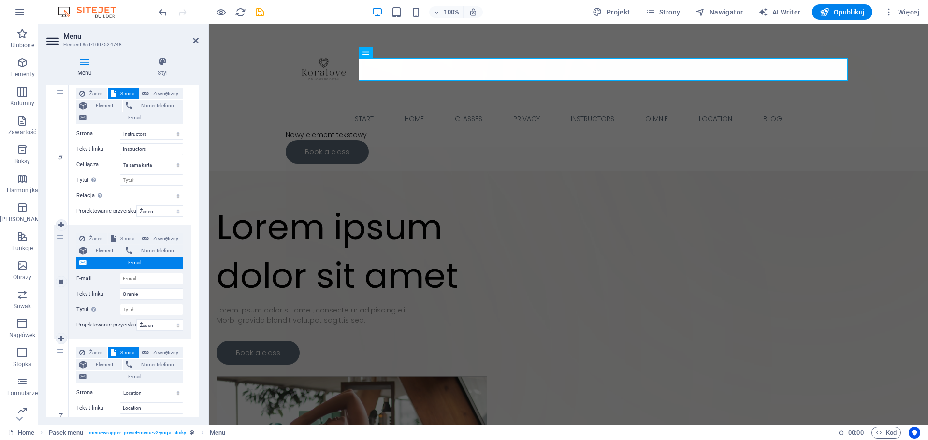
click at [65, 305] on div "6" at bounding box center [61, 282] width 15 height 114
select select
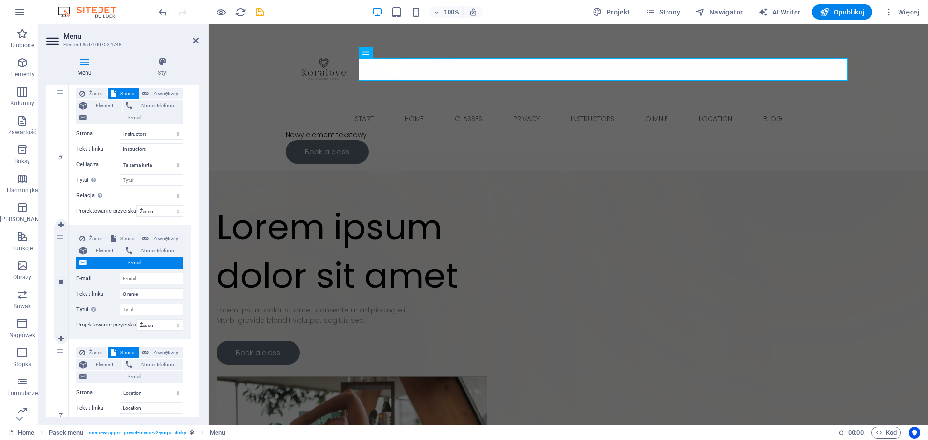
select select
click at [145, 325] on select "Żaden Domyślny Nadrzędny Podrzędny" at bounding box center [159, 326] width 47 height 12
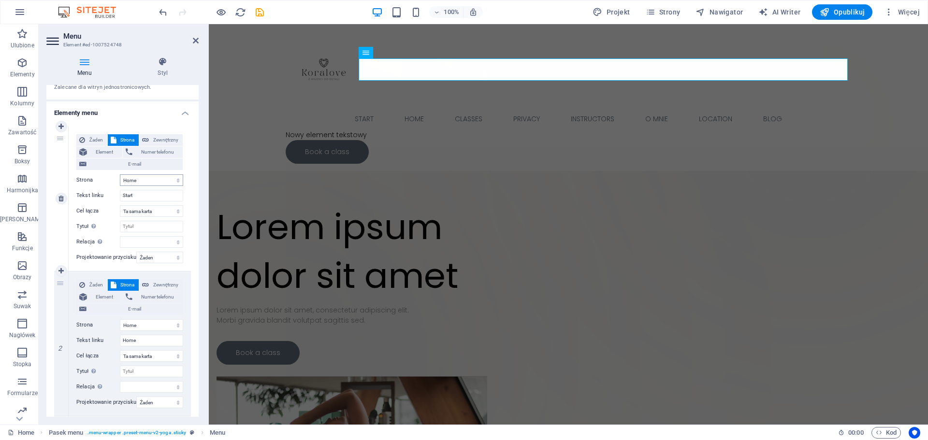
scroll to position [48, 0]
click at [125, 186] on select "Home Home Legal Notice Classes Privacy Instructors About Us Location Blog Legal…" at bounding box center [151, 182] width 63 height 12
click at [132, 182] on select "Home Home Legal Notice Classes Privacy Instructors About Us Location Blog Legal…" at bounding box center [151, 182] width 63 height 12
click at [162, 181] on select "Home Home Legal Notice Classes Privacy Instructors About Us Location Blog Legal…" at bounding box center [151, 182] width 63 height 12
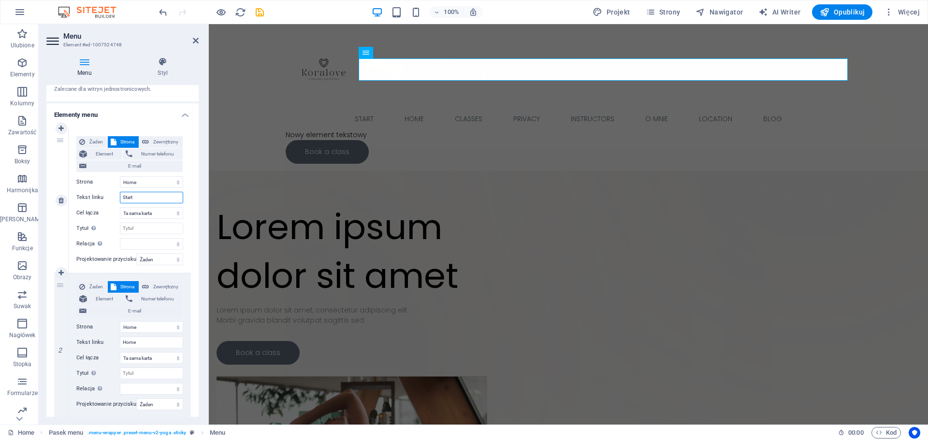
drag, startPoint x: 161, startPoint y: 196, endPoint x: 90, endPoint y: 196, distance: 71.5
click at [90, 196] on div "Tekst linku Start" at bounding box center [129, 198] width 107 height 12
paste input "rona główna"
type input "Strona główna"
select select
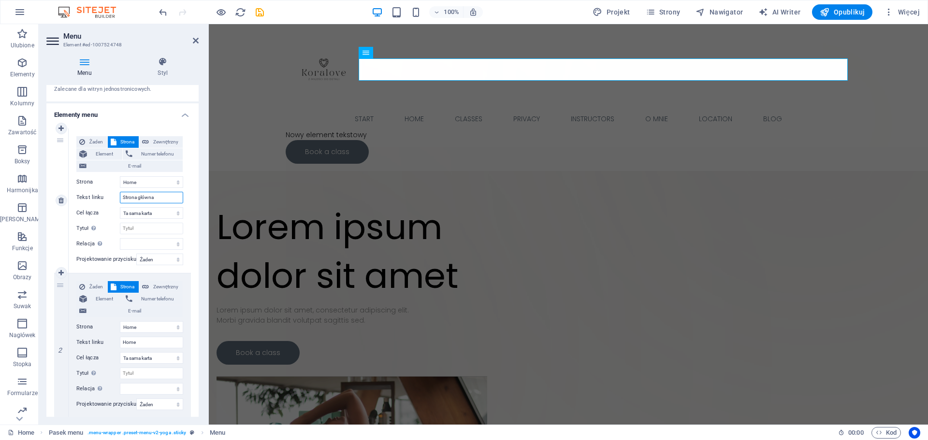
select select
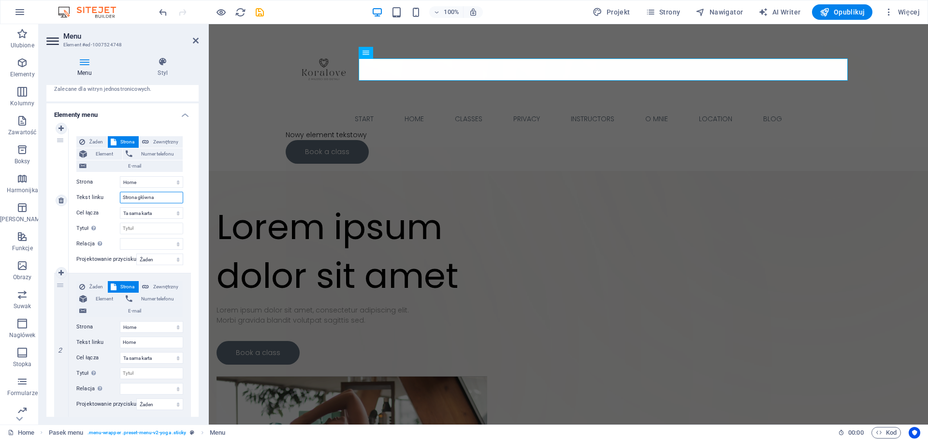
select select
type input "Strona główna"
click at [159, 228] on input "Tytuł Dodatkowy opis linku nie powinien być taki sam jak treść linku. Tytuł jes…" at bounding box center [151, 229] width 63 height 12
click at [145, 262] on select "Żaden Domyślny Nadrzędny Podrzędny" at bounding box center [159, 260] width 47 height 12
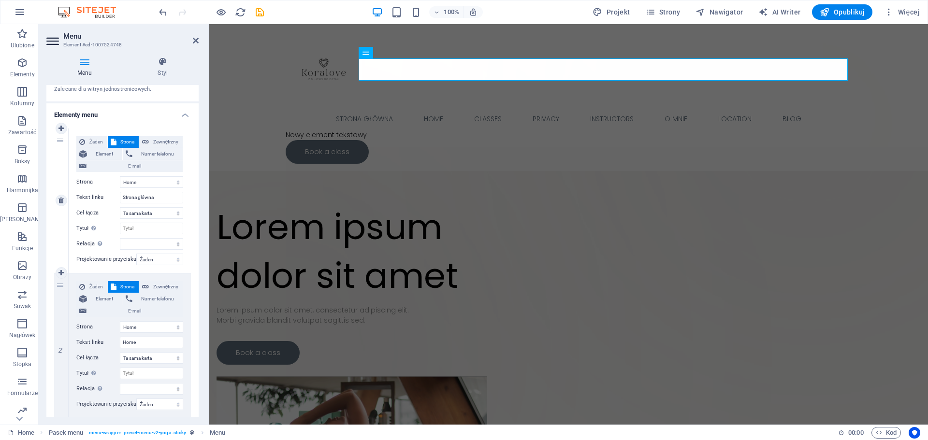
click at [128, 141] on span "Strona" at bounding box center [127, 142] width 16 height 12
drag, startPoint x: 148, startPoint y: 345, endPoint x: 102, endPoint y: 343, distance: 45.9
click at [102, 343] on div "Tekst linku Home" at bounding box center [129, 343] width 107 height 12
type input "Biżuteria"
select select
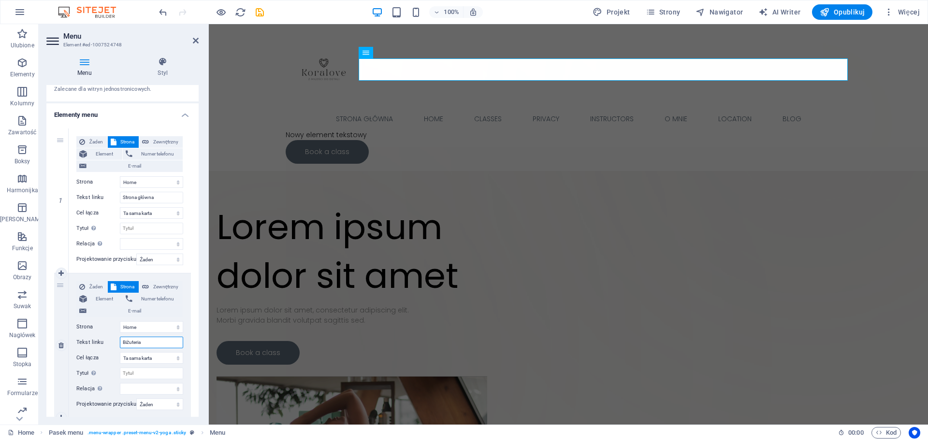
select select
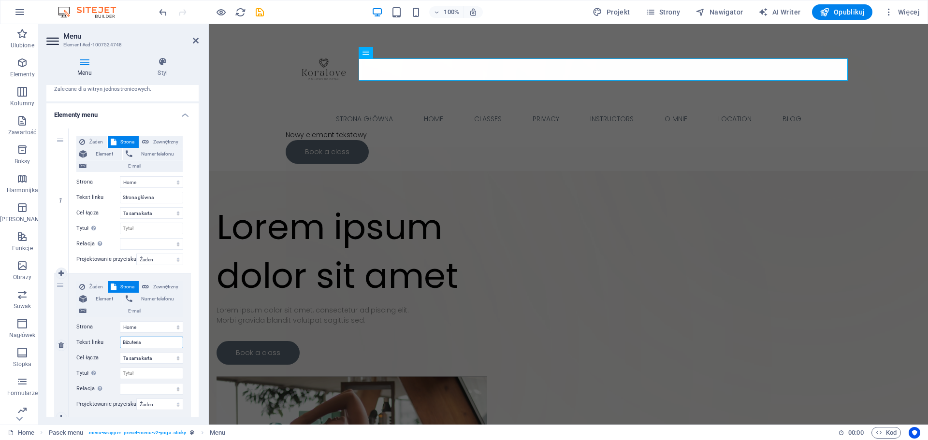
select select
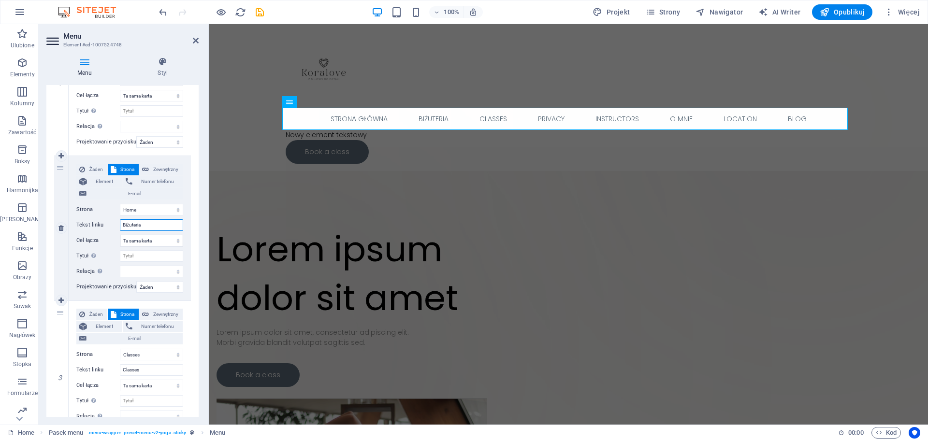
scroll to position [193, 0]
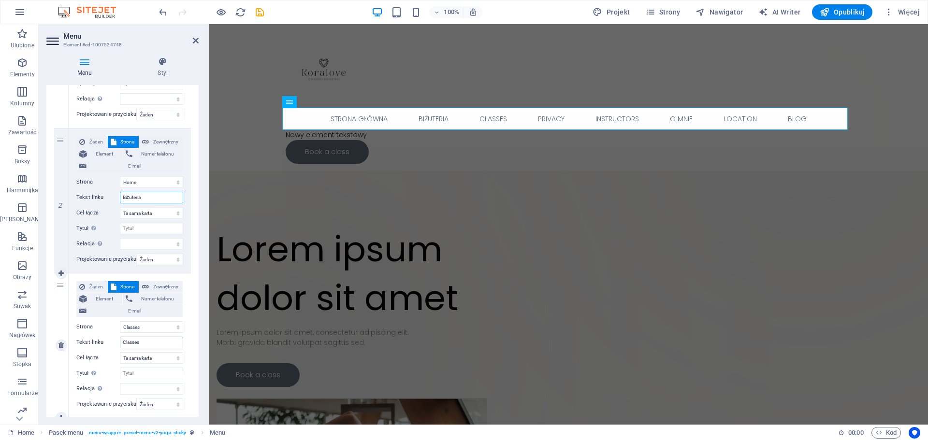
type input "Biżuteria"
drag, startPoint x: 143, startPoint y: 343, endPoint x: 98, endPoint y: 341, distance: 45.5
click at [98, 341] on div "Tekst linku Classes" at bounding box center [129, 343] width 107 height 12
type input "sz"
select select
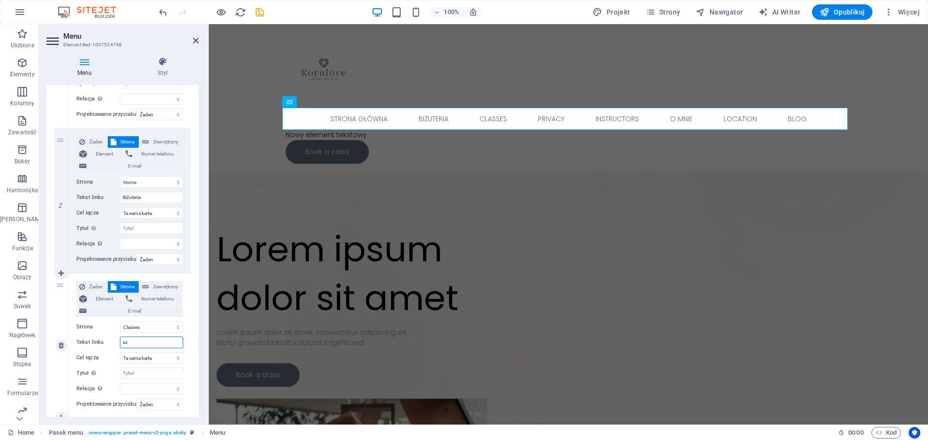
select select
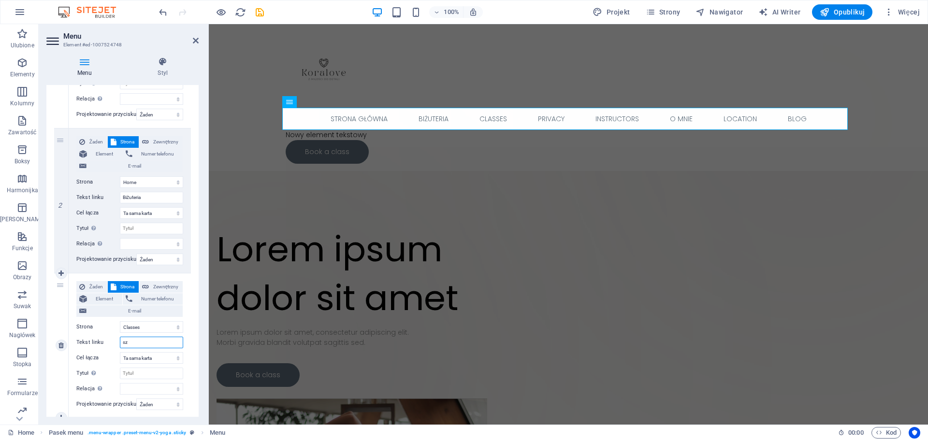
select select
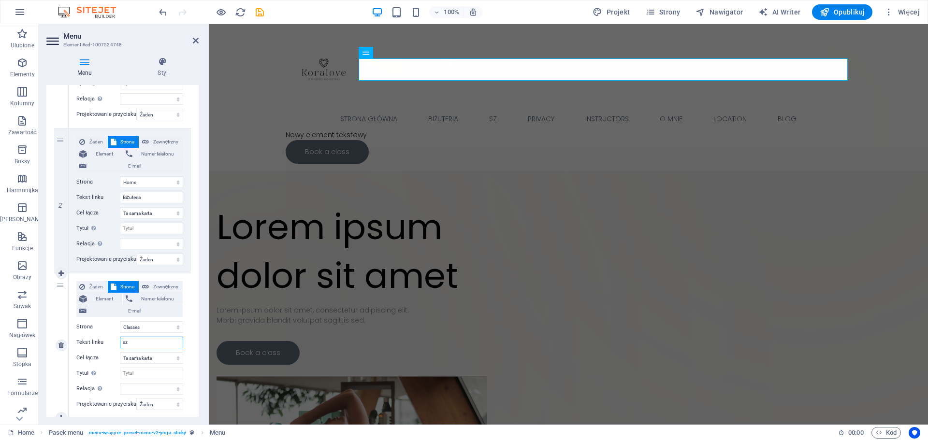
type input "s"
select select
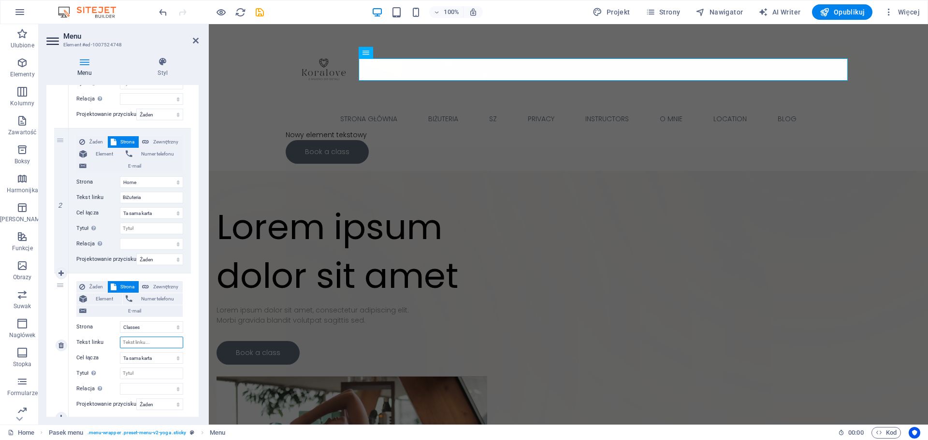
select select
type input "O"
select select
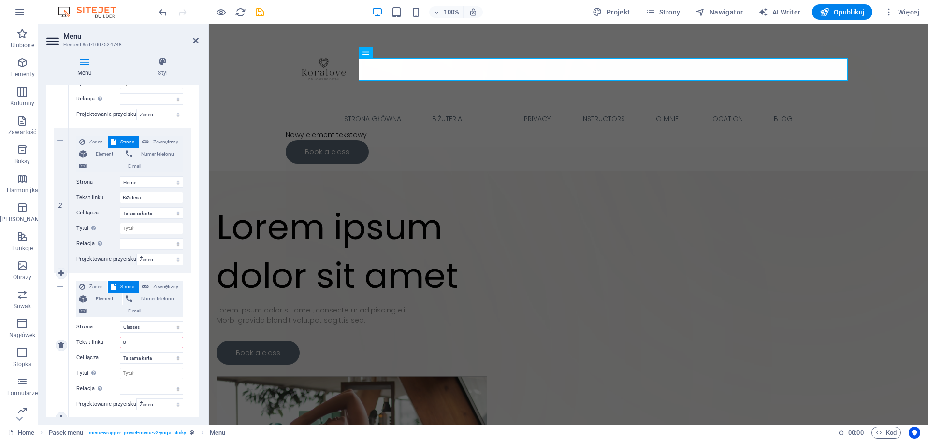
select select
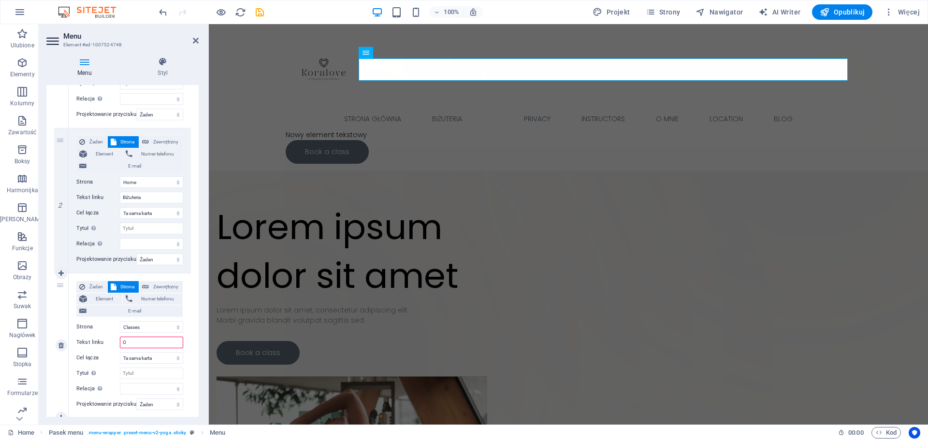
select select
type input "O mnie"
select select
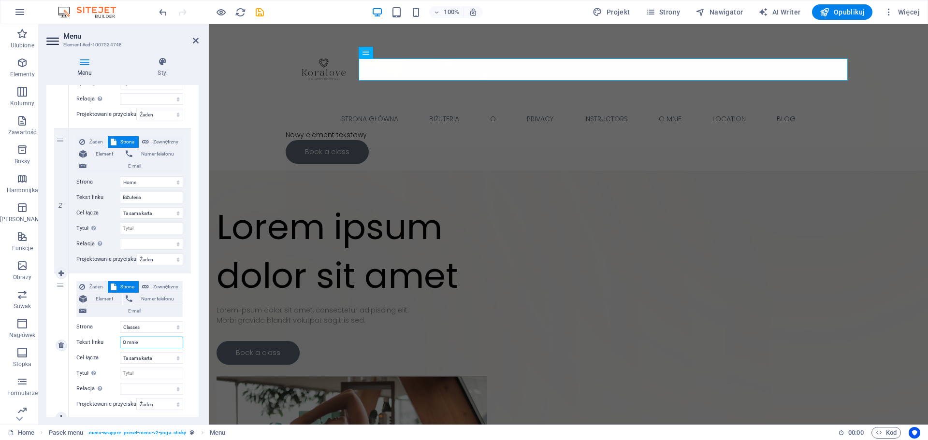
select select
type input "O mnie"
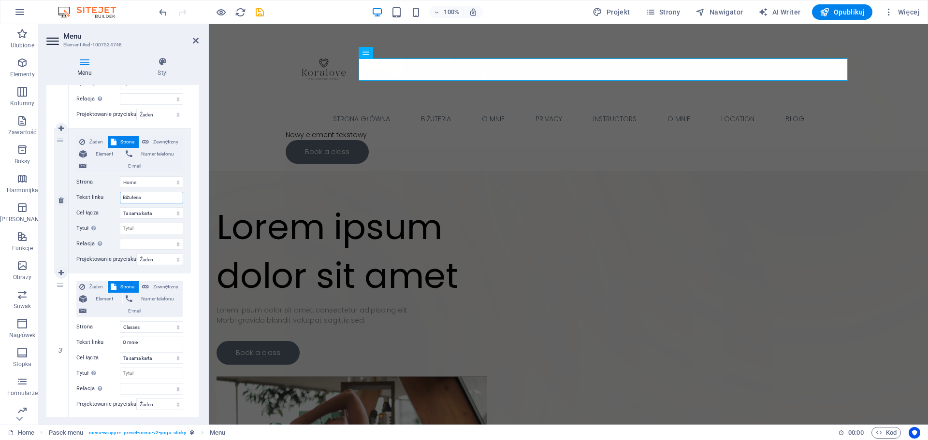
drag, startPoint x: 153, startPoint y: 198, endPoint x: 107, endPoint y: 200, distance: 46.4
click at [107, 200] on div "Tekst linku Biżuteria" at bounding box center [129, 198] width 107 height 12
type input "Galeria"
select select
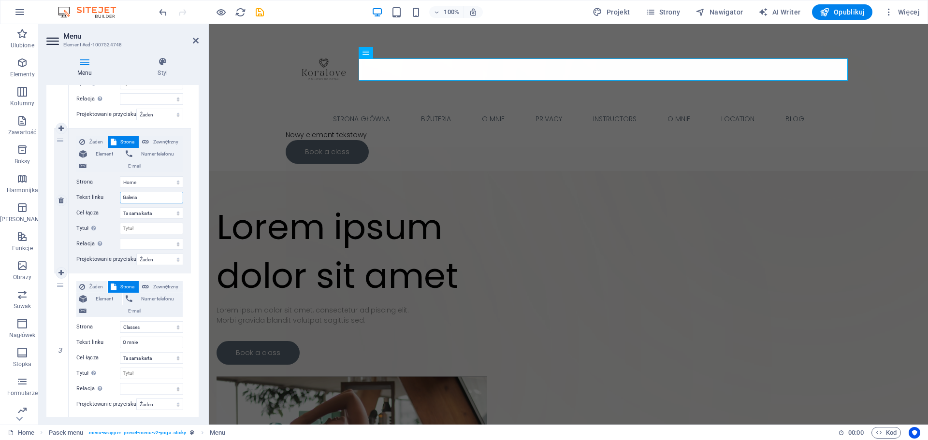
select select
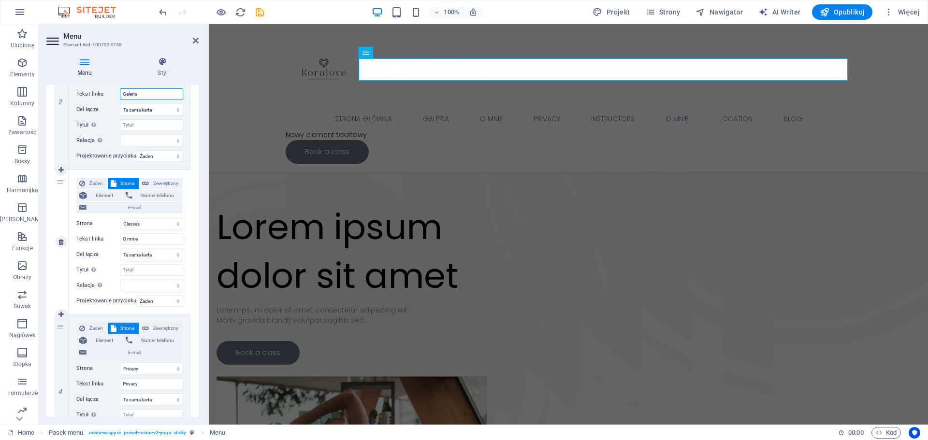
scroll to position [338, 0]
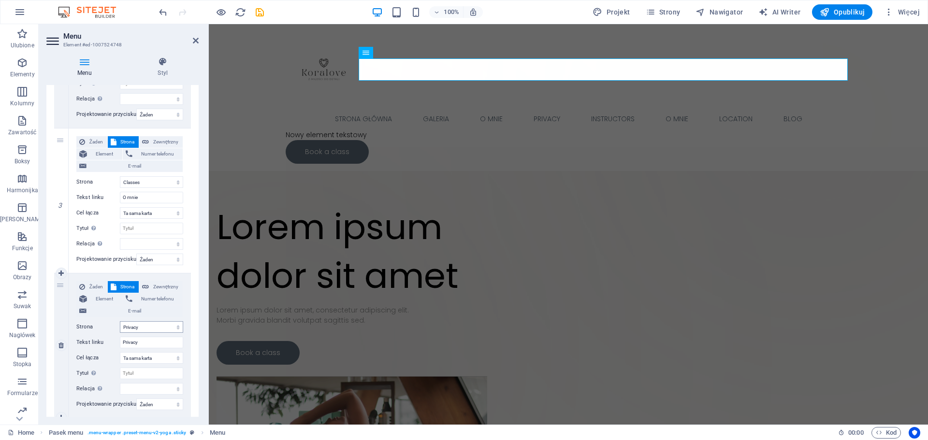
type input "Galeria"
click at [147, 332] on select "Home Home Legal Notice Classes Privacy Instructors About Us Location Blog Legal…" at bounding box center [151, 327] width 63 height 12
click at [146, 330] on select "Home Home Legal Notice Classes Privacy Instructors About Us Location Blog Legal…" at bounding box center [151, 327] width 63 height 12
click at [145, 186] on select "Home Home Legal Notice Classes Privacy Instructors About Us Location Blog Legal…" at bounding box center [151, 182] width 63 height 12
click at [56, 225] on div "3" at bounding box center [61, 201] width 15 height 145
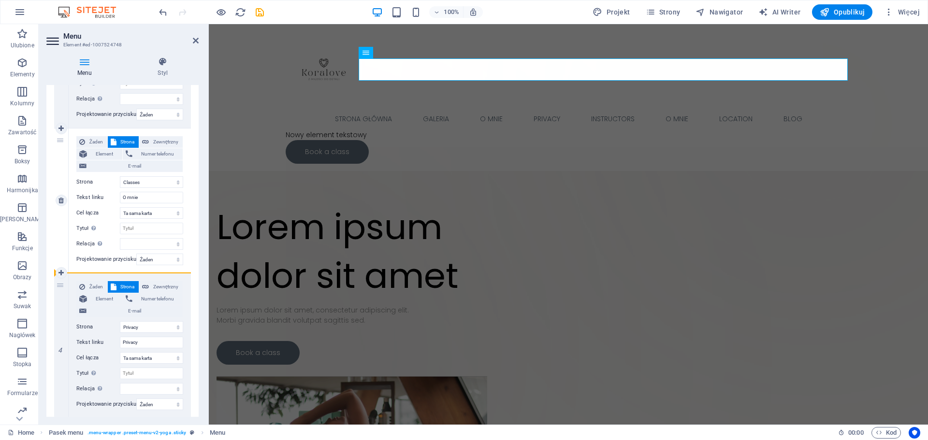
select select
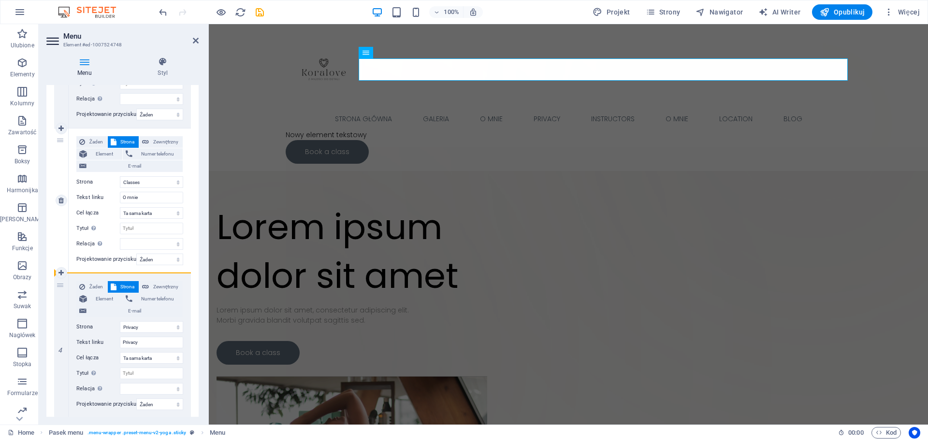
select select
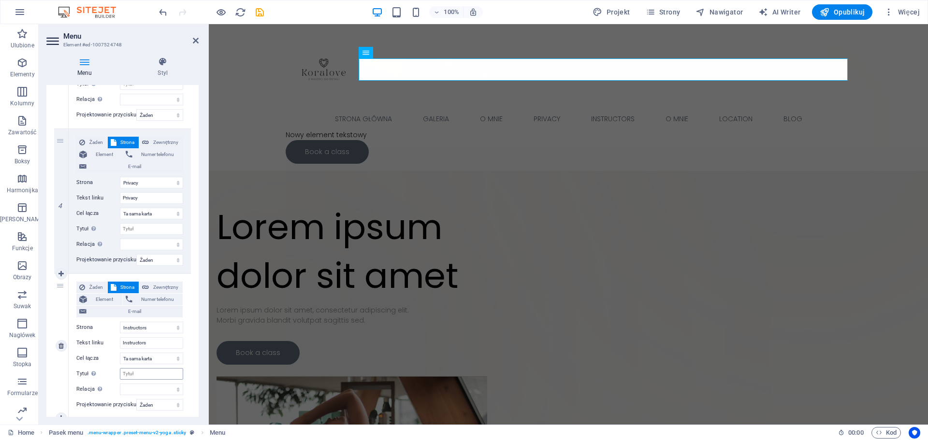
scroll to position [483, 0]
click at [61, 345] on icon at bounding box center [60, 345] width 5 height 7
select select
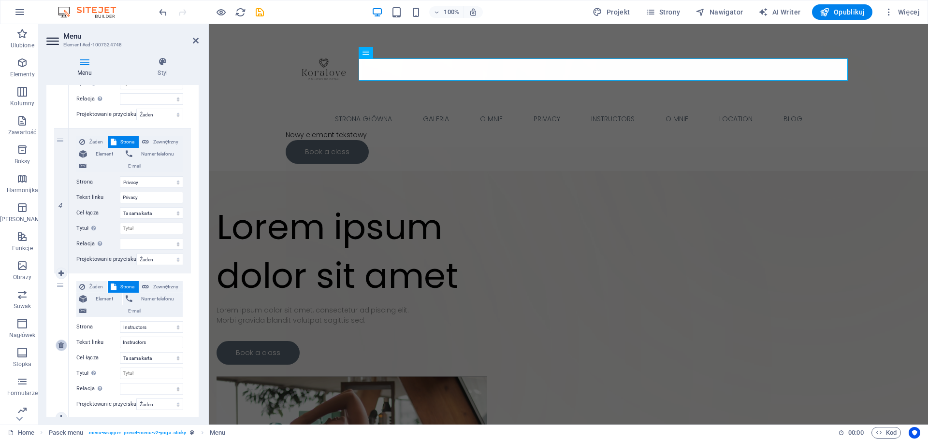
select select
select select "6"
type input "O mnie"
select select
select select "7"
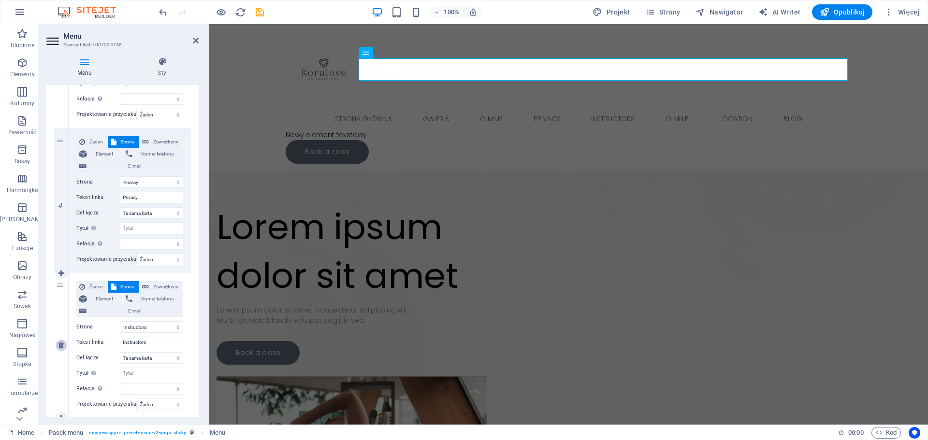
type input "Location"
select select
select select "8"
type input "Blog"
select select
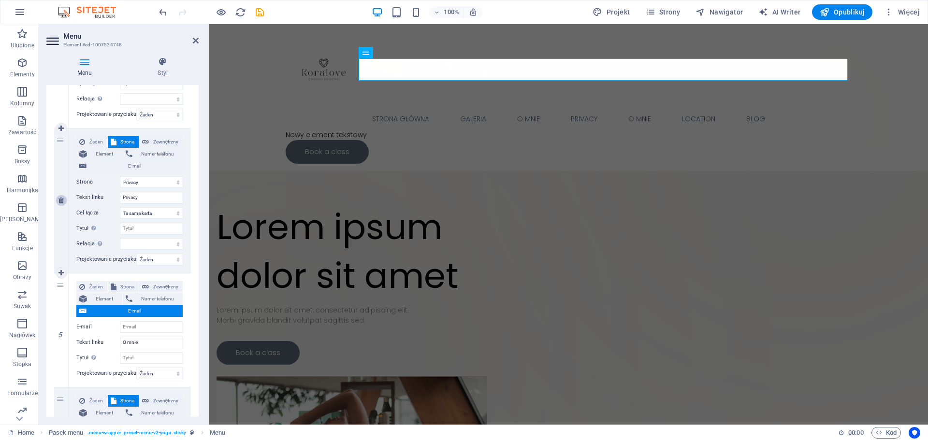
click at [61, 198] on icon at bounding box center [60, 200] width 5 height 7
select select
type input "O mnie"
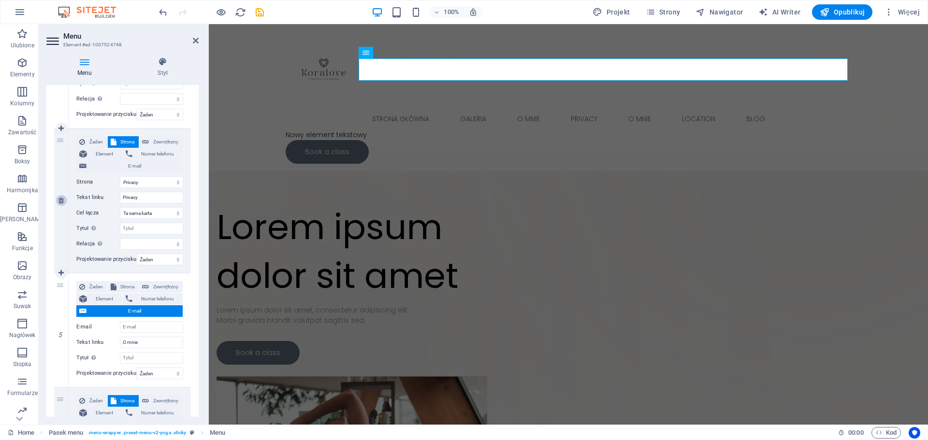
select select "7"
type input "Location"
select select
select select "8"
type input "Blog"
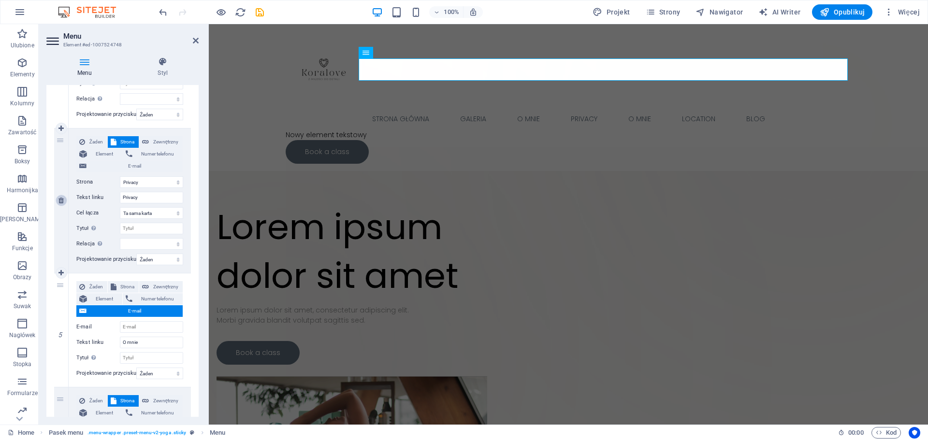
select select
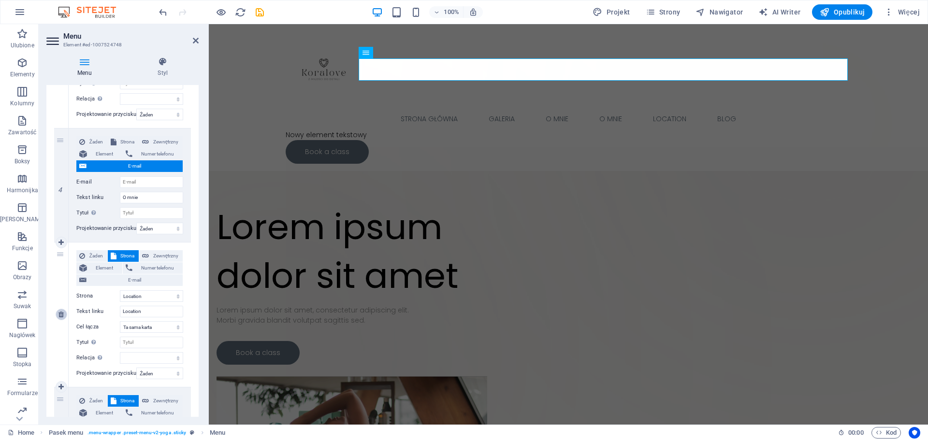
click at [60, 316] on icon at bounding box center [60, 314] width 5 height 7
select select
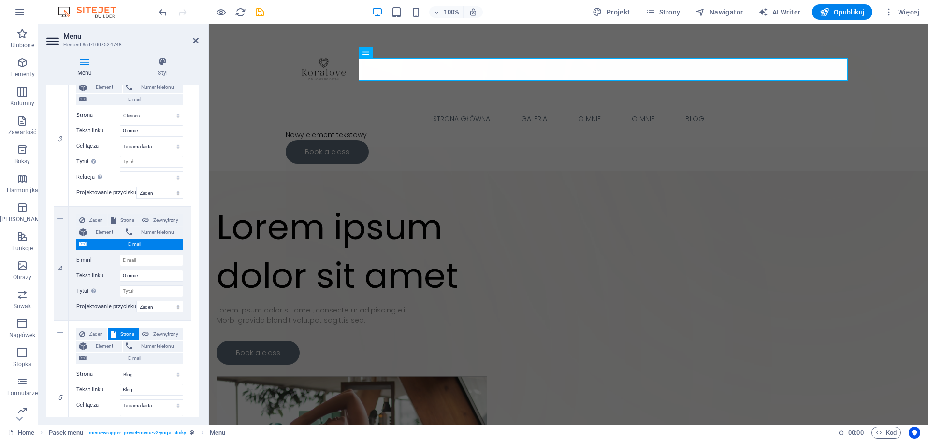
scroll to position [384, 0]
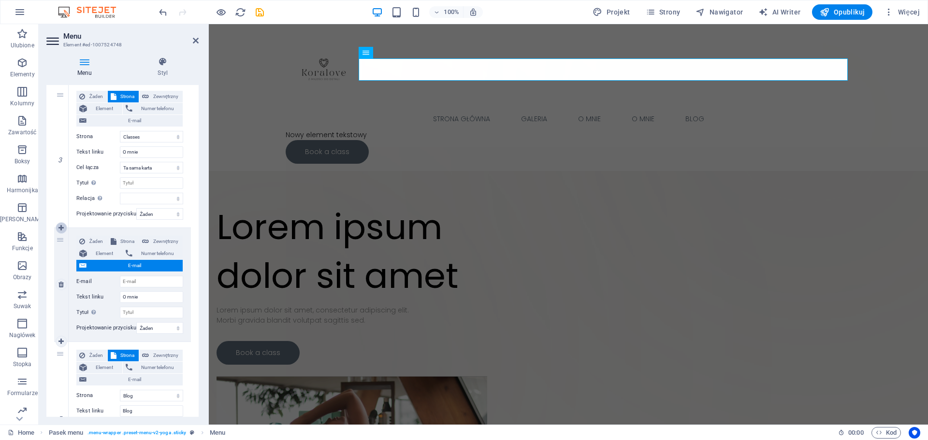
click at [61, 227] on icon at bounding box center [60, 228] width 5 height 7
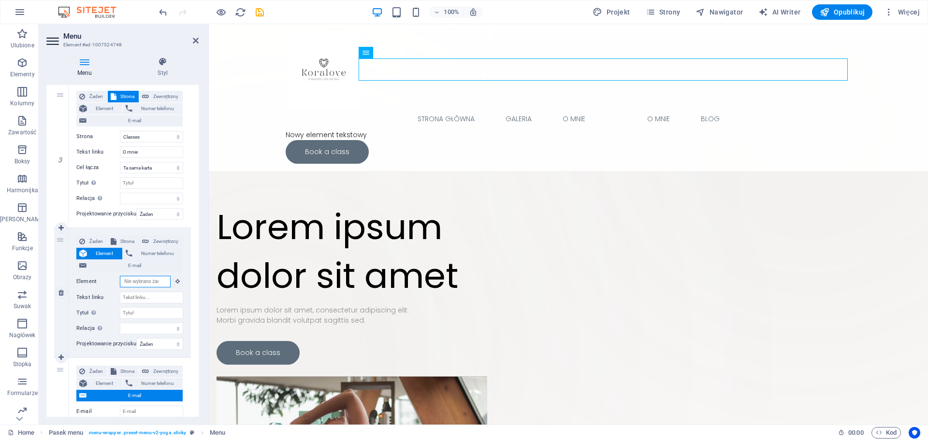
click at [141, 282] on input "Element" at bounding box center [145, 282] width 51 height 12
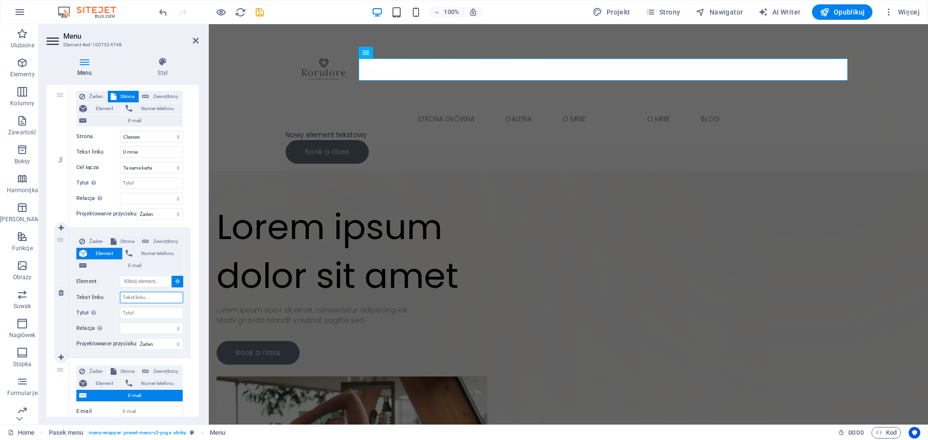
click at [151, 298] on input "Tekst linku" at bounding box center [151, 298] width 63 height 12
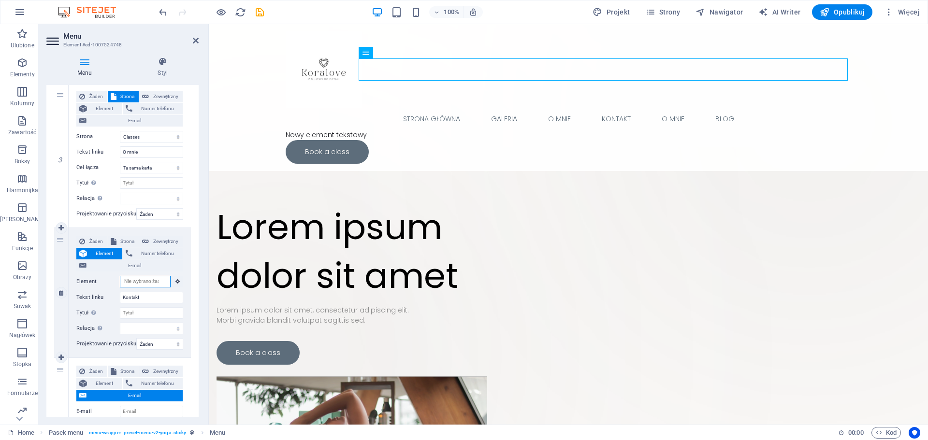
click at [149, 281] on input "Element" at bounding box center [145, 282] width 51 height 12
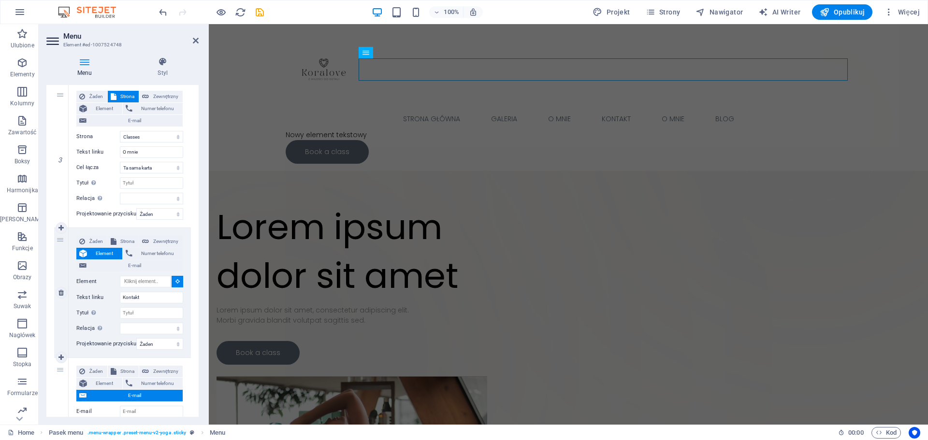
click at [175, 282] on icon at bounding box center [177, 281] width 4 height 5
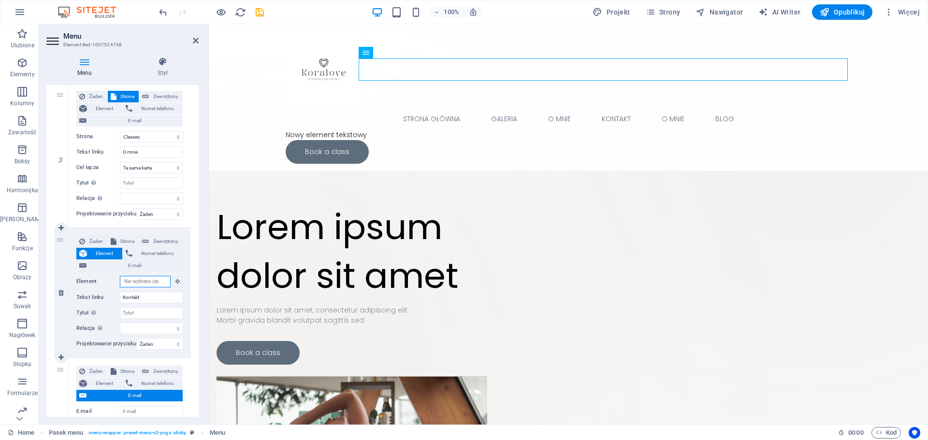
click at [161, 282] on input "Element" at bounding box center [145, 282] width 51 height 12
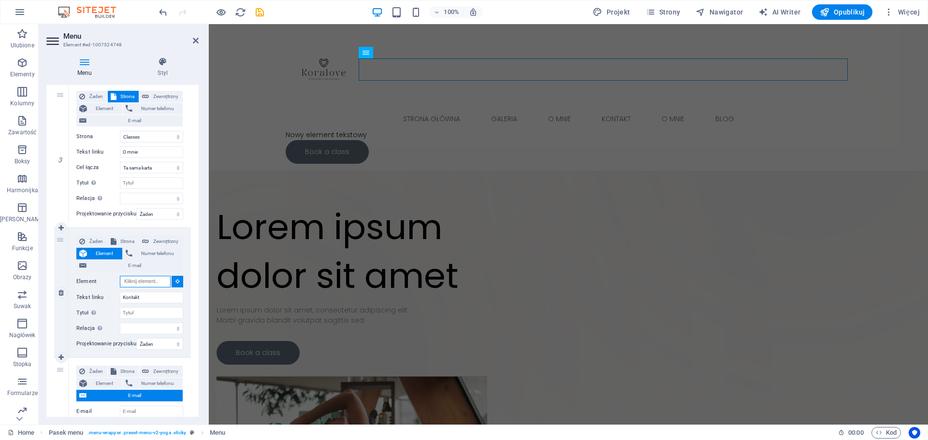
click at [161, 282] on input "Element" at bounding box center [145, 282] width 51 height 12
click at [185, 266] on div "Żaden Strona Zewnętrzny Element Numer telefonu E-mail Strona Home Home Legal No…" at bounding box center [130, 293] width 122 height 130
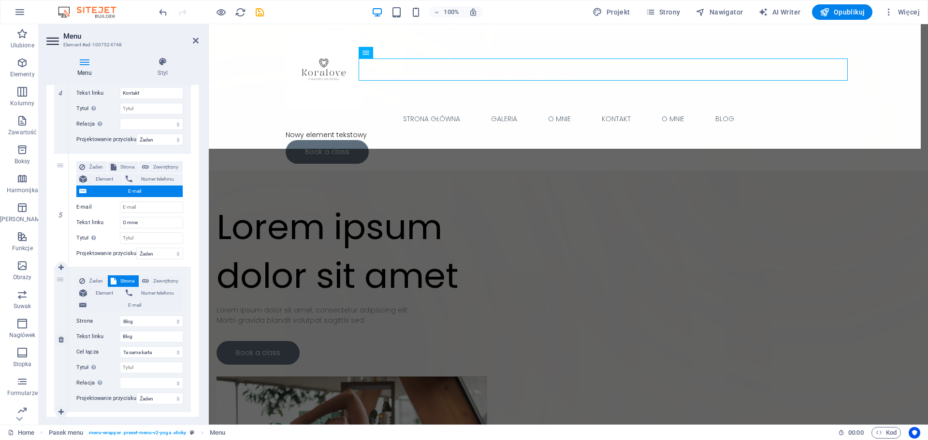
scroll to position [562, 0]
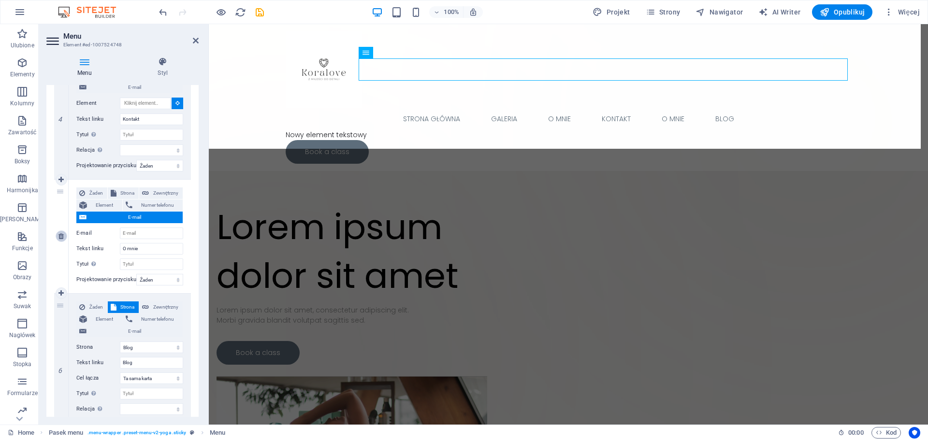
click at [65, 236] on link at bounding box center [62, 237] width 12 height 12
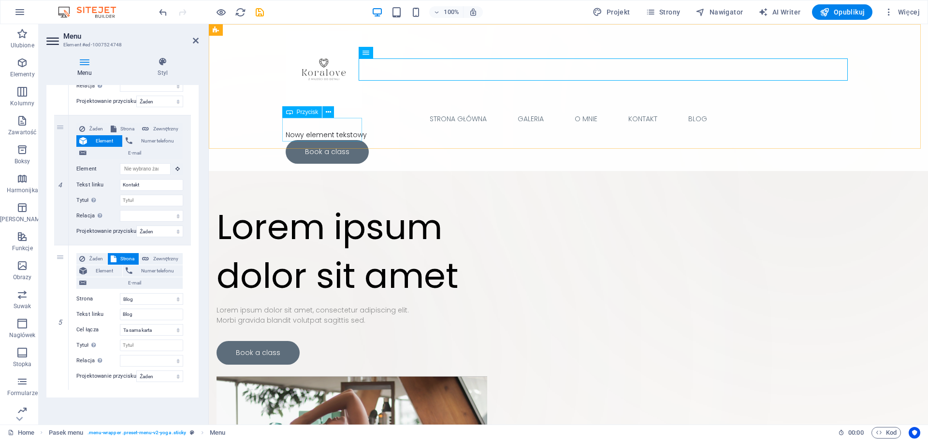
click at [309, 140] on div "Book a class" at bounding box center [569, 152] width 566 height 24
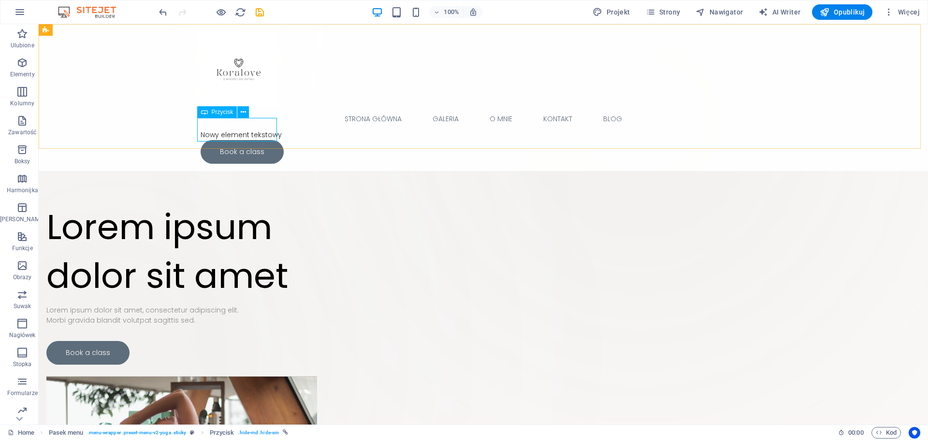
click at [227, 140] on div "Book a class" at bounding box center [484, 152] width 566 height 24
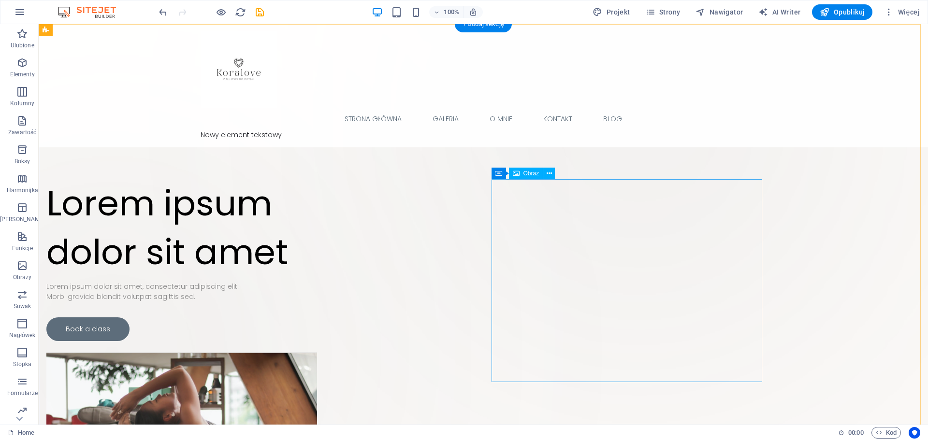
click at [524, 175] on span "Obraz" at bounding box center [532, 174] width 16 height 6
click at [548, 173] on icon at bounding box center [549, 174] width 5 height 10
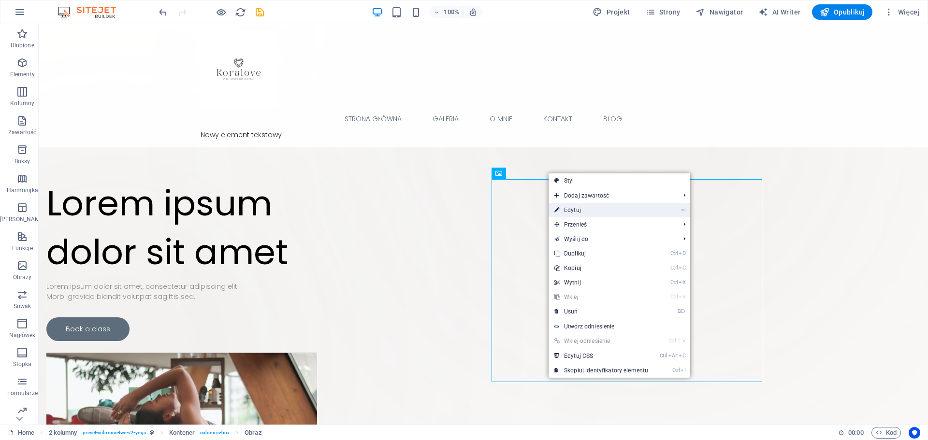
click at [575, 208] on link "⏎ Edytuj" at bounding box center [601, 210] width 105 height 15
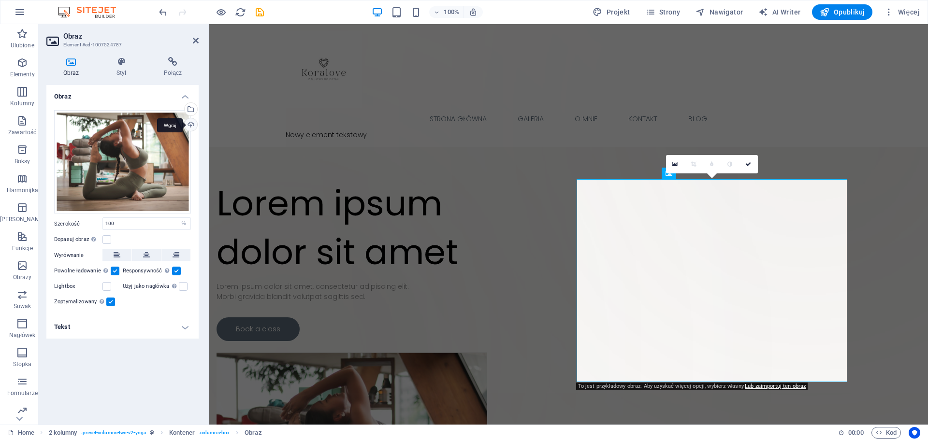
click at [188, 126] on div "Wgraj" at bounding box center [190, 125] width 15 height 15
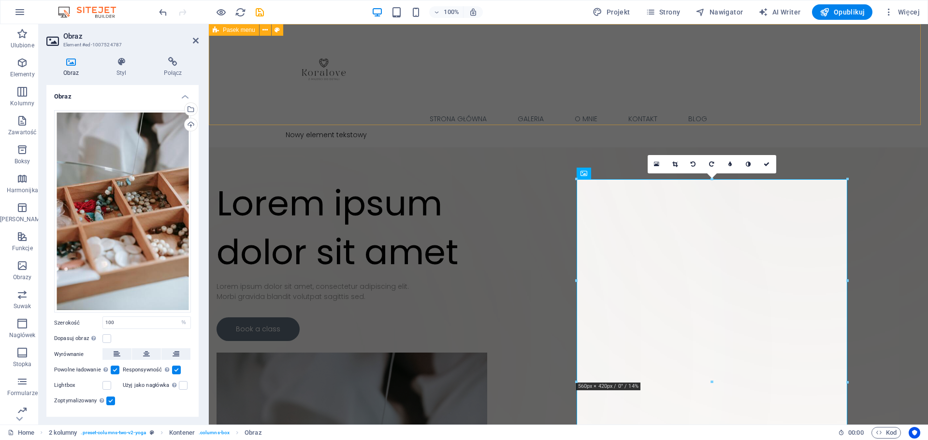
click at [436, 98] on div "Strona główna Galeria O mnie Kontakt Blog Nowy element tekstowy Menu" at bounding box center [568, 85] width 719 height 123
